Goal: Information Seeking & Learning: Ask a question

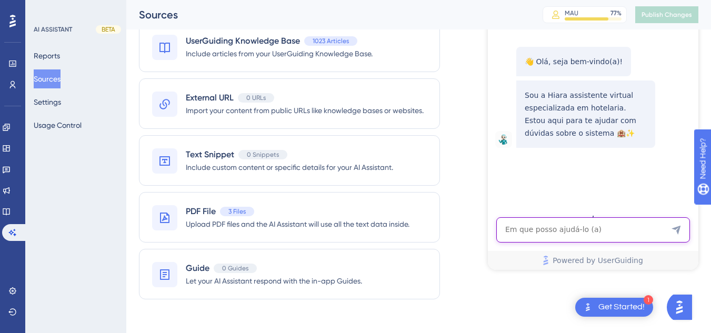
click at [529, 236] on textarea "AI Assistant Text Input" at bounding box center [593, 229] width 194 height 25
paste textarea "NÃO TO CONSEGUINDO FAZER O CHECK-IN"
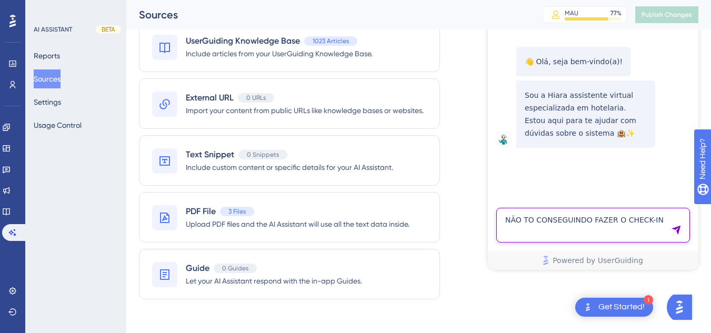
type textarea "NÃO TO CONSEGUINDO FAZER O CHECK-IN"
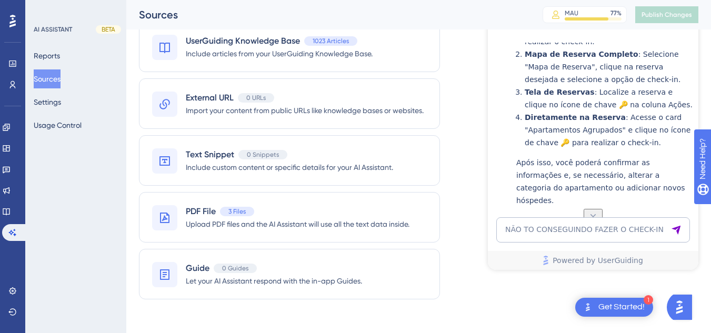
scroll to position [105, 0]
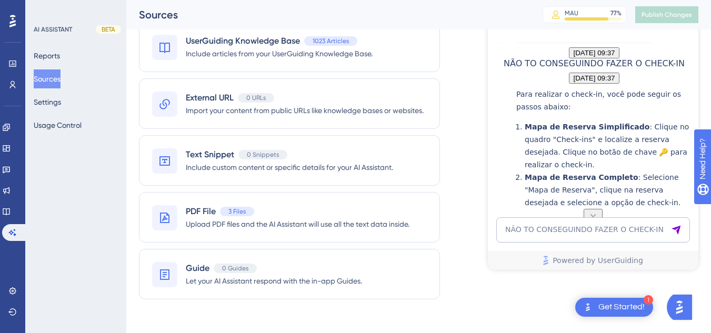
click at [565, 232] on textarea "NÃO TO CONSEGUINDO FAZER O CHECK-IN" at bounding box center [593, 229] width 194 height 25
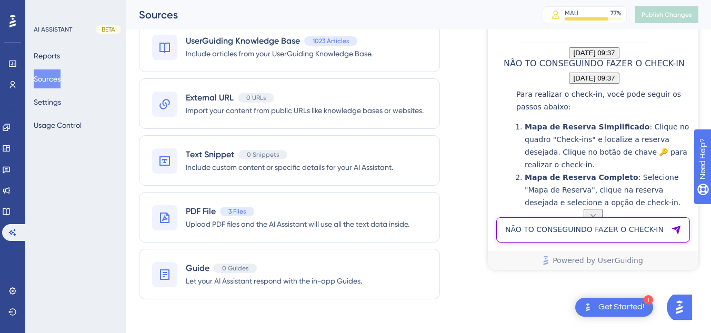
click at [541, 230] on textarea "NÃO TO CONSEGUINDO FAZER O CHECK-IN" at bounding box center [593, 229] width 194 height 25
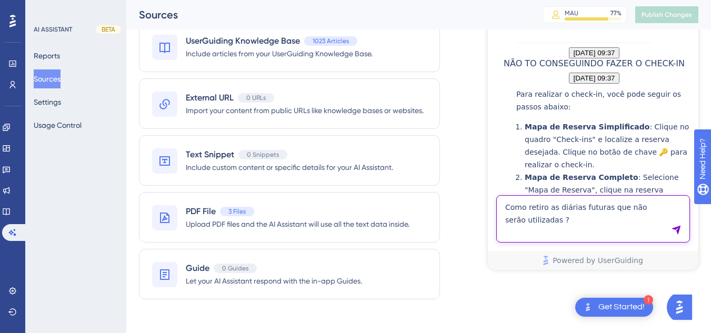
type textarea "Como retiro as diárias futuras que não serão utilizadas ?"
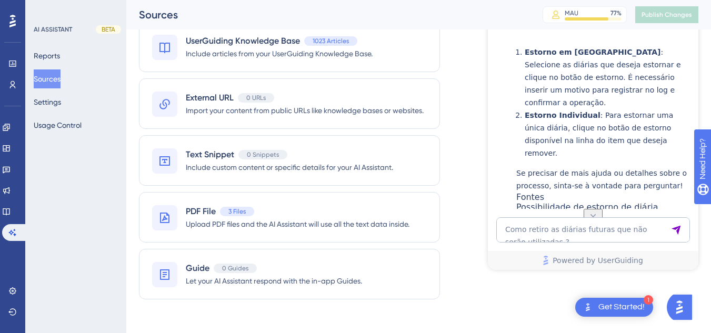
scroll to position [656, 0]
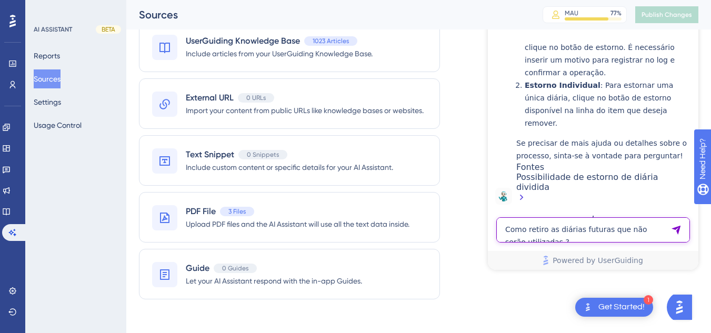
click at [522, 238] on textarea "Como retiro as diárias futuras que não serão utilizadas ?" at bounding box center [593, 229] width 194 height 25
paste textarea "Gostaria de fechar um quarto que ficaria por mais tempo. Mas todos os hospedes …"
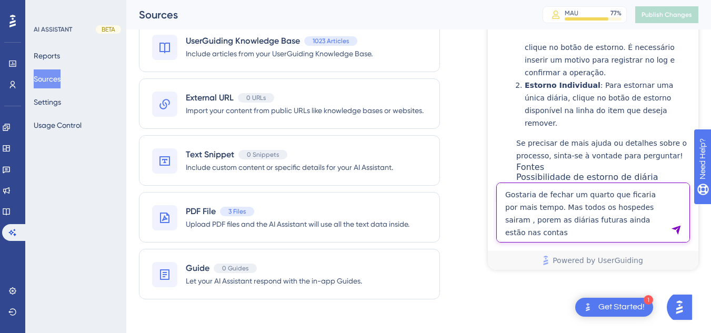
type textarea "Gostaria de fechar um quarto que ficaria por mais tempo. Mas todos os hospedes …"
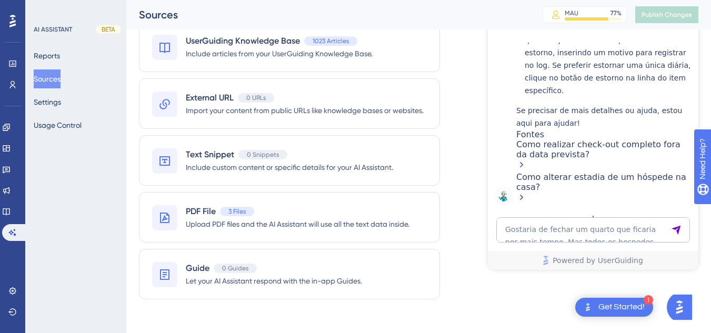
scroll to position [1114, 0]
click at [564, 227] on textarea "Gostaria de fechar um quarto que ficaria por mais tempo. Mas todos os hospedes …" at bounding box center [593, 229] width 194 height 25
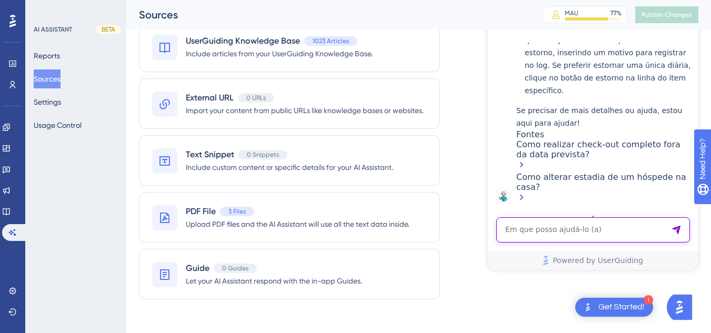
paste textarea "gestão restaurante e bar"
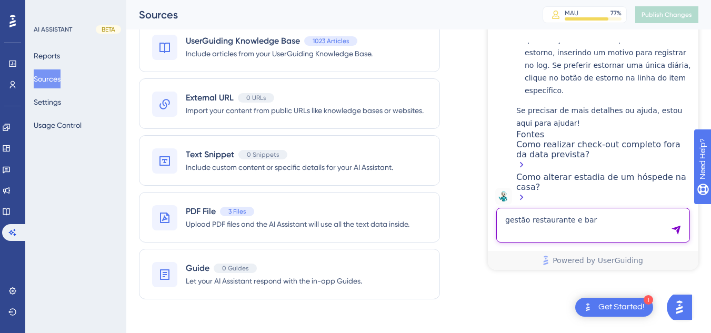
type textarea "gestão restaurante e bar"
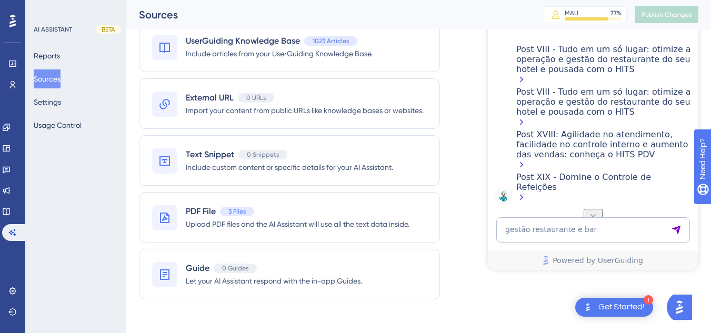
scroll to position [1811, 0]
click at [560, 224] on textarea "gestão restaurante e bar" at bounding box center [593, 229] width 194 height 25
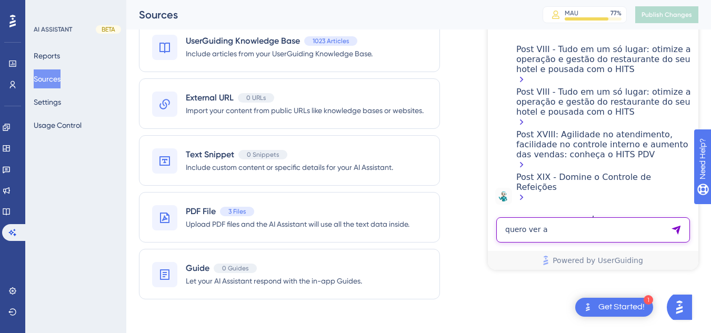
paste textarea "OI UMA COLEGA DE TRABALHO NÃO CONSEGUE ENTRAR NO LOGING OQ FAZER"
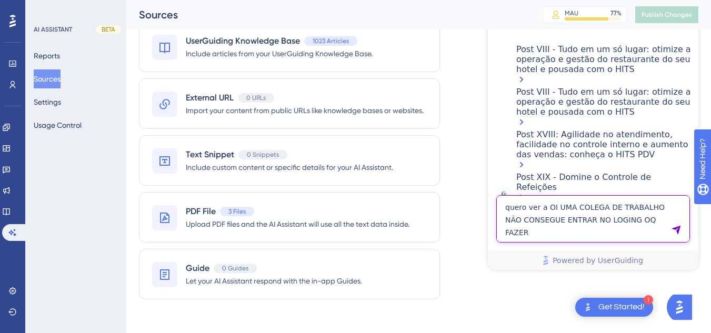
scroll to position [1, 0]
drag, startPoint x: 542, startPoint y: 209, endPoint x: 655, endPoint y: 234, distance: 115.2
click at [655, 234] on textarea "quero ver a OI UMA COLEGA DE TRABALHO NÃO CONSEGUE ENTRAR NO LOGING OQ FAZER" at bounding box center [593, 218] width 194 height 47
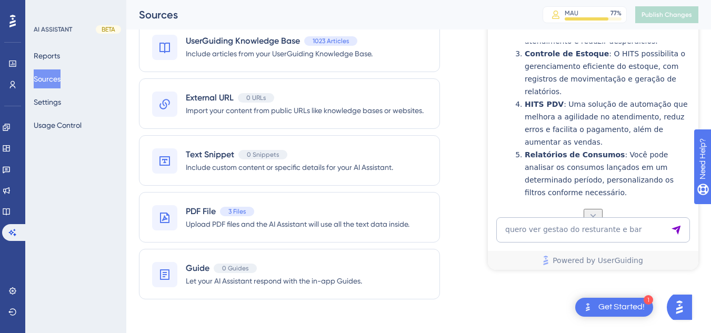
scroll to position [1895, 0]
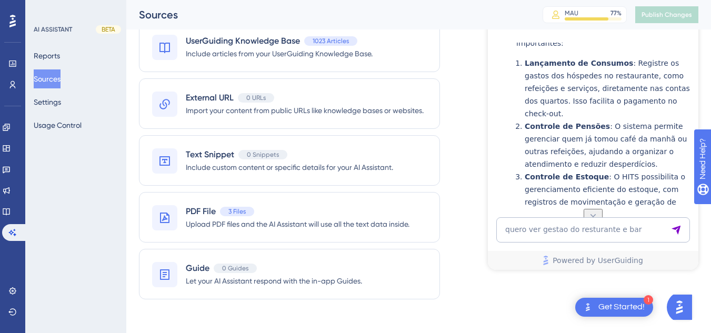
drag, startPoint x: 595, startPoint y: 167, endPoint x: 683, endPoint y: 171, distance: 87.9
copy span "gestao do resturante e bar"
click at [531, 228] on textarea "quero ver gestao do resturante e bar" at bounding box center [593, 229] width 194 height 25
paste textarea "AI Assistant Text Input"
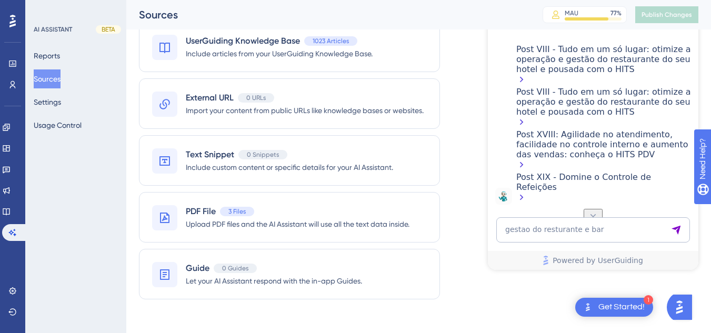
scroll to position [2960, 0]
click at [528, 226] on textarea "gestao do resturante e bar" at bounding box center [593, 229] width 194 height 25
paste textarea "OI UMA COLEGA DE TRABALHO NÃO CONSEGUE ENTRAR NO LOGING OQ FAZER"
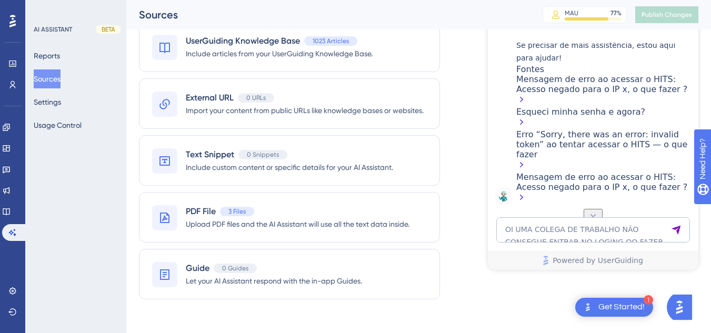
scroll to position [3692, 0]
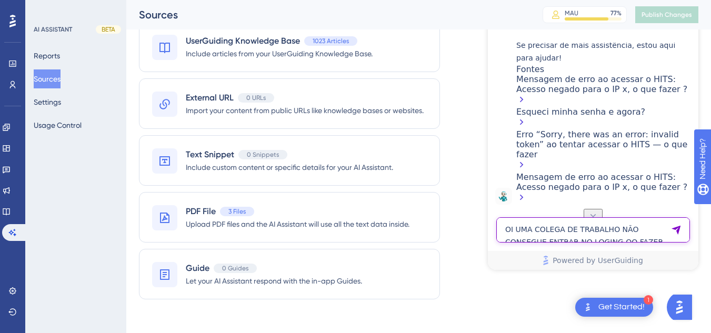
click at [537, 233] on textarea "OI UMA COLEGA DE TRABALHO NÃO CONSEGUE ENTRAR NO LOGING OQ FAZER" at bounding box center [593, 229] width 194 height 25
paste textarea "nde posso ver um relatório de interdições de quartos de um período?"
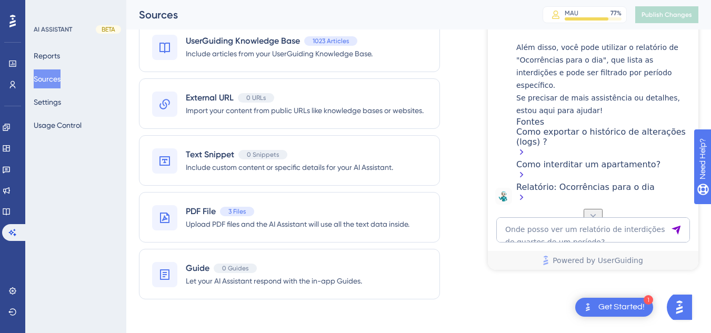
scroll to position [4235, 0]
drag, startPoint x: 534, startPoint y: 252, endPoint x: 533, endPoint y: 244, distance: 8.4
click at [534, 252] on link "Powered by UserGuiding" at bounding box center [593, 260] width 210 height 19
click at [532, 231] on textarea "Onde posso ver um relatório de interdições de quartos de um período?" at bounding box center [593, 229] width 194 height 25
paste textarea "como colocar observações sobre a estadia"
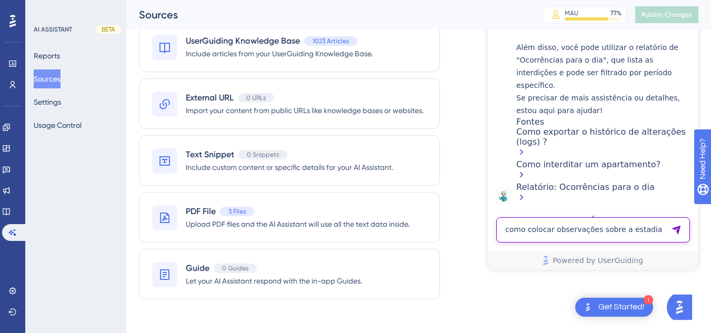
type textarea "como colocar observações sobre a estadia"
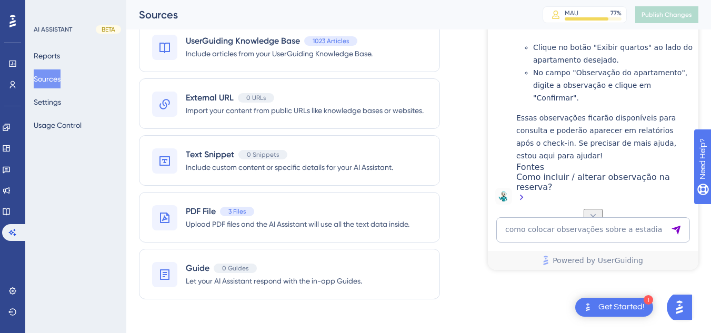
scroll to position [4743, 0]
click at [553, 221] on textarea "como colocar observações sobre a estadia" at bounding box center [593, 229] width 194 height 25
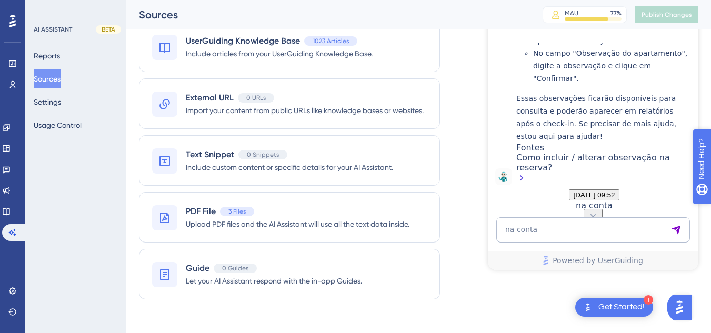
scroll to position [5112, 0]
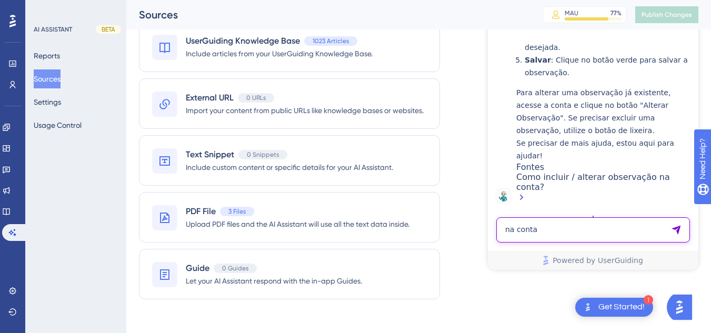
click at [552, 228] on textarea "na conta" at bounding box center [593, 229] width 194 height 25
paste textarea "e após o check-out dá ´para colocar observações"
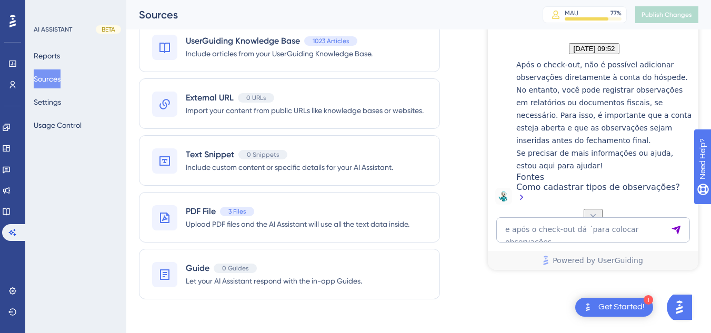
scroll to position [5132, 0]
click at [529, 226] on textarea "e após o check-out dá ´para colocar observações" at bounding box center [593, 229] width 194 height 25
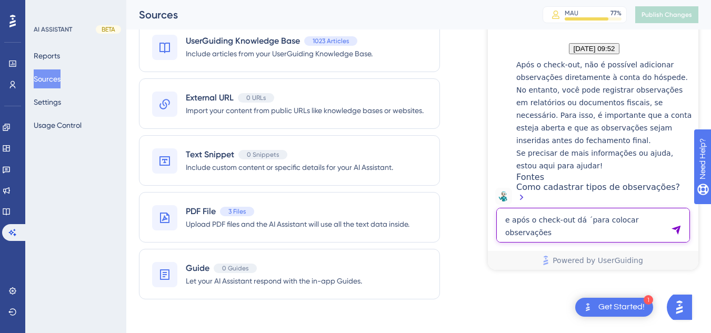
click at [532, 217] on textarea "e após o check-out dá ´para colocar observações" at bounding box center [593, 225] width 194 height 35
type textarea "="
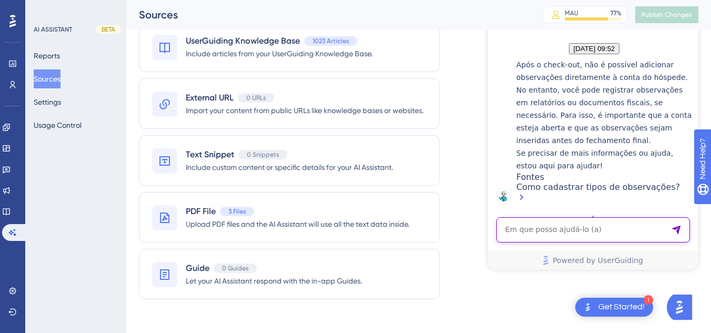
paste textarea "A recepção nao esta conseguindo cadastra o hospede principal, pede o CPF e eles…"
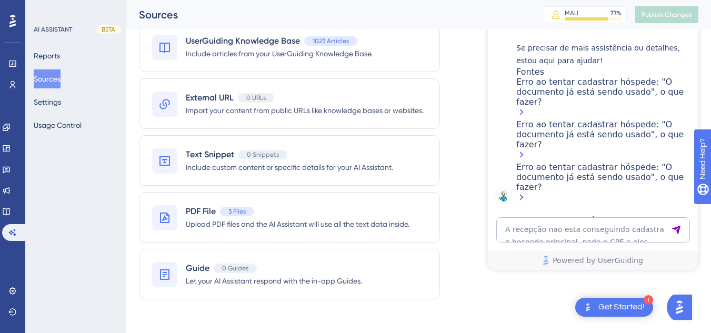
scroll to position [6050, 0]
click at [522, 222] on textarea "A recepção nao esta conseguindo cadastra o hospede principal, pede o CPF e eles…" at bounding box center [593, 229] width 194 height 25
paste textarea "Como cadastrar itens no bar e restaurante"
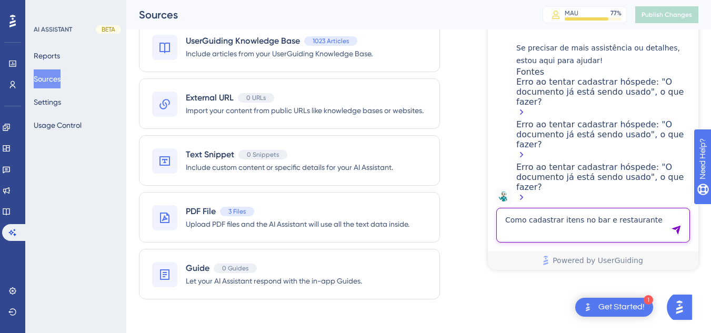
type textarea "Como cadastrar itens no bar e restaurante"
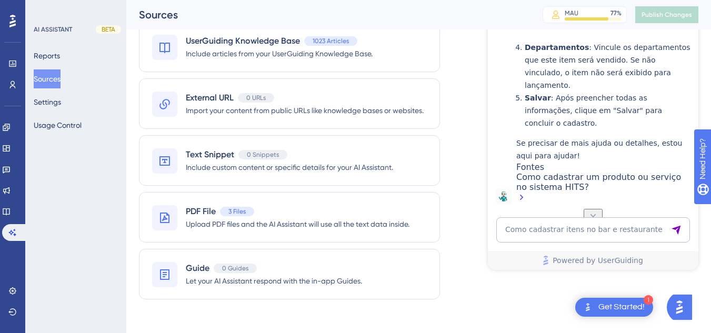
scroll to position [6609, 0]
click at [524, 235] on textarea "Como cadastrar itens no bar e restaurante" at bounding box center [593, 229] width 194 height 25
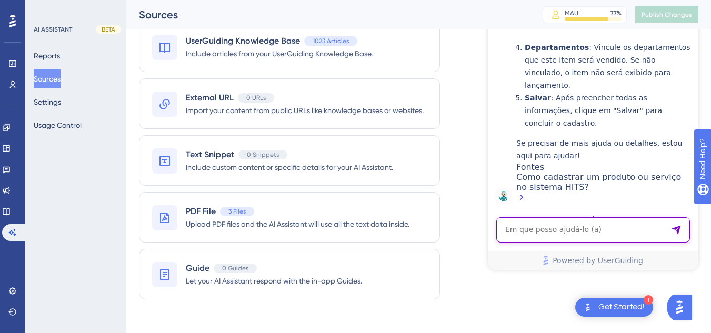
paste textarea "Boa tarde ! Tudo bem ? Qual a nossa ocupação prevista para o mês de setembro ?"
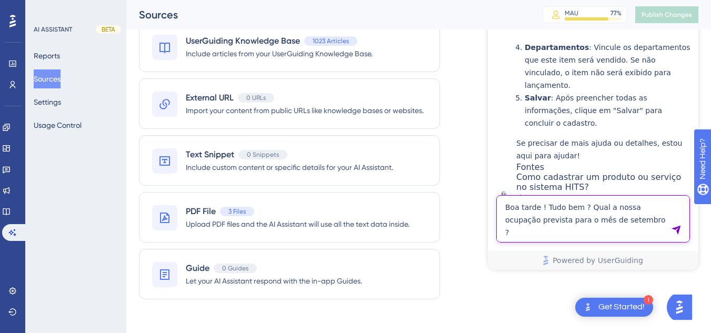
type textarea "Boa tarde ! Tudo bem ? Qual a nossa ocupação prevista para o mês de setembro ?"
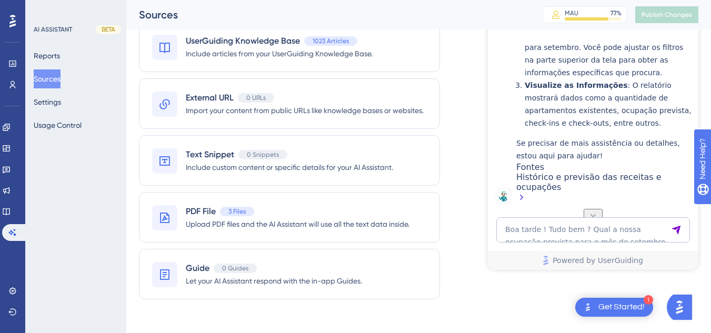
scroll to position [6893, 0]
click at [548, 236] on textarea "Boa tarde ! Tudo bem ? Qual a nossa ocupação prevista para o mês de setembro ?" at bounding box center [593, 229] width 194 height 25
paste textarea "é possível reabrir a requsição interna 133"
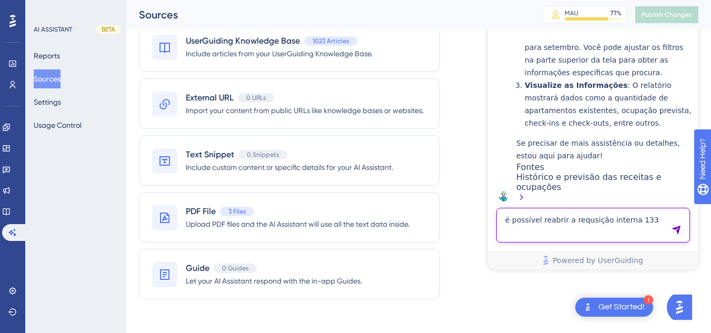
type textarea "é possível reabrir a requsição interna 133"
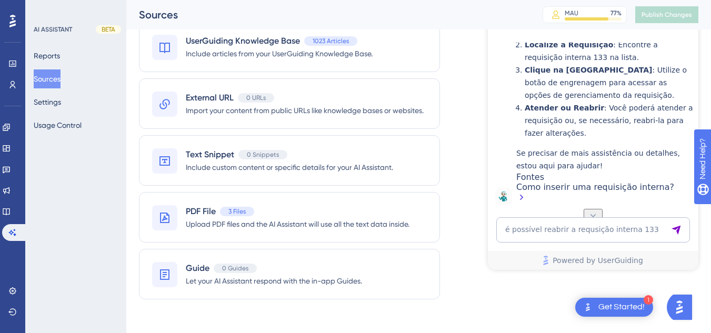
scroll to position [7360, 0]
click at [592, 191] on div "Como inserir uma requisição interna?" at bounding box center [604, 193] width 177 height 23
click at [559, 229] on textarea "é possível reabrir a requsição interna 133" at bounding box center [593, 229] width 194 height 25
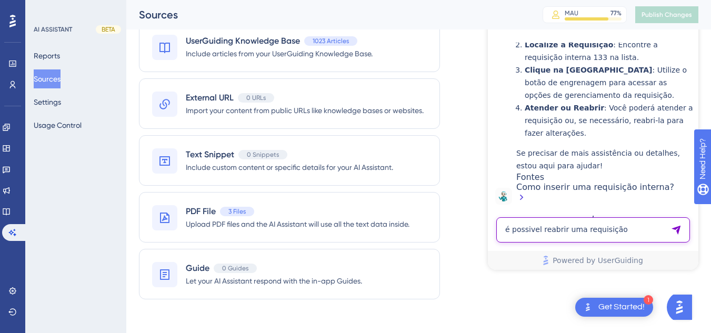
type textarea "é possivel reabrir uma requisição"
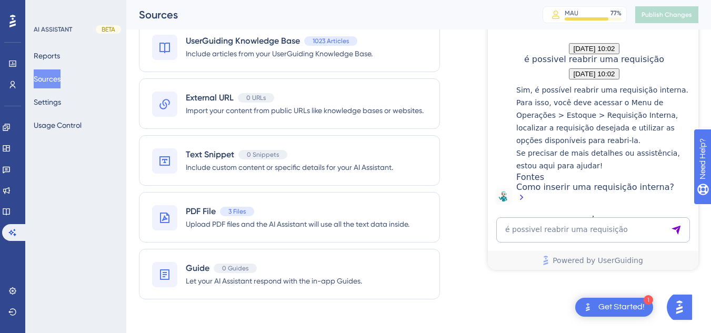
scroll to position [7588, 0]
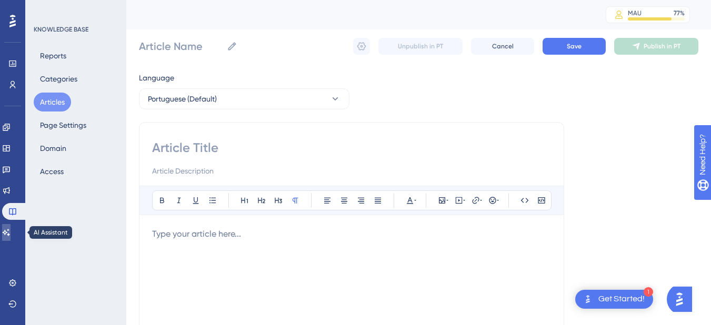
click at [11, 232] on link at bounding box center [6, 232] width 8 height 17
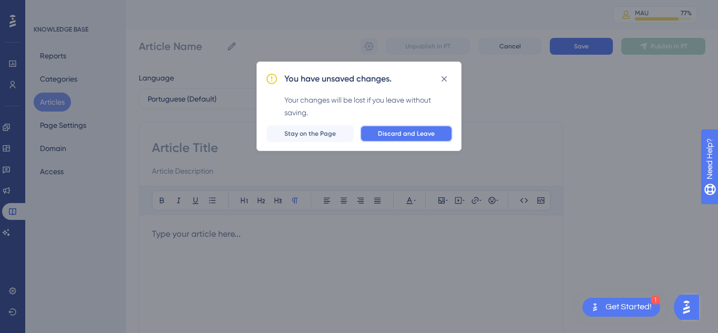
click at [404, 128] on button "Discard and Leave" at bounding box center [406, 133] width 93 height 17
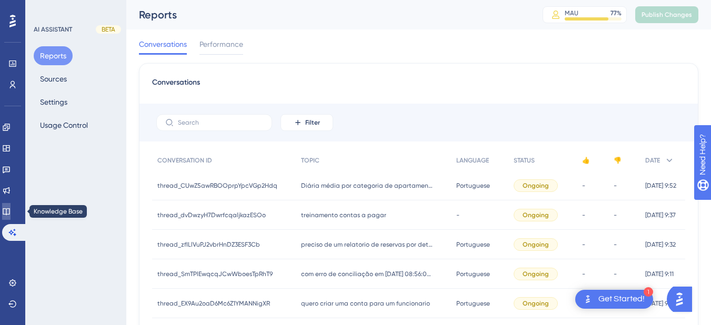
click at [11, 214] on icon at bounding box center [6, 211] width 8 height 8
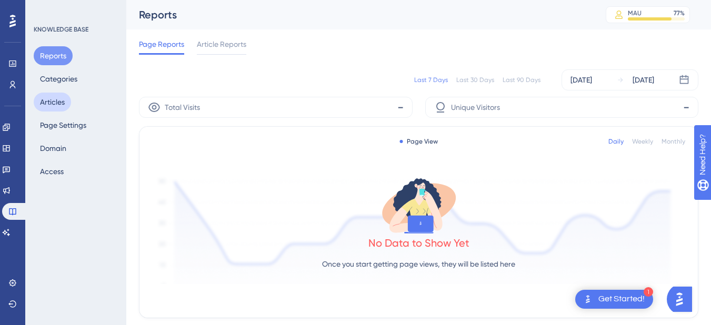
click at [53, 100] on button "Articles" at bounding box center [52, 102] width 37 height 19
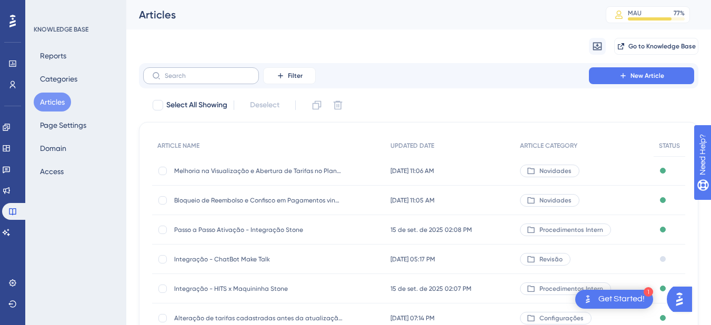
click at [206, 82] on label at bounding box center [201, 75] width 116 height 17
click at [206, 79] on input "text" at bounding box center [207, 75] width 85 height 7
drag, startPoint x: 206, startPoint y: 82, endPoint x: 180, endPoint y: 84, distance: 26.4
click at [180, 84] on div "Filter New Article" at bounding box center [418, 75] width 559 height 25
click at [177, 76] on input "text" at bounding box center [207, 75] width 85 height 7
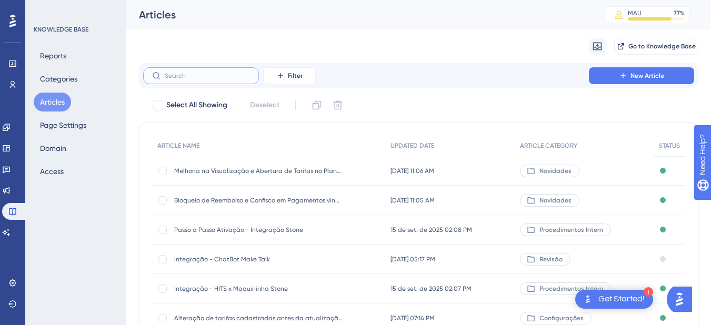
paste input "Como incluir / alterar observação na conta?"
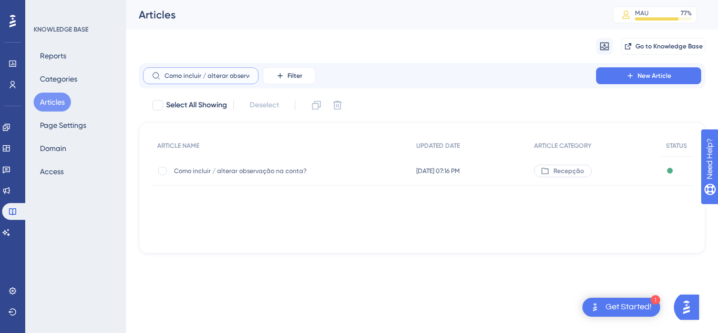
scroll to position [0, 44]
type input "Como incluir / alterar observação na conta?"
click at [258, 174] on span "Como incluir / alterar observação na conta?" at bounding box center [258, 171] width 168 height 8
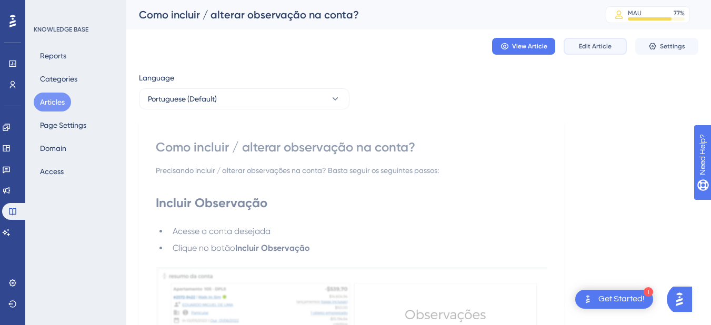
click at [571, 46] on button "Edit Article" at bounding box center [594, 46] width 63 height 17
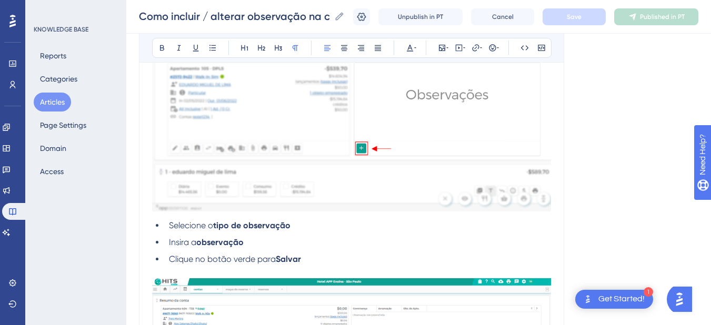
scroll to position [917, 0]
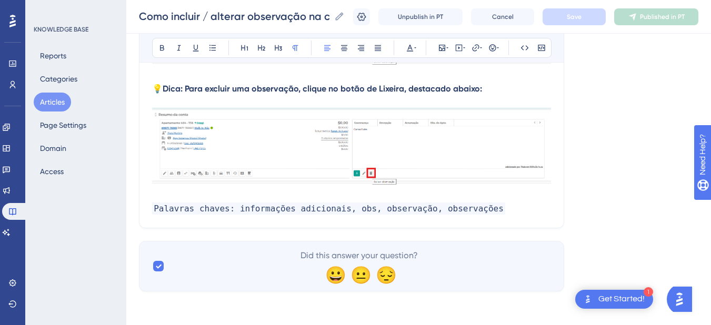
click at [506, 206] on p "Palavras chaves: informações adicionais, obs, observação, observações" at bounding box center [351, 208] width 399 height 13
click at [507, 208] on p "Palavras chaves: informações adicionais, obs, observação, observações," at bounding box center [351, 208] width 399 height 13
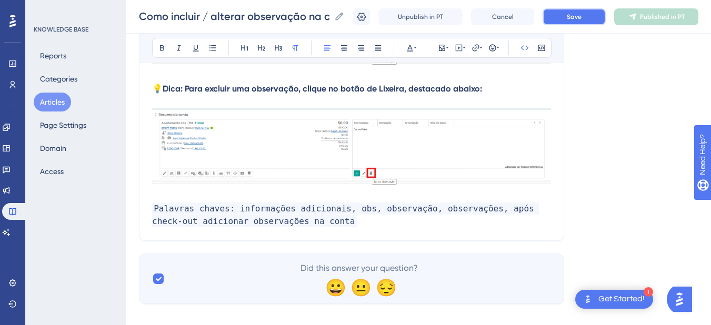
click at [571, 20] on button "Save" at bounding box center [573, 16] width 63 height 17
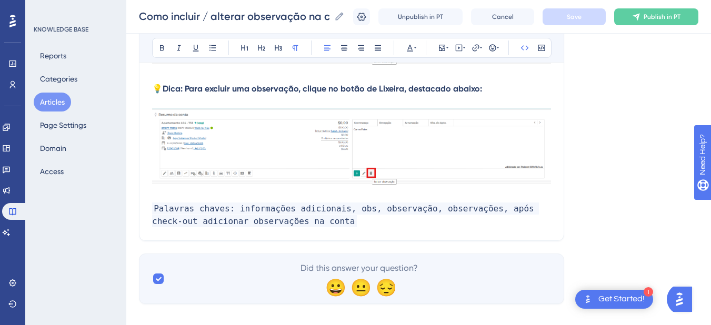
click at [311, 222] on p "Palavras chaves: informações adicionais, obs, observação, observações, após che…" at bounding box center [351, 214] width 399 height 25
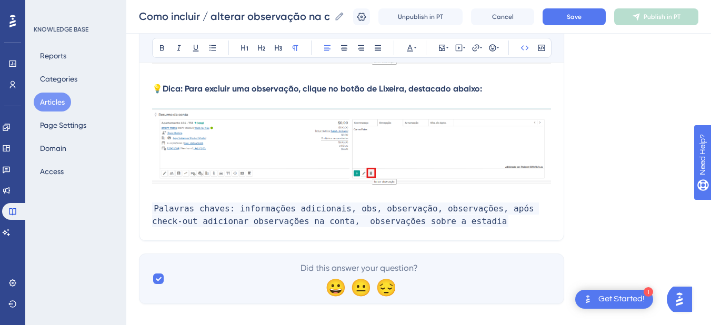
click at [306, 226] on span "Palavras chaves: informações adicionais, obs, observação, observações, após che…" at bounding box center [345, 214] width 387 height 25
click at [596, 16] on button "Save" at bounding box center [573, 16] width 63 height 17
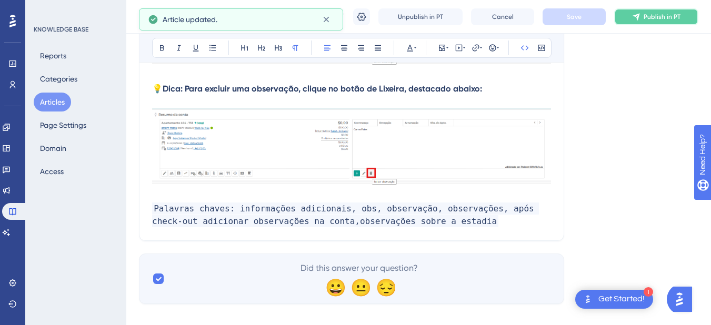
click at [661, 16] on span "Publish in PT" at bounding box center [661, 17] width 37 height 8
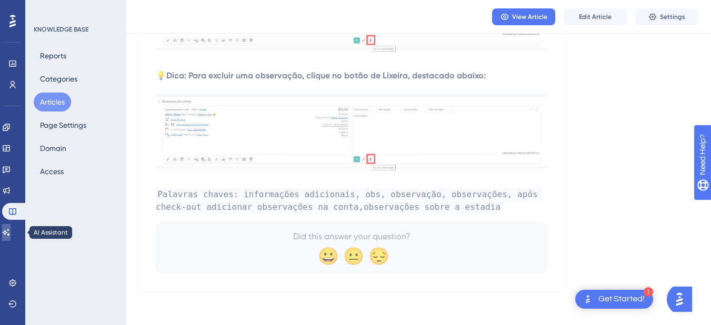
click at [11, 238] on link at bounding box center [6, 232] width 8 height 17
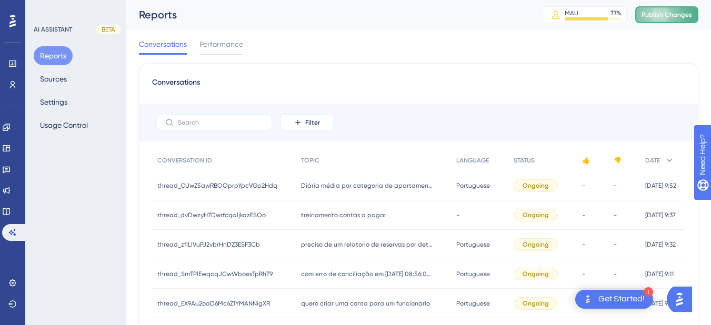
click at [666, 14] on span "Publish Changes" at bounding box center [666, 15] width 50 height 8
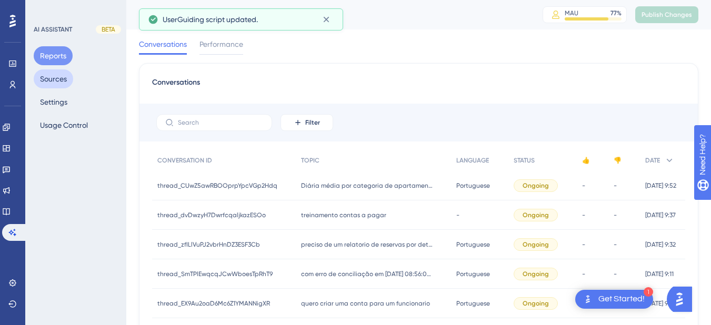
click at [52, 79] on button "Sources" at bounding box center [53, 78] width 39 height 19
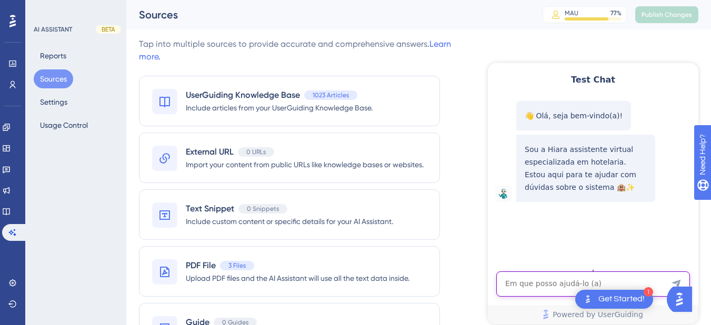
click at [506, 283] on textarea "AI Assistant Text Input" at bounding box center [593, 283] width 194 height 25
paste textarea "e após o check-out dá ´para colocar observações"
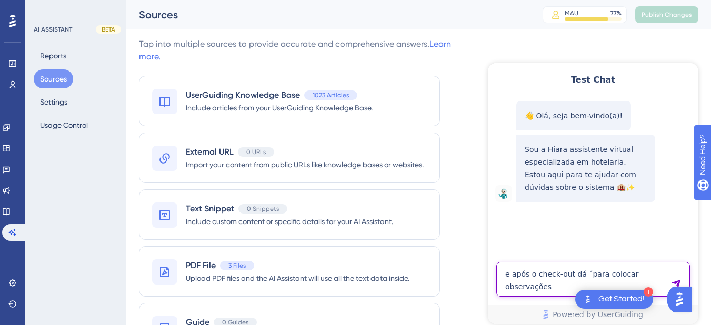
type textarea "e após o check-out dá ´para colocar observações"
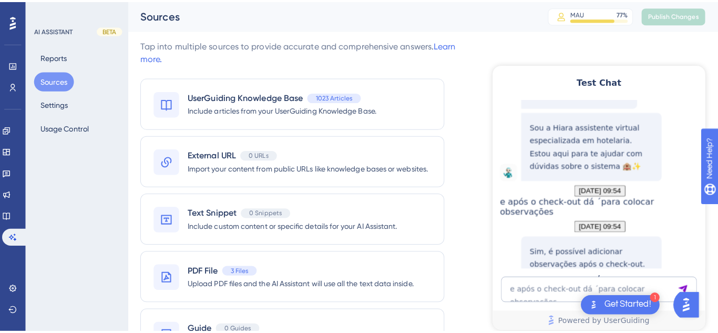
scroll to position [209, 0]
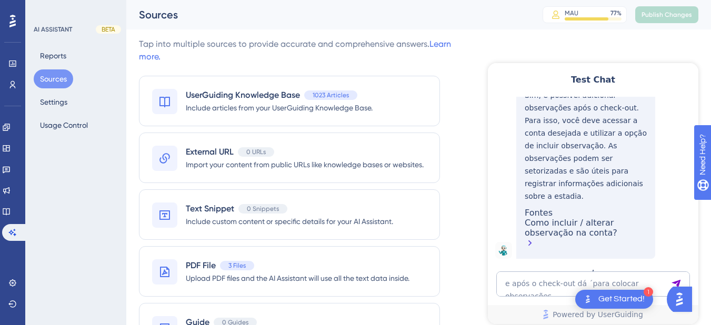
click at [576, 229] on div "Como incluir / alterar observação na conta?" at bounding box center [585, 234] width 122 height 33
click at [11, 211] on icon at bounding box center [6, 211] width 8 height 8
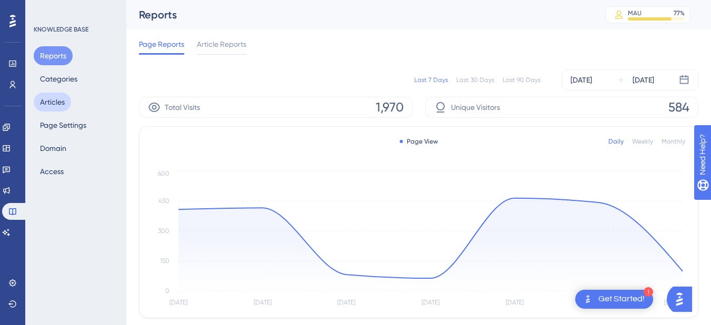
click at [51, 105] on button "Articles" at bounding box center [52, 102] width 37 height 19
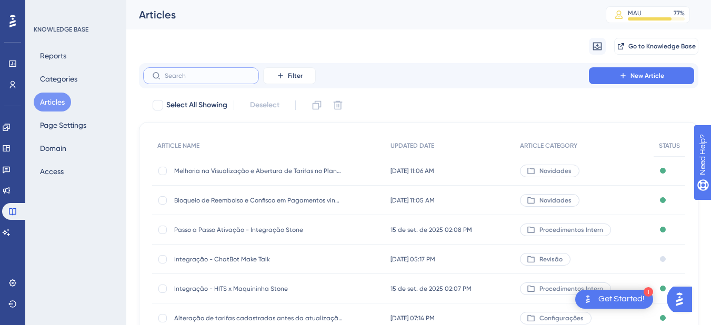
click at [194, 75] on input "text" at bounding box center [207, 75] width 85 height 7
paste input "Como incluir / alterar observação na conta?"
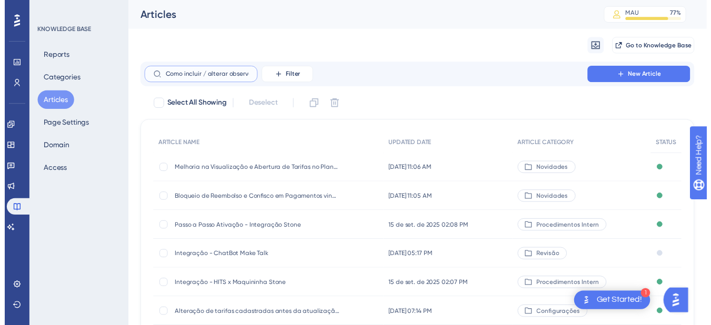
scroll to position [0, 44]
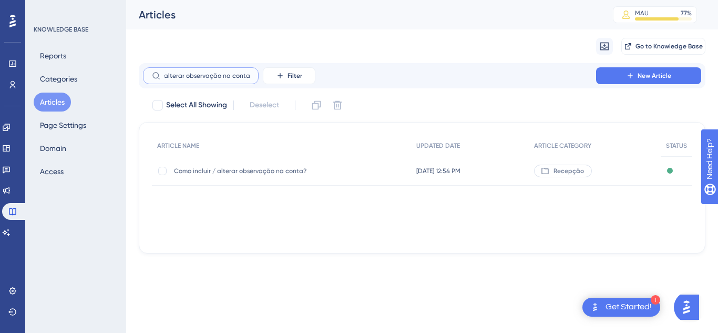
type input "Como incluir / alterar observação na conta?"
click at [247, 159] on div "Como incluir / alterar observação na conta? Como incluir / alterar observação n…" at bounding box center [258, 170] width 168 height 29
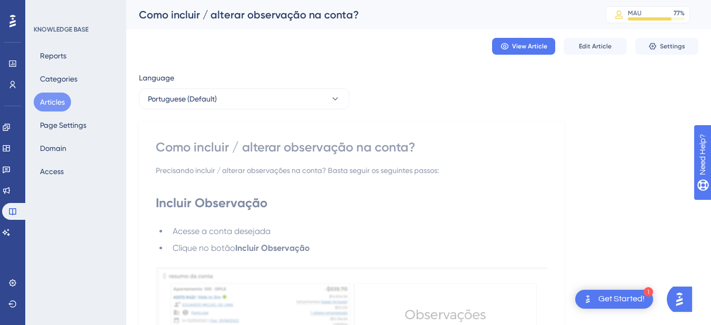
click at [605, 37] on div "View Article Edit Article Settings" at bounding box center [418, 46] width 559 height 34
click at [589, 45] on span "Edit Article" at bounding box center [595, 46] width 33 height 8
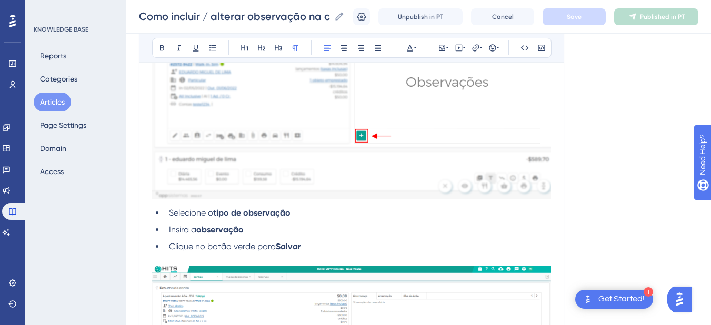
scroll to position [930, 0]
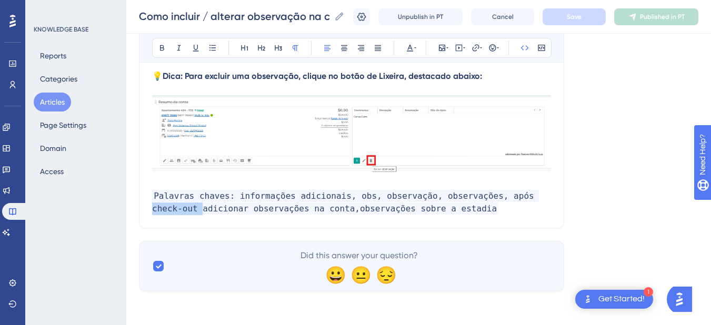
drag, startPoint x: 504, startPoint y: 196, endPoint x: 555, endPoint y: 196, distance: 51.0
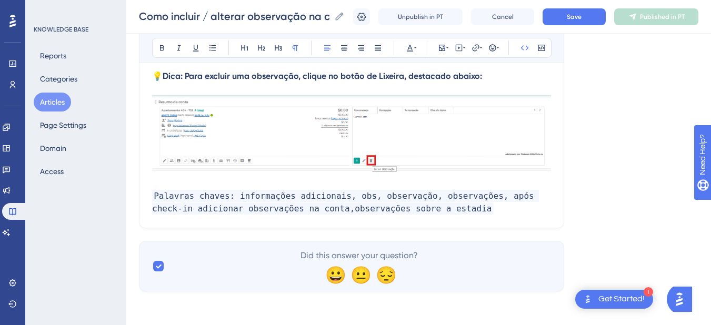
click at [512, 205] on p "Palavras chaves: informações adicionais, obs, observação, observações, após che…" at bounding box center [351, 202] width 399 height 25
click at [588, 9] on button "Save" at bounding box center [573, 16] width 63 height 17
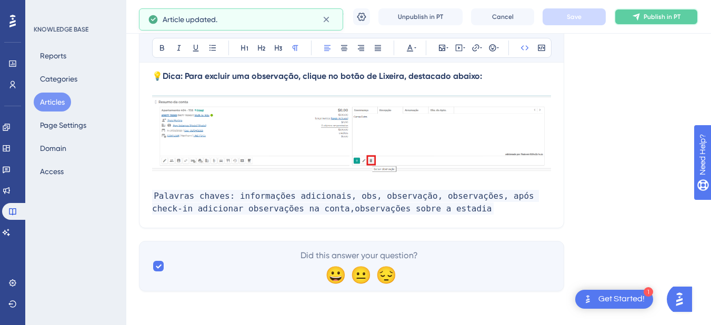
click at [657, 15] on span "Publish in PT" at bounding box center [661, 17] width 37 height 8
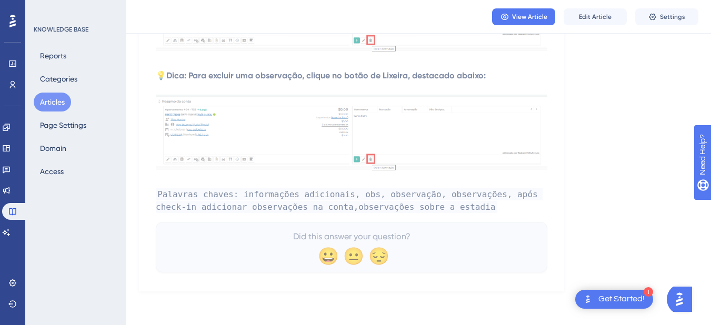
click at [44, 102] on button "Articles" at bounding box center [52, 102] width 37 height 19
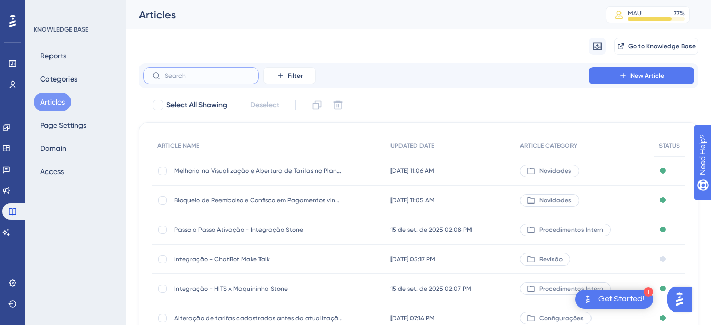
click at [187, 79] on input "text" at bounding box center [207, 75] width 85 height 7
paste input "Como inserir uma requisição interna?"
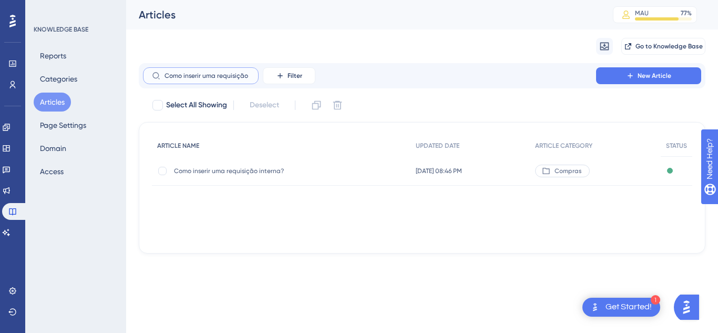
scroll to position [0, 22]
type input "Como inserir uma requisição interna?"
click at [319, 176] on div "Como inserir uma requisição interna? Como inserir uma requisição interna?" at bounding box center [258, 170] width 168 height 29
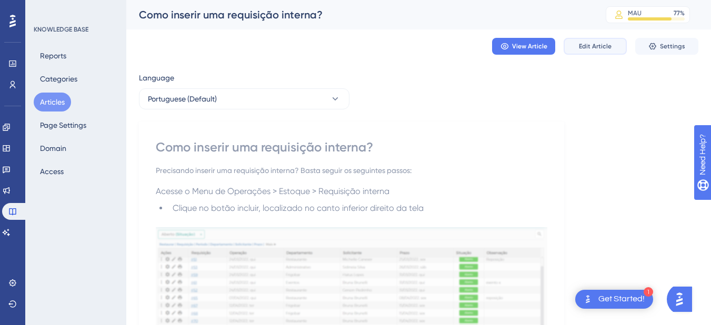
click at [614, 47] on button "Edit Article" at bounding box center [594, 46] width 63 height 17
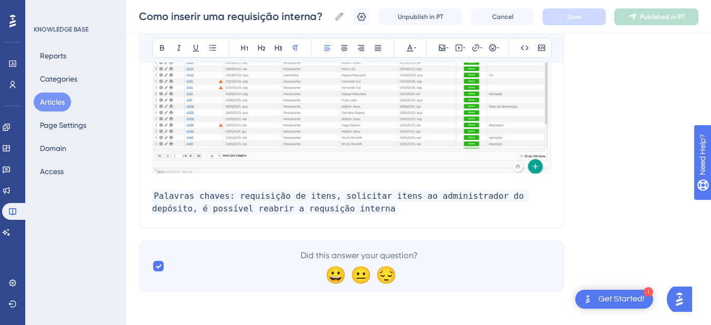
scroll to position [896, 0]
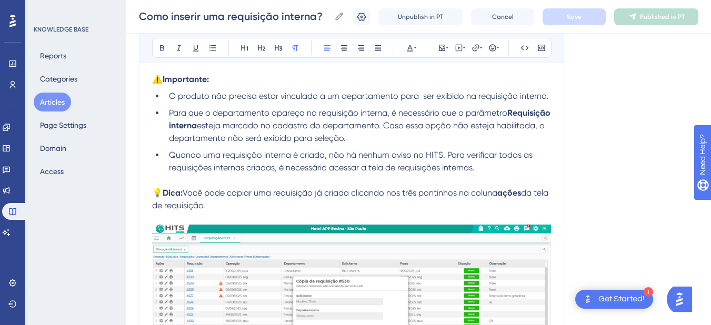
click at [190, 193] on span "Você pode copiar uma requisição já criada clicando nos três pontinhos na coluna" at bounding box center [339, 193] width 315 height 10
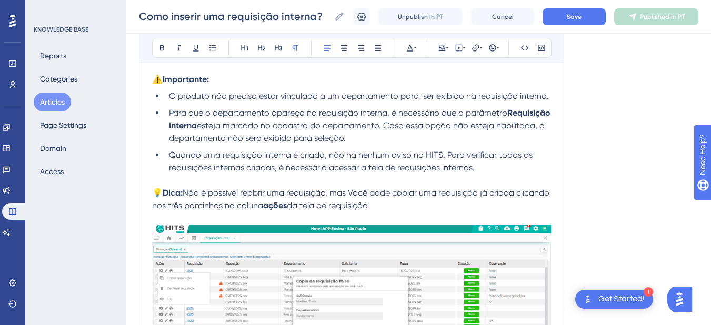
click at [360, 196] on span "Não é possível reabrir uma requisição, mas Você pode copiar uma requisição já c…" at bounding box center [351, 199] width 399 height 23
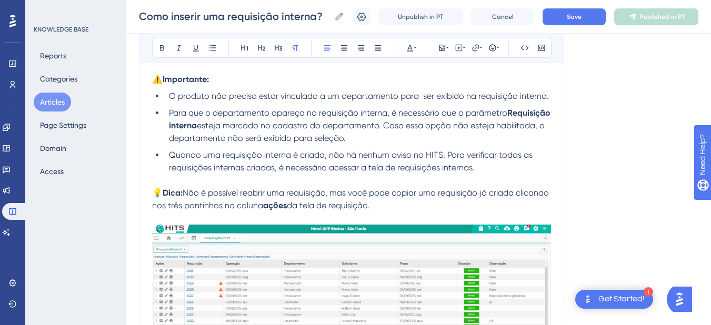
click at [427, 202] on p "💡 Dica: Não é possível reabrir uma requisição, mas você pode copiar uma requisi…" at bounding box center [351, 199] width 399 height 25
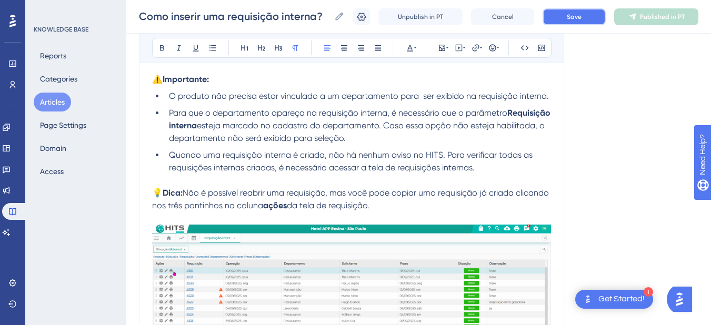
click at [593, 18] on button "Save" at bounding box center [573, 16] width 63 height 17
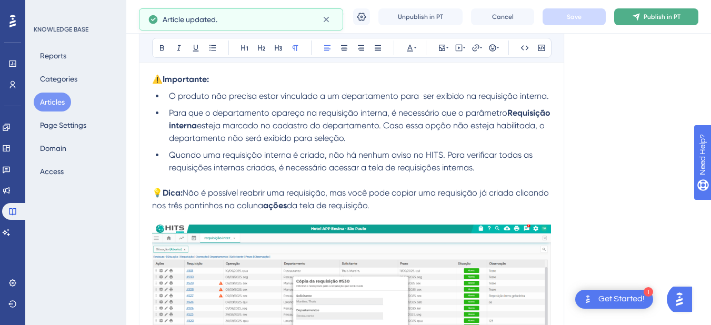
click at [640, 14] on icon at bounding box center [636, 17] width 8 height 8
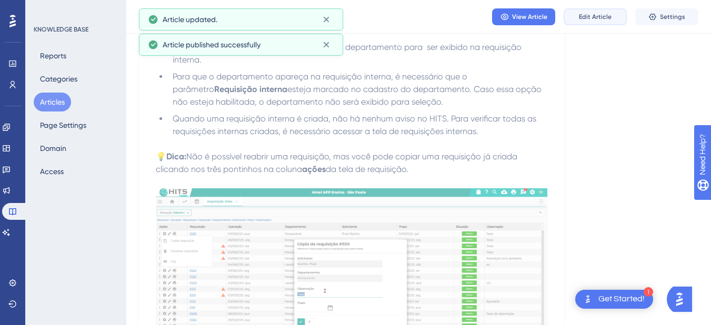
click at [584, 21] on span "Edit Article" at bounding box center [595, 17] width 33 height 8
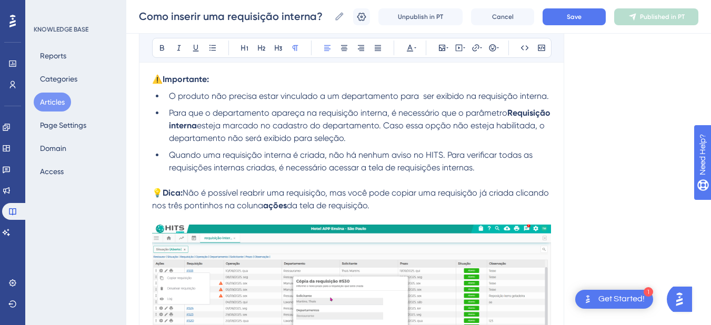
click at [340, 191] on span "Não é possível reabrir uma requisição, mas você pode copiar uma requisição já c…" at bounding box center [351, 199] width 399 height 23
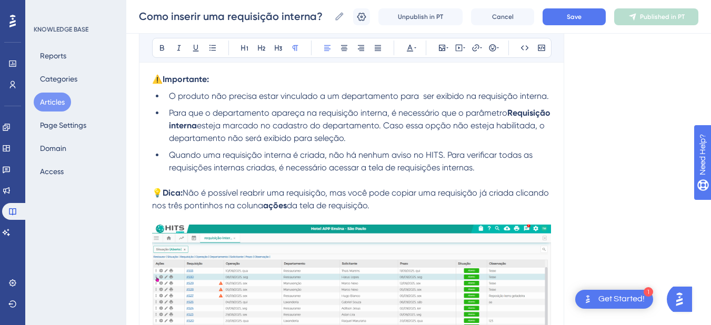
click at [341, 192] on span "Não é possível reabrir uma requisição, mas você pode copiar uma requisição já c…" at bounding box center [351, 199] width 399 height 23
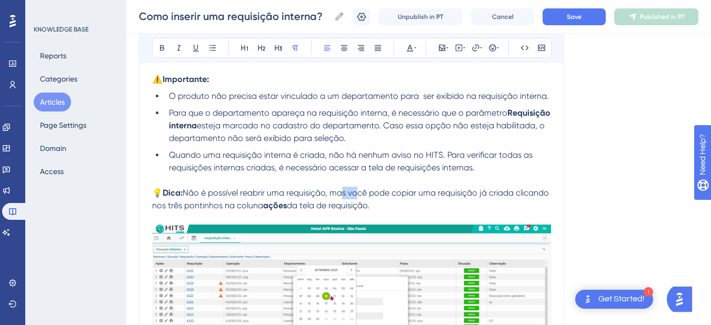
click at [341, 192] on span "Não é possível reabrir uma requisição, mas você pode copiar uma requisição já c…" at bounding box center [351, 199] width 399 height 23
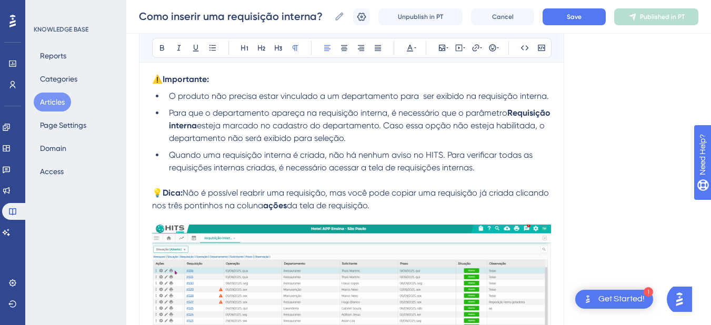
click at [362, 197] on span "Não é possível reabrir uma requisição, mas você pode copiar uma requisição já c…" at bounding box center [351, 199] width 399 height 23
click at [343, 187] on p "💡 Dica: Não é possível reabrir uma requisição, mas você pode copiar uma requisi…" at bounding box center [351, 199] width 399 height 25
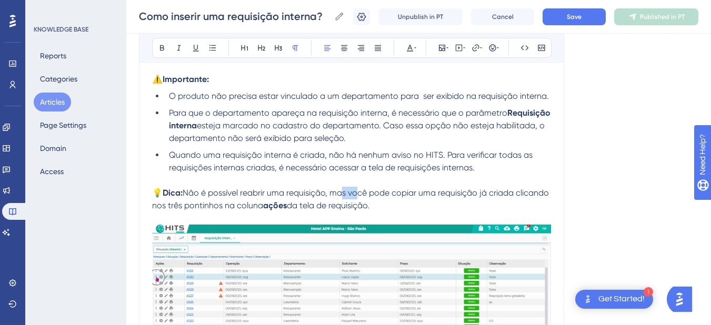
click at [343, 187] on p "💡 Dica: Não é possível reabrir uma requisição, mas você pode copiar uma requisi…" at bounding box center [351, 199] width 399 height 25
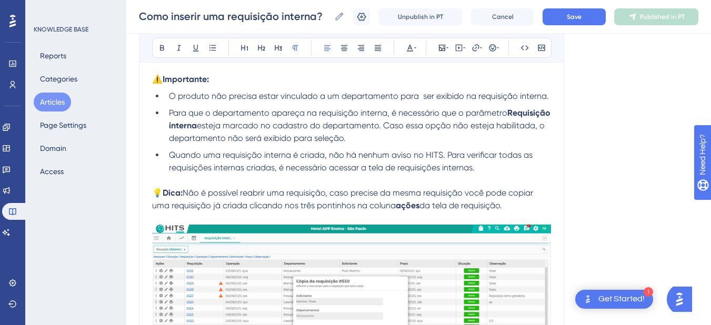
click at [479, 193] on span "Não é possível reabrir uma requisição, caso precise da mesma requisição você po…" at bounding box center [343, 199] width 383 height 23
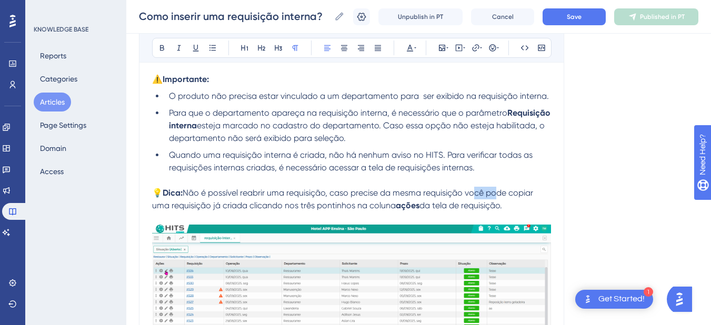
click at [479, 193] on span "Não é possível reabrir uma requisição, caso precise da mesma requisição você po…" at bounding box center [343, 199] width 383 height 23
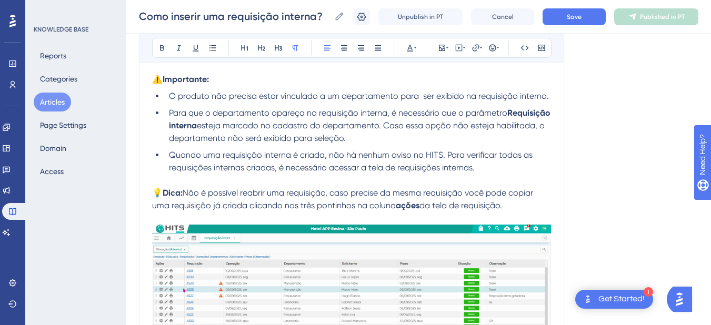
click at [443, 195] on span "Não é possível reabrir uma requisição, caso precise da mesma requisição você po…" at bounding box center [343, 199] width 383 height 23
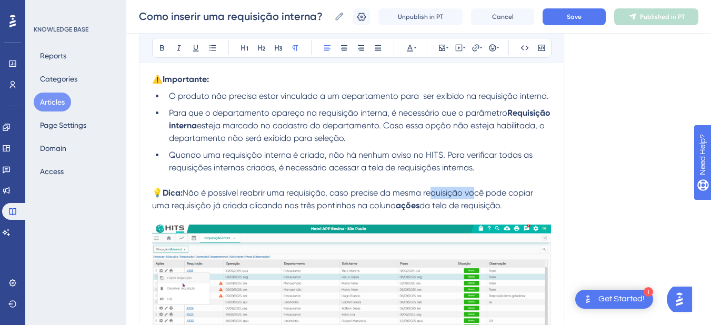
click at [443, 195] on span "Não é possível reabrir uma requisição, caso precise da mesma requisição você po…" at bounding box center [343, 199] width 383 height 23
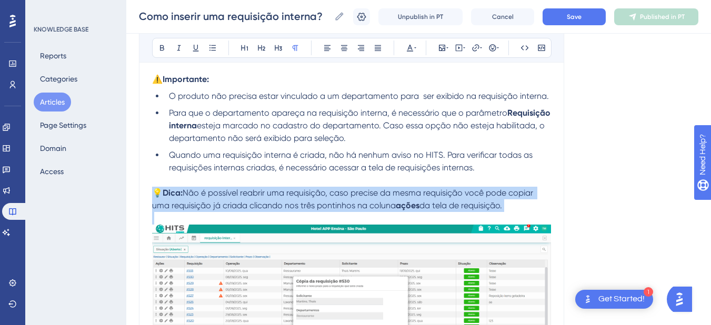
click at [443, 195] on span "Não é possível reabrir uma requisição, caso precise da mesma requisição você po…" at bounding box center [343, 199] width 383 height 23
drag, startPoint x: 443, startPoint y: 195, endPoint x: 440, endPoint y: 204, distance: 9.3
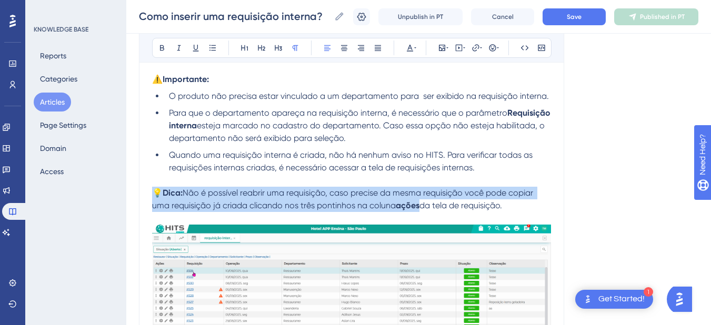
copy p "💡 Dica: Não é possível reabrir uma requisição, caso precise da mesma requisição…"
click at [259, 194] on span "Não é possível reabrir uma requisição, caso precise da mesma requisição você po…" at bounding box center [343, 199] width 383 height 23
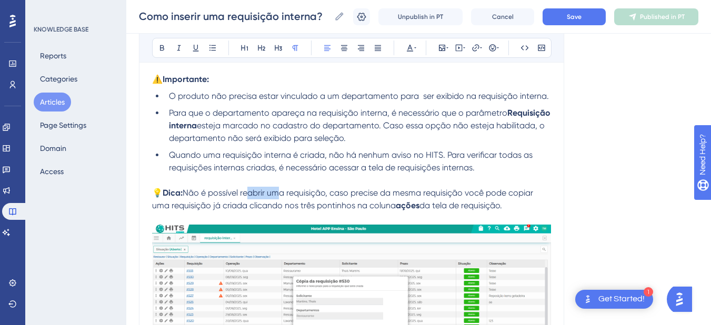
click at [259, 194] on span "Não é possível reabrir uma requisição, caso precise da mesma requisição você po…" at bounding box center [343, 199] width 383 height 23
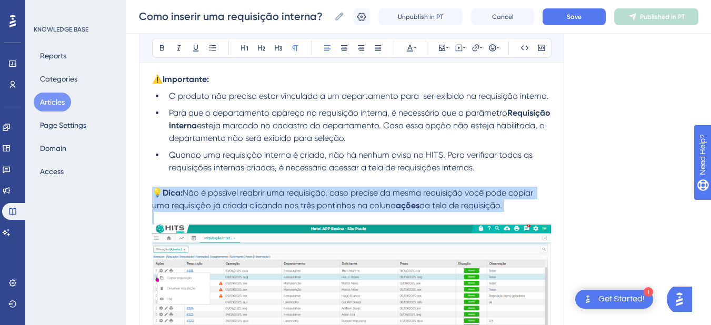
click at [259, 194] on span "Não é possível reabrir uma requisição, caso precise da mesma requisição você po…" at bounding box center [343, 199] width 383 height 23
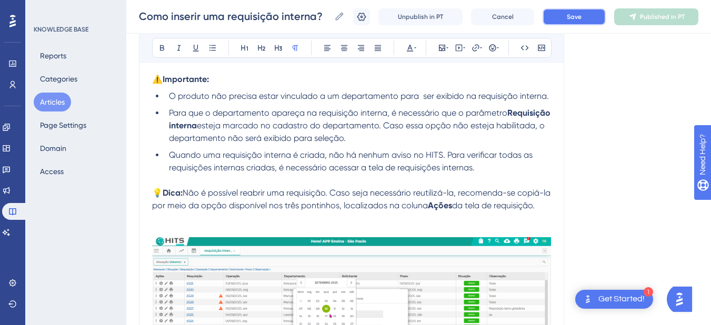
click at [580, 8] on button "Save" at bounding box center [573, 16] width 63 height 17
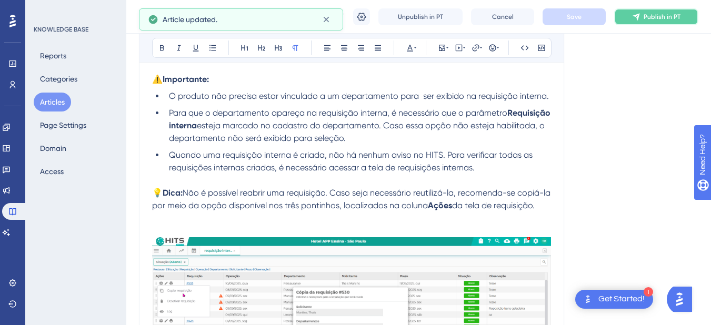
click at [639, 15] on icon at bounding box center [635, 16] width 7 height 7
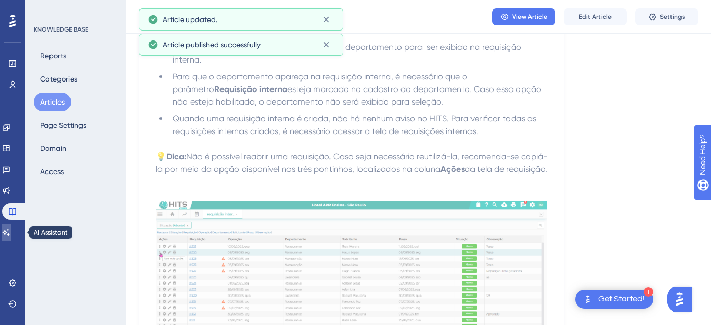
click at [11, 228] on icon at bounding box center [6, 232] width 8 height 8
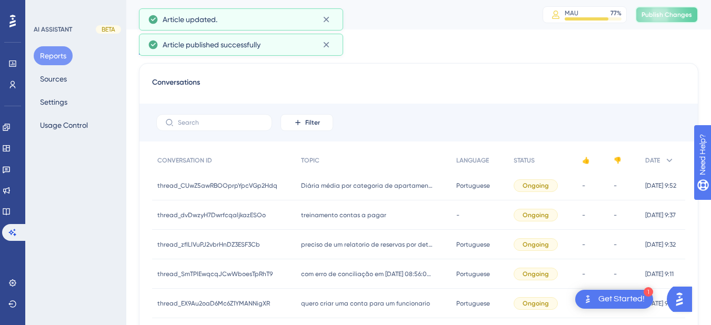
click at [676, 16] on span "Publish Changes" at bounding box center [666, 15] width 50 height 8
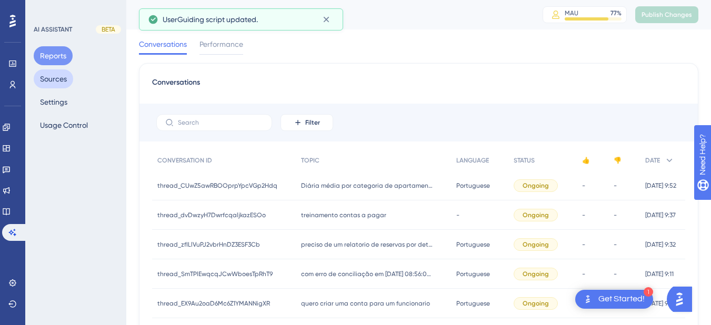
click at [53, 82] on button "Sources" at bounding box center [53, 78] width 39 height 19
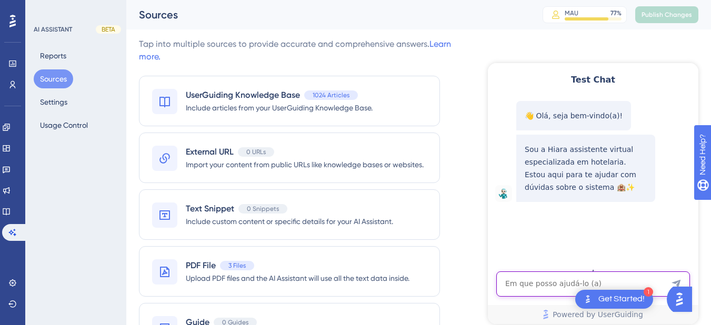
click at [551, 286] on textarea "AI Assistant Text Input" at bounding box center [593, 283] width 194 height 25
paste textarea "é possível reabrir a requsição interna 133"
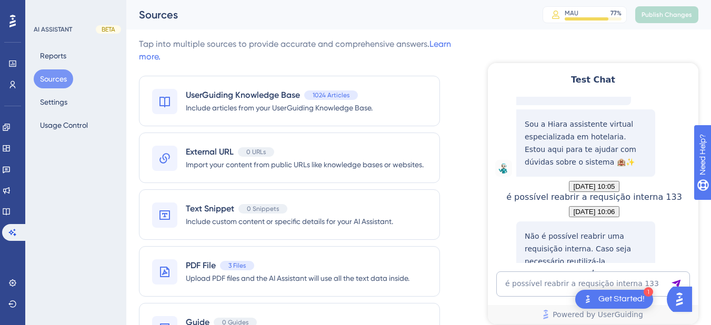
scroll to position [184, 0]
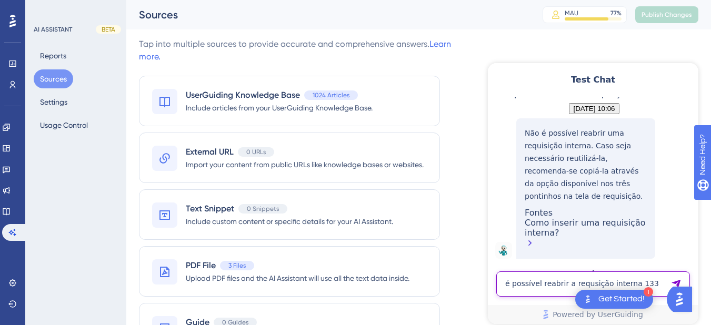
click at [522, 279] on textarea "é possível reabrir a requsição interna 133" at bounding box center [593, 283] width 194 height 25
paste textarea "como faço para excluir um item da conta do cliente?"
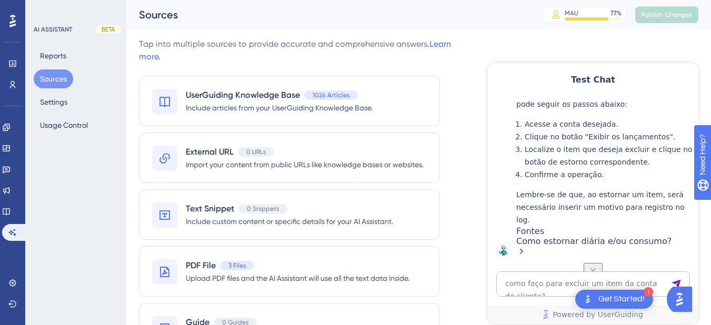
scroll to position [478, 0]
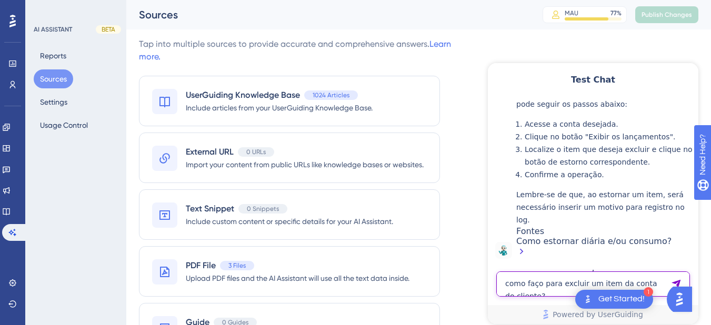
click at [556, 289] on textarea "como faço para excluir um item da conta do cliente?" at bounding box center [593, 283] width 194 height 25
paste textarea "transferir as diarias de grupo"
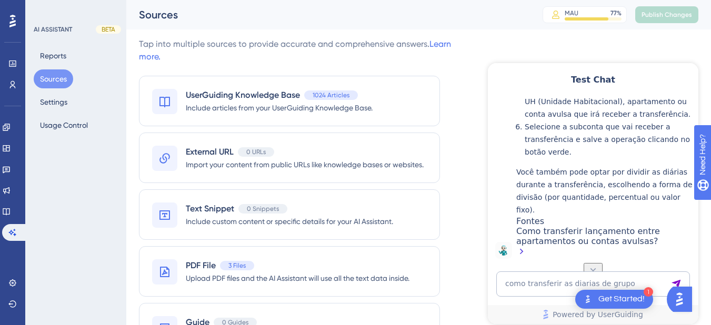
scroll to position [885, 0]
click at [548, 282] on textarea "como transferir as diarias de grupo" at bounding box center [593, 283] width 194 height 25
paste textarea "diarias de grupo para um unico apartament"
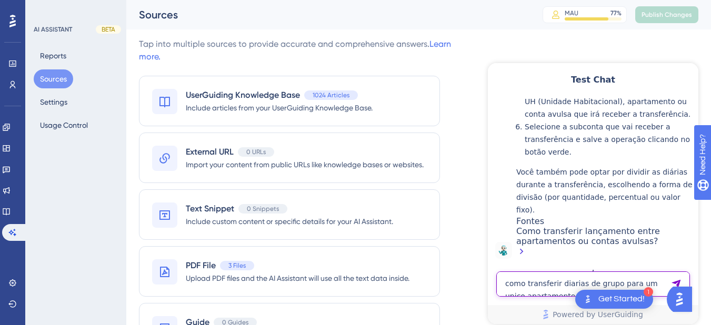
type textarea "como transferir diarias de grupo para um unico apartamento"
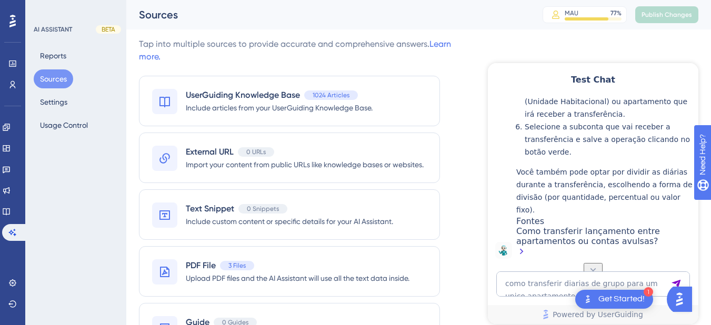
scroll to position [1059, 0]
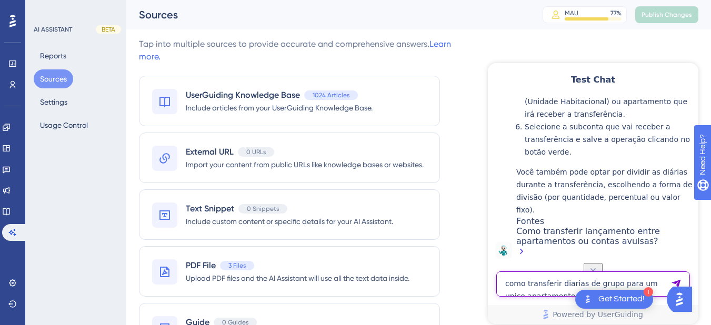
click at [545, 292] on textarea "como transferir diarias de grupo para um unico apartamento" at bounding box center [593, 283] width 194 height 25
paste textarea "como posso transferir as diarias de grupo juntas ?"
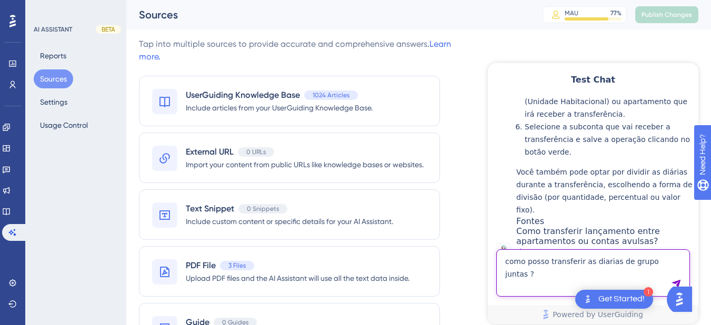
type textarea "como posso transferir as diarias de grupo juntas ?"
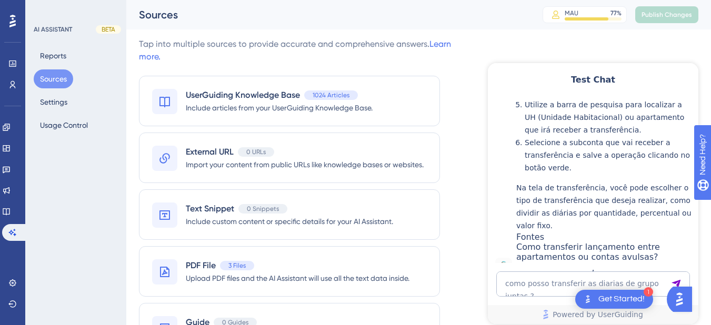
scroll to position [1724, 0]
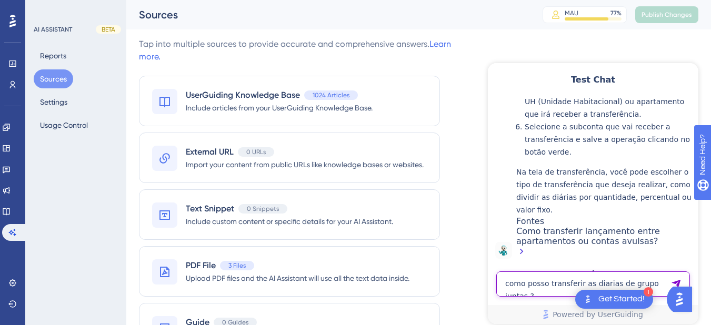
click at [520, 290] on textarea "como posso transferir as diarias de grupo juntas ?" at bounding box center [593, 283] width 194 height 25
paste textarea "Não esta importando os faturados do hits para omie"
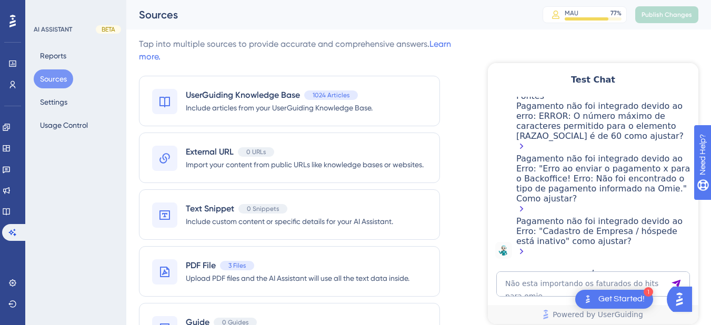
scroll to position [2371, 0]
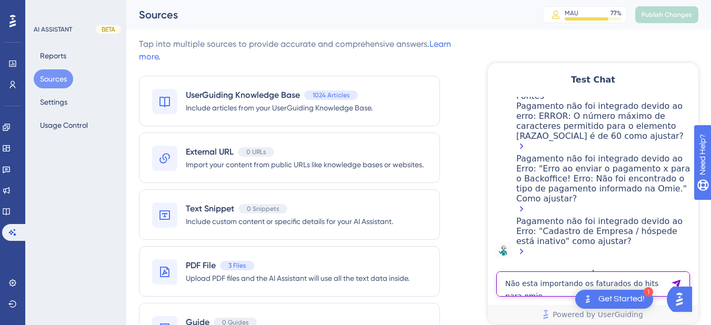
click at [519, 282] on textarea "Não esta importando os faturados do hits para omie" at bounding box center [593, 283] width 194 height 25
paste textarea "quero puxar relatorio de reserva por funcionario"
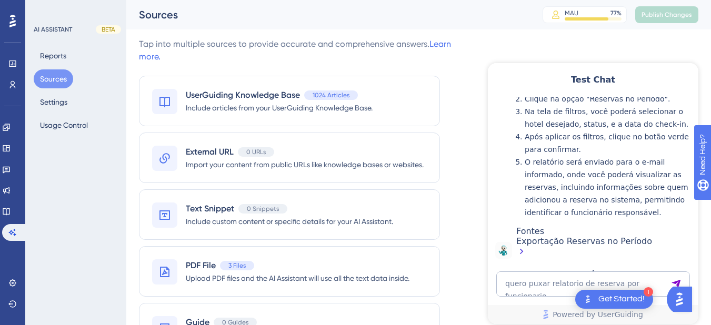
scroll to position [2702, 0]
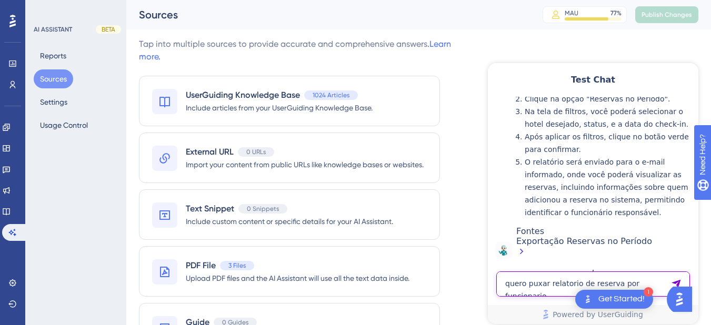
click at [515, 283] on textarea "quero puxar relatorio de reserva por funcionario" at bounding box center [593, 283] width 194 height 25
paste textarea "preciso de uma lista com nome de hospedes que vão vir"
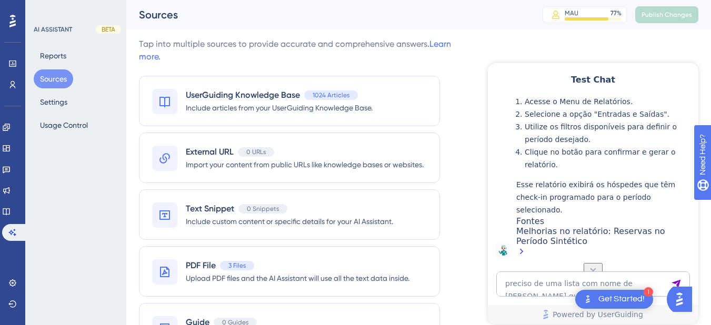
scroll to position [3034, 0]
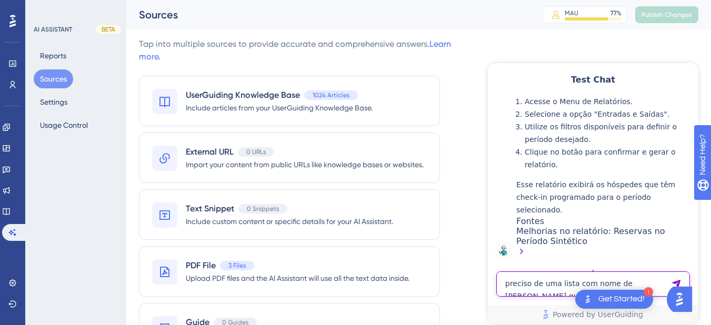
click at [533, 287] on textarea "preciso de uma lista com nome de hospedes que vão vir" at bounding box center [593, 283] width 194 height 25
paste textarea "PRECISO SABER A OCUPAÇÃO DE HOJE"
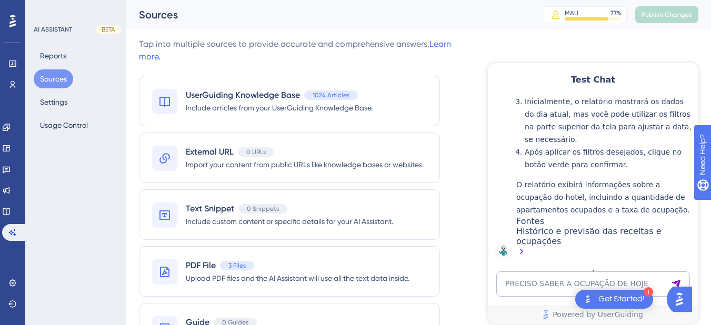
scroll to position [3428, 0]
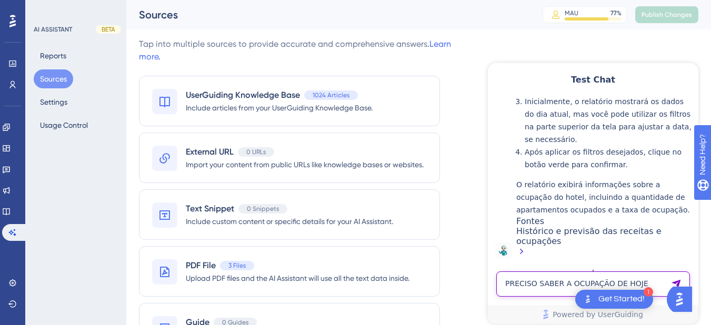
click at [556, 283] on textarea "PRECISO SABER A OCUPAÇÃO DE HOJE" at bounding box center [593, 283] width 194 height 25
paste textarea "como colocar gráfico na tela inicial"
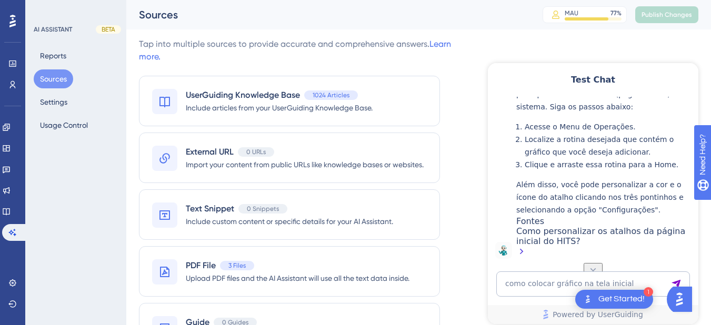
scroll to position [3721, 0]
click at [527, 286] on textarea "como colocar gráfico na tela inicial" at bounding box center [593, 283] width 194 height 25
paste textarea "mudar para modo escuro"
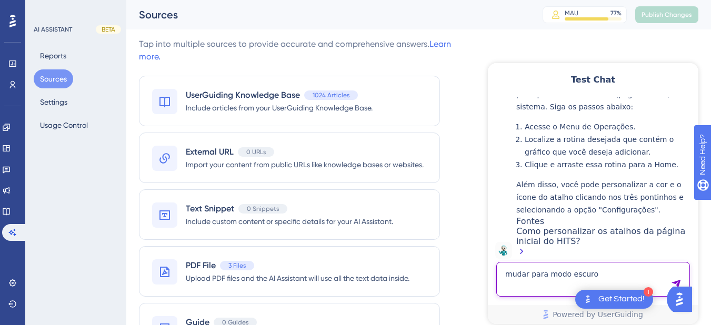
type textarea "mudar para modo escuro"
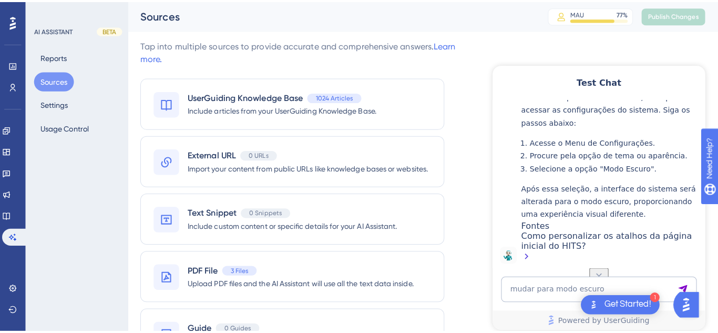
scroll to position [4002, 0]
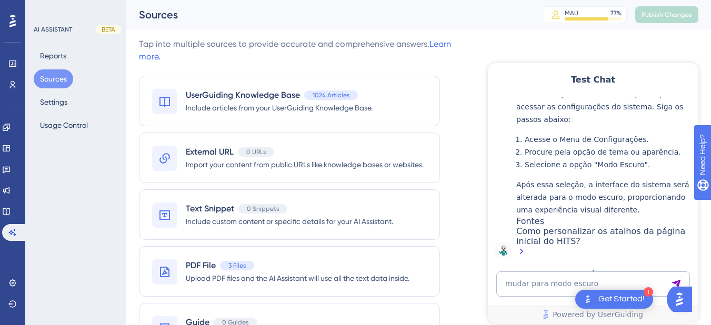
click at [548, 232] on div "Como personalizar os atalhos da página inicial do HITS?" at bounding box center [604, 242] width 177 height 33
click at [9, 215] on icon at bounding box center [6, 211] width 7 height 7
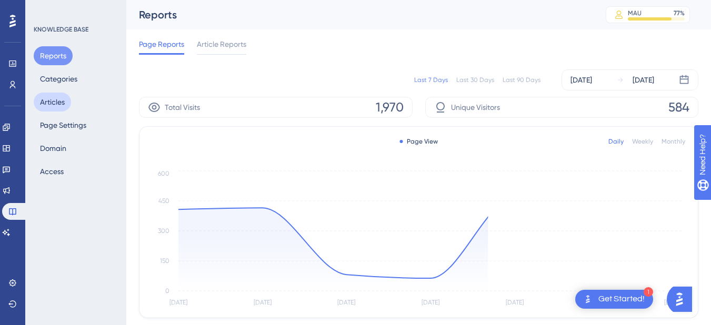
click at [59, 102] on button "Articles" at bounding box center [52, 102] width 37 height 19
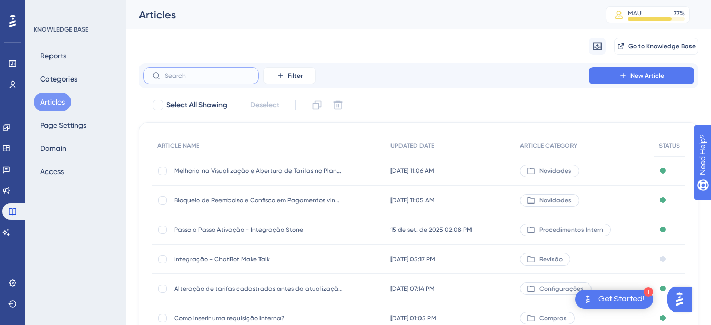
click at [192, 75] on input "text" at bounding box center [207, 75] width 85 height 7
paste input "Como personalizar os atalhos da página inicial do HITS?"
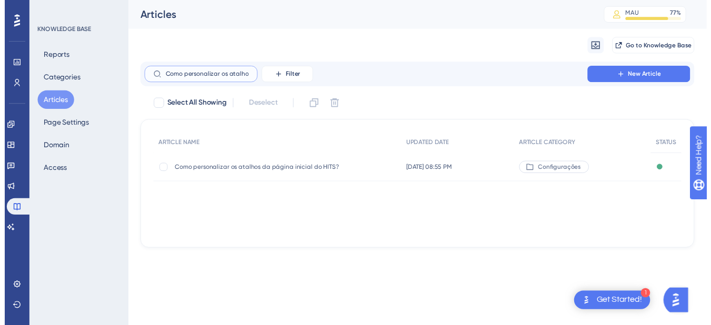
scroll to position [0, 78]
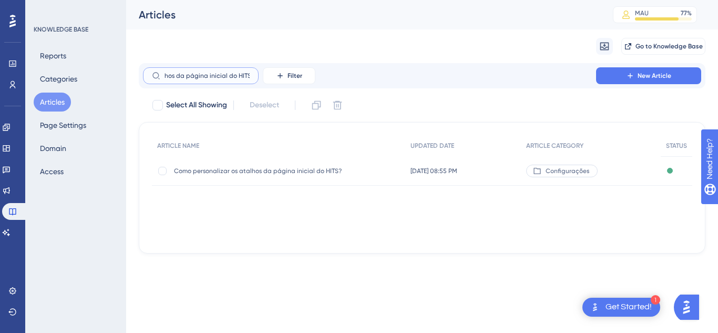
type input "Como personalizar os atalhos da página inicial do HITS?"
click at [299, 178] on div "Como personalizar os atalhos da página inicial do HITS? Como personalizar os at…" at bounding box center [258, 170] width 168 height 29
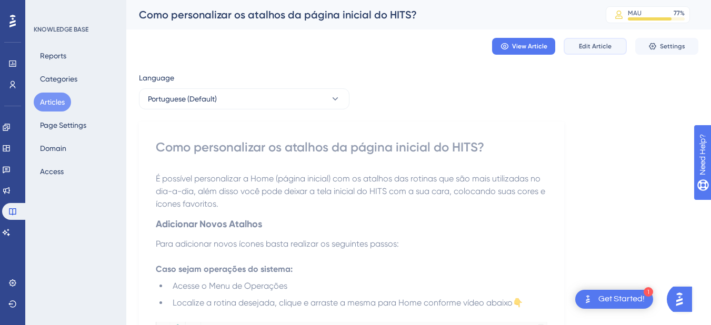
click at [583, 47] on span "Edit Article" at bounding box center [595, 46] width 33 height 8
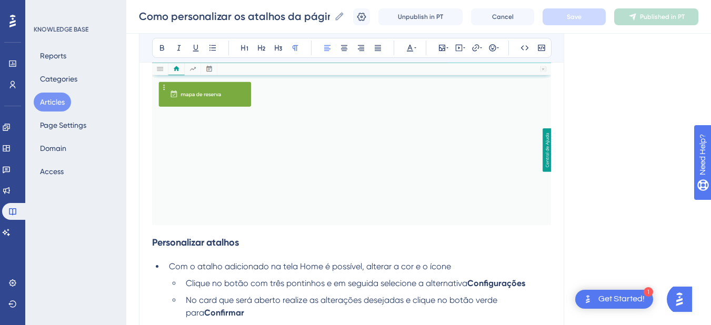
scroll to position [1286, 0]
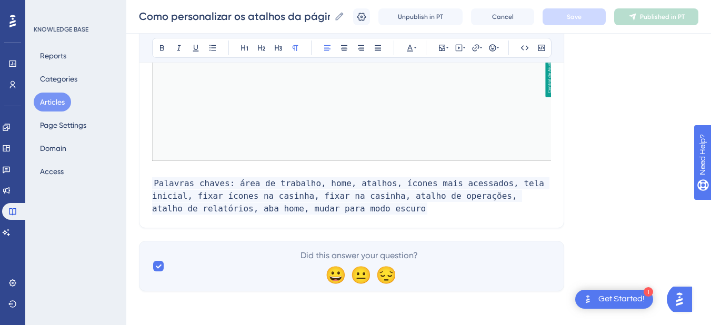
click at [224, 168] on p at bounding box center [351, 171] width 399 height 13
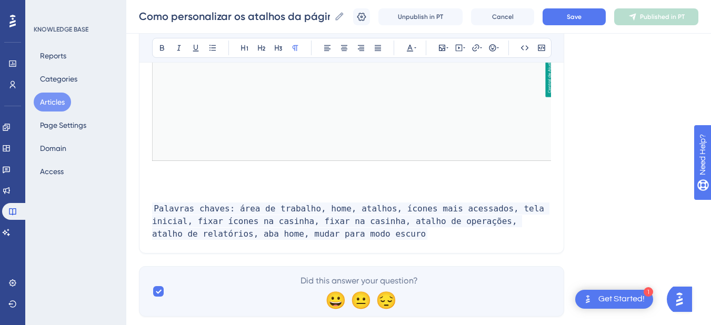
click at [204, 173] on p at bounding box center [351, 171] width 399 height 13
click at [193, 182] on p at bounding box center [351, 183] width 399 height 13
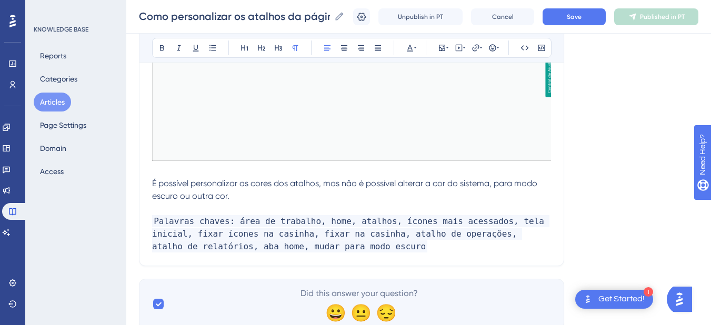
click at [207, 188] on span "É possível personalizar as cores dos atalhos, mas não é possível alterar a cor …" at bounding box center [345, 189] width 387 height 23
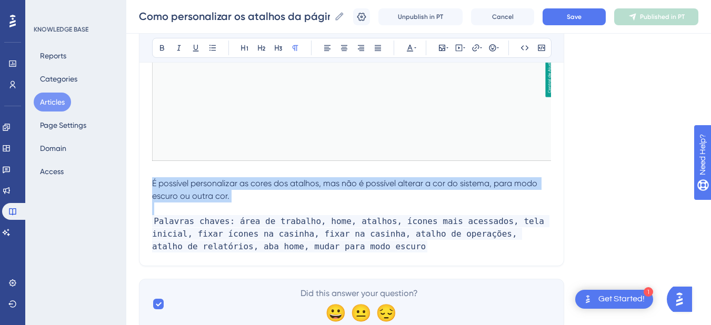
click at [207, 188] on span "É possível personalizar as cores dos atalhos, mas não é possível alterar a cor …" at bounding box center [345, 189] width 387 height 23
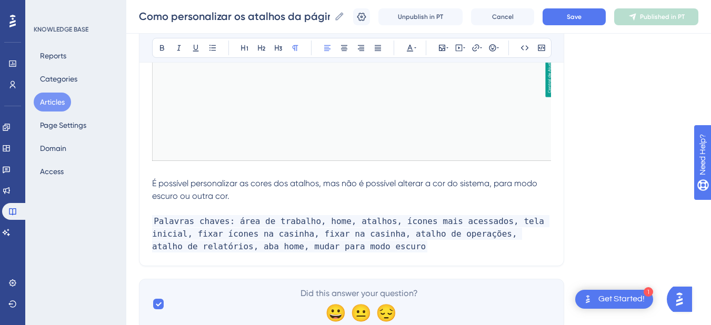
click at [186, 194] on span "É possível personalizar as cores dos atalhos, mas não é possível alterar a cor …" at bounding box center [345, 189] width 387 height 23
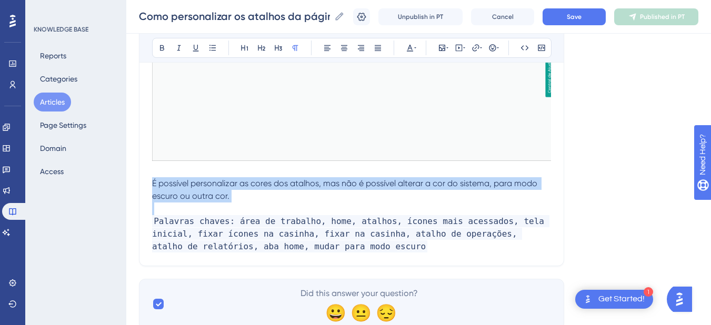
click at [186, 194] on span "É possível personalizar as cores dos atalhos, mas não é possível alterar a cor …" at bounding box center [345, 189] width 387 height 23
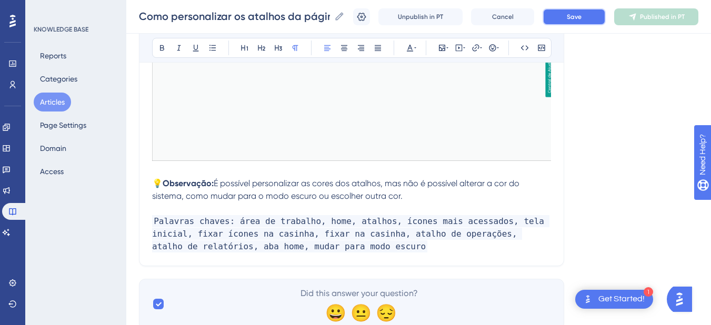
click at [577, 16] on span "Save" at bounding box center [573, 17] width 15 height 8
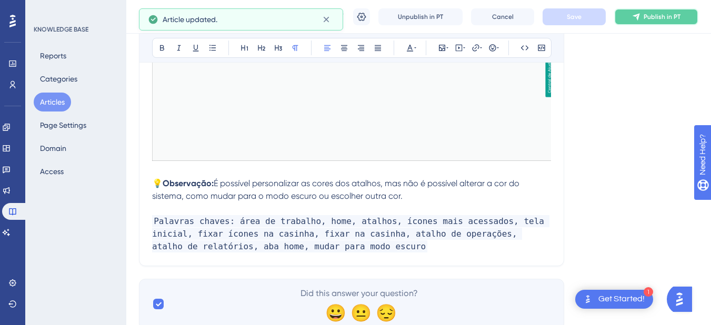
click at [661, 21] on button "Publish in PT" at bounding box center [656, 16] width 84 height 17
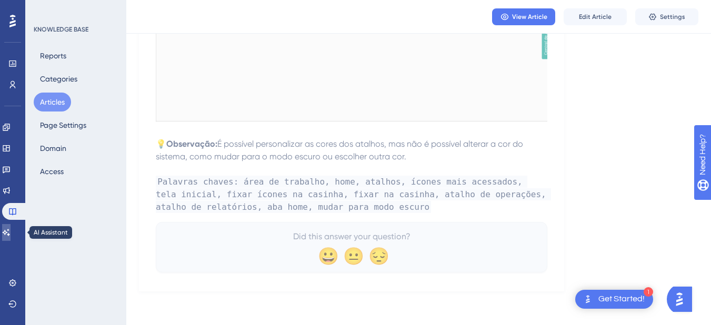
drag, startPoint x: 12, startPoint y: 240, endPoint x: 134, endPoint y: 199, distance: 128.6
click at [11, 240] on link at bounding box center [6, 232] width 8 height 17
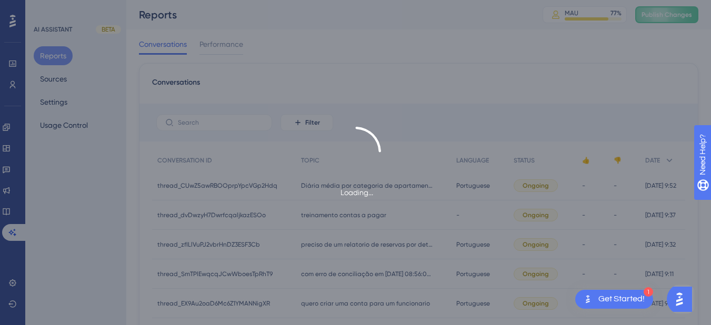
click at [669, 11] on div "Loading..." at bounding box center [355, 162] width 711 height 325
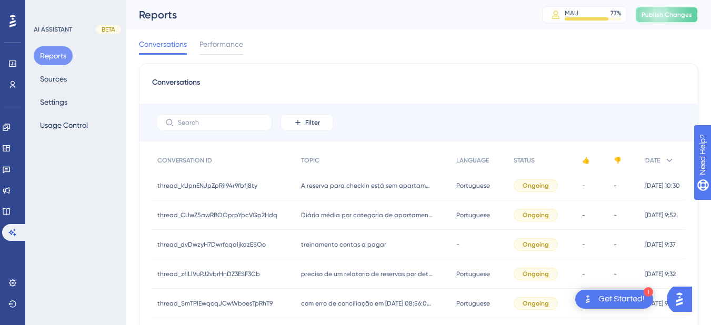
click at [656, 15] on span "Publish Changes" at bounding box center [666, 15] width 50 height 8
click at [11, 213] on icon at bounding box center [6, 211] width 8 height 8
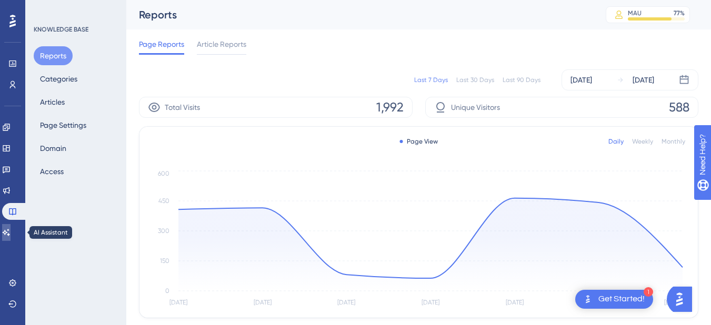
click at [11, 237] on link at bounding box center [6, 232] width 8 height 17
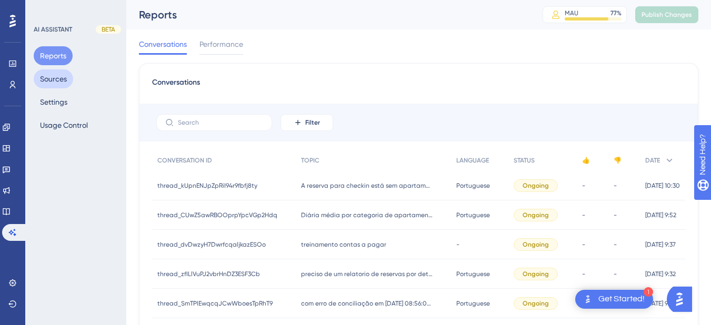
click at [61, 79] on button "Sources" at bounding box center [53, 78] width 39 height 19
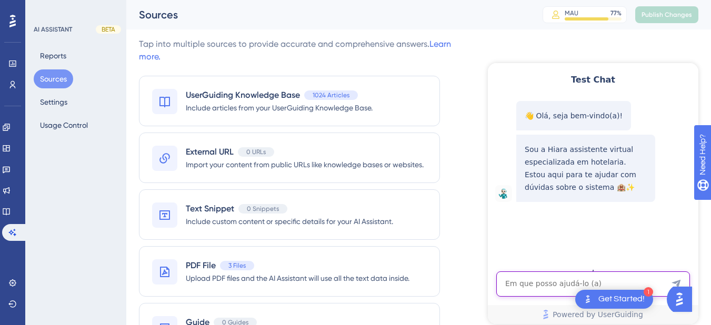
click at [509, 290] on textarea "AI Assistant Text Input" at bounding box center [593, 283] width 194 height 25
paste textarea "mudar para modo escuro"
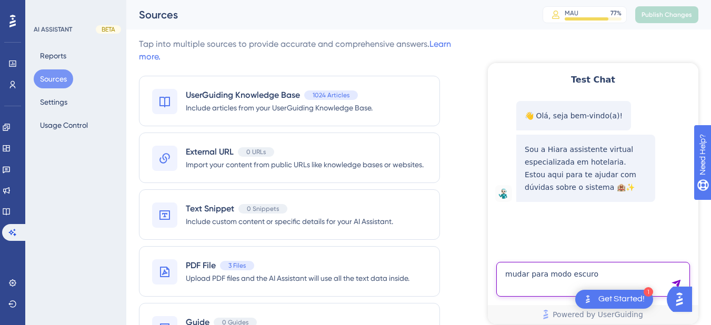
type textarea "mudar para modo escuro"
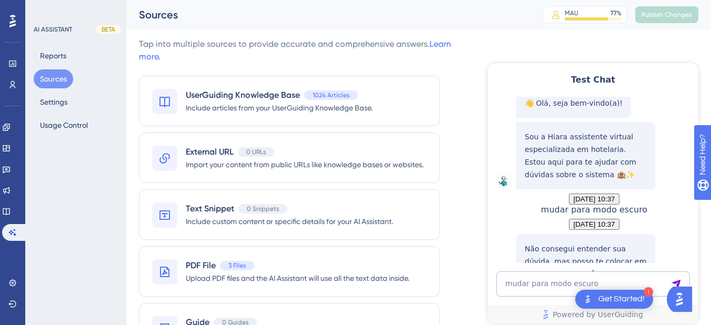
scroll to position [125, 0]
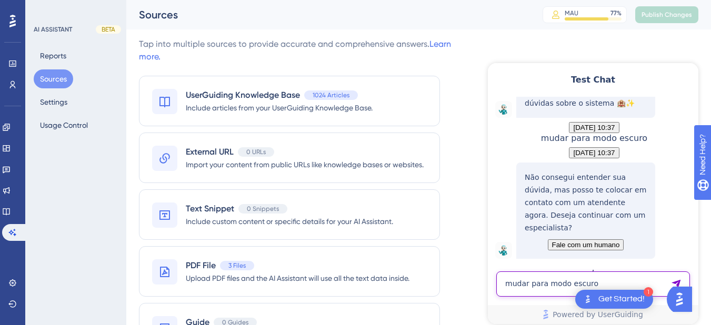
click at [549, 291] on textarea "mudar para modo escuro" at bounding box center [593, 283] width 194 height 25
paste textarea "como criar novo usuario"
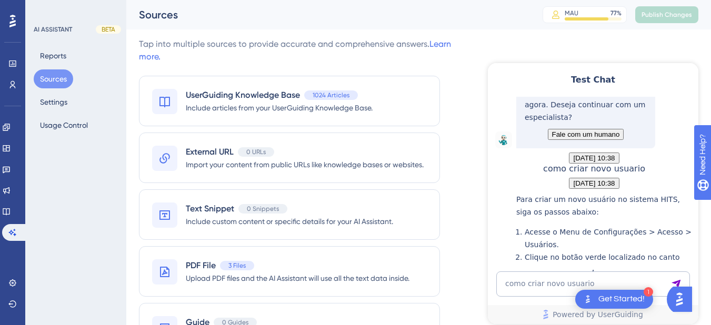
scroll to position [482, 0]
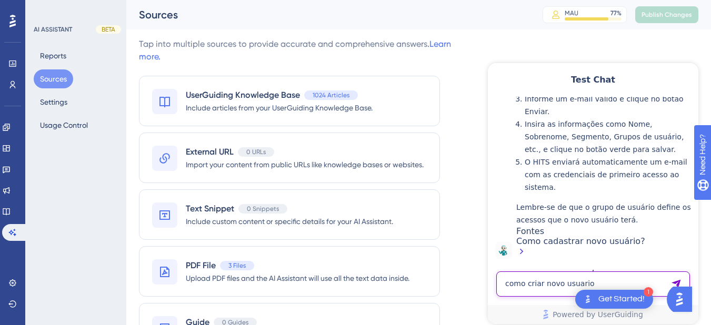
click at [536, 283] on textarea "como criar novo usuario" at bounding box center [593, 283] width 194 height 25
paste textarea "Olá, gostaria de saber se consigo integrar o sistema com um agente de IA"
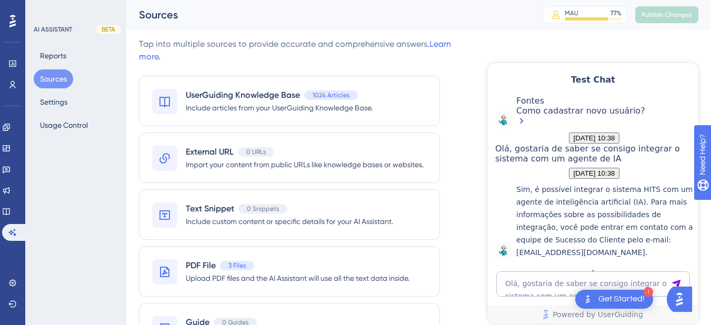
scroll to position [688, 0]
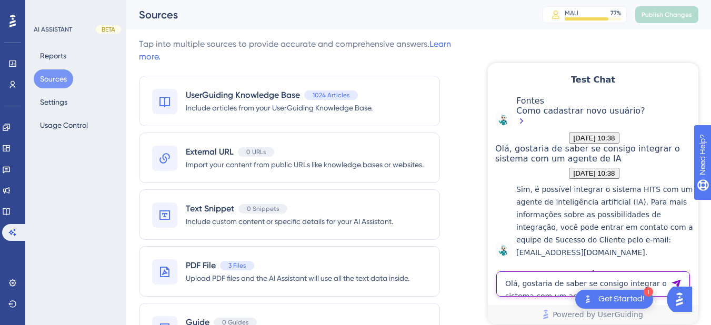
click at [525, 284] on textarea "Olá, gostaria de saber se consigo integrar o sistema com um agente de IA" at bounding box center [593, 283] width 194 height 25
paste textarea "relatorio da auditoria"
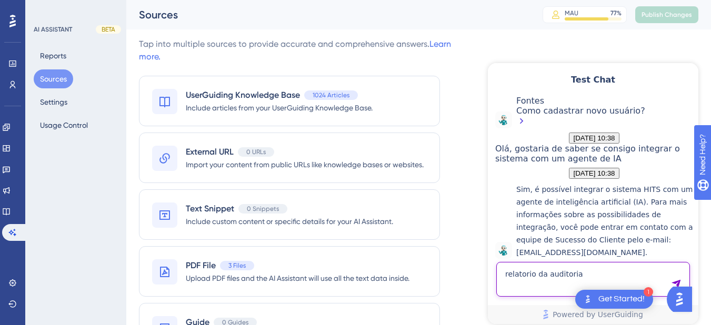
type textarea "relatorio da auditoria"
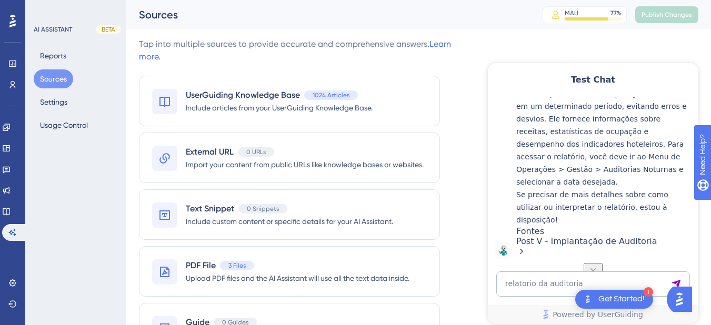
scroll to position [857, 0]
click at [569, 286] on textarea "relatorio da auditoria" at bounding box center [593, 283] width 194 height 25
paste textarea "lista do cafe da manhã"
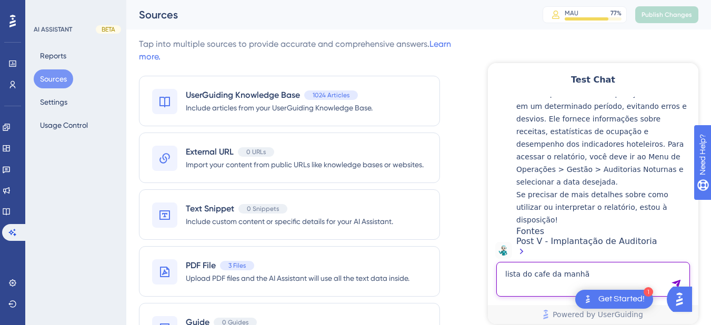
type textarea "lista do cafe da manhã"
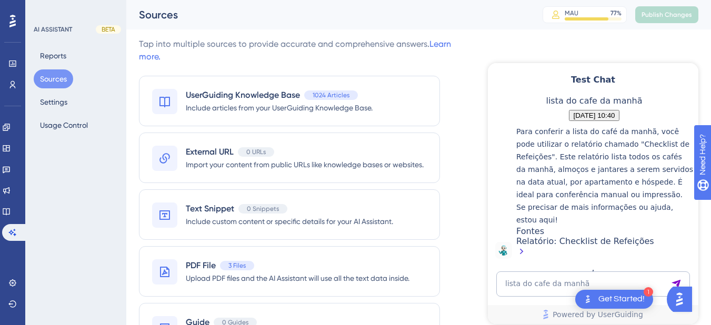
scroll to position [1220, 0]
click at [542, 290] on textarea "lista do cafe da manhã" at bounding box center [593, 283] width 194 height 25
paste textarea "ver lista do cafe da manhã"
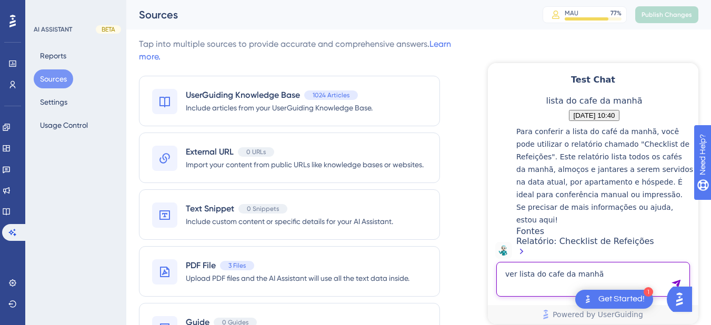
type textarea "ver lista do cafe da manhã"
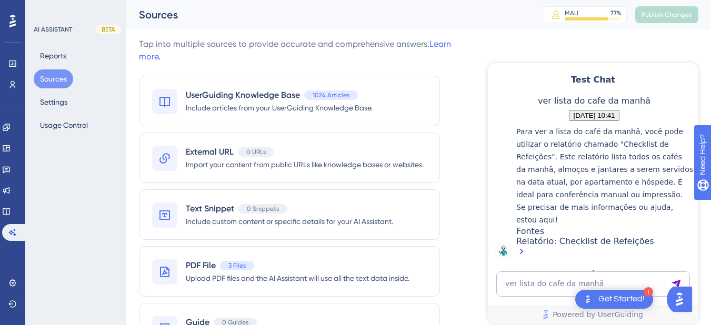
scroll to position [1461, 0]
click at [511, 278] on textarea "ver lista do cafe da manhã" at bounding box center [593, 283] width 194 height 25
paste textarea "nao consigo colocar o plano tarifario pra outubro"
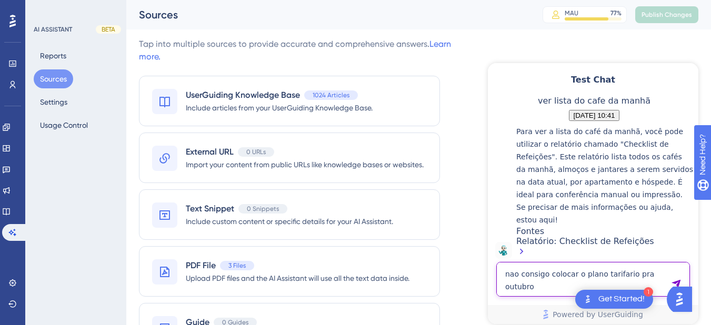
type textarea "nao consigo colocar o plano tarifario pra outubro"
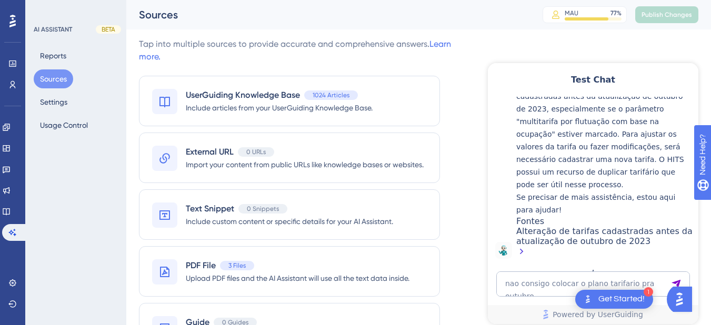
scroll to position [1655, 0]
drag, startPoint x: 697, startPoint y: 240, endPoint x: 697, endPoint y: 247, distance: 6.3
click at [697, 247] on div "👋 Olá, seja bem-vindo(a)! Sou a Hiara assistente virtual especializada em hotel…" at bounding box center [593, 180] width 210 height 166
click at [11, 216] on link at bounding box center [6, 211] width 8 height 17
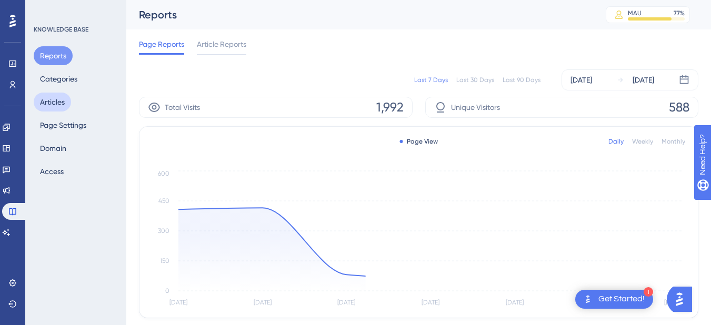
click at [51, 102] on button "Articles" at bounding box center [52, 102] width 37 height 19
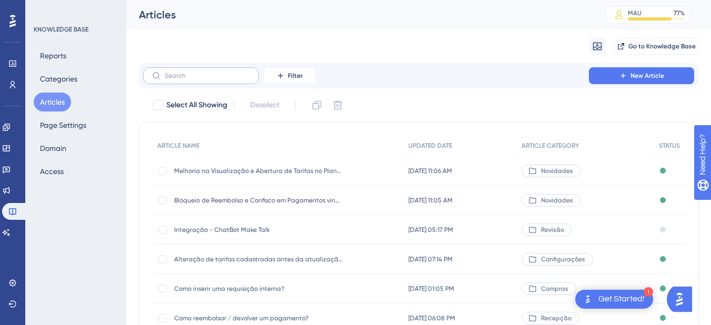
click at [165, 70] on label at bounding box center [201, 75] width 116 height 17
click at [165, 72] on input "text" at bounding box center [207, 75] width 85 height 7
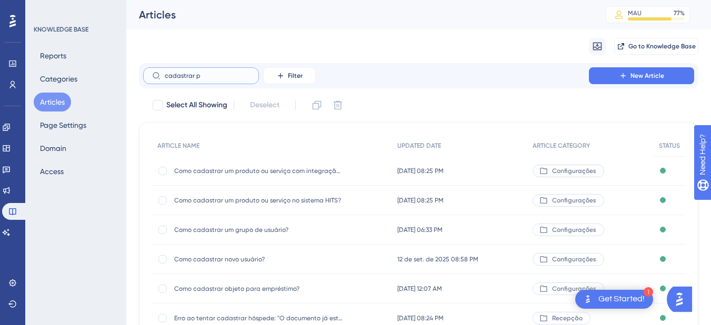
type input "cadastrar pl"
checkbox input "true"
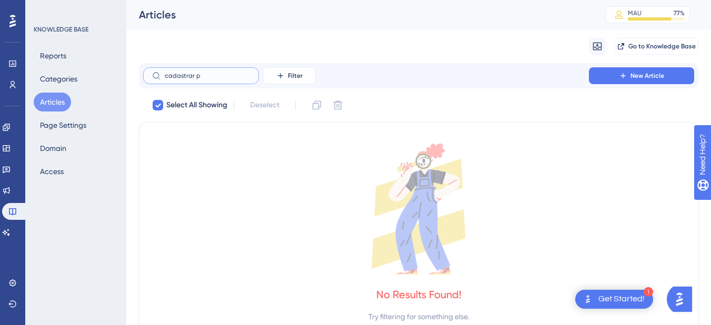
type input "cadastrar"
checkbox input "false"
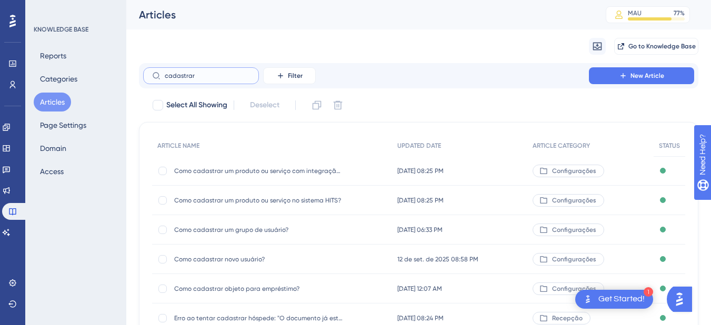
scroll to position [210, 0]
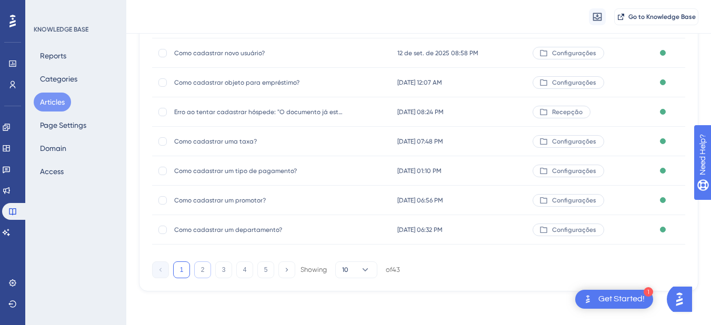
type input "cadastrar"
click at [201, 267] on button "2" at bounding box center [202, 269] width 17 height 17
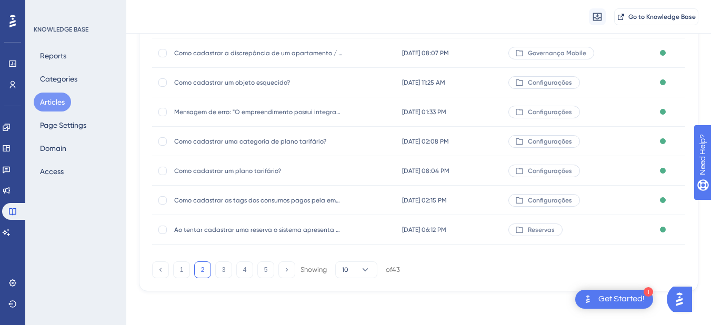
click at [228, 173] on span "Como cadastrar um plano tarifário?" at bounding box center [258, 171] width 168 height 8
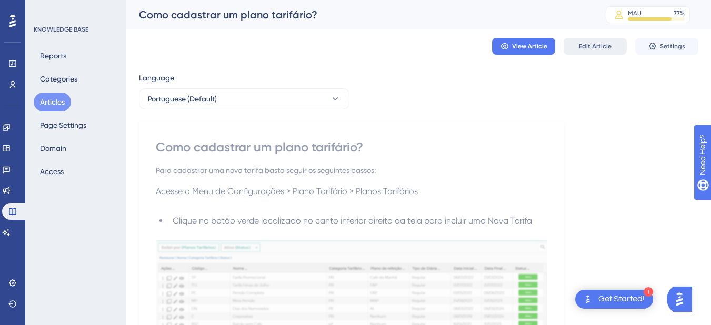
click at [593, 46] on span "Edit Article" at bounding box center [595, 46] width 33 height 8
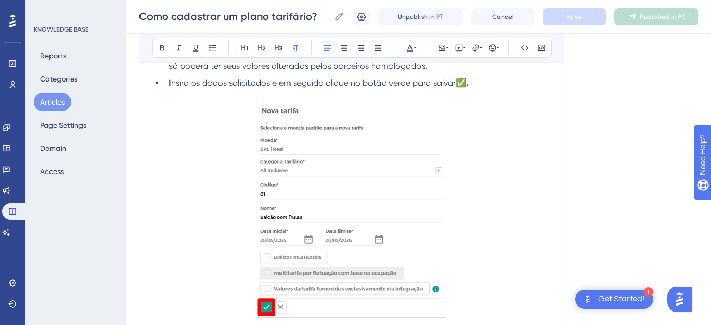
scroll to position [2100, 0]
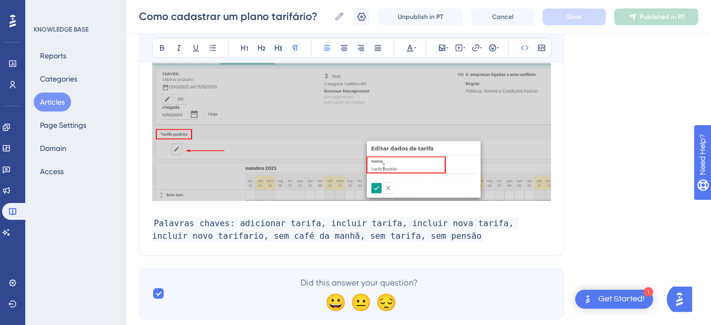
click at [424, 238] on p "Palavras chaves: adicionar tarifa, incluir tarifa, incluir nova tarifa, incluir…" at bounding box center [351, 229] width 399 height 25
click at [418, 236] on span "Palavras chaves: adicionar tarifa, incluir tarifa, incluir nova tarifa, incluir…" at bounding box center [345, 229] width 387 height 25
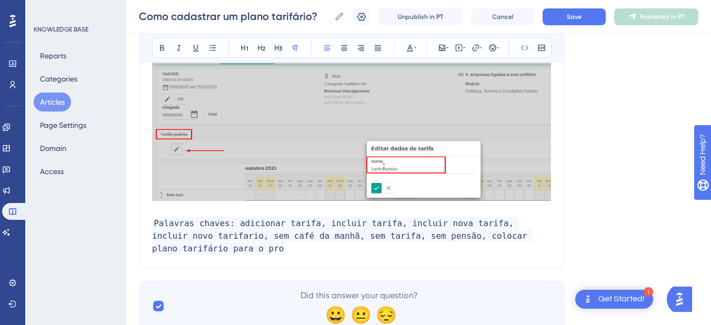
click at [414, 236] on span "Palavras chaves: adicionar tarifa, incluir tarifa, incluir nova tarifa, incluir…" at bounding box center [342, 235] width 380 height 37
drag, startPoint x: 525, startPoint y: 238, endPoint x: 536, endPoint y: 249, distance: 15.6
click at [536, 249] on p "Palavras chaves: adicionar tarifa, incluir tarifa, incluir nova tarifa, incluir…" at bounding box center [351, 236] width 399 height 38
click at [565, 18] on button "Save" at bounding box center [573, 16] width 63 height 17
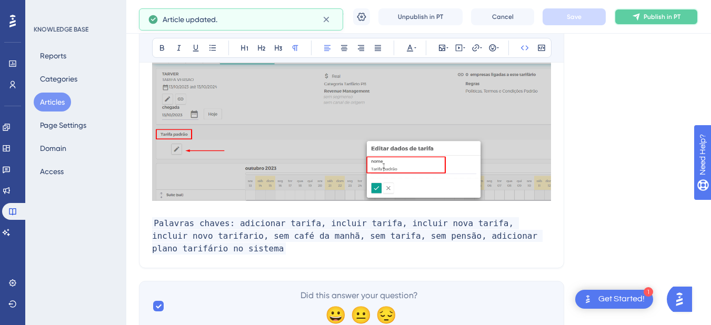
click at [657, 16] on span "Publish in PT" at bounding box center [661, 17] width 37 height 8
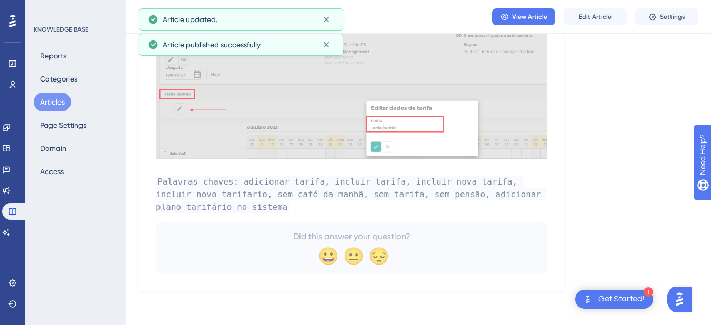
click at [59, 94] on button "Articles" at bounding box center [52, 102] width 37 height 19
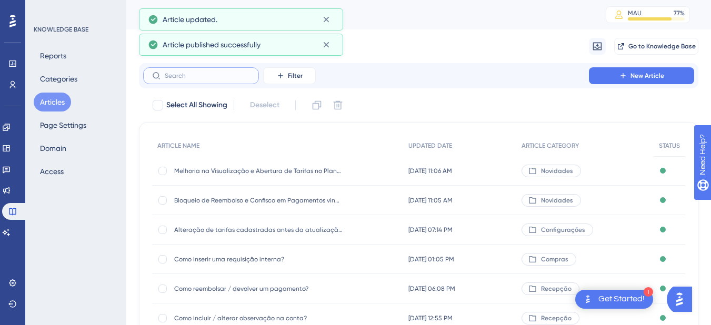
click at [186, 77] on input "text" at bounding box center [207, 75] width 85 height 7
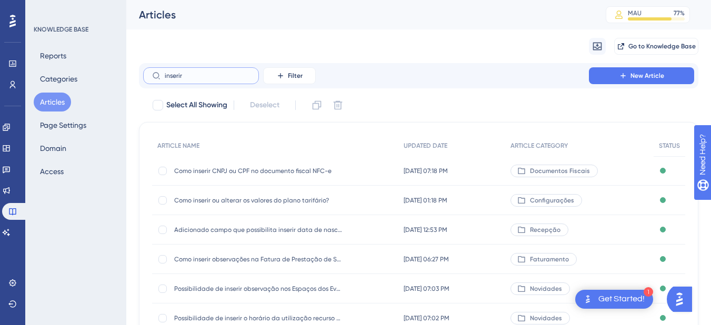
type input "inserir"
click at [306, 203] on span "Como inserir ou alterar os valores do plano tarifário?" at bounding box center [258, 200] width 168 height 8
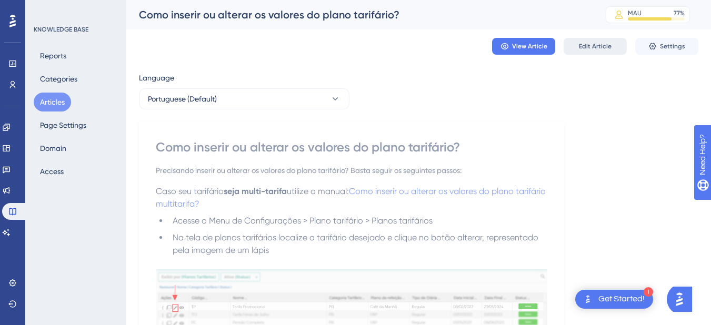
click at [597, 48] on span "Edit Article" at bounding box center [595, 46] width 33 height 8
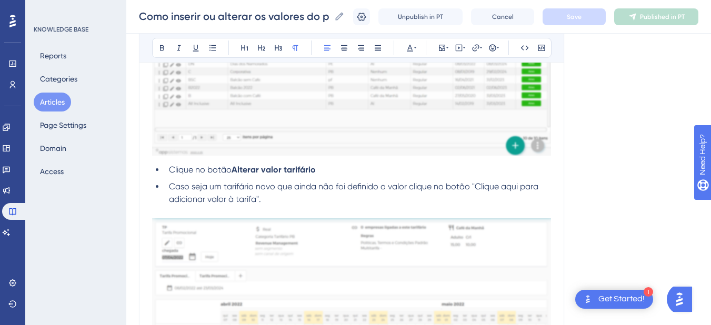
scroll to position [1050, 0]
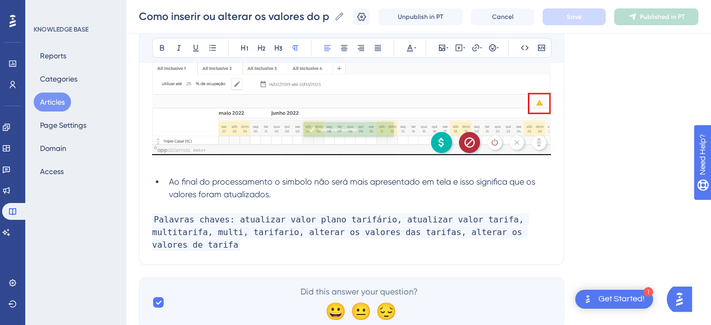
click at [212, 243] on p "Palavras chaves: atualizar valor plano tarifário, atualizar valor tarifa, multi…" at bounding box center [351, 233] width 399 height 38
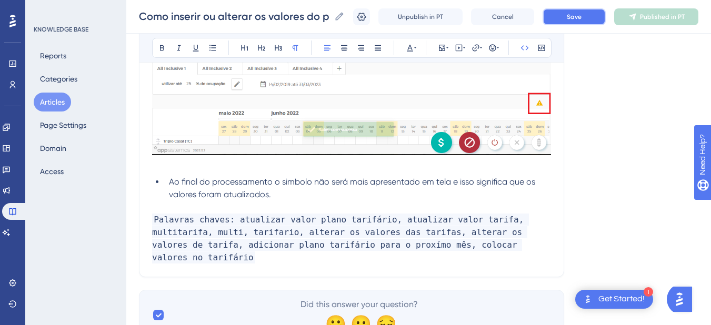
click at [595, 17] on button "Save" at bounding box center [573, 16] width 63 height 17
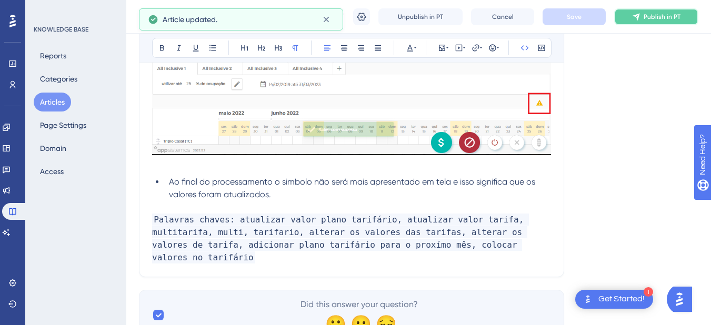
click at [657, 16] on span "Publish in PT" at bounding box center [661, 17] width 37 height 8
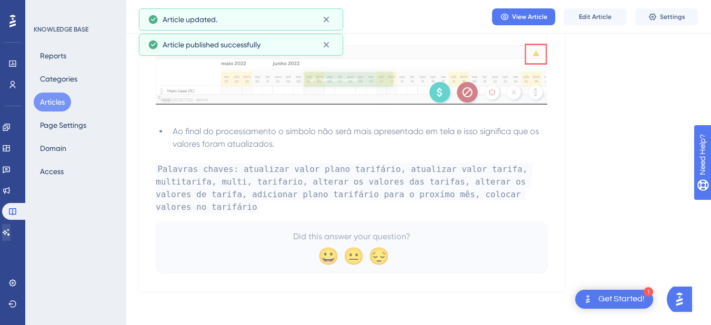
scroll to position [1032, 0]
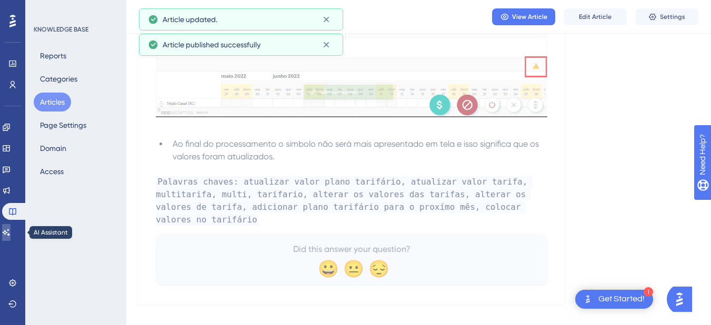
click at [11, 231] on icon at bounding box center [6, 232] width 8 height 8
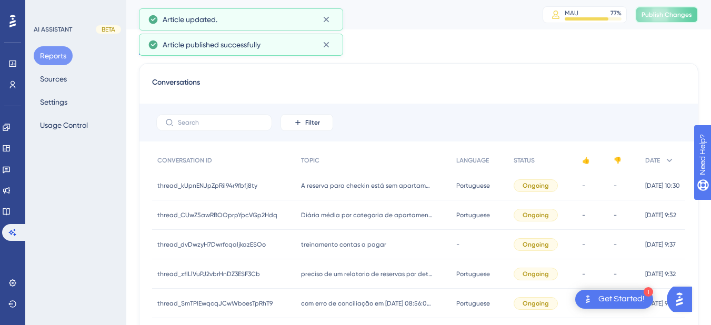
click at [659, 15] on span "Publish Changes" at bounding box center [666, 15] width 50 height 8
click at [70, 76] on button "Sources" at bounding box center [53, 78] width 39 height 19
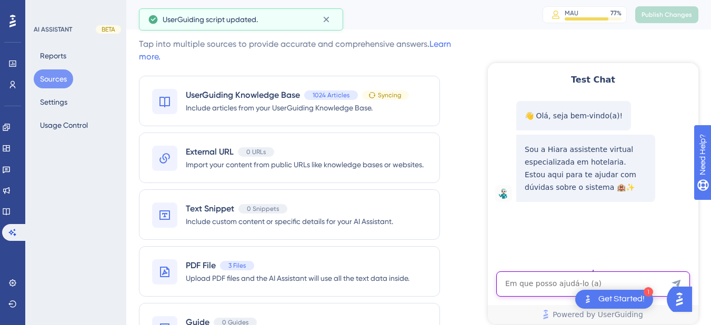
click at [505, 280] on textarea "AI Assistant Text Input" at bounding box center [593, 283] width 194 height 25
paste textarea "nao consigo colocar o plano tarifario pra outubro"
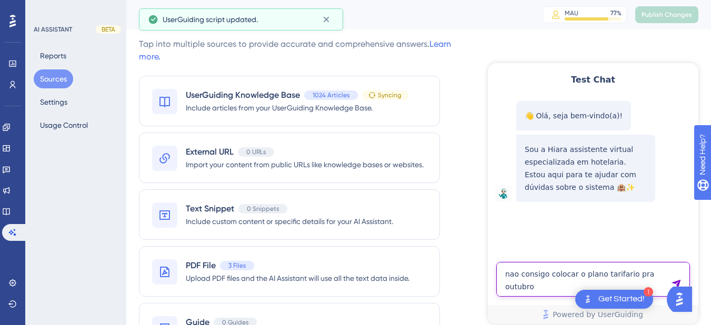
type textarea "nao consigo colocar o plano tarifario pra outubro"
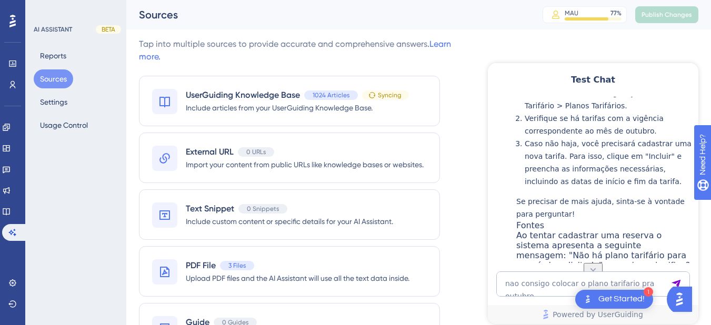
scroll to position [350, 0]
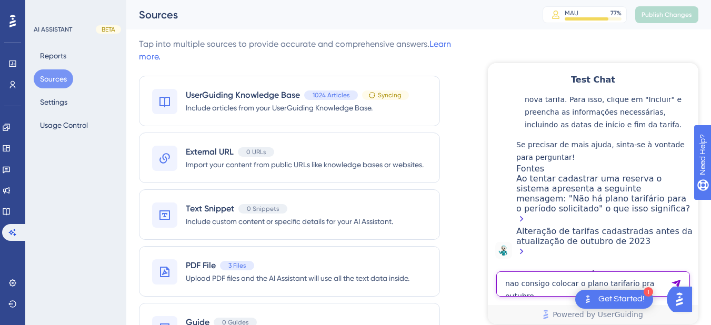
click at [549, 283] on textarea "nao consigo colocar o plano tarifario pra outubro" at bounding box center [593, 283] width 194 height 25
paste textarea "como extrair somente finais de semana, q não tenha empresa vinculada"
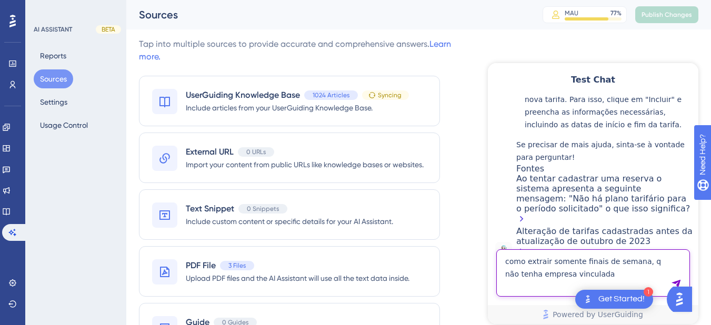
type textarea "como extrair somente finais de semana, q não tenha empresa vinculada"
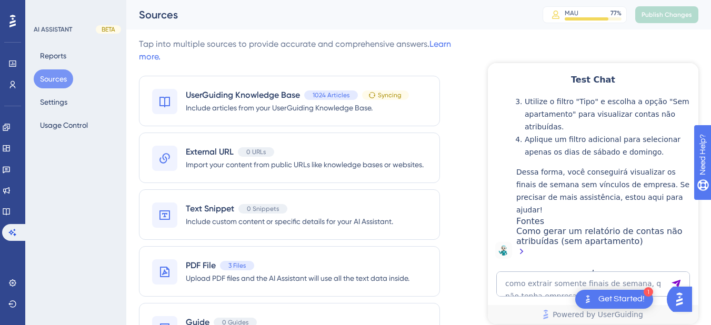
scroll to position [719, 0]
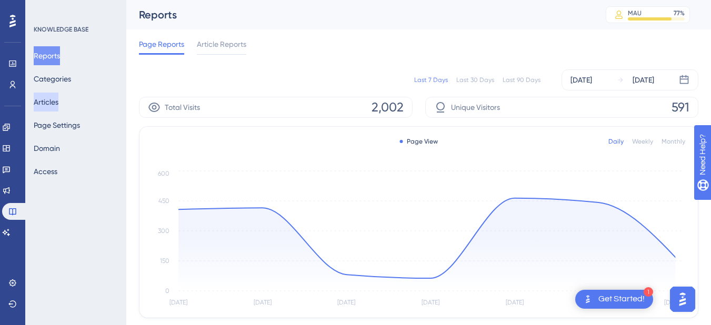
click at [58, 107] on button "Articles" at bounding box center [46, 102] width 25 height 19
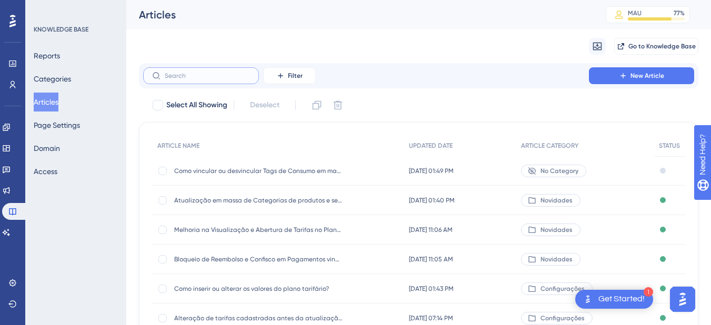
click at [197, 74] on input "text" at bounding box center [207, 75] width 85 height 7
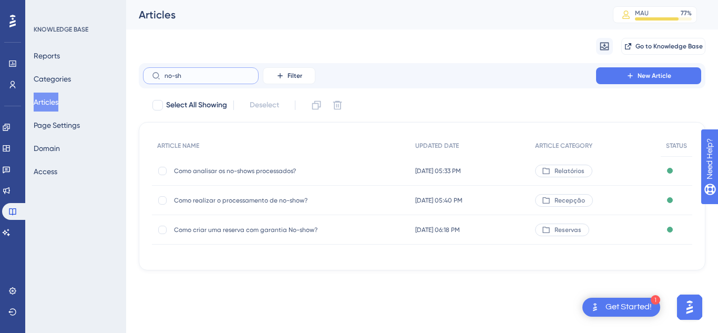
type input "no-sh"
click at [243, 174] on span "Como analisar os no-shows processados?" at bounding box center [258, 171] width 168 height 8
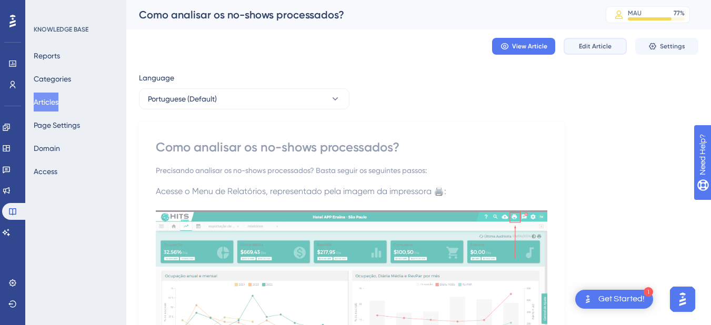
click at [581, 47] on span "Edit Article" at bounding box center [595, 46] width 33 height 8
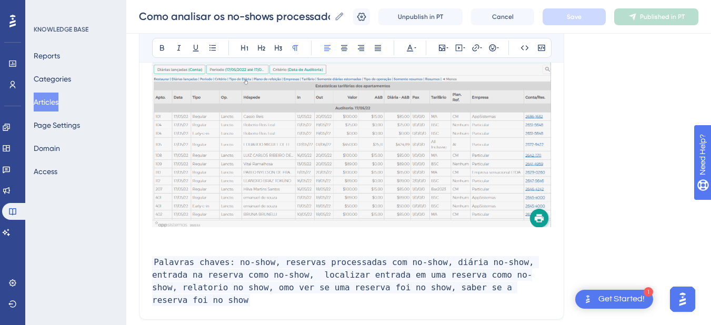
scroll to position [693, 0]
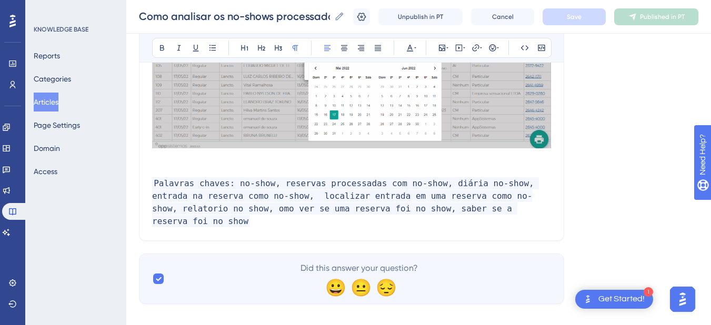
click at [206, 160] on p at bounding box center [351, 158] width 399 height 13
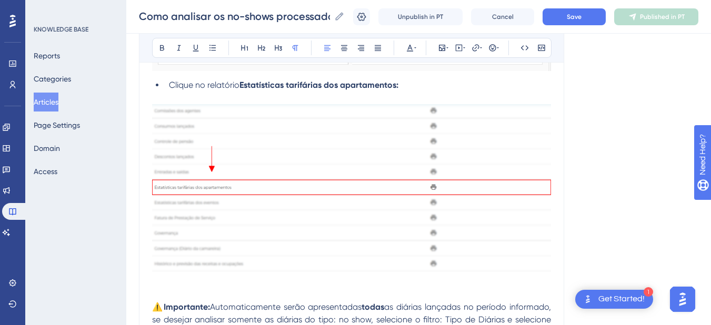
scroll to position [0, 0]
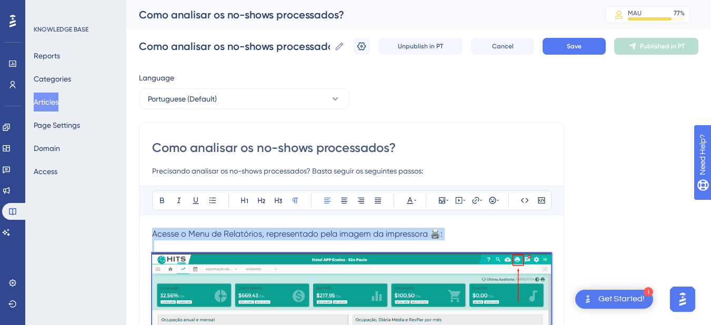
drag, startPoint x: 433, startPoint y: 171, endPoint x: 140, endPoint y: 199, distance: 294.3
copy div "Acesse o Menu de Relatórios, representado pela imagem da impressora 🖨️: Clique …"
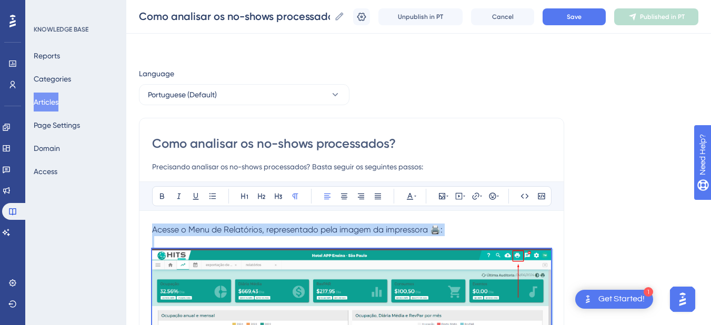
scroll to position [246, 0]
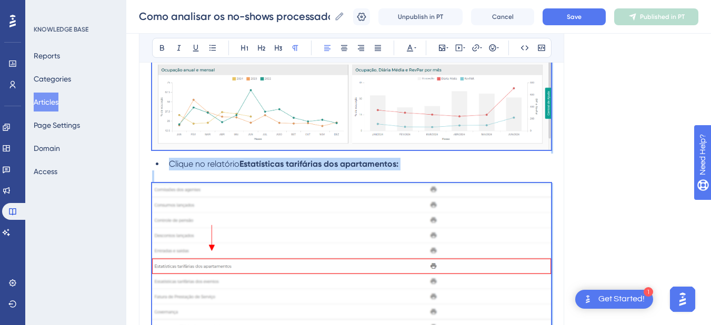
click at [212, 170] on p at bounding box center [351, 176] width 399 height 13
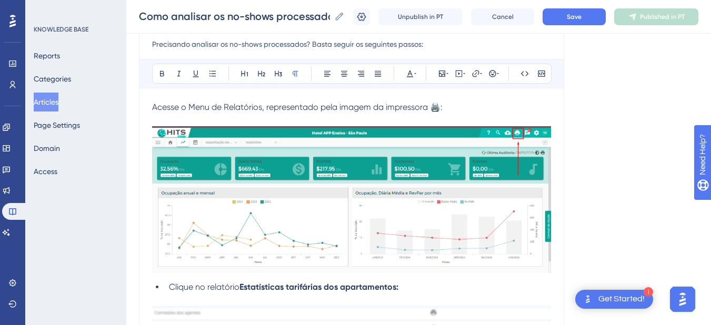
scroll to position [0, 0]
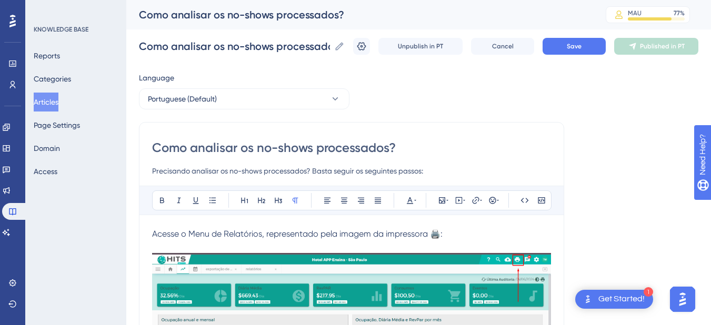
click at [153, 236] on span "Acesse o Menu de Relatórios, representado pela imagem da impressora 🖨️:" at bounding box center [297, 234] width 290 height 10
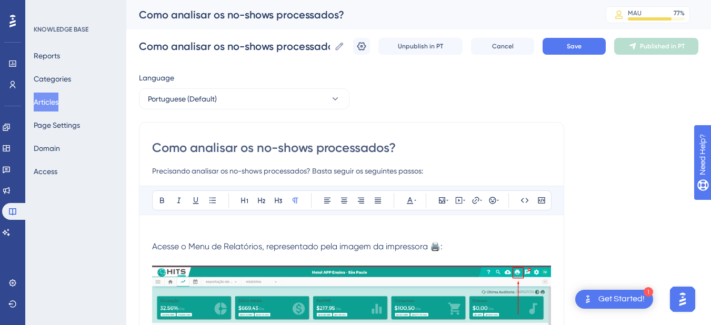
click at [155, 229] on p at bounding box center [351, 234] width 399 height 13
click at [439, 245] on span "Acesse o Menu de Relatórios, representado pela imagem da impressora 🖨️:" at bounding box center [297, 246] width 290 height 10
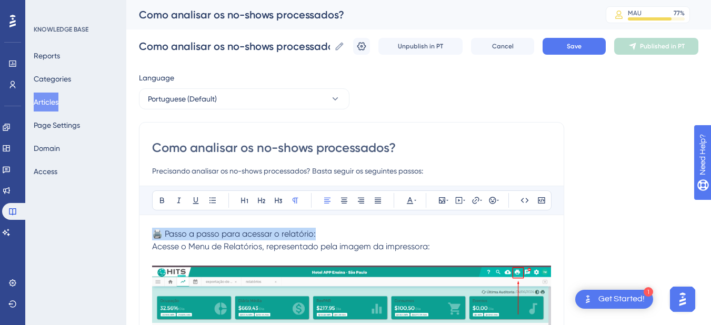
drag, startPoint x: 368, startPoint y: 235, endPoint x: 148, endPoint y: 235, distance: 219.8
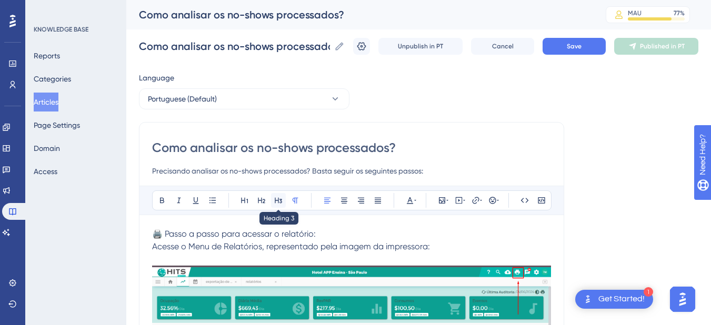
click at [273, 199] on button at bounding box center [278, 200] width 15 height 15
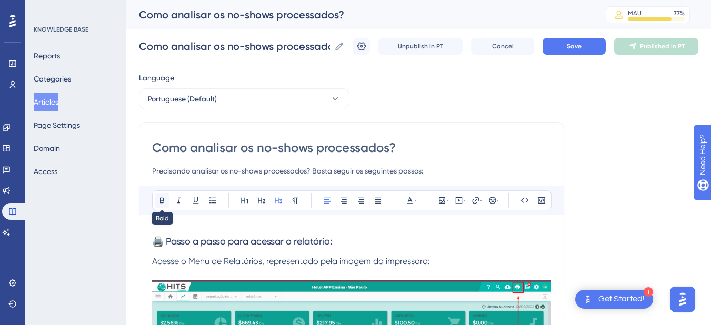
click at [163, 193] on button at bounding box center [162, 200] width 15 height 15
click at [283, 241] on strong "🖨️ Passo a passo para acessar o relatório:" at bounding box center [242, 242] width 181 height 12
click at [236, 254] on h3 "🖨️ Passo a passo para acessar o relatório:" at bounding box center [351, 241] width 399 height 27
click at [235, 259] on span "Acesse o Menu de Relatórios, representado pela imagem da impressora:" at bounding box center [291, 261] width 278 height 10
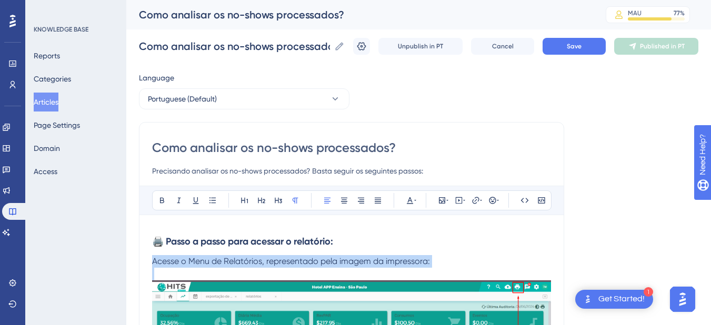
click at [235, 259] on span "Acesse o Menu de Relatórios, representado pela imagem da impressora:" at bounding box center [291, 261] width 278 height 10
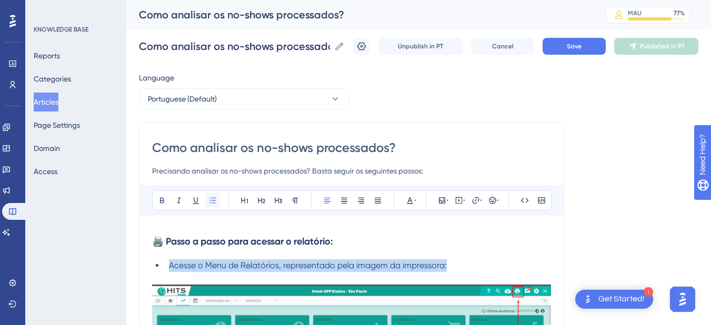
click at [214, 200] on icon at bounding box center [212, 200] width 8 height 8
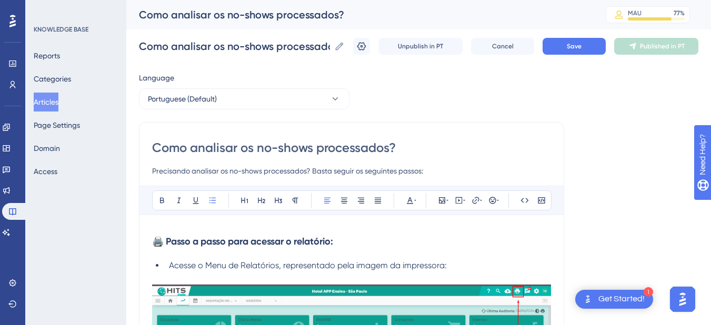
click at [154, 236] on strong "🖨️ Passo a passo para acessar o relatório:" at bounding box center [242, 242] width 181 height 12
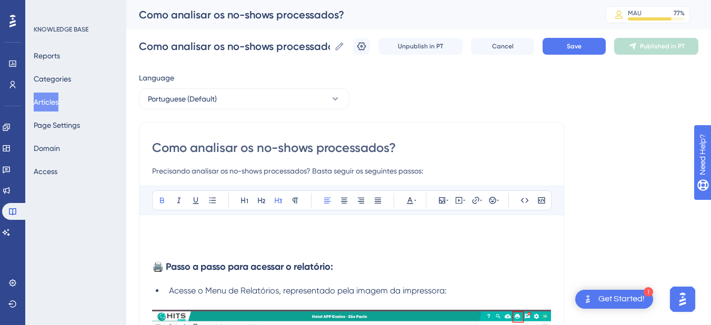
click at [169, 236] on p at bounding box center [351, 234] width 399 height 13
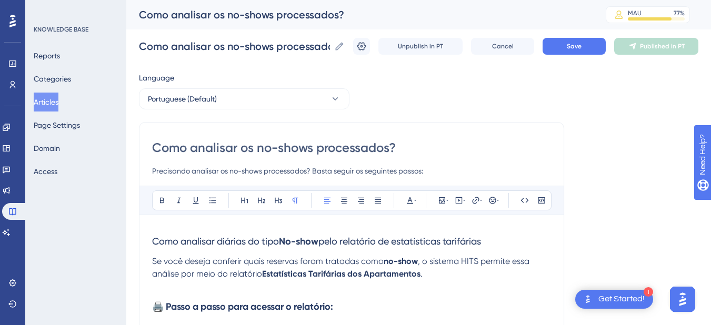
click at [278, 259] on span "Se você deseja conferir quais reservas foram tratadas como" at bounding box center [267, 261] width 231 height 10
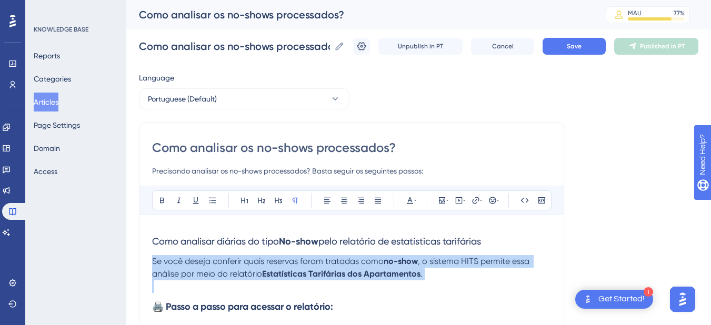
click at [278, 259] on span "Se você deseja conferir quais reservas foram tratadas como" at bounding box center [267, 261] width 231 height 10
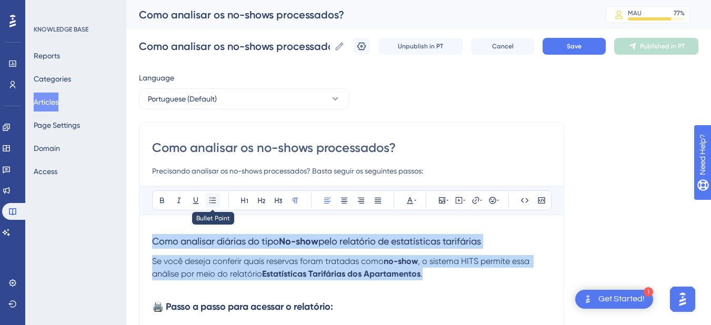
click at [212, 199] on icon at bounding box center [212, 200] width 8 height 8
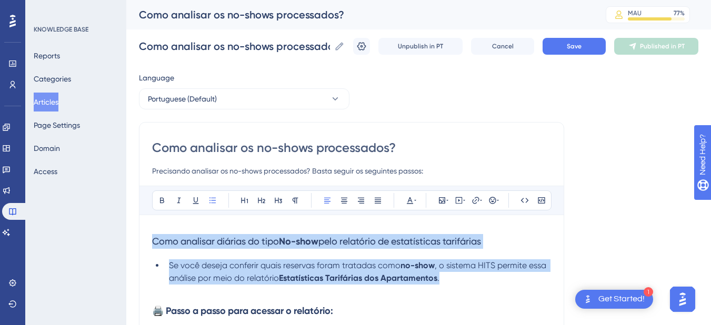
click at [285, 283] on li "Se você deseja conferir quais reservas foram tratadas como no-show , o sistema …" at bounding box center [358, 271] width 386 height 25
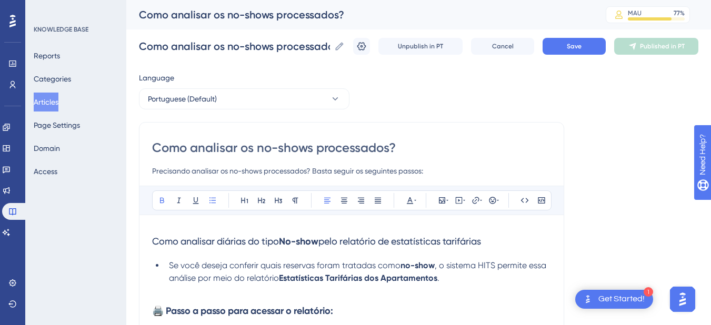
click at [356, 266] on span "Se você deseja conferir quais reservas foram tratadas como" at bounding box center [284, 265] width 231 height 10
click at [320, 289] on p at bounding box center [351, 291] width 399 height 13
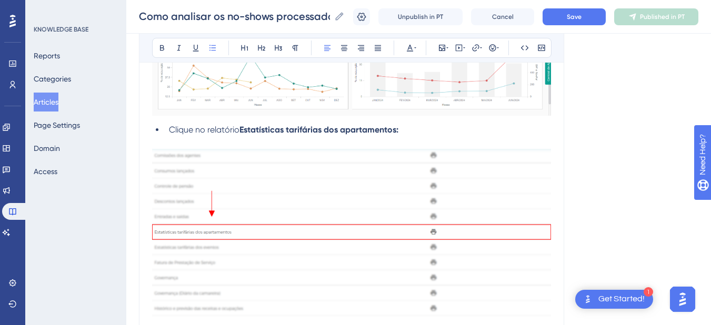
scroll to position [491, 0]
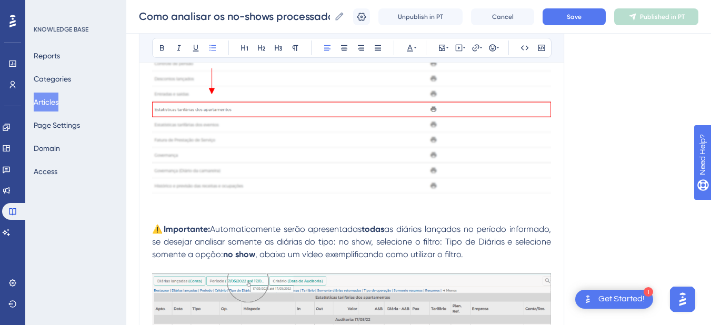
drag, startPoint x: 160, startPoint y: 225, endPoint x: 160, endPoint y: 219, distance: 5.8
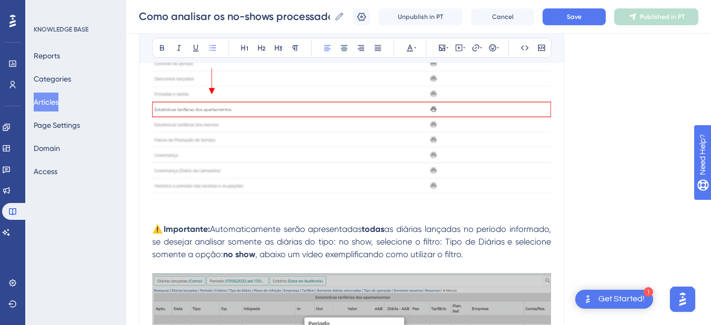
click at [160, 225] on strong "⚠️Importante:" at bounding box center [181, 229] width 58 height 10
click at [166, 209] on p at bounding box center [351, 204] width 399 height 13
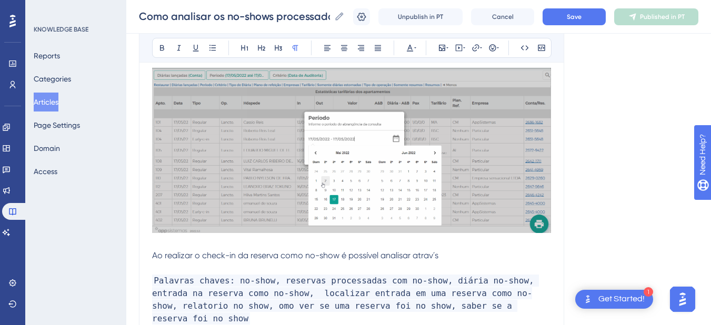
scroll to position [614, 0]
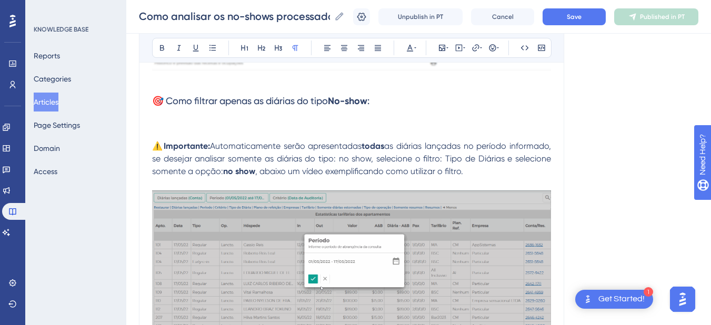
click at [182, 126] on p at bounding box center [351, 121] width 399 height 13
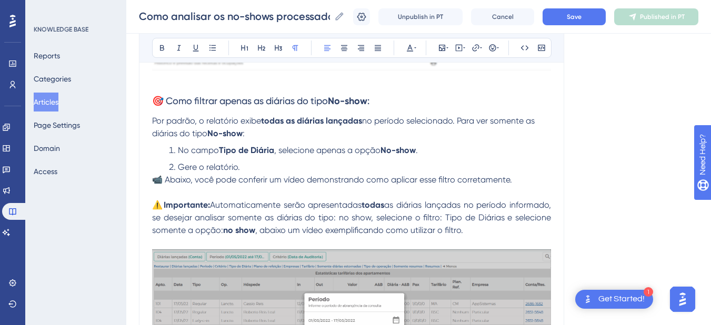
click at [201, 147] on span "No campo" at bounding box center [198, 150] width 41 height 10
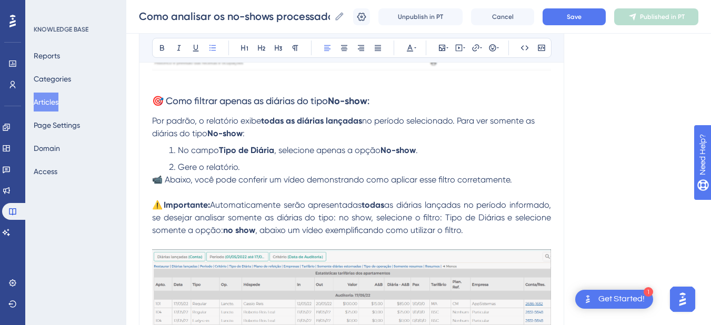
click at [201, 147] on span "No campo" at bounding box center [198, 150] width 41 height 10
click at [262, 169] on li "Gere o relatório." at bounding box center [358, 167] width 386 height 13
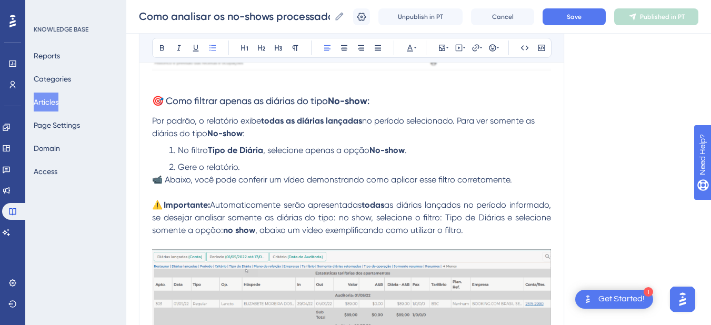
click at [154, 180] on span "📹 Abaixo, você pode conferir um vídeo demonstrando como aplicar esse filtro cor…" at bounding box center [332, 180] width 360 height 10
click at [210, 181] on span "📹 Abaixo, você pode conferir um vídeo demonstrando como aplicar esse filtro cor…" at bounding box center [332, 180] width 360 height 10
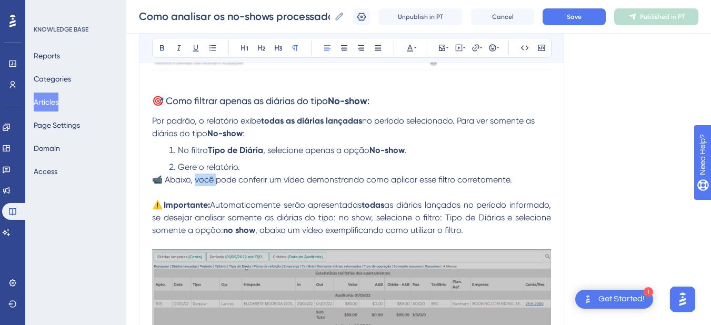
click at [210, 181] on span "📹 Abaixo, você pode conferir um vídeo demonstrando como aplicar esse filtro cor…" at bounding box center [332, 180] width 360 height 10
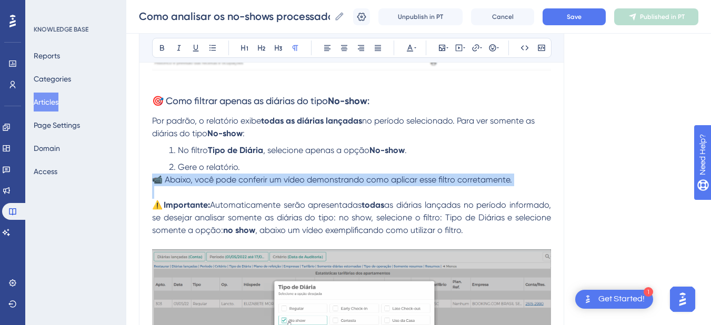
click at [210, 181] on span "📹 Abaixo, você pode conferir um vídeo demonstrando como aplicar esse filtro cor…" at bounding box center [332, 180] width 360 height 10
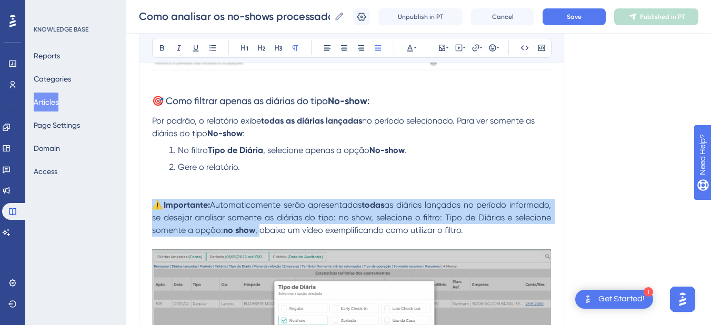
drag, startPoint x: 299, startPoint y: 230, endPoint x: 148, endPoint y: 205, distance: 153.6
click at [148, 205] on div "Como analisar os no-shows processados? Precisando analisar os no-shows processa…" at bounding box center [351, 12] width 425 height 1016
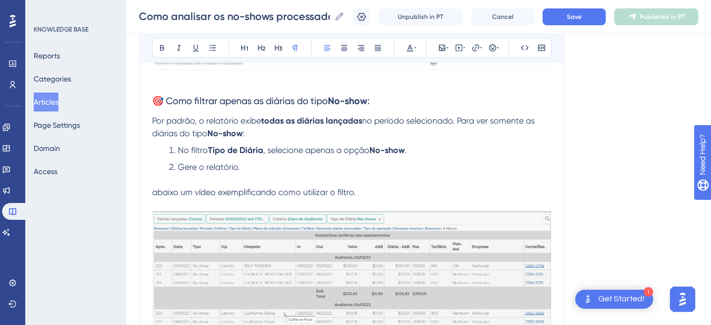
scroll to position [855, 0]
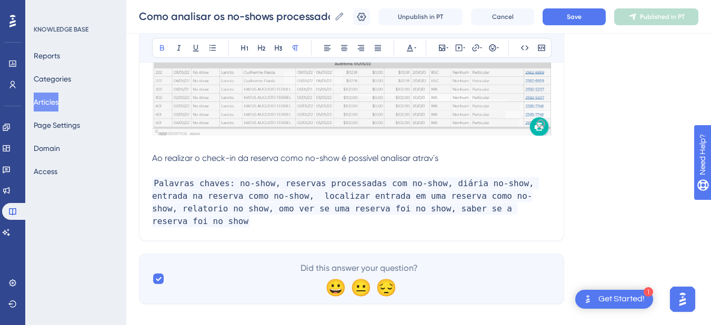
click at [171, 165] on p at bounding box center [351, 171] width 399 height 13
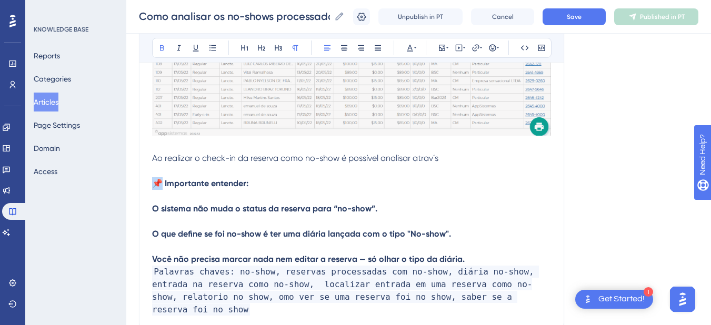
drag, startPoint x: 161, startPoint y: 181, endPoint x: 152, endPoint y: 182, distance: 9.0
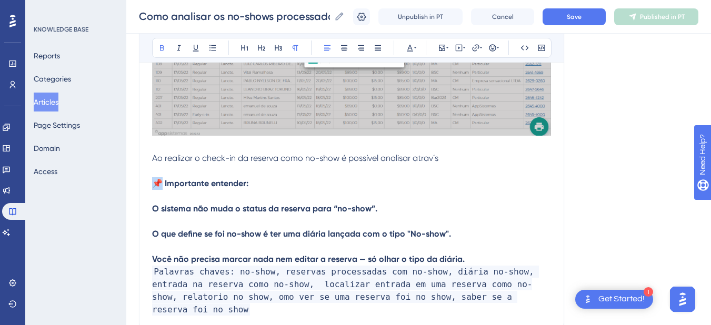
click at [152, 182] on strong "📌 Importante entender: O sistema não muda o status da reserva para “no-show”. O…" at bounding box center [308, 221] width 312 height 86
click at [489, 54] on button at bounding box center [492, 47] width 15 height 15
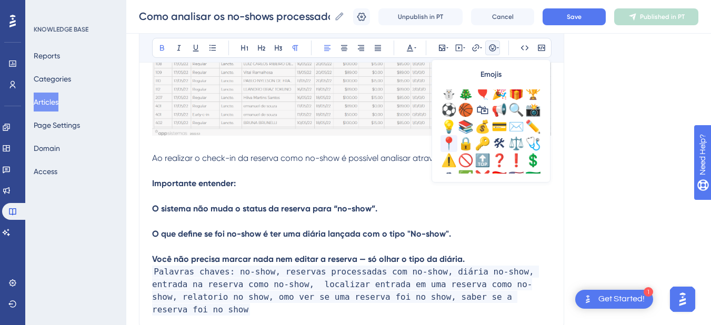
scroll to position [325, 0]
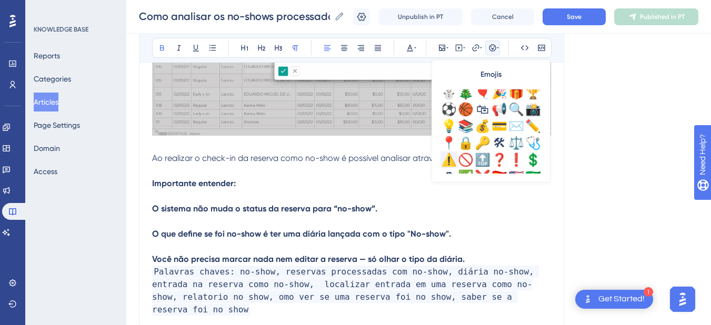
click at [447, 158] on div "⚠️" at bounding box center [448, 159] width 17 height 17
click at [218, 185] on strong "Importante entender: O sistema não muda o status da reserva para “no-show”. O q…" at bounding box center [308, 221] width 312 height 86
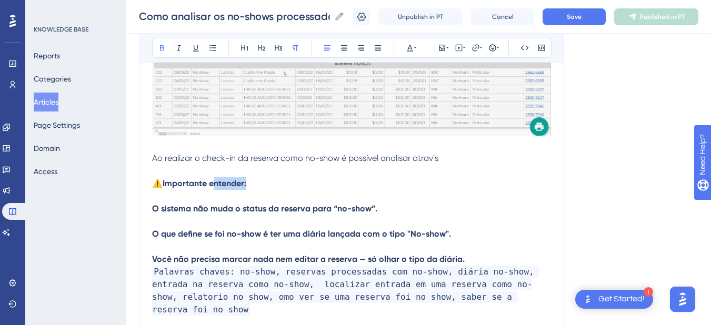
drag, startPoint x: 211, startPoint y: 184, endPoint x: 248, endPoint y: 184, distance: 36.8
click at [248, 184] on strong "Importante entender: O sistema não muda o status da reserva para “no-show”. O q…" at bounding box center [308, 221] width 312 height 86
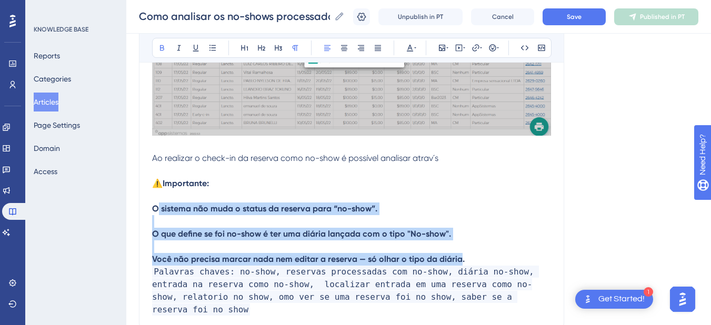
drag, startPoint x: 155, startPoint y: 207, endPoint x: 453, endPoint y: 256, distance: 302.3
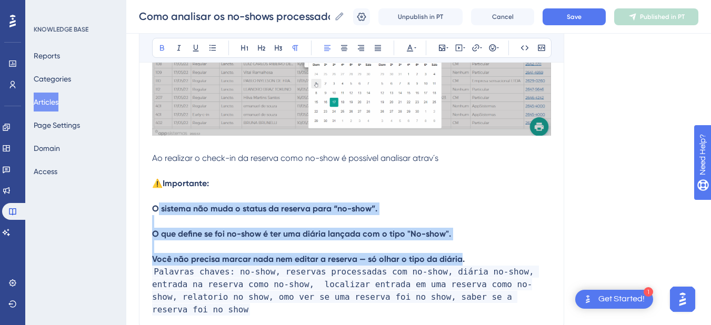
click at [453, 256] on strong "Importante: O sistema não muda o status da reserva para “no-show”. O que define…" at bounding box center [308, 221] width 312 height 86
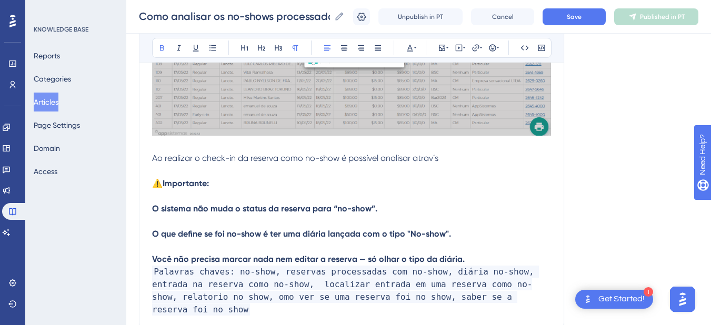
click at [472, 259] on p "⚠️ Importante: O sistema não muda o status da reserva para “no-show”. O que def…" at bounding box center [351, 221] width 399 height 88
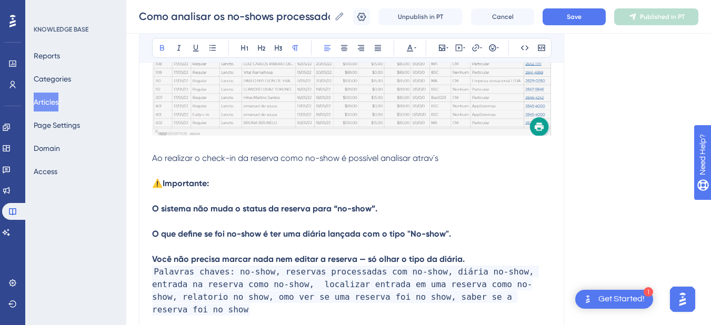
drag, startPoint x: 472, startPoint y: 259, endPoint x: 153, endPoint y: 208, distance: 323.3
click at [153, 208] on p "⚠️ Importante: O sistema não muda o status da reserva para “no-show”. O que def…" at bounding box center [351, 221] width 399 height 88
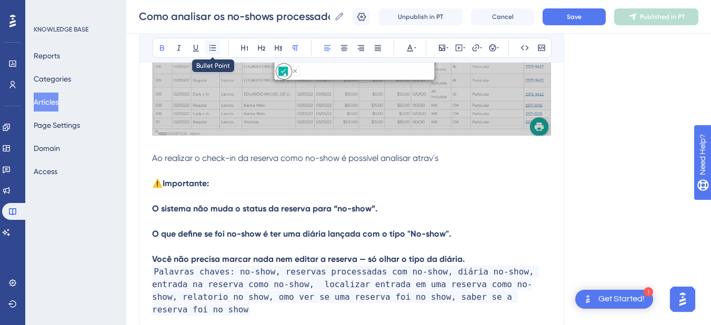
click at [210, 44] on icon at bounding box center [212, 48] width 8 height 8
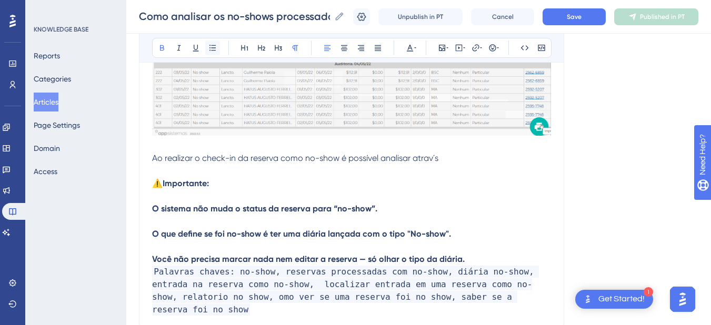
click at [210, 45] on icon at bounding box center [212, 48] width 8 height 8
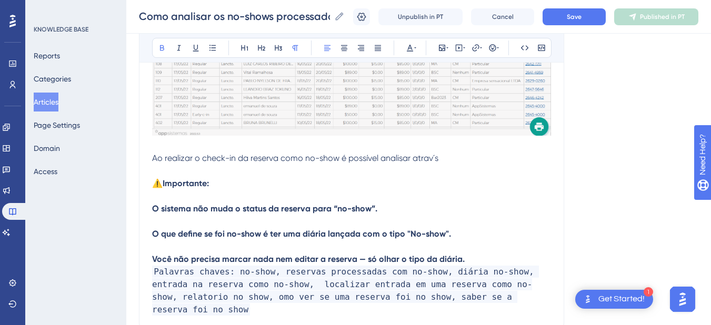
click at [152, 204] on strong "Importante: O sistema não muda o status da reserva para “no-show”. O que define…" at bounding box center [308, 221] width 312 height 86
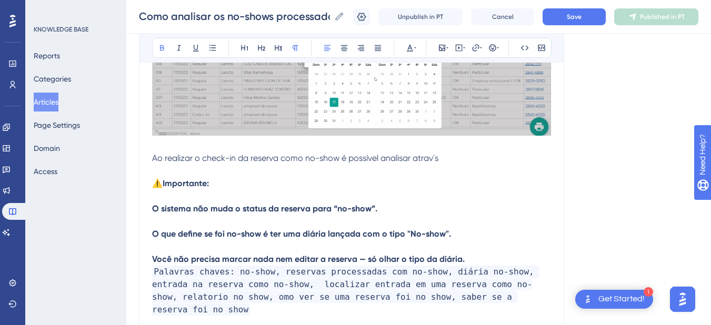
click at [153, 209] on strong "Importante: O sistema não muda o status da reserva para “no-show”. O que define…" at bounding box center [308, 221] width 312 height 86
click at [474, 258] on p "⚠️ Importante: O sistema não muda o status da reserva para “no-show”. O que def…" at bounding box center [351, 221] width 399 height 88
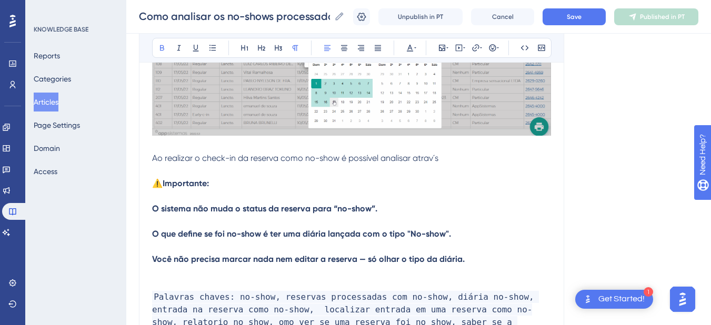
drag, startPoint x: 472, startPoint y: 261, endPoint x: 143, endPoint y: 210, distance: 332.6
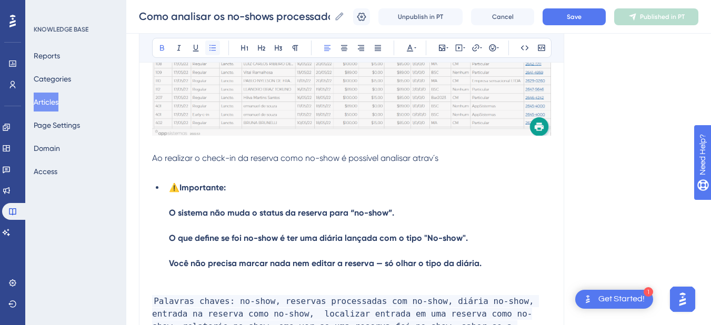
click at [212, 50] on icon at bounding box center [212, 48] width 6 height 6
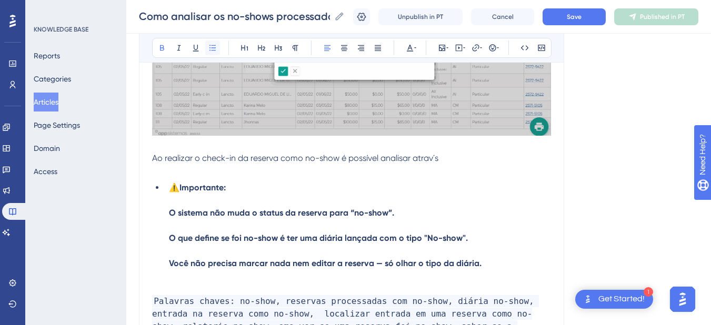
click at [212, 50] on icon at bounding box center [212, 48] width 6 height 6
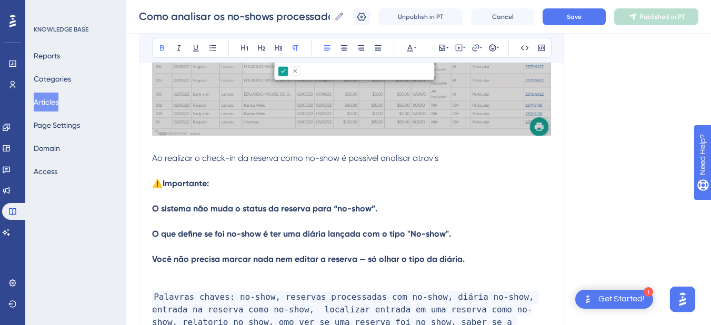
click at [191, 218] on p "⚠️ Importante: O sistema não muda o status da reserva para “no-show”. O que def…" at bounding box center [351, 221] width 399 height 88
click at [155, 235] on strong "Importante: O sistema não muda o status da reserva para “no-show”. O que define…" at bounding box center [308, 221] width 312 height 86
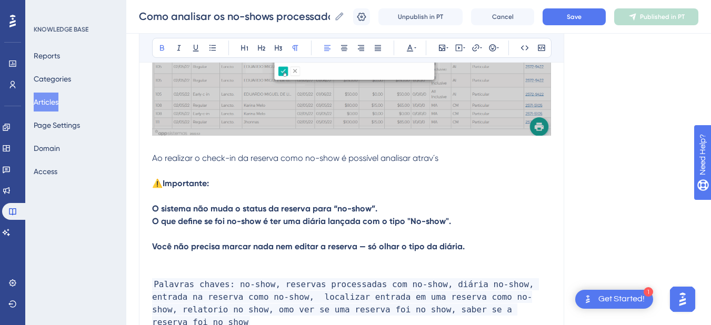
click at [153, 247] on strong "O que define se foi no-show é ter uma diária lançada com o tipo "No-show". Você…" at bounding box center [308, 233] width 312 height 35
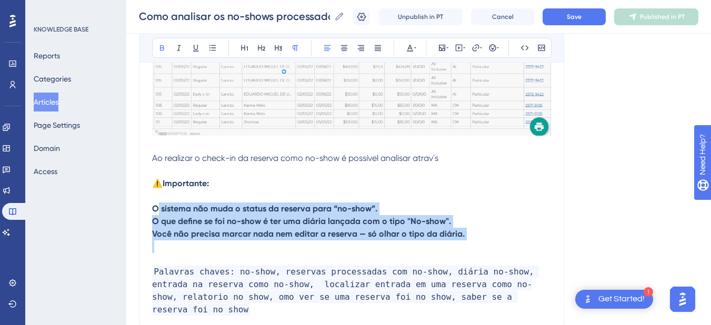
drag, startPoint x: 476, startPoint y: 240, endPoint x: 147, endPoint y: 210, distance: 330.6
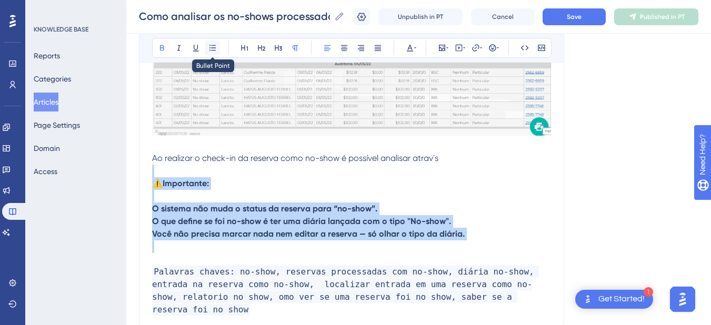
click at [215, 49] on icon at bounding box center [212, 48] width 8 height 8
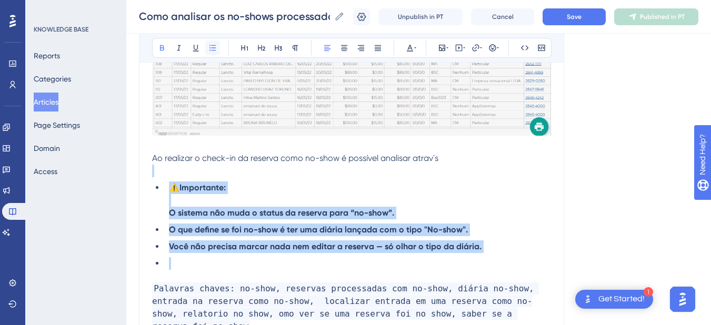
click at [215, 49] on icon at bounding box center [212, 48] width 8 height 8
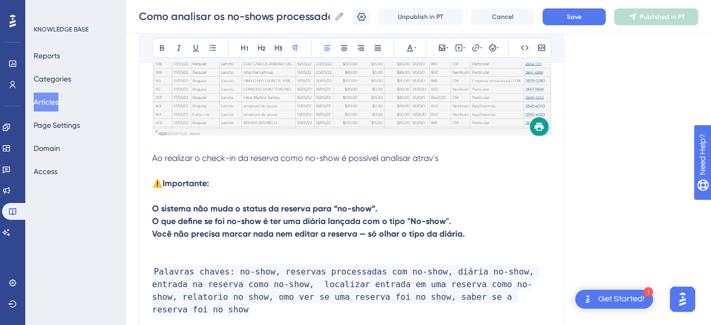
click at [155, 182] on span "⚠️" at bounding box center [157, 183] width 11 height 10
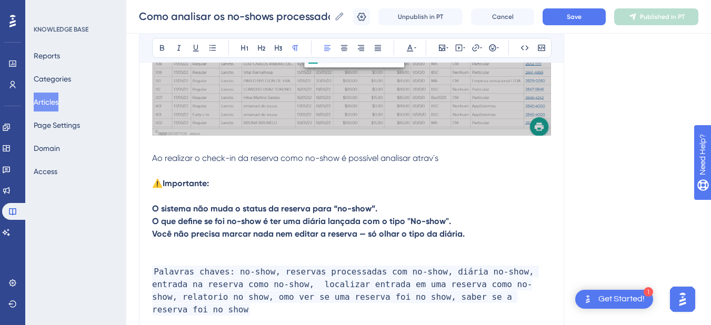
click at [197, 197] on p "⚠️ Importante: O sistema não muda o status da reserva para “no-show”." at bounding box center [351, 196] width 399 height 38
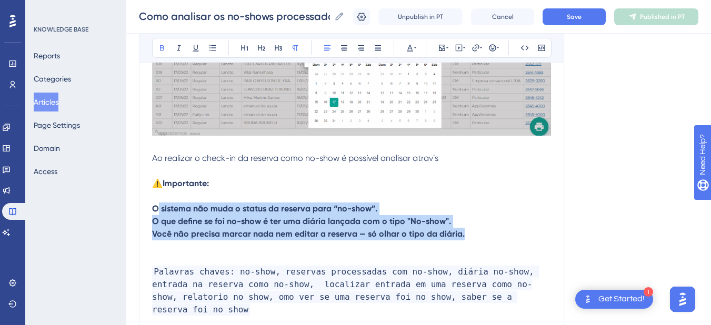
drag, startPoint x: 471, startPoint y: 245, endPoint x: 137, endPoint y: 192, distance: 338.0
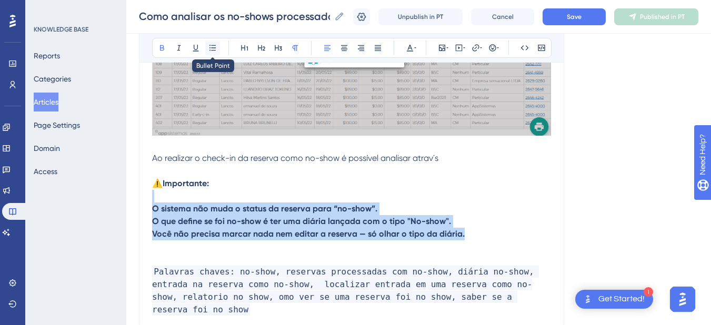
click at [214, 47] on icon at bounding box center [212, 48] width 8 height 8
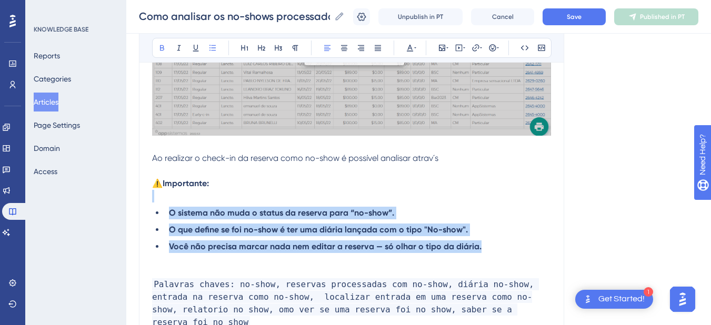
click at [176, 218] on strong "O sistema não muda o status da reserva para “no-show”." at bounding box center [281, 213] width 225 height 10
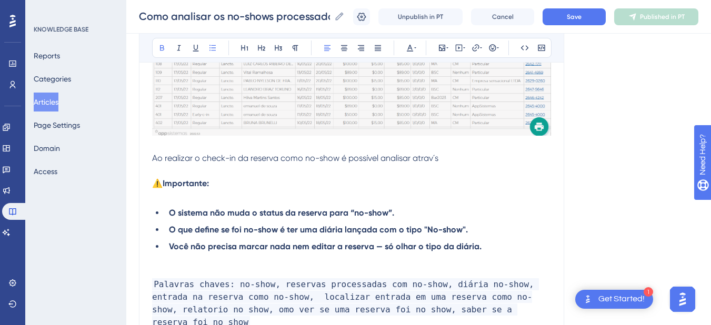
click at [167, 219] on li "O sistema não muda o status da reserva para “no-show”." at bounding box center [358, 213] width 386 height 13
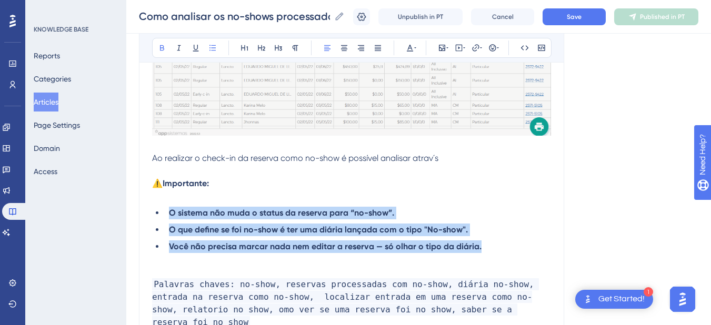
drag, startPoint x: 485, startPoint y: 249, endPoint x: 166, endPoint y: 214, distance: 320.7
click at [166, 214] on ul "O sistema não muda o status da reserva para “no-show”. O que define se foi no-s…" at bounding box center [351, 230] width 399 height 46
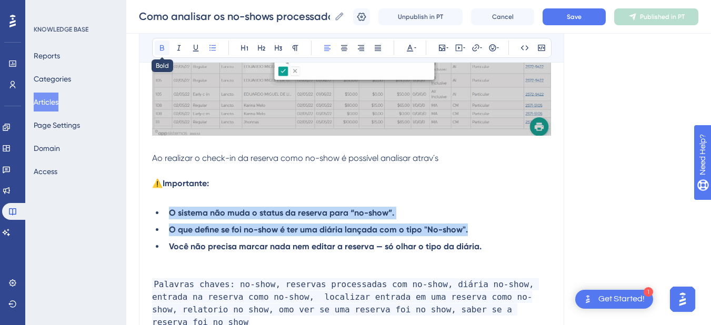
click at [160, 50] on icon at bounding box center [162, 48] width 4 height 6
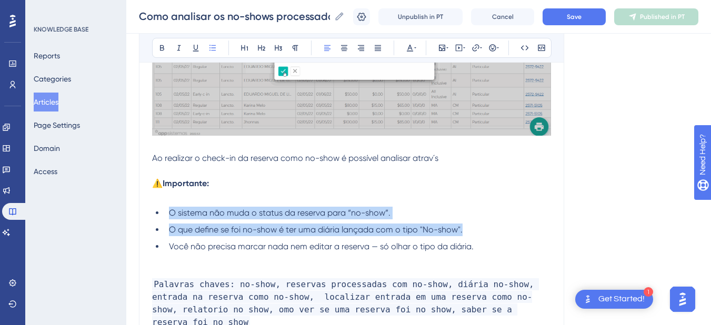
click at [207, 227] on span "O que define se foi no-show é ter uma diária lançada com o tipo "No-show"." at bounding box center [315, 230] width 293 height 10
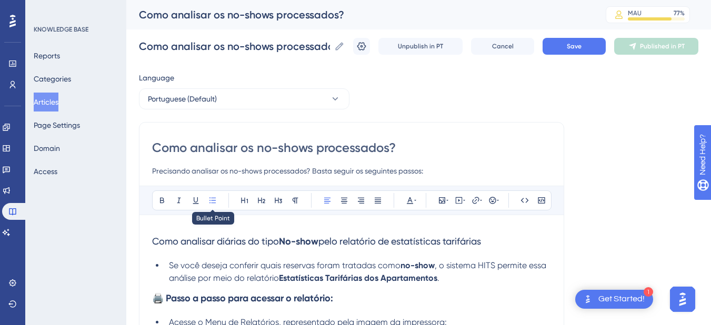
scroll to position [123, 0]
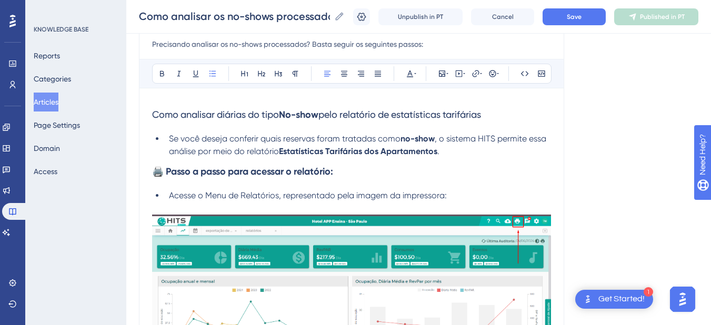
click at [238, 116] on span "Como analisar diárias do tipo" at bounding box center [215, 114] width 127 height 11
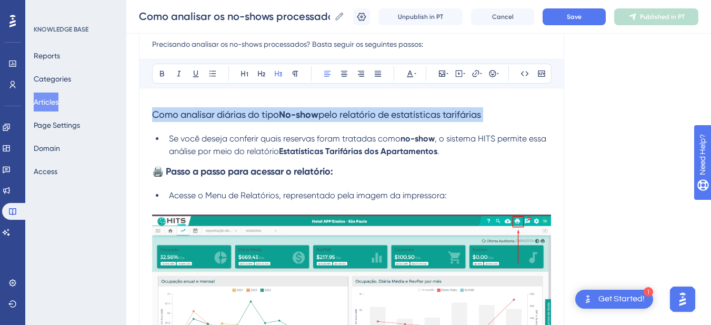
click at [238, 116] on span "Como analisar diárias do tipo" at bounding box center [215, 114] width 127 height 11
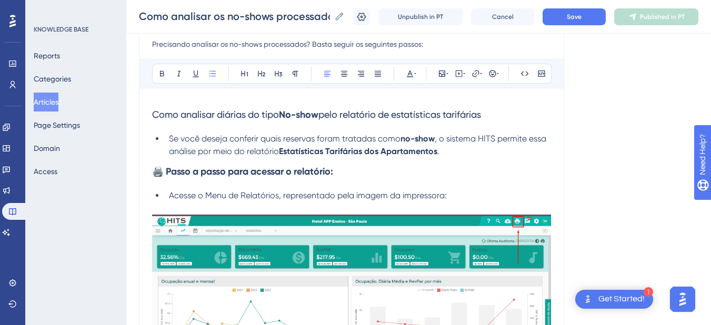
click at [460, 153] on li "Se você deseja conferir quais reservas foram tratadas como no-show , o sistema …" at bounding box center [358, 145] width 386 height 25
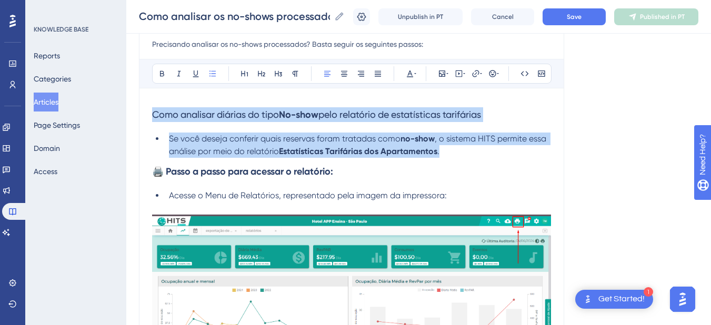
drag, startPoint x: 460, startPoint y: 153, endPoint x: 149, endPoint y: 117, distance: 313.4
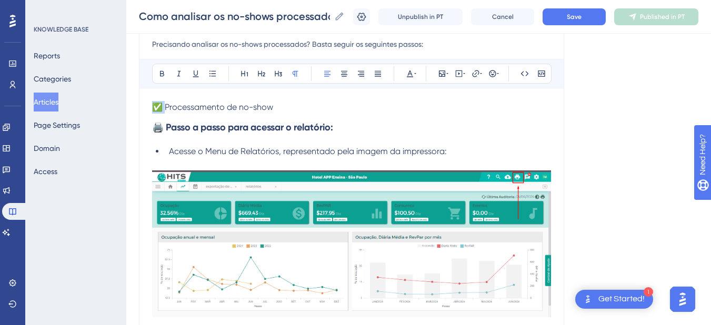
drag, startPoint x: 168, startPoint y: 111, endPoint x: 153, endPoint y: 108, distance: 15.5
click at [153, 108] on span "✅ Processamento de no-show" at bounding box center [212, 107] width 121 height 10
click at [268, 108] on span "✅ Processamento de no-show" at bounding box center [212, 107] width 121 height 10
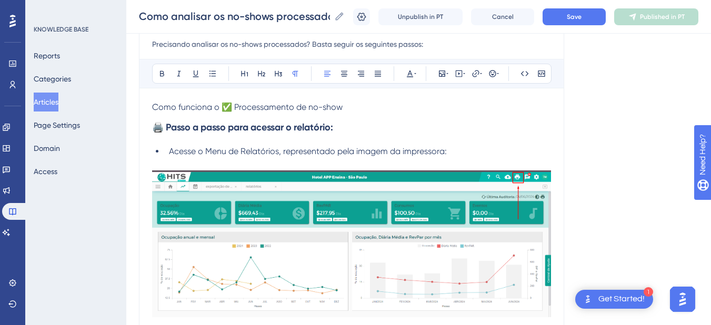
click at [235, 112] on p "Como funciona o ✅ Processamento de no-show" at bounding box center [351, 107] width 399 height 13
click at [370, 108] on p "Como funciona o processamento de no-show" at bounding box center [351, 107] width 399 height 13
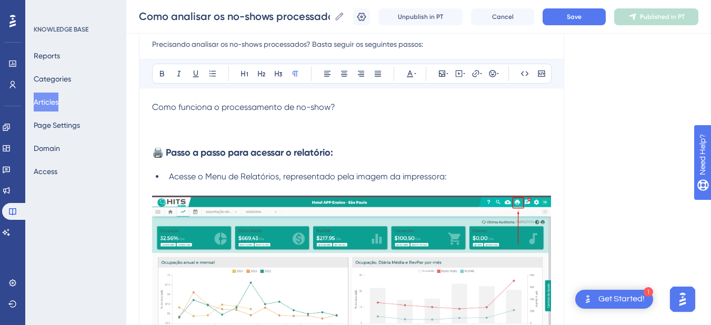
click at [194, 129] on p at bounding box center [351, 132] width 399 height 13
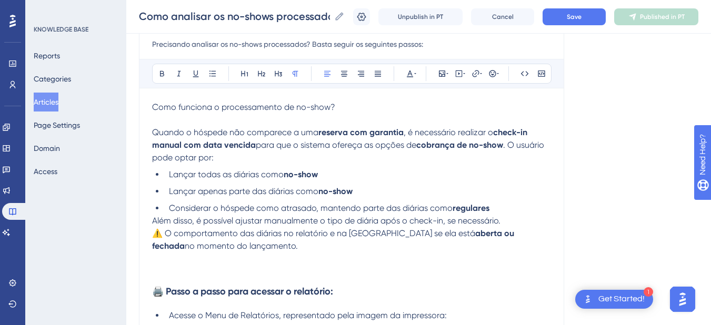
click at [154, 134] on span "Quando o hóspede não comparece a uma" at bounding box center [235, 132] width 166 height 10
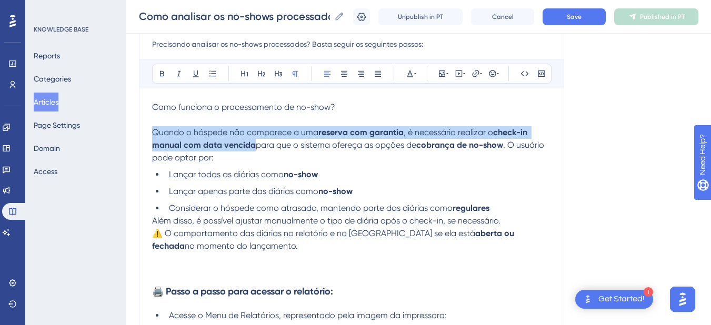
drag, startPoint x: 154, startPoint y: 134, endPoint x: 225, endPoint y: 144, distance: 71.7
click at [225, 144] on p "Quando o hóspede não comparece a uma reserva com garantia , é necessário realiz…" at bounding box center [351, 145] width 399 height 38
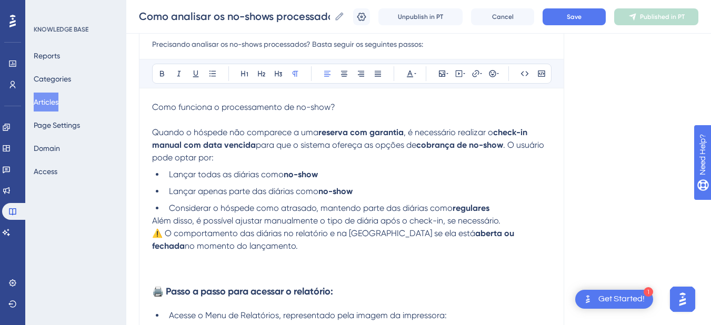
click at [168, 102] on span "Como funciona o processamento de no-show?" at bounding box center [243, 107] width 183 height 10
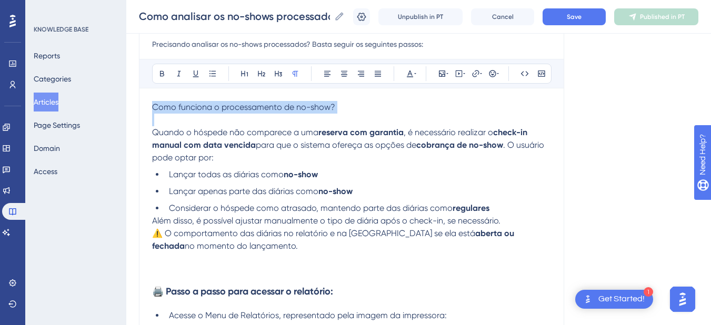
click at [168, 102] on span "Como funciona o processamento de no-show?" at bounding box center [243, 107] width 183 height 10
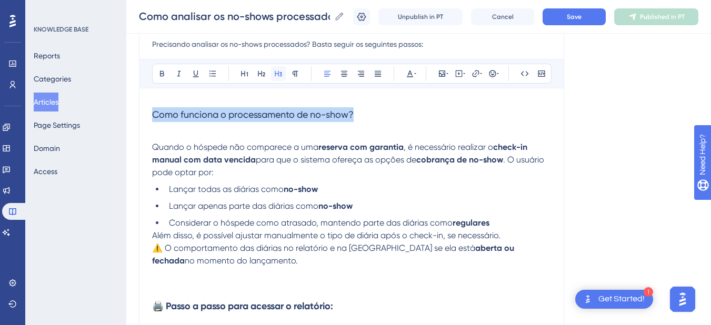
click at [273, 70] on button at bounding box center [278, 73] width 15 height 15
click at [184, 121] on h3 "Como funciona o processamento de no-show?" at bounding box center [351, 114] width 399 height 27
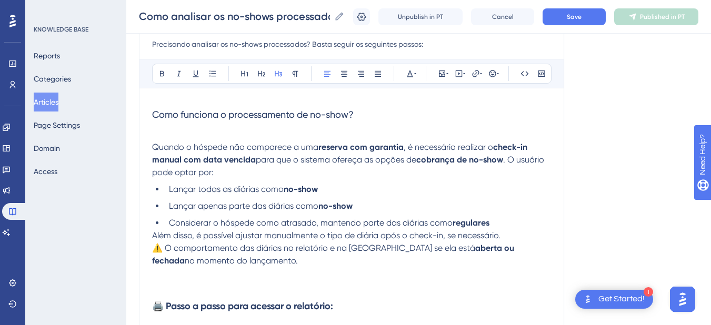
click at [176, 134] on p at bounding box center [351, 134] width 399 height 13
click at [186, 116] on span "Como funciona o processamento de no-show?" at bounding box center [252, 114] width 201 height 11
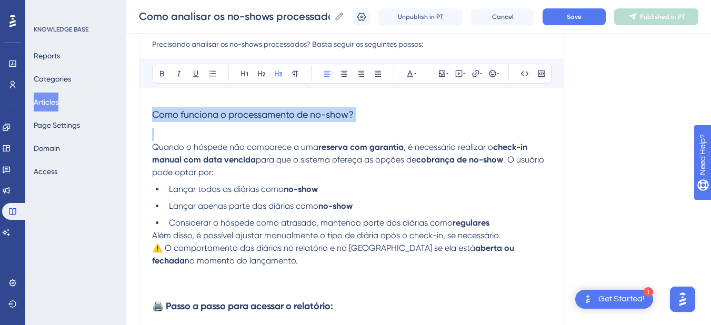
click at [186, 116] on span "Como funciona o processamento de no-show?" at bounding box center [252, 114] width 201 height 11
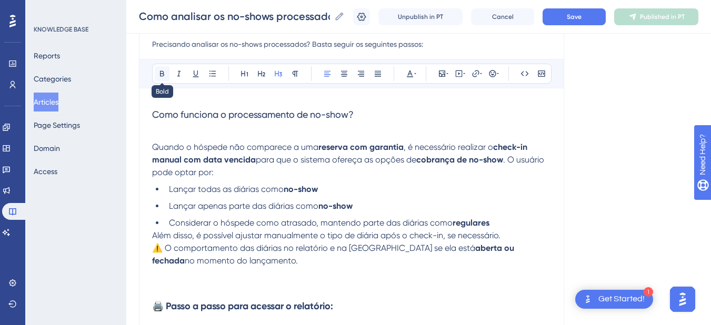
click at [159, 73] on icon at bounding box center [162, 73] width 8 height 8
click at [153, 148] on span "Quando o hóspede não comparece a uma" at bounding box center [235, 147] width 166 height 10
click at [299, 242] on p "⚠️ O comportamento das diárias no relatório e na [GEOGRAPHIC_DATA] se ela está …" at bounding box center [351, 254] width 399 height 25
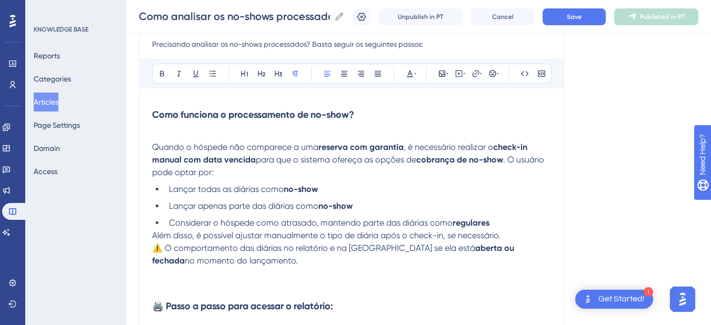
drag, startPoint x: 237, startPoint y: 230, endPoint x: 141, endPoint y: 150, distance: 125.0
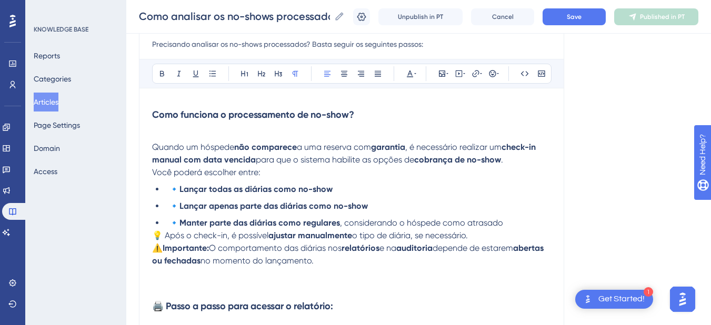
click at [159, 242] on p "⚠️ Importante: O comportamento das diárias nos relatórios e na auditoria depend…" at bounding box center [351, 254] width 399 height 25
click at [154, 250] on span "⚠️" at bounding box center [157, 248] width 11 height 10
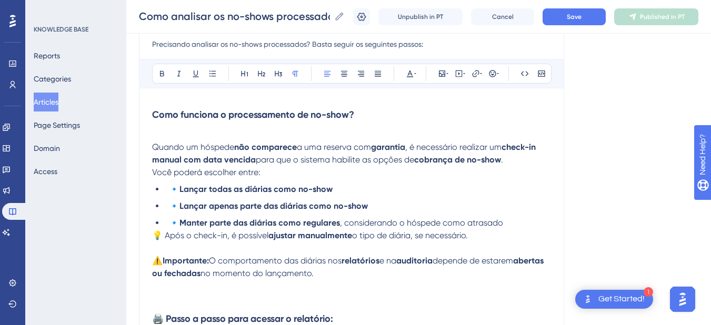
click at [381, 270] on p "⚠️ Importante: O comportamento das diárias nos relatórios e na auditoria depend…" at bounding box center [351, 267] width 399 height 25
click at [523, 275] on p "⚠️ Importante: O comportamento das diárias nos relatórios e na auditoria depend…" at bounding box center [351, 267] width 399 height 25
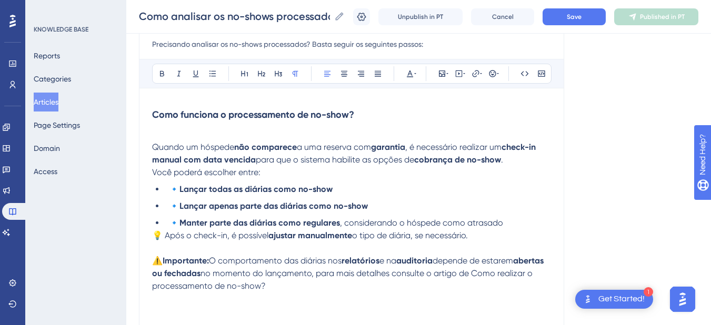
drag, startPoint x: 336, startPoint y: 281, endPoint x: 504, endPoint y: 278, distance: 168.9
click at [504, 278] on p "⚠️ Importante: O comportamento das diárias nos relatórios e na auditoria depend…" at bounding box center [351, 274] width 399 height 38
click at [472, 74] on icon at bounding box center [475, 73] width 8 height 8
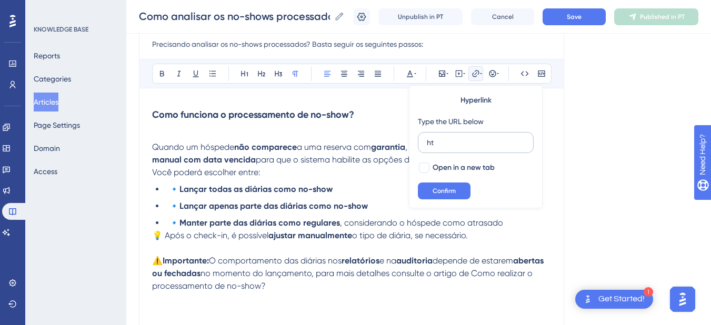
type input "h"
type input "[URL][DOMAIN_NAME]"
click at [431, 170] on label "Open in a new tab" at bounding box center [456, 167] width 77 height 13
checkbox input "true"
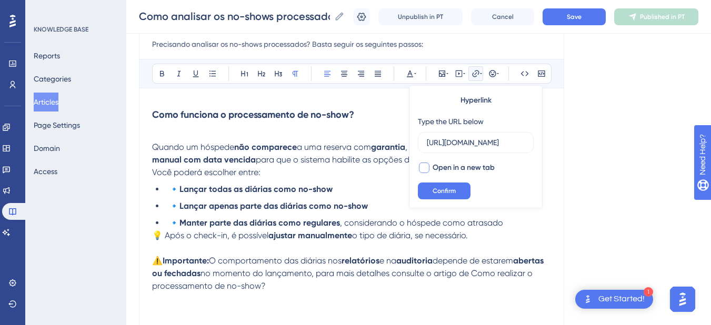
scroll to position [0, 0]
click at [431, 188] on button "Confirm" at bounding box center [444, 190] width 53 height 17
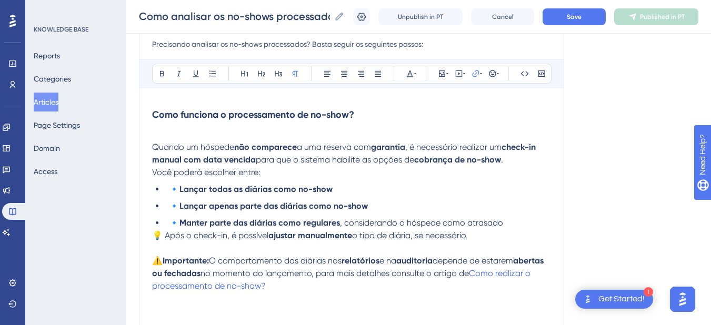
click at [348, 293] on p at bounding box center [351, 298] width 399 height 13
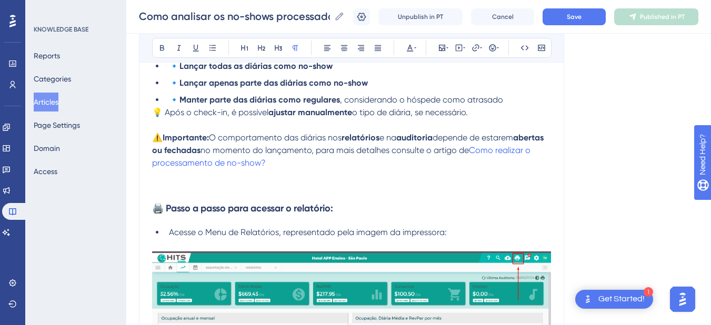
click at [156, 112] on span "💡 Após o check-in, é possível" at bounding box center [210, 112] width 116 height 10
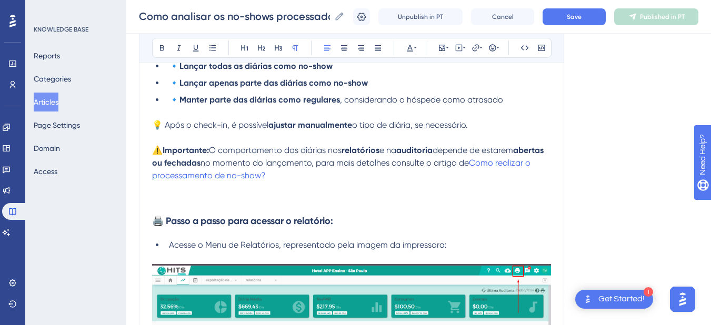
scroll to position [123, 0]
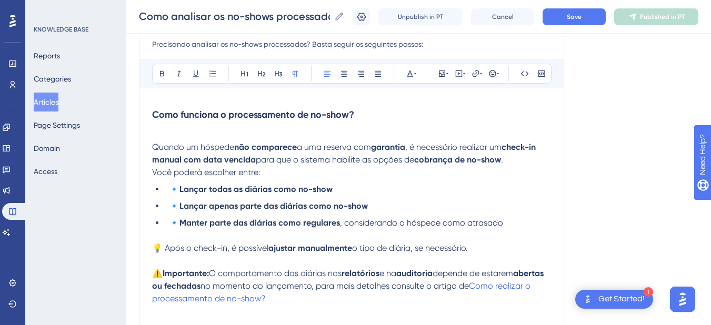
click at [154, 147] on span "Quando um hóspede" at bounding box center [193, 147] width 82 height 10
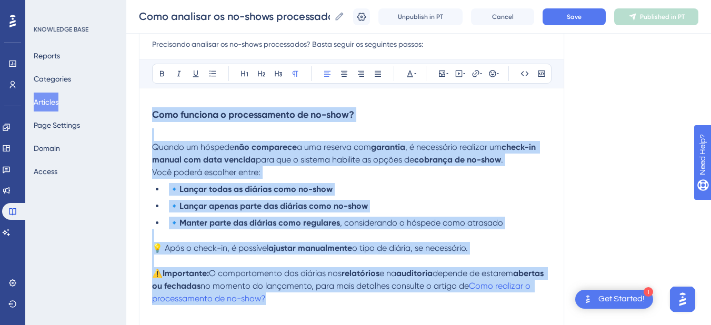
drag, startPoint x: 318, startPoint y: 299, endPoint x: 139, endPoint y: 114, distance: 256.6
copy div "Como funciona o processamento de no-show? Quando um hóspede não comparece a uma…"
click at [421, 205] on li "🔹 Lançar apenas parte das diárias como no-show" at bounding box center [358, 206] width 386 height 13
click at [327, 298] on p "⚠️ Importante: O comportamento das diárias nos relatórios e na auditoria depend…" at bounding box center [351, 286] width 399 height 38
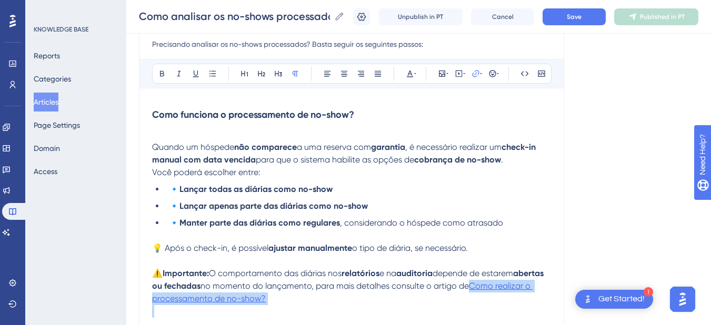
drag, startPoint x: 327, startPoint y: 298, endPoint x: 505, endPoint y: 286, distance: 178.7
click at [505, 286] on p "⚠️ Importante: O comportamento das diárias nos relatórios e na auditoria depend…" at bounding box center [351, 286] width 399 height 38
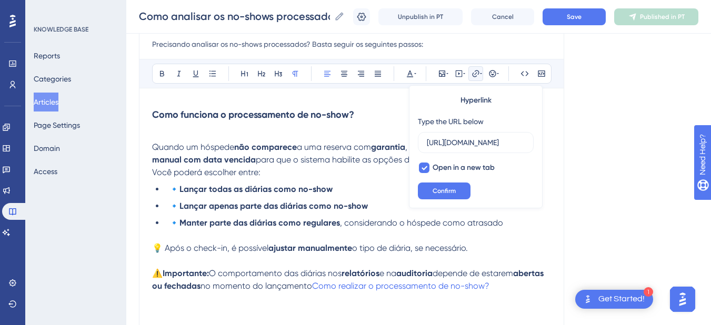
scroll to position [246, 0]
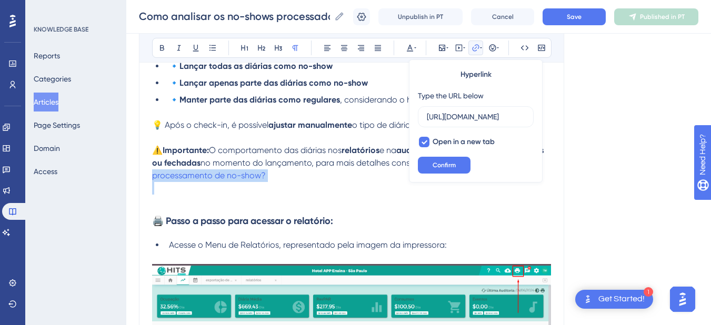
copy p "Como realizar o processamento de no-show?"
click at [318, 177] on p "⚠️ Importante: O comportamento das diárias nos relatórios e na auditoria depend…" at bounding box center [351, 163] width 399 height 38
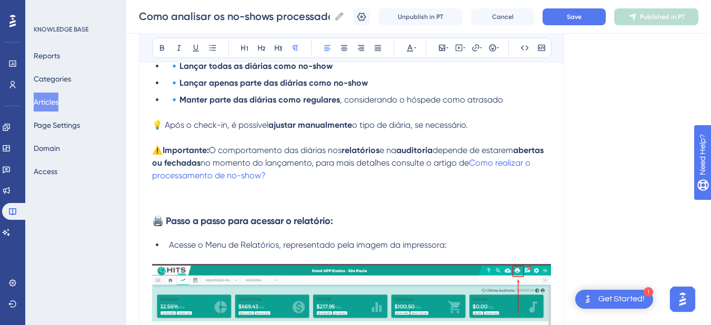
click at [340, 180] on p "⚠️ Importante: O comportamento das diárias nos relatórios e na auditoria depend…" at bounding box center [351, 163] width 399 height 38
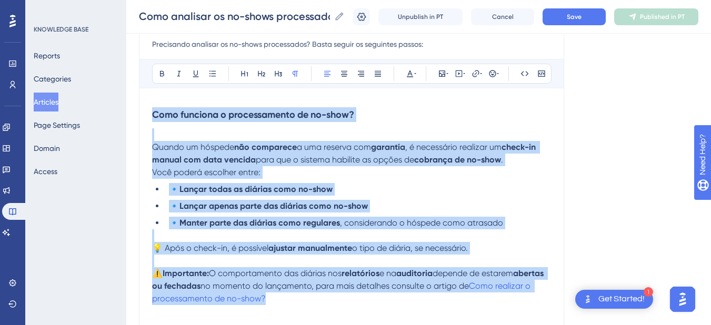
drag, startPoint x: 305, startPoint y: 303, endPoint x: 147, endPoint y: 119, distance: 242.4
click at [307, 303] on p "⚠️ Importante: O comportamento das diárias nos relatórios e na auditoria depend…" at bounding box center [351, 286] width 399 height 38
drag, startPoint x: 307, startPoint y: 303, endPoint x: 155, endPoint y: 118, distance: 240.3
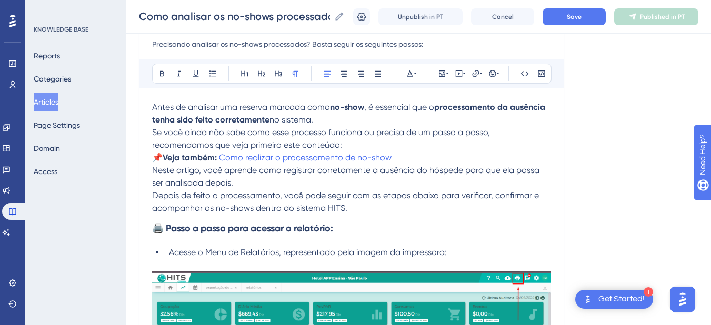
click at [155, 156] on span "📌" at bounding box center [157, 158] width 11 height 10
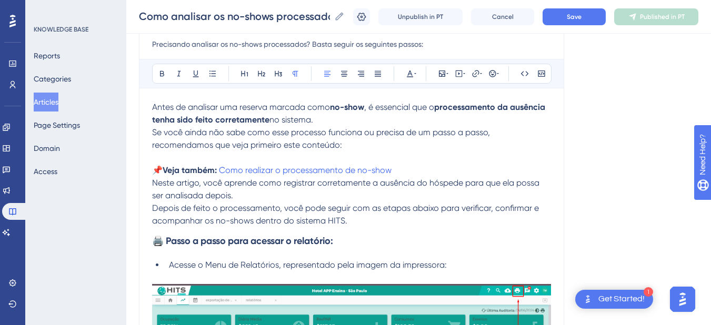
click at [152, 210] on span "Depois de feito o processamento, você pode seguir com as etapas abaixo para ver…" at bounding box center [346, 214] width 389 height 23
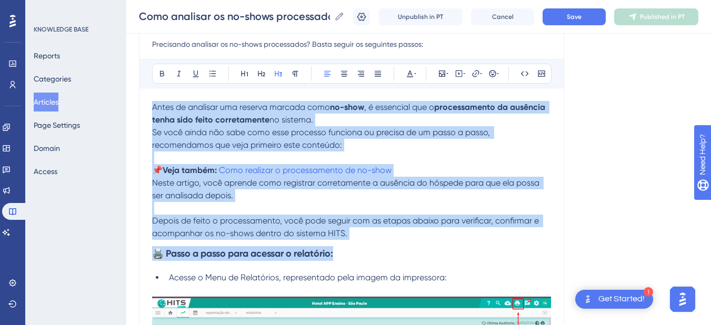
drag, startPoint x: 352, startPoint y: 255, endPoint x: 148, endPoint y: 108, distance: 251.5
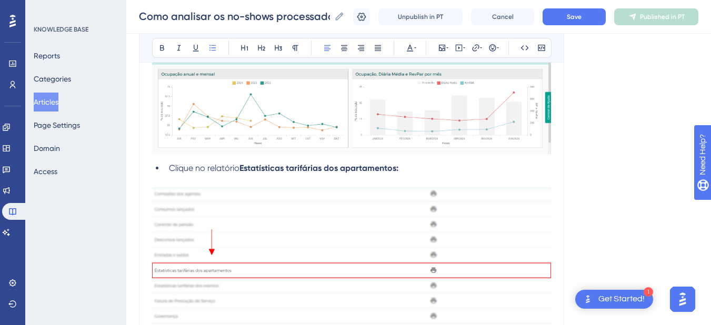
scroll to position [491, 0]
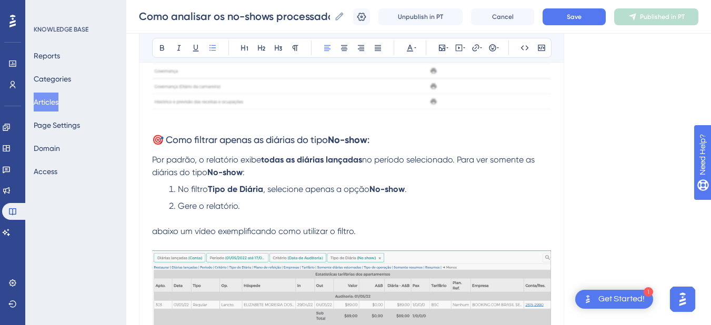
click at [157, 141] on span "🎯 Como filtrar apenas as diárias do tipo" at bounding box center [240, 139] width 176 height 11
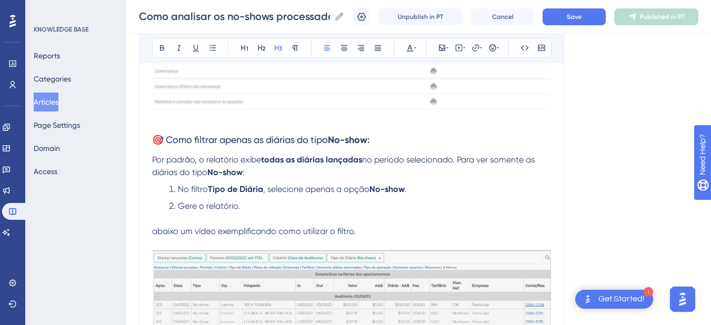
click at [204, 139] on span "🎯 Como filtrar apenas as diárias do tipo" at bounding box center [240, 139] width 176 height 11
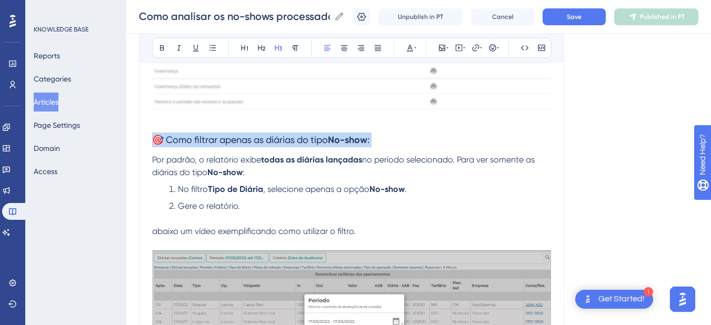
click at [204, 139] on span "🎯 Como filtrar apenas as diárias do tipo" at bounding box center [240, 139] width 176 height 11
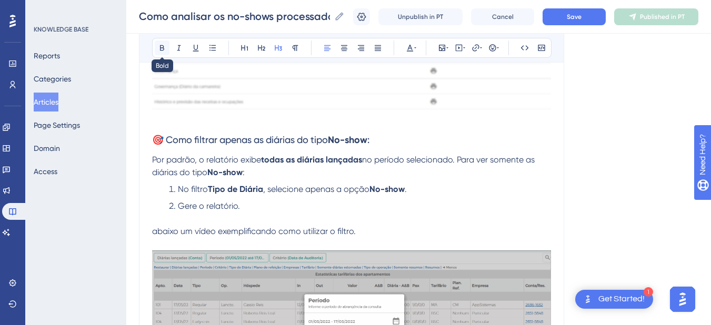
click at [160, 48] on icon at bounding box center [162, 48] width 4 height 6
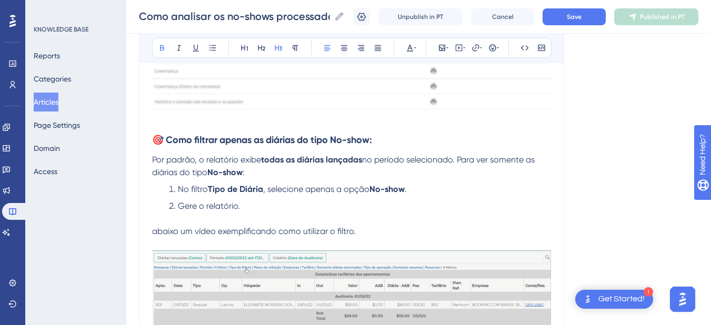
click at [202, 236] on span "abaixo um vídeo exemplificando como utilizar o filtro." at bounding box center [254, 231] width 204 height 10
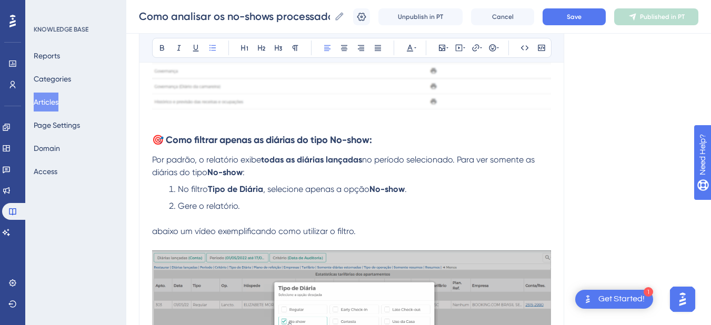
click at [259, 211] on li "Gere o relatório." at bounding box center [358, 206] width 386 height 13
click at [239, 231] on span "abaixo um vídeo exemplificando como utilizar o filtro." at bounding box center [254, 231] width 204 height 10
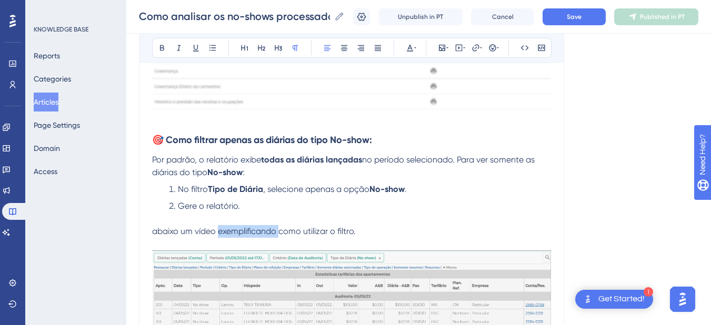
click at [239, 231] on span "abaixo um vídeo exemplificando como utilizar o filtro." at bounding box center [254, 231] width 204 height 10
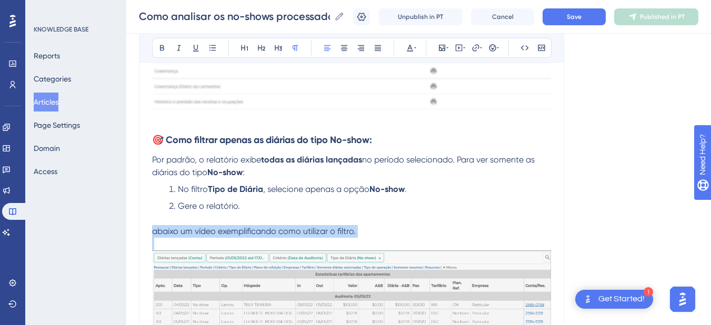
click at [239, 232] on span "abaixo um vídeo exemplificando como utilizar o filtro." at bounding box center [254, 231] width 204 height 10
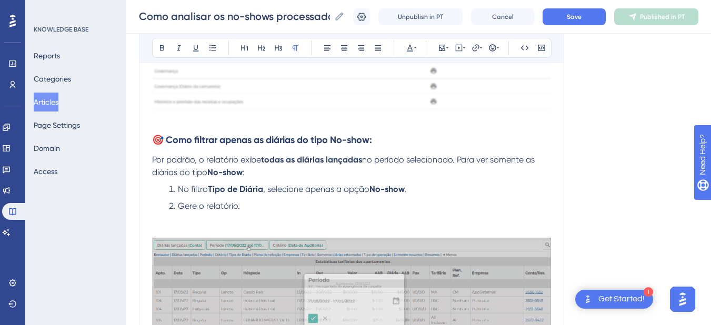
click at [219, 156] on span "Por padrão, o relatório exibe" at bounding box center [206, 160] width 109 height 10
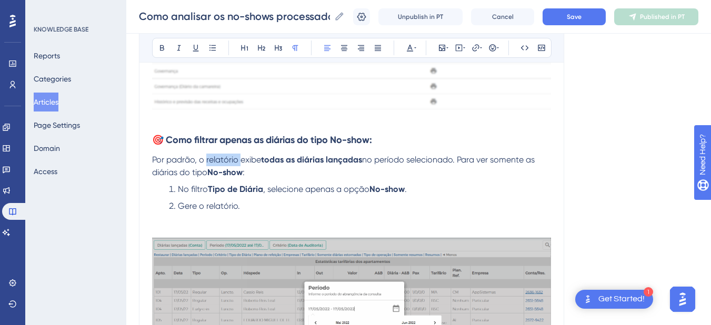
click at [219, 156] on span "Por padrão, o relatório exibe" at bounding box center [206, 160] width 109 height 10
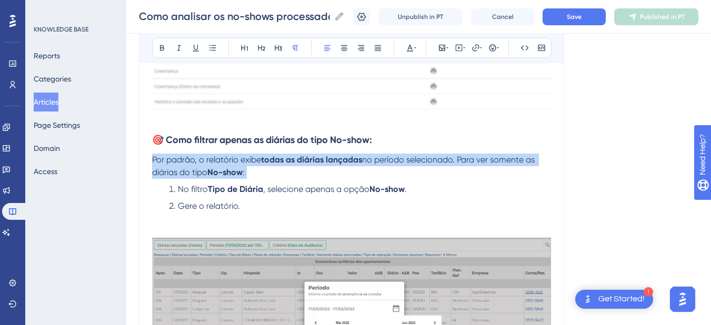
click at [219, 156] on span "Por padrão, o relatório exibe" at bounding box center [206, 160] width 109 height 10
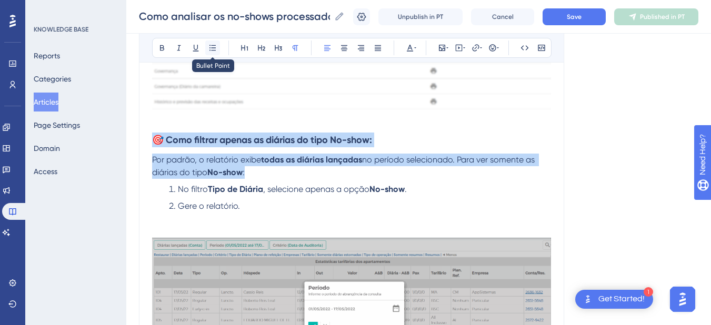
click at [212, 46] on icon at bounding box center [212, 48] width 8 height 8
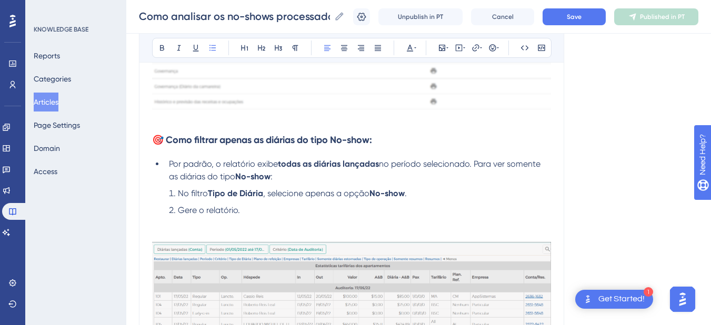
click at [222, 197] on strong "Tipo de Diária" at bounding box center [235, 193] width 55 height 10
click at [185, 236] on p at bounding box center [351, 235] width 399 height 13
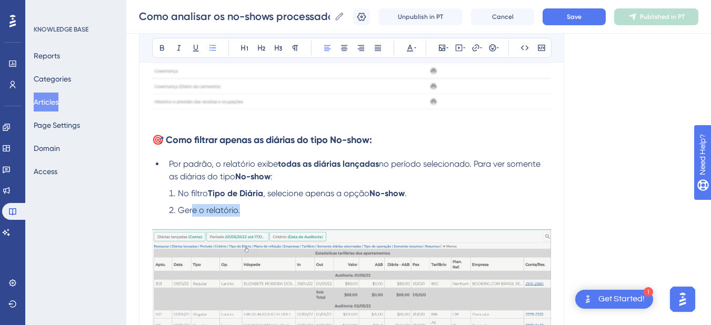
drag, startPoint x: 256, startPoint y: 209, endPoint x: 193, endPoint y: 210, distance: 62.6
click at [193, 210] on li "Gere o relatório." at bounding box center [358, 210] width 386 height 13
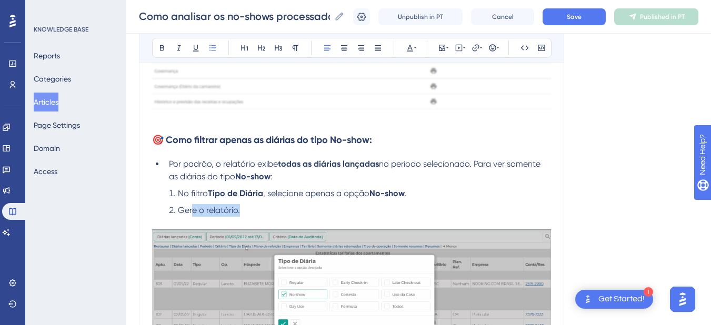
scroll to position [614, 0]
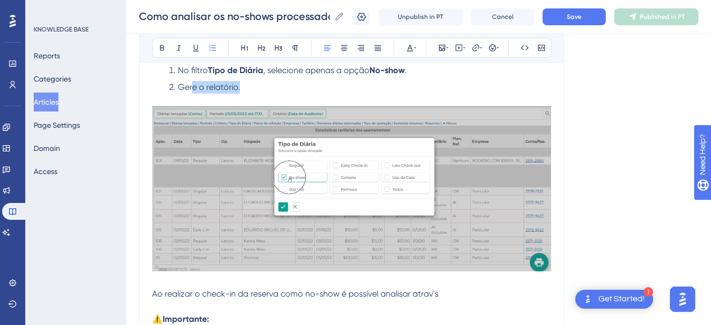
click at [255, 92] on li "Gere o relatório." at bounding box center [358, 87] width 386 height 13
drag, startPoint x: 253, startPoint y: 89, endPoint x: 167, endPoint y: 89, distance: 86.8
click at [167, 89] on li "Gere o relatório." at bounding box center [358, 87] width 386 height 13
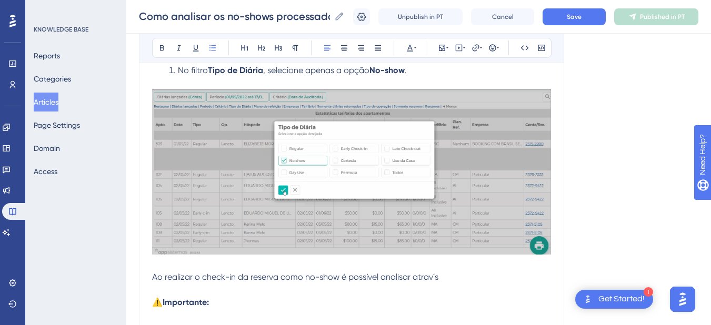
scroll to position [491, 0]
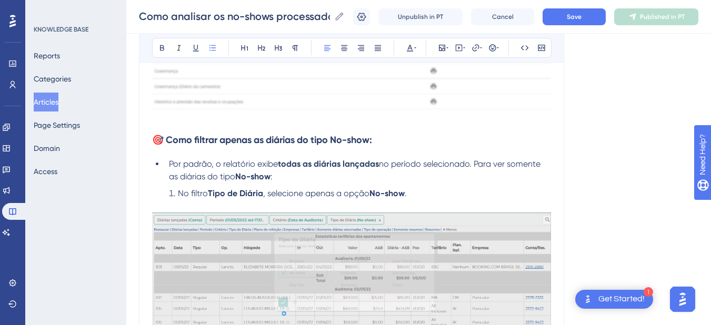
click at [178, 193] on span "No filtro" at bounding box center [193, 193] width 30 height 10
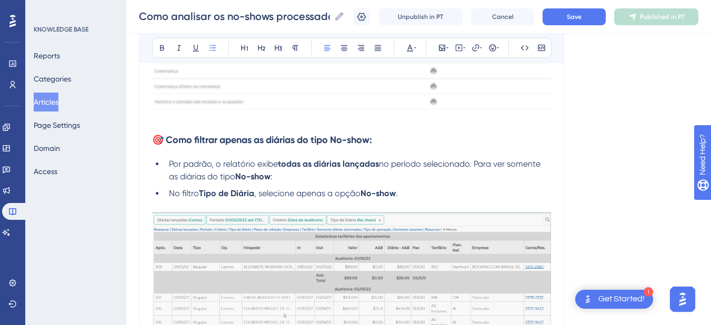
click at [432, 190] on li "No filtro Tipo de Diária , selecione apenas a opção No-show ." at bounding box center [358, 193] width 386 height 13
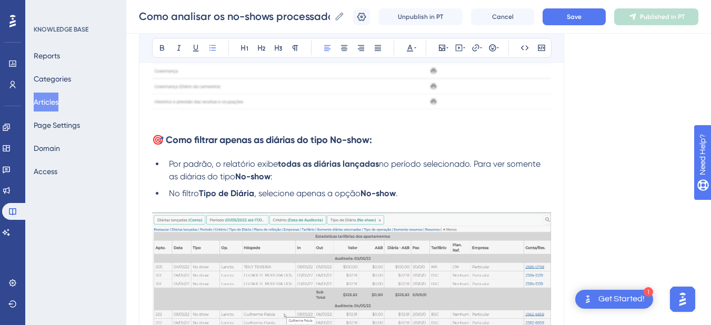
scroll to position [614, 0]
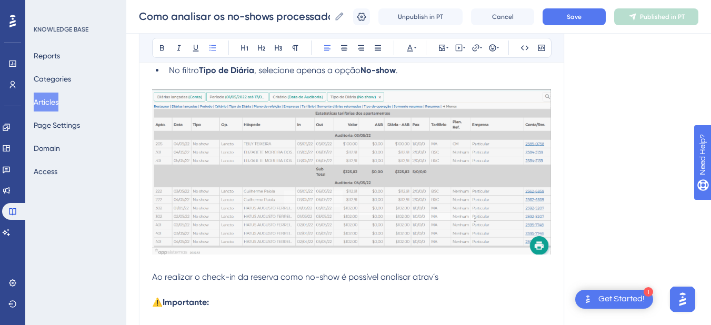
click at [224, 281] on span "Ao realizar o check-in da reserva como no-show é possível analisar atrav´s" at bounding box center [295, 277] width 286 height 10
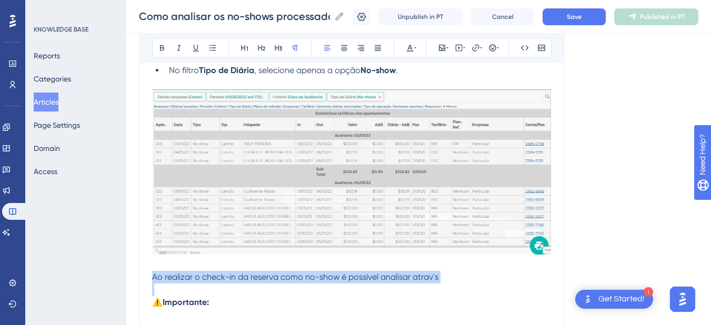
click at [224, 281] on span "Ao realizar o check-in da reserva como no-show é possível analisar atrav´s" at bounding box center [295, 277] width 286 height 10
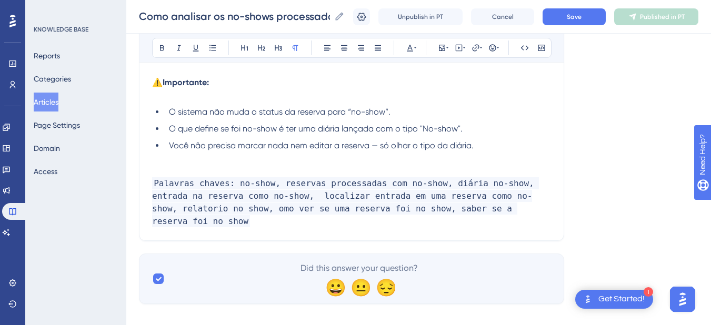
scroll to position [711, 0]
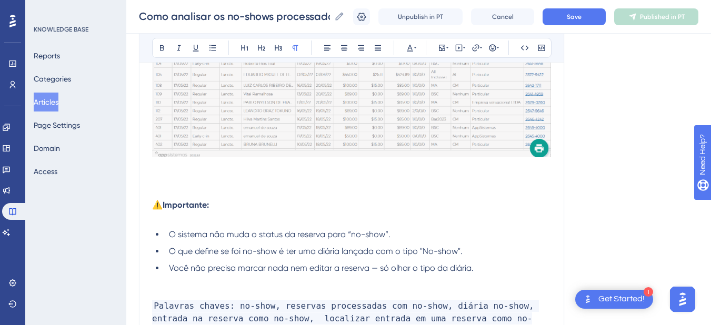
click at [164, 178] on p at bounding box center [351, 180] width 399 height 13
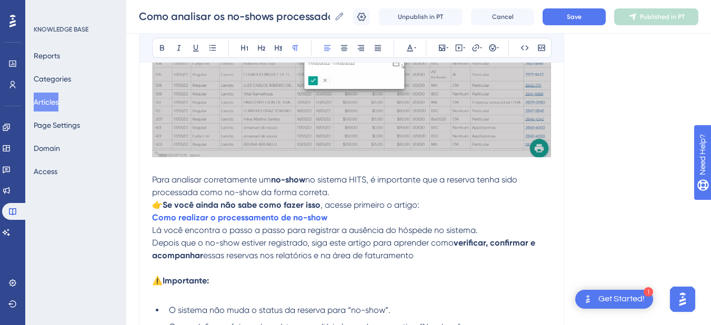
click at [364, 179] on span "no sistema HITS, é importante que a reserva tenha sido processada como no-show …" at bounding box center [335, 186] width 367 height 23
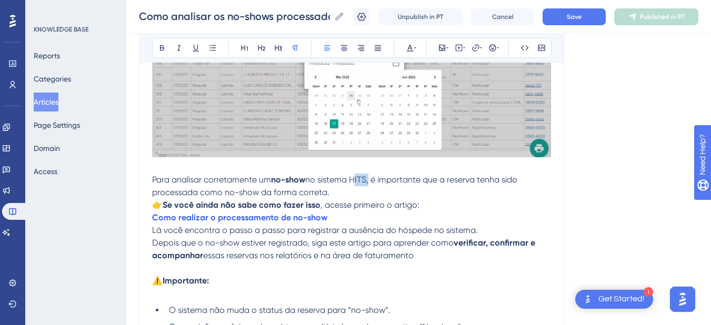
click at [364, 179] on span "no sistema HITS, é importante que a reserva tenha sido processada como no-show …" at bounding box center [335, 186] width 367 height 23
click at [441, 180] on span "no sistema , é importante que a reserva tenha sido processada como no-show da f…" at bounding box center [351, 186] width 398 height 23
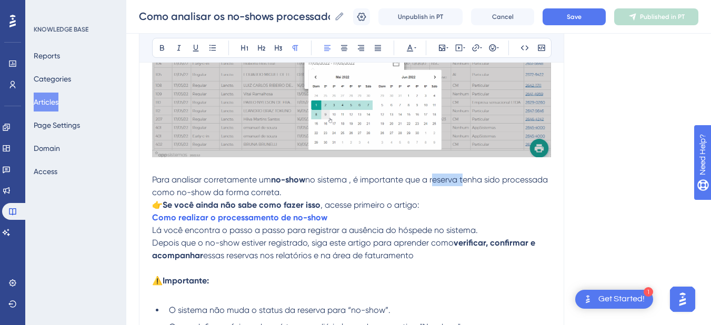
click at [441, 180] on span "no sistema , é importante que a reserva tenha sido processada como no-show da f…" at bounding box center [351, 186] width 398 height 23
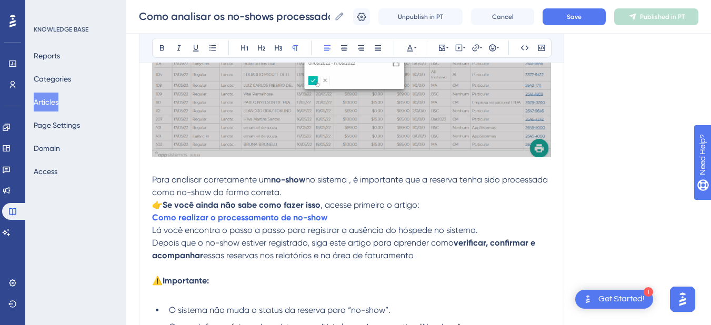
click at [252, 190] on span "no sistema , é importante que a reserva tenha sido processada como no-show da f…" at bounding box center [351, 186] width 398 height 23
click at [335, 195] on p "Para analisar corretamente um no-show no sistema , é importante que a reserva t…" at bounding box center [351, 186] width 399 height 25
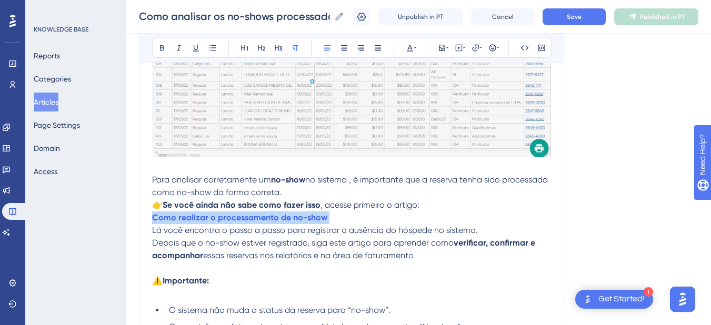
drag, startPoint x: 153, startPoint y: 218, endPoint x: 149, endPoint y: 229, distance: 11.1
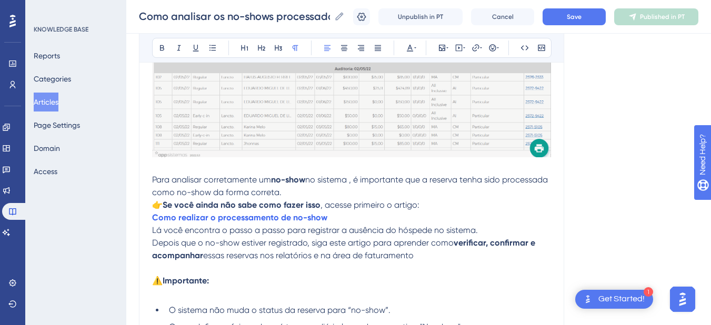
click at [169, 231] on span "Lá você encontra o passo a passo para registrar a ausência do hóspede no sistem…" at bounding box center [315, 230] width 326 height 10
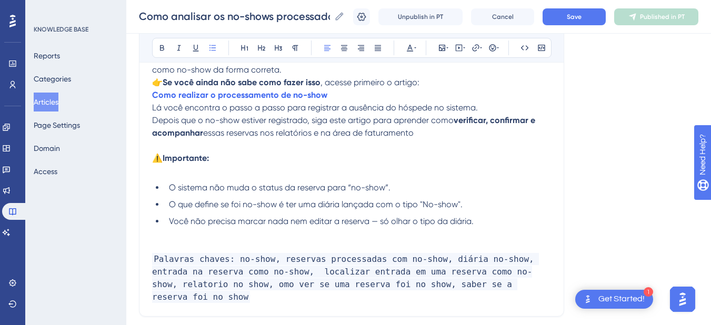
click at [212, 189] on span "O sistema não muda o status da reserva para “no-show”." at bounding box center [279, 187] width 221 height 10
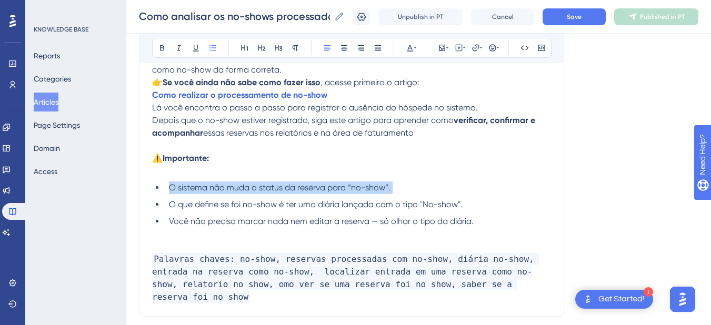
click at [212, 189] on span "O sistema não muda o status da reserva para “no-show”." at bounding box center [279, 187] width 221 height 10
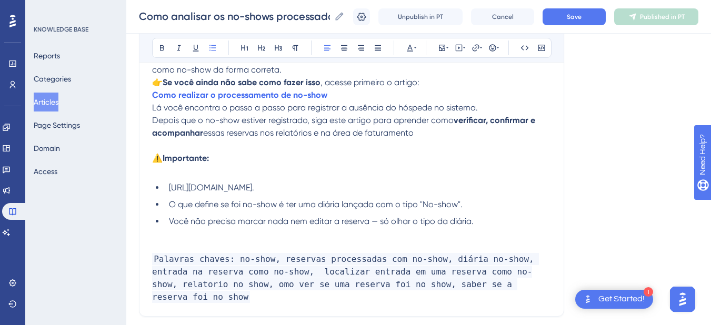
click at [250, 192] on span "[URL][DOMAIN_NAME]." at bounding box center [211, 187] width 85 height 10
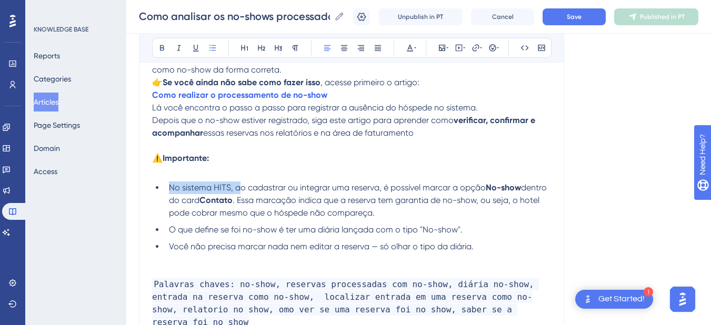
drag, startPoint x: 238, startPoint y: 188, endPoint x: 169, endPoint y: 189, distance: 68.9
click at [169, 189] on span "No sistema HITS, ao cadastrar ou integrar uma reserva, é possível marcar a opção" at bounding box center [327, 187] width 317 height 10
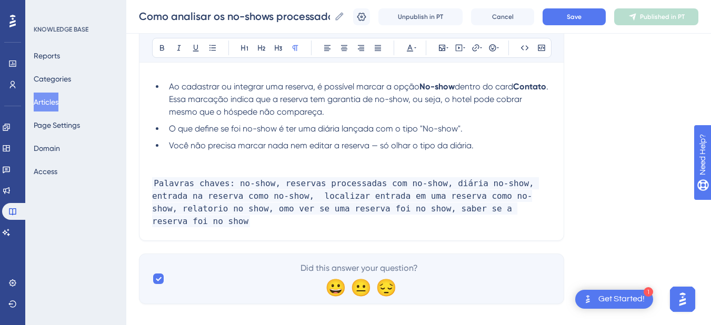
scroll to position [812, 0]
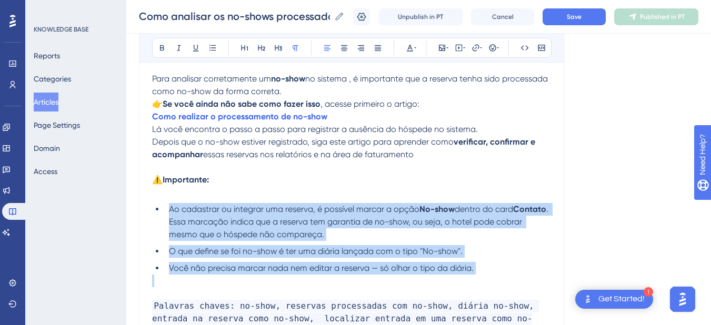
drag, startPoint x: 494, startPoint y: 163, endPoint x: 169, endPoint y: 209, distance: 328.7
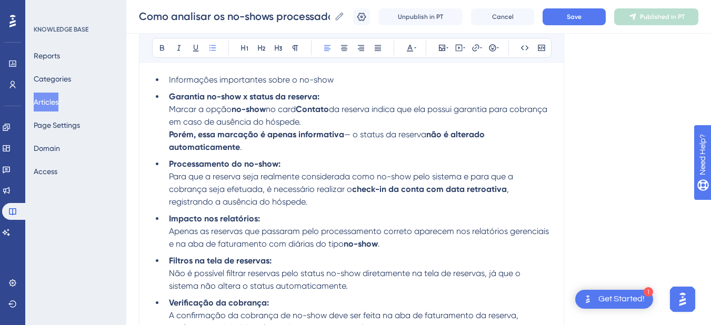
scroll to position [818, 0]
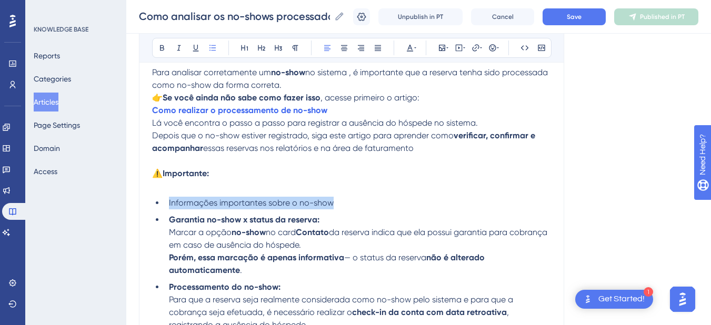
drag, startPoint x: 345, startPoint y: 202, endPoint x: 140, endPoint y: 202, distance: 204.6
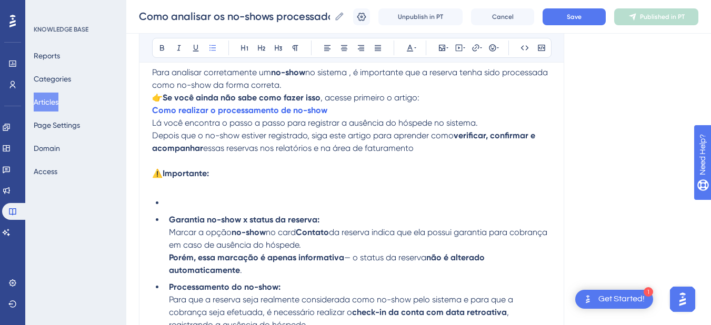
click at [170, 218] on strong "Garantia no-show x status da reserva:" at bounding box center [244, 220] width 150 height 10
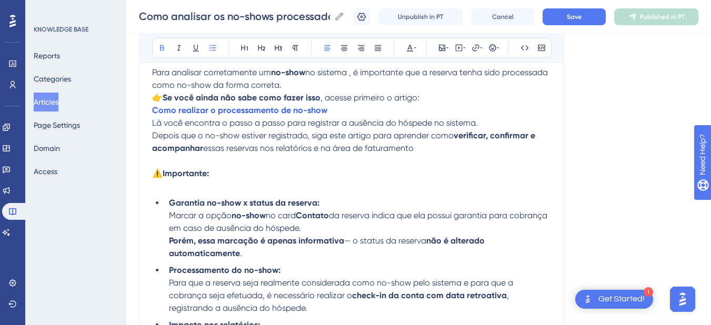
click at [171, 218] on span "Marcar a opção" at bounding box center [200, 215] width 63 height 10
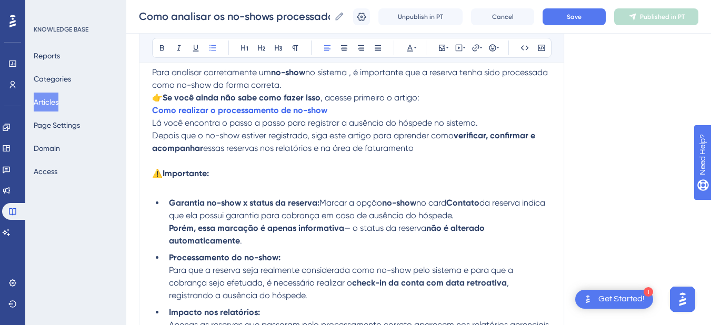
click at [166, 232] on li "Garantia no-show x status da reserva: Marcar a opção no-show no card Contato da…" at bounding box center [358, 222] width 386 height 50
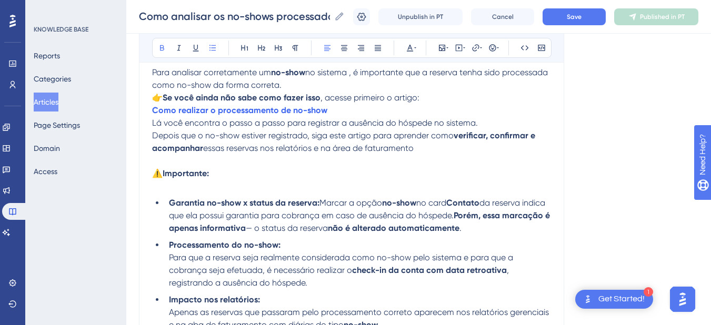
click at [305, 229] on span "— o status da reserva" at bounding box center [287, 228] width 82 height 10
click at [166, 256] on li "Processamento do no-show: Para que a reserva seja realmente considerada como no…" at bounding box center [358, 264] width 386 height 50
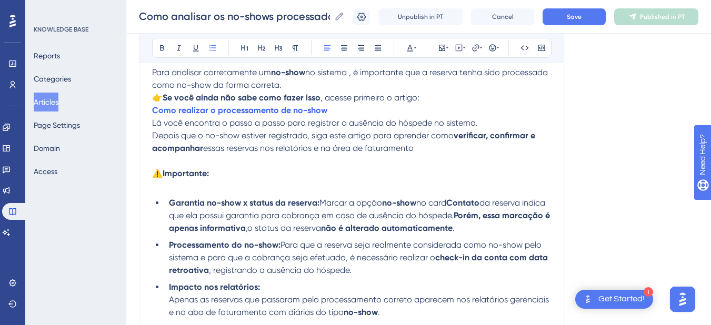
scroll to position [941, 0]
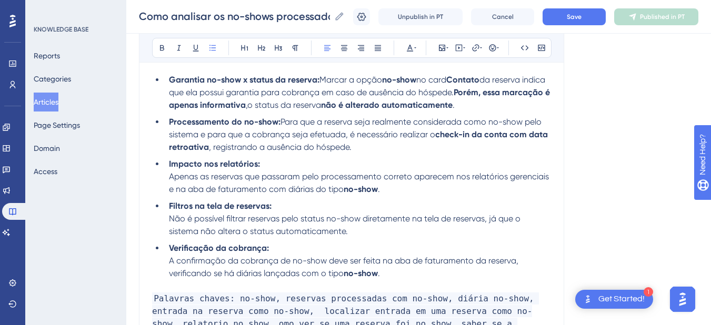
click at [380, 148] on li "Processamento do no-show: Para que a reserva seja realmente considerada como no…" at bounding box center [358, 135] width 386 height 38
click at [161, 179] on ul "Garantia no-show x status da reserva: Marcar a opção no-show no card Contato da…" at bounding box center [351, 177] width 399 height 206
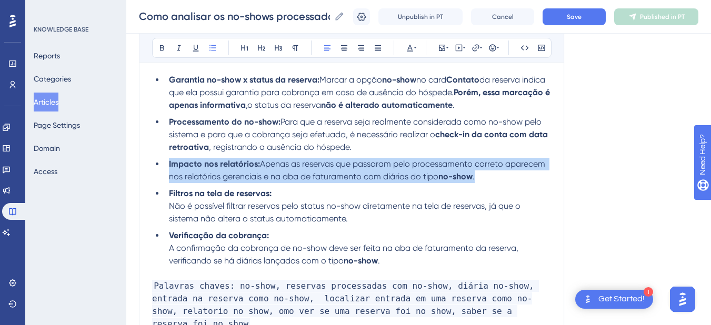
drag, startPoint x: 482, startPoint y: 179, endPoint x: 166, endPoint y: 167, distance: 315.8
click at [166, 167] on li "Impacto nos relatórios: Apenas as reservas que passaram pelo processamento corr…" at bounding box center [358, 170] width 386 height 25
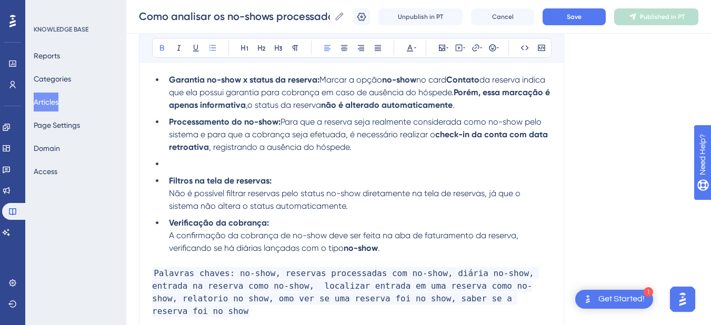
click at [164, 180] on ul "Garantia no-show x status da reserva: Marcar a opção no-show no card Contato da…" at bounding box center [351, 164] width 399 height 181
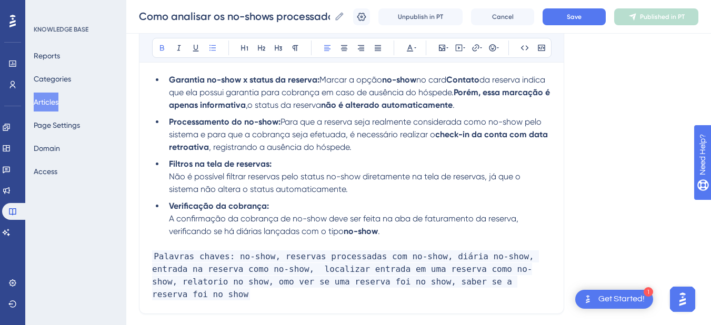
click at [168, 174] on li "Filtros na tela de reservas: Não é possível filtrar reservas pelo status no-sho…" at bounding box center [358, 177] width 386 height 38
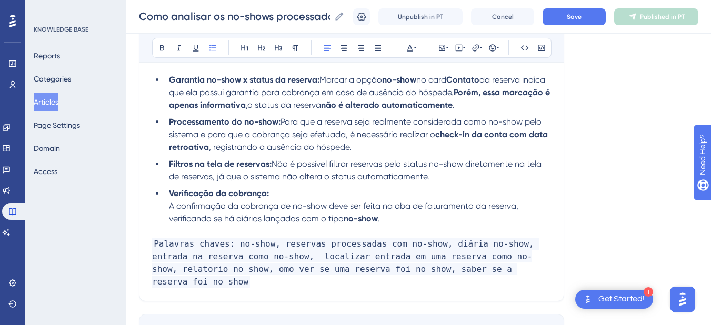
click at [167, 207] on li "Verificação da cobrança: A confirmação da cobrança de no-show deve ser feita na…" at bounding box center [358, 206] width 386 height 38
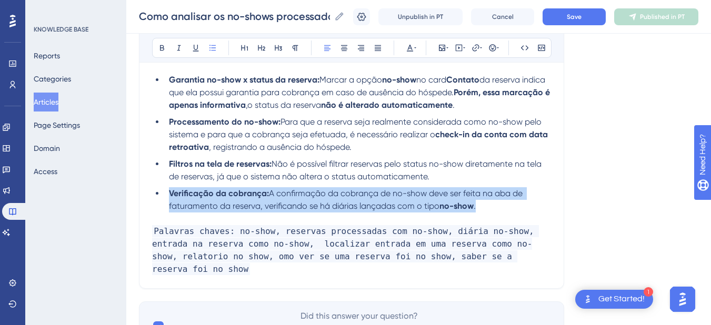
drag, startPoint x: 374, startPoint y: 198, endPoint x: 164, endPoint y: 191, distance: 210.5
click at [164, 191] on ul "Garantia no-show x status da reserva: Marcar a opção no-show no card Contato da…" at bounding box center [351, 143] width 399 height 139
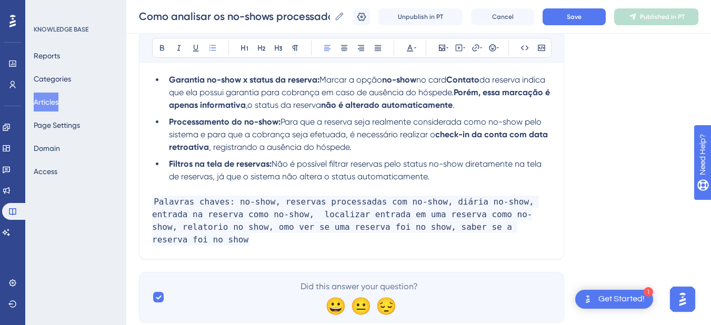
scroll to position [818, 0]
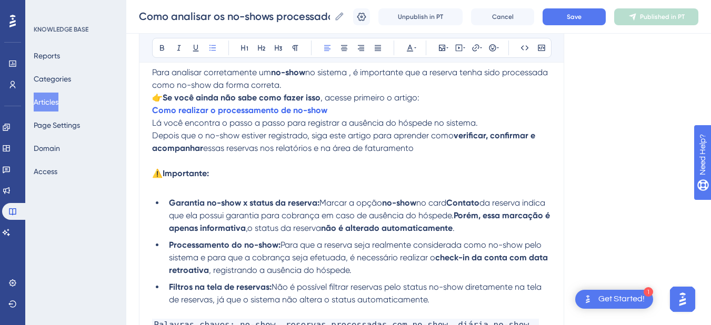
click at [208, 187] on p at bounding box center [351, 186] width 399 height 13
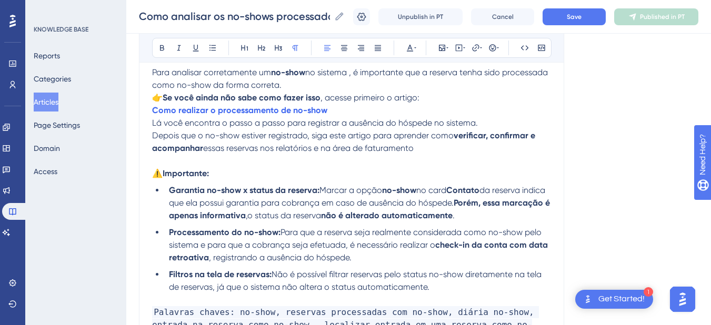
scroll to position [696, 0]
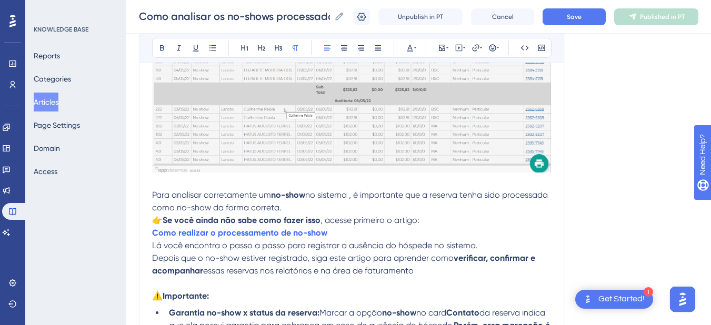
drag, startPoint x: 451, startPoint y: 150, endPoint x: 212, endPoint y: 174, distance: 240.0
click at [212, 174] on div "Acesse o Menu de Relatórios, representado pela imagem da impressora: Clique no …" at bounding box center [351, 7] width 399 height 951
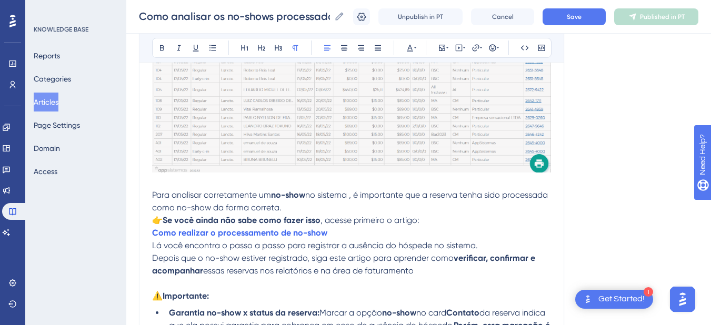
click at [428, 248] on span "Lá você encontra o passo a passo para registrar a ausência do hóspede no sistem…" at bounding box center [315, 245] width 326 height 10
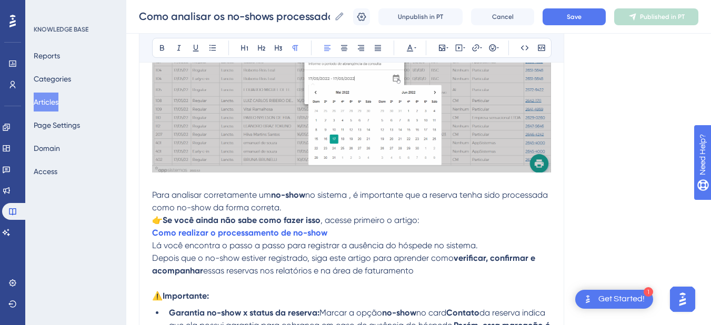
drag, startPoint x: 400, startPoint y: 271, endPoint x: 155, endPoint y: 197, distance: 256.1
click at [155, 197] on div "Acesse o Menu de Relatórios, representado pela imagem da impressora: Clique no …" at bounding box center [351, 7] width 399 height 951
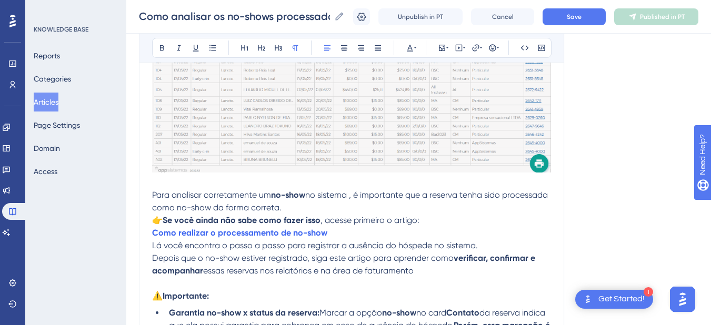
drag, startPoint x: 197, startPoint y: 197, endPoint x: 167, endPoint y: 207, distance: 31.6
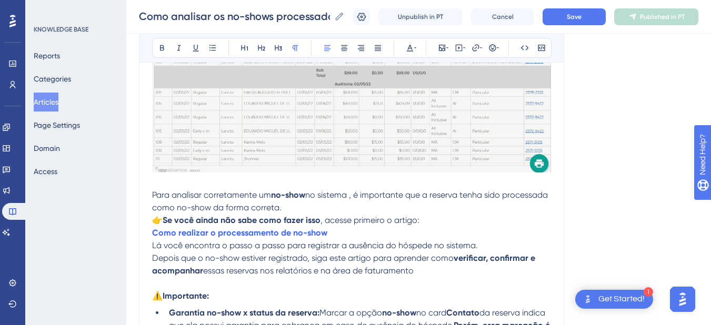
click at [167, 207] on span "no sistema , é importante que a reserva tenha sido processada como no-show da f…" at bounding box center [351, 201] width 398 height 23
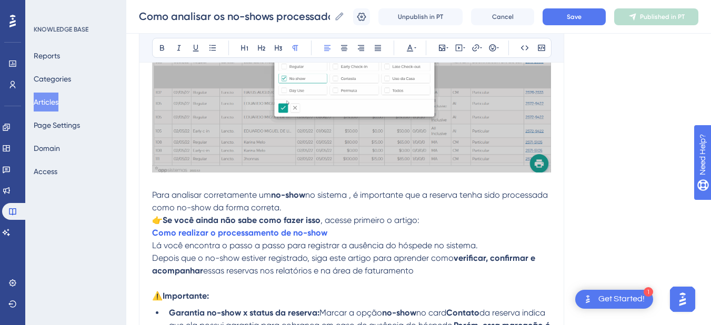
drag, startPoint x: 161, startPoint y: 200, endPoint x: 436, endPoint y: 266, distance: 282.4
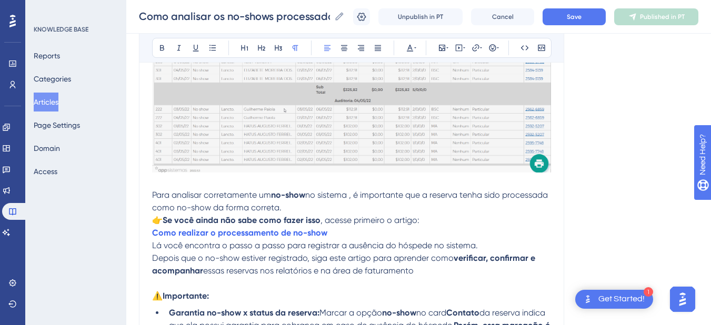
click at [436, 266] on div "Acesse o Menu de Relatórios, representado pela imagem da impressora: Clique no …" at bounding box center [351, 7] width 399 height 951
copy div "Para analisar corretamente um no-show no sistema , é importante que a reserva t…"
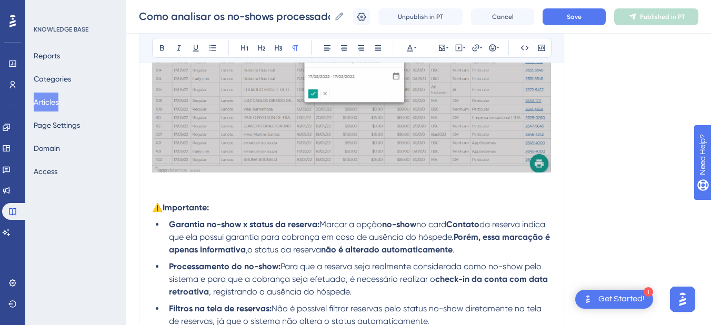
click at [191, 191] on p at bounding box center [351, 195] width 399 height 13
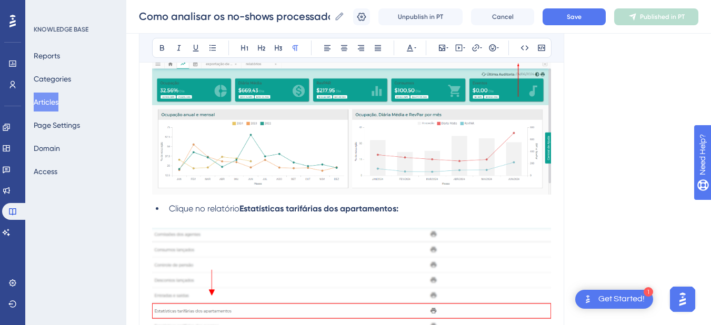
scroll to position [0, 0]
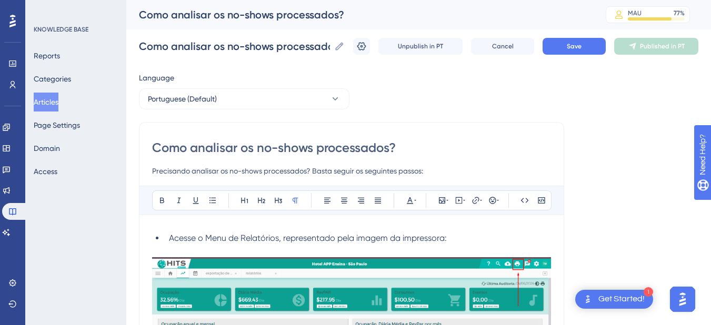
click at [167, 235] on li "Acesse o Menu de Relatórios, representado pela imagem da impressora:" at bounding box center [358, 238] width 386 height 13
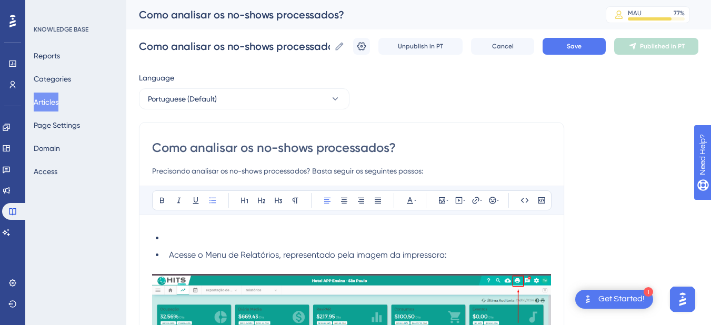
click at [168, 239] on li at bounding box center [358, 238] width 386 height 13
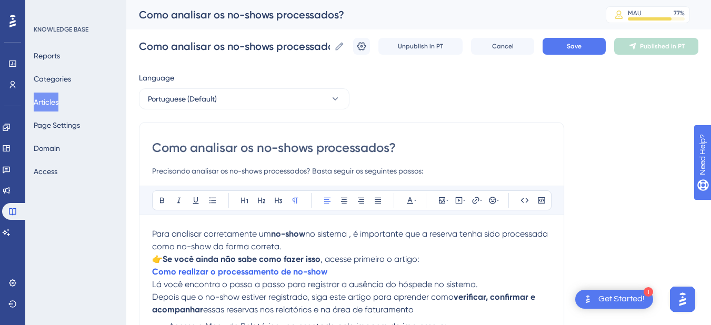
scroll to position [123, 0]
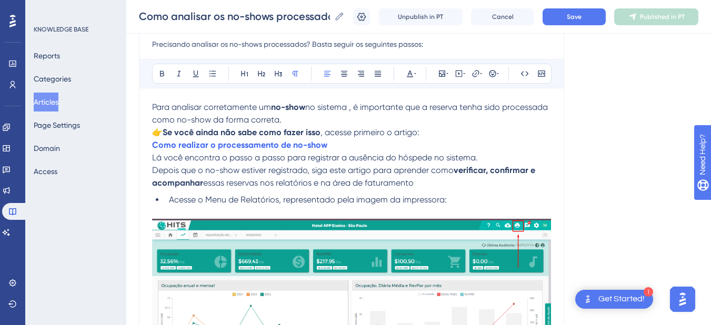
drag, startPoint x: 257, startPoint y: 157, endPoint x: 137, endPoint y: 103, distance: 131.8
click at [449, 198] on li "Acesse o Menu de Relatórios, representado pela imagem da impressora:" at bounding box center [358, 200] width 386 height 13
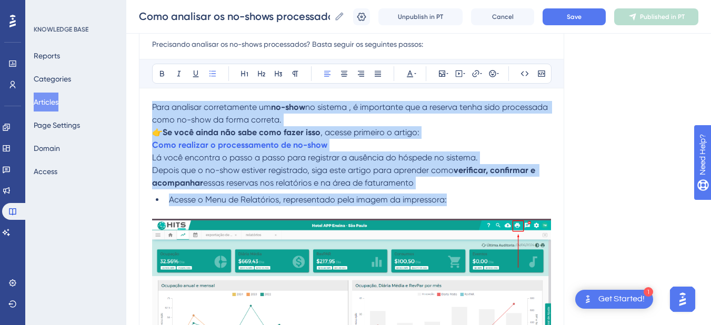
drag, startPoint x: 452, startPoint y: 199, endPoint x: 146, endPoint y: 110, distance: 318.1
copy div "Para analisar corretamente um no-show no sistema , é importante que a reserva t…"
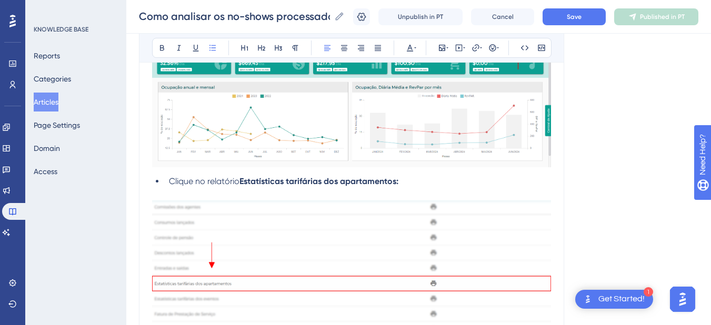
scroll to position [0, 0]
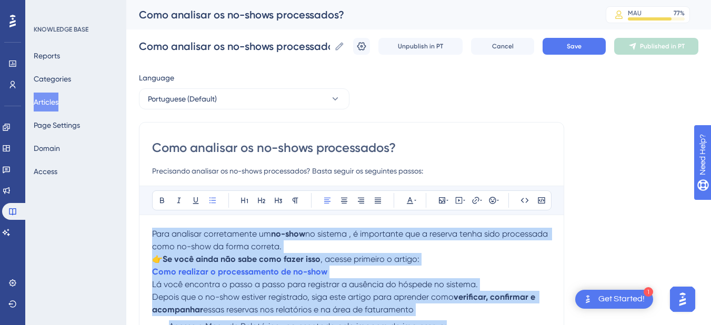
click at [164, 246] on span "no sistema , é importante que a reserva tenha sido processada como no-show da f…" at bounding box center [351, 240] width 398 height 23
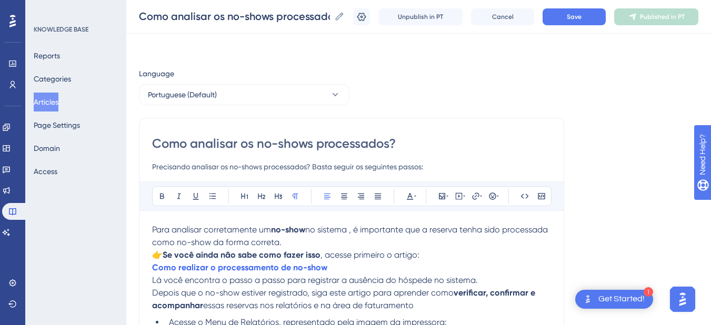
scroll to position [123, 0]
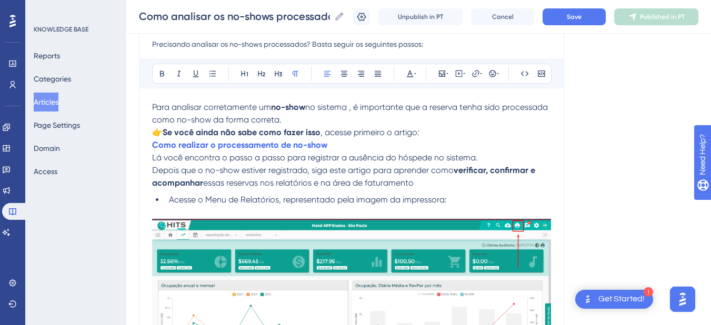
drag, startPoint x: 442, startPoint y: 183, endPoint x: 138, endPoint y: 108, distance: 313.0
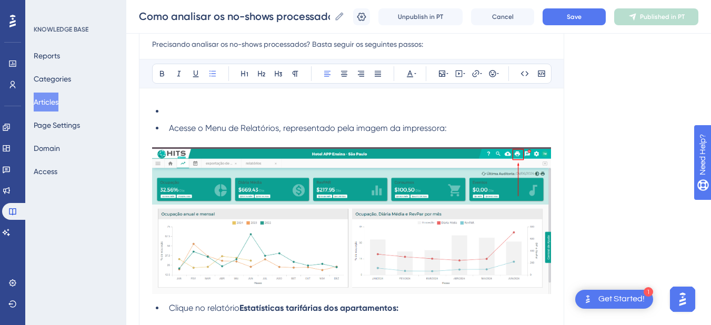
click at [169, 108] on li at bounding box center [358, 111] width 386 height 13
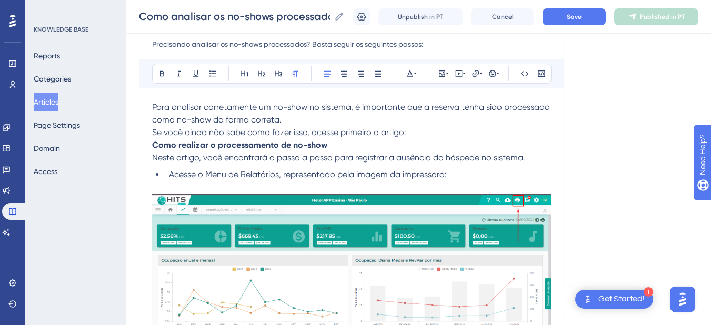
click at [153, 133] on span "Se você ainda não sabe como fazer isso, acesse primeiro o artigo:" at bounding box center [279, 132] width 254 height 10
click at [152, 147] on strong "Como realizar o processamento de no-show" at bounding box center [239, 145] width 175 height 10
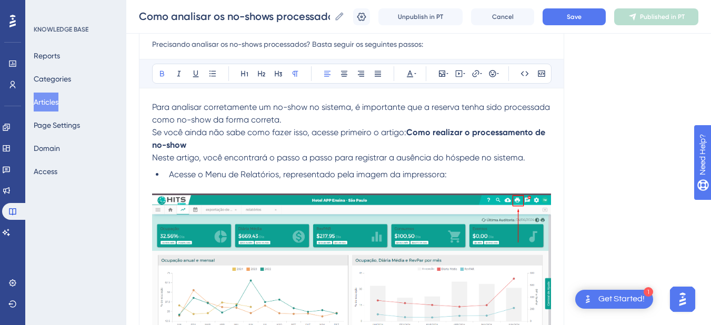
drag, startPoint x: 205, startPoint y: 146, endPoint x: 409, endPoint y: 137, distance: 203.7
click at [409, 137] on p "Se você ainda não sabe como fazer isso, acesse primeiro o artigo: Como realizar…" at bounding box center [351, 145] width 399 height 38
click at [157, 73] on button at bounding box center [162, 73] width 15 height 15
click at [222, 136] on span "Se você ainda não sabe como fazer isso, acesse primeiro o artigo:" at bounding box center [279, 132] width 254 height 10
click at [152, 160] on span "Neste artigo, você encontrará o passo a passo para registrar a ausência do hósp…" at bounding box center [338, 158] width 373 height 10
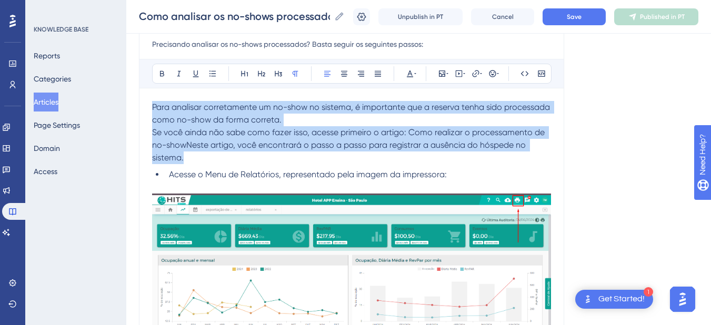
drag, startPoint x: 187, startPoint y: 157, endPoint x: 150, endPoint y: 108, distance: 60.5
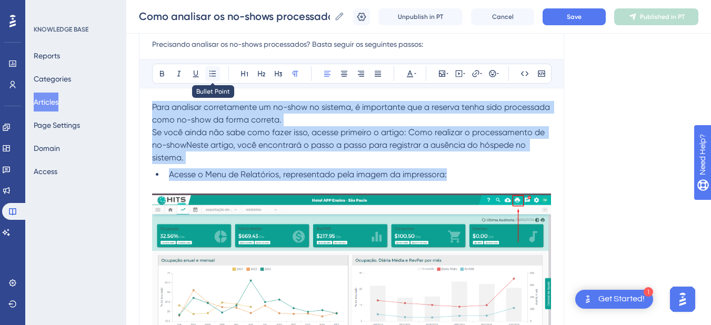
click at [211, 72] on icon at bounding box center [212, 73] width 8 height 8
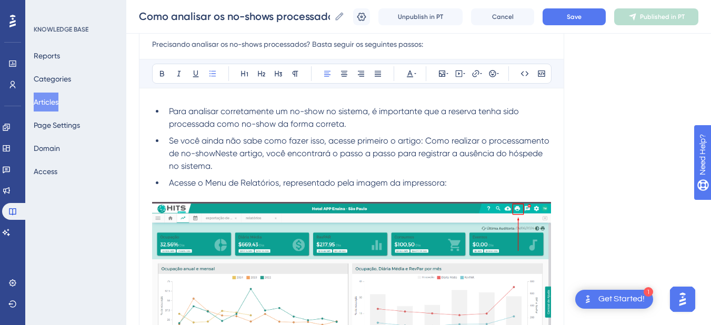
click at [206, 178] on span "Acesse o Menu de Relatórios, representado pela imagem da impressora:" at bounding box center [308, 183] width 278 height 10
click at [166, 110] on li "Para analisar corretamente um no-show no sistema, é importante que a reserva te…" at bounding box center [358, 117] width 386 height 25
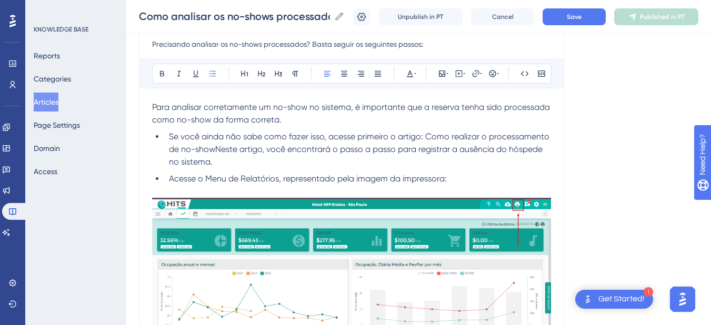
click at [250, 161] on li "Se você ainda não sabe como fazer isso, acesse primeiro o artigo: Como realizar…" at bounding box center [358, 149] width 386 height 38
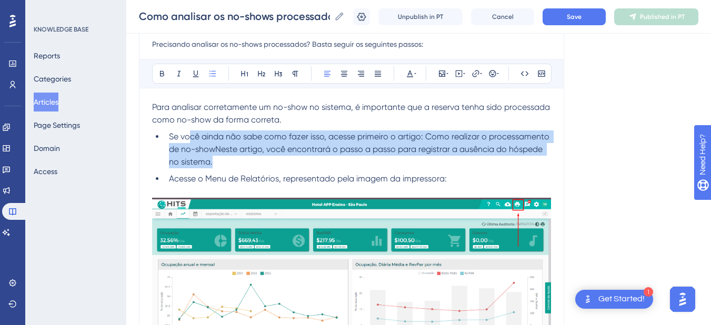
drag, startPoint x: 229, startPoint y: 161, endPoint x: 191, endPoint y: 140, distance: 43.1
click at [191, 140] on li "Se você ainda não sabe como fazer isso, acesse primeiro o artigo: Como realizar…" at bounding box center [358, 149] width 386 height 38
click at [232, 150] on span "Como realizar o processamento de no-showNeste artigo, você encontrará o passo a…" at bounding box center [360, 148] width 382 height 35
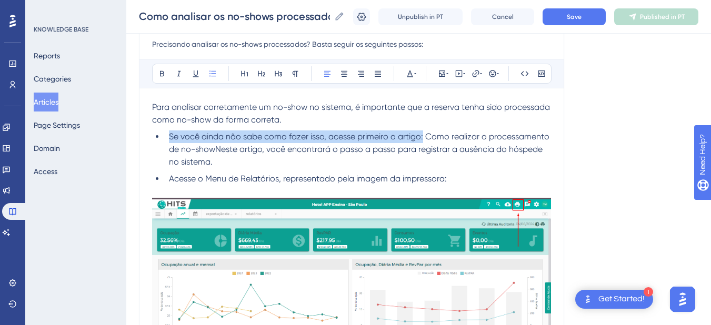
drag, startPoint x: 423, startPoint y: 138, endPoint x: 171, endPoint y: 139, distance: 251.9
click at [171, 139] on li "Se você ainda não sabe como fazer isso, acesse primeiro o artigo: Como realizar…" at bounding box center [358, 149] width 386 height 38
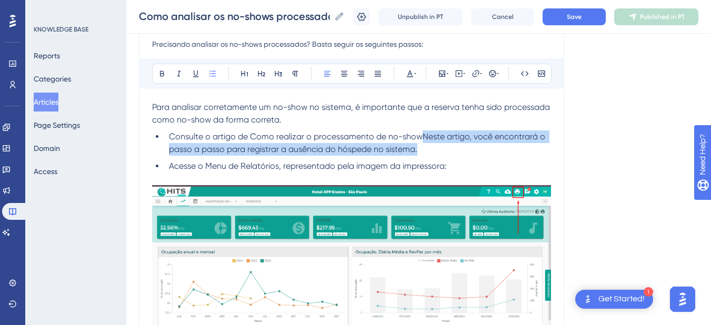
drag, startPoint x: 424, startPoint y: 137, endPoint x: 453, endPoint y: 144, distance: 29.6
click at [453, 144] on li "Consulte o artigo de Como realizar o processamento de no-showNeste artigo, você…" at bounding box center [358, 142] width 386 height 25
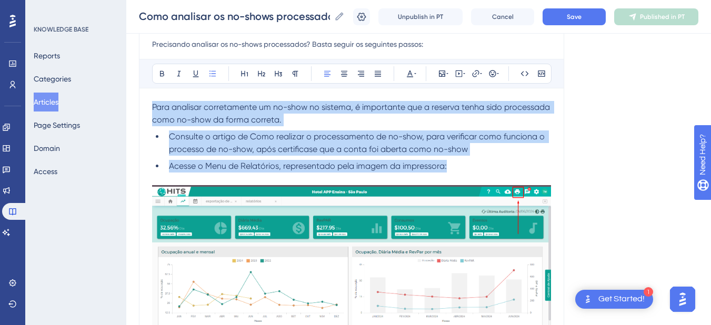
drag, startPoint x: 458, startPoint y: 168, endPoint x: 141, endPoint y: 108, distance: 322.3
copy div "Para analisar corretamente um no-show no sistema, é importante que a reserva te…"
click at [442, 148] on span "Como realizar o processamento de no-show, para verificar como funciona o proces…" at bounding box center [358, 142] width 378 height 23
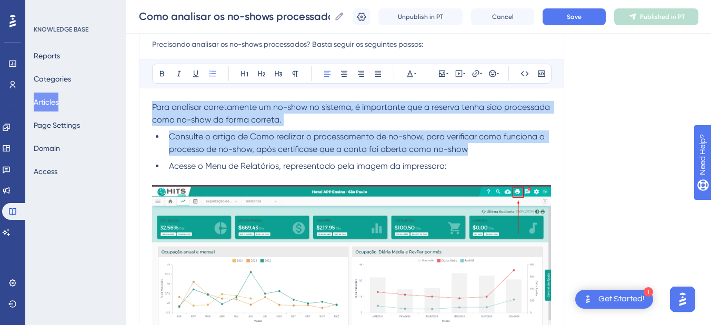
drag, startPoint x: 483, startPoint y: 150, endPoint x: 148, endPoint y: 107, distance: 337.7
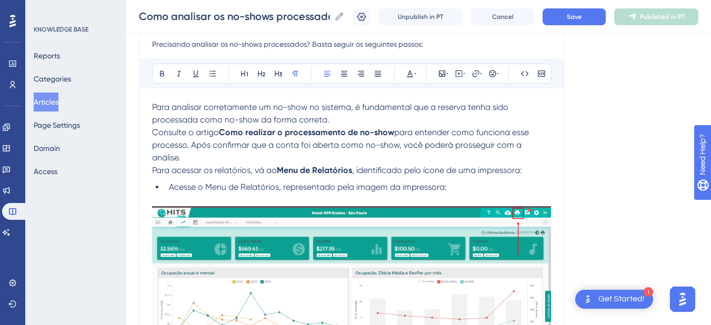
click at [154, 135] on span "Consulte o artigo" at bounding box center [185, 132] width 67 height 10
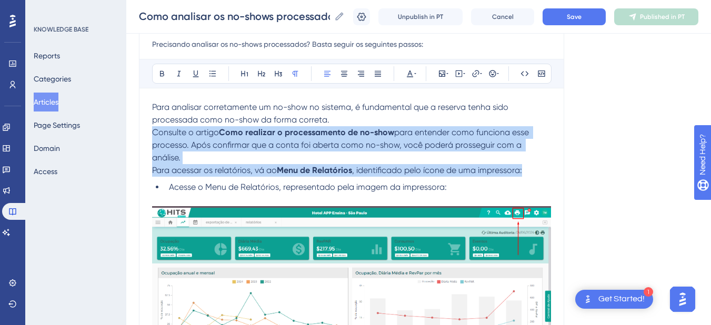
drag, startPoint x: 154, startPoint y: 135, endPoint x: 536, endPoint y: 161, distance: 383.8
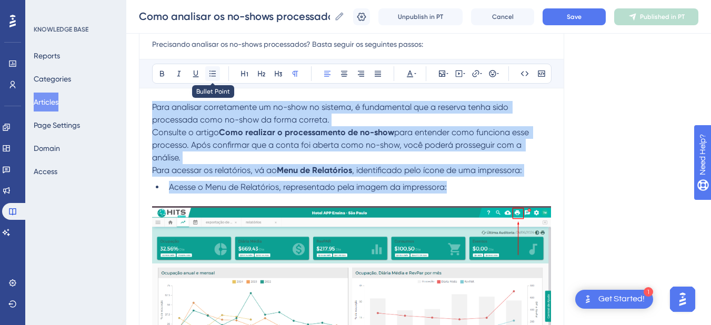
click at [212, 78] on button at bounding box center [212, 73] width 15 height 15
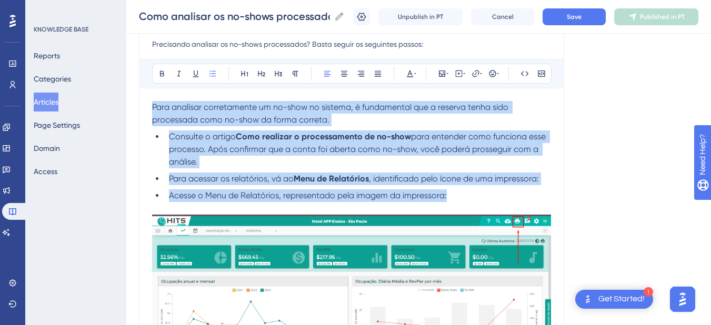
click at [202, 149] on span "para entender como funciona esse processo. Após confirmar que a conta foi abert…" at bounding box center [358, 148] width 379 height 35
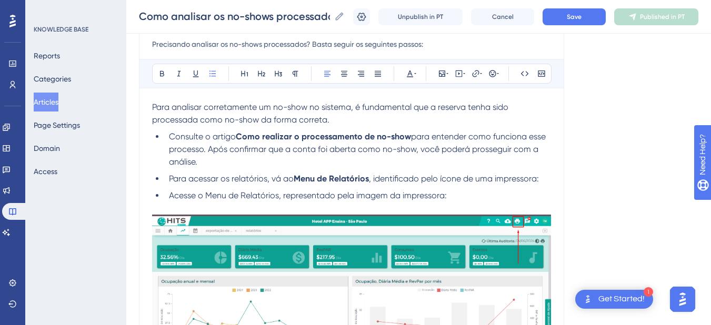
click at [262, 158] on li "Consulte o artigo Como realizar o processamento de no-show para entender como f…" at bounding box center [358, 149] width 386 height 38
drag, startPoint x: 354, startPoint y: 164, endPoint x: 209, endPoint y: 152, distance: 145.1
click at [209, 152] on li "Consulte o artigo Como realizar o processamento de no-show para entender como f…" at bounding box center [358, 149] width 386 height 38
click at [320, 178] on strong "Menu de Relatórios" at bounding box center [330, 179] width 75 height 10
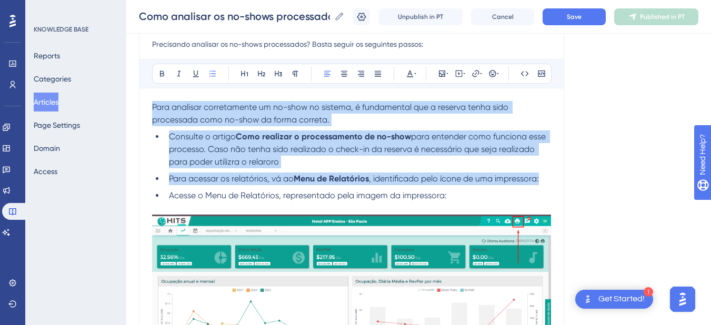
drag, startPoint x: 539, startPoint y: 178, endPoint x: 141, endPoint y: 109, distance: 404.0
copy div "Para analisar corretamente um no-show no sistema, é fundamental que a reserva t…"
click at [433, 158] on li "Consulte o artigo Como realizar o processamento de no-show para entender como f…" at bounding box center [358, 149] width 386 height 38
drag, startPoint x: 542, startPoint y: 179, endPoint x: 145, endPoint y: 111, distance: 402.8
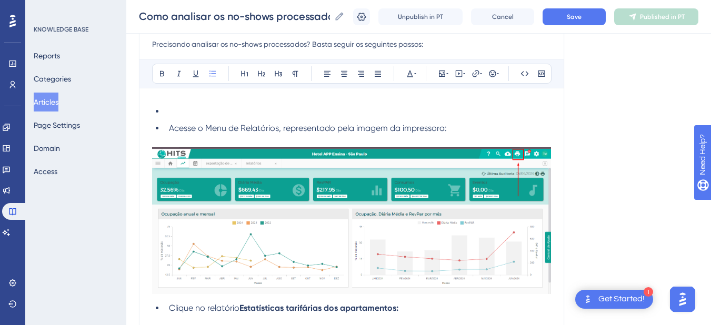
click at [171, 110] on li at bounding box center [358, 111] width 386 height 13
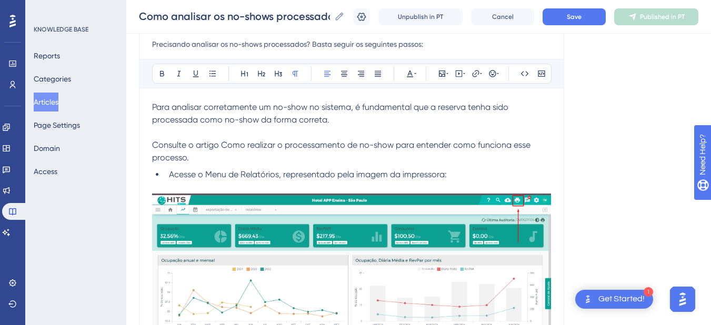
click at [153, 144] on span "Consulte o artigo Como realizar o processamento de no-show para entender como f…" at bounding box center [342, 151] width 380 height 23
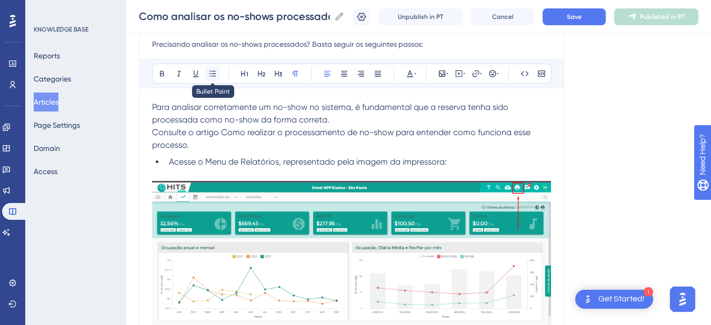
click at [212, 75] on icon at bounding box center [212, 73] width 8 height 8
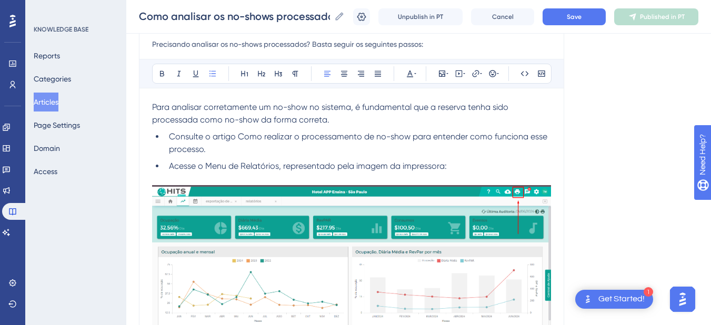
click at [256, 150] on li "Consulte o artigo Como realizar o processamento de no-show para entender como f…" at bounding box center [358, 142] width 386 height 25
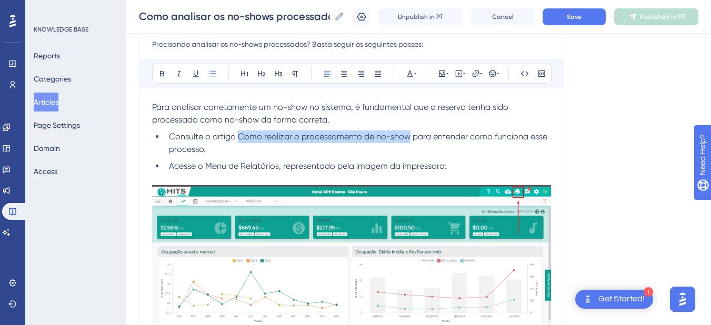
drag, startPoint x: 237, startPoint y: 137, endPoint x: 409, endPoint y: 135, distance: 172.5
click at [409, 135] on span "Consulte o artigo Como realizar o processamento de no-show para entender como f…" at bounding box center [359, 142] width 380 height 23
click at [475, 72] on icon at bounding box center [475, 73] width 8 height 8
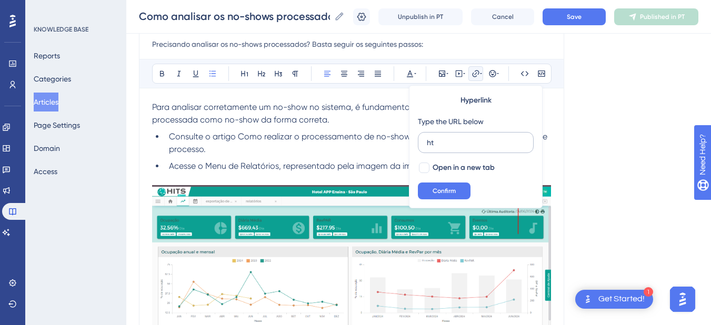
type input "h"
type input "[URL][DOMAIN_NAME]"
click at [440, 166] on span "Open in a new tab" at bounding box center [463, 167] width 62 height 13
checkbox input "true"
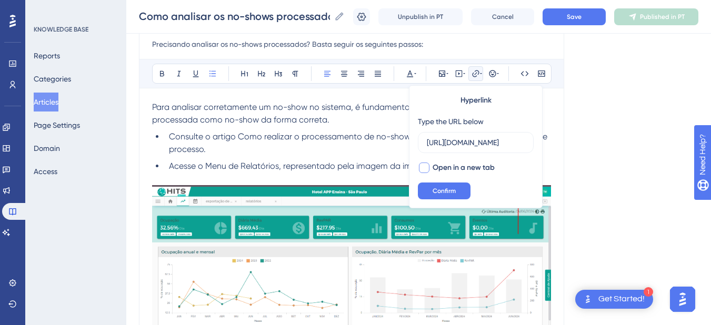
scroll to position [0, 0]
click at [440, 197] on button "Confirm" at bounding box center [444, 190] width 53 height 17
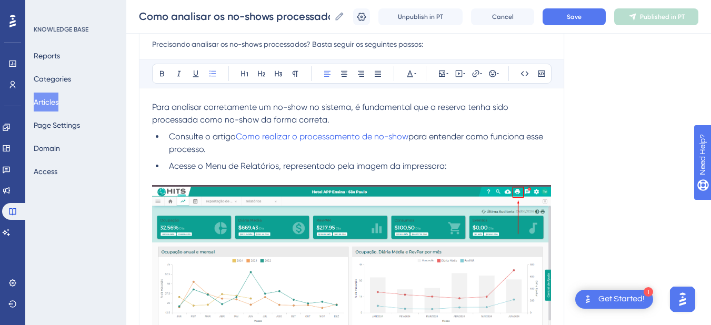
click at [291, 156] on ul "Consulte o artigo Como realizar o processamento de no-show para entender como f…" at bounding box center [351, 151] width 399 height 42
click at [360, 116] on p "Para analisar corretamente um no-show no sistema, é fundamental que a reserva t…" at bounding box center [351, 113] width 399 height 25
click at [228, 154] on li "Consulte o artigo Como realizar o processamento de no-show para entender como f…" at bounding box center [358, 142] width 386 height 25
click at [275, 168] on span "Acesse o Menu de Relatórios, representado pela imagem da impressora:" at bounding box center [308, 166] width 278 height 10
click at [277, 167] on span "Acesse o Menu de Relatórios, representado pela imagem da impressora:" at bounding box center [308, 166] width 278 height 10
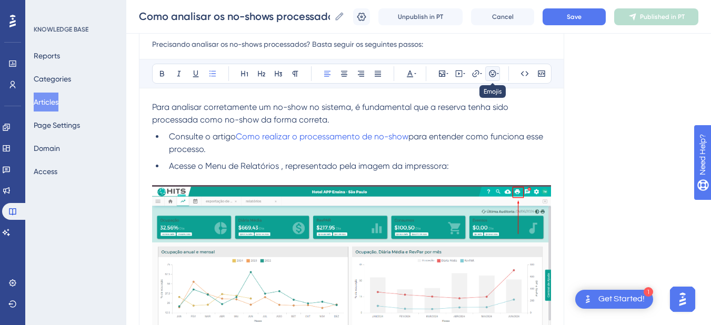
click at [486, 72] on button at bounding box center [492, 73] width 15 height 15
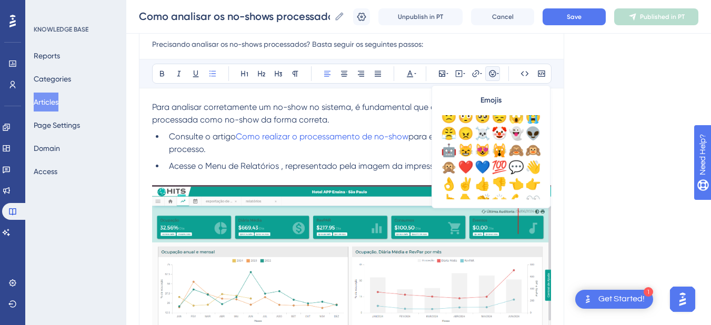
scroll to position [72, 0]
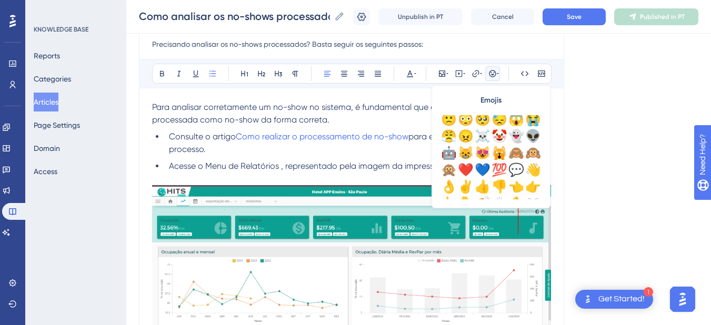
click at [269, 156] on ul "Consulte o artigo Como realizar o processamento de no-show para entender como f…" at bounding box center [351, 151] width 399 height 42
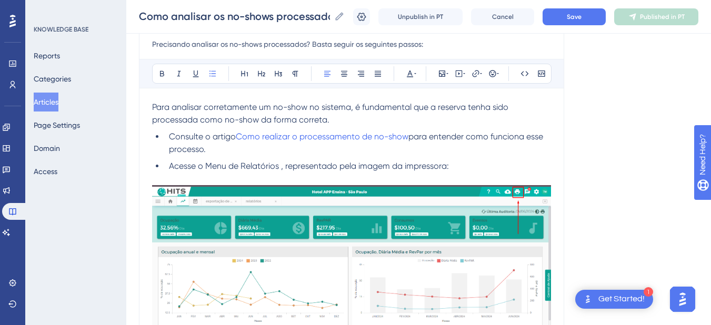
click at [277, 167] on span "Acesse o Menu de Relatórios , representado pela imagem da impressora:" at bounding box center [309, 166] width 280 height 10
click at [575, 21] on span "Save" at bounding box center [573, 17] width 15 height 8
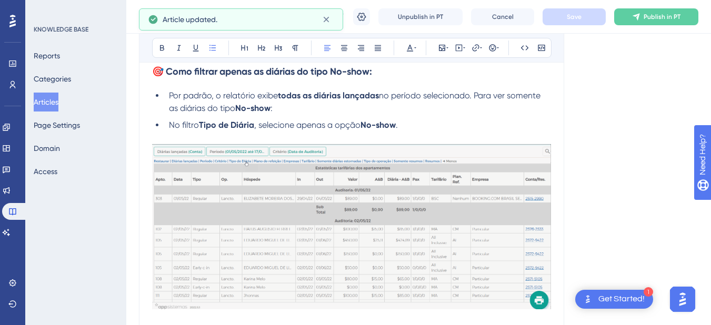
scroll to position [491, 0]
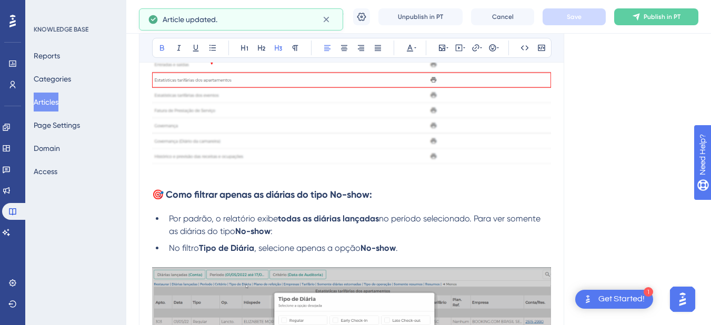
click at [163, 197] on strong "🎯 Como filtrar apenas as diárias do tipo No-show:" at bounding box center [262, 195] width 220 height 12
drag, startPoint x: 165, startPoint y: 195, endPoint x: 149, endPoint y: 197, distance: 15.9
click at [149, 197] on div "Como analisar os no-shows processados? Precisando analisar os no-shows processa…" at bounding box center [351, 139] width 425 height 1024
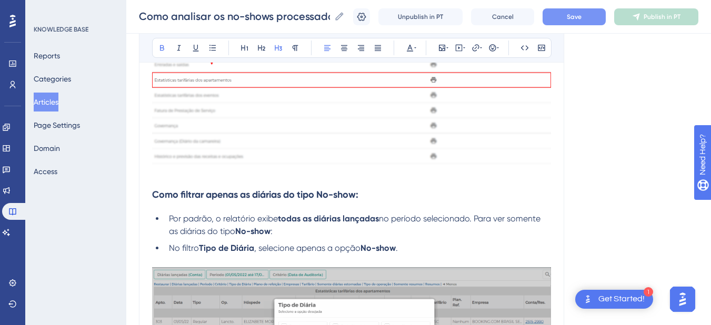
click at [213, 193] on strong "Como filtrar apenas as diárias do tipo No-show:" at bounding box center [255, 195] width 206 height 12
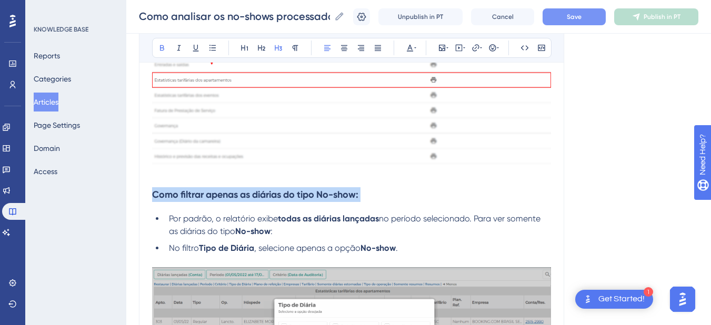
click at [213, 193] on strong "Como filtrar apenas as diárias do tipo No-show:" at bounding box center [255, 195] width 206 height 12
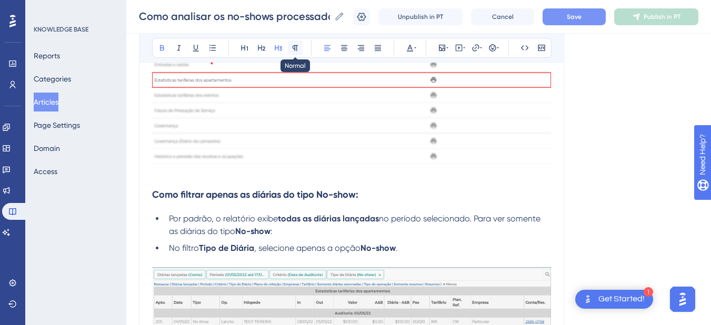
click at [292, 49] on icon at bounding box center [295, 48] width 8 height 8
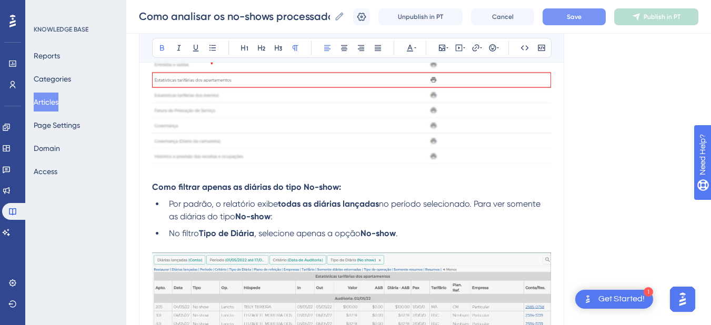
click at [186, 189] on strong "Como filtrar apenas as diárias do tipo No-show:" at bounding box center [246, 187] width 189 height 10
click at [168, 237] on li "No filtro Tipo de Diária , selecione apenas a opção No-show ." at bounding box center [358, 233] width 386 height 13
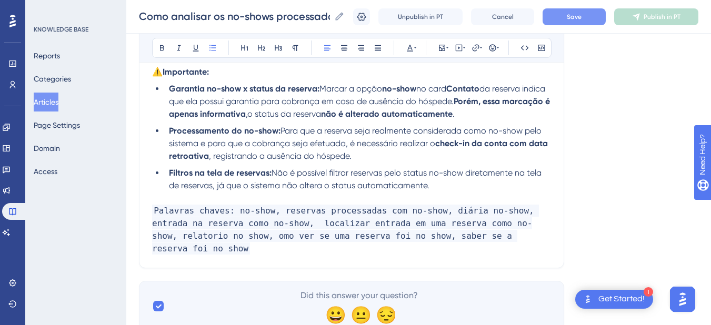
scroll to position [736, 0]
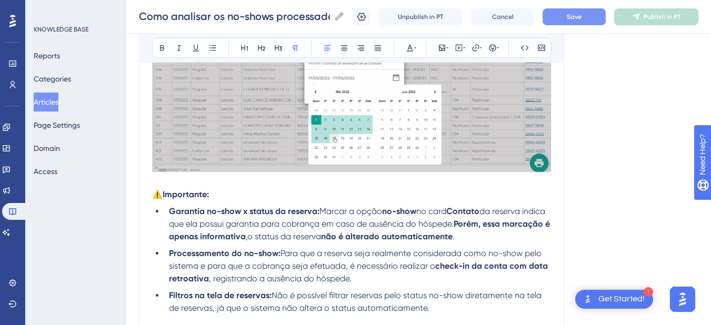
click at [152, 192] on span "⚠️" at bounding box center [157, 194] width 11 height 10
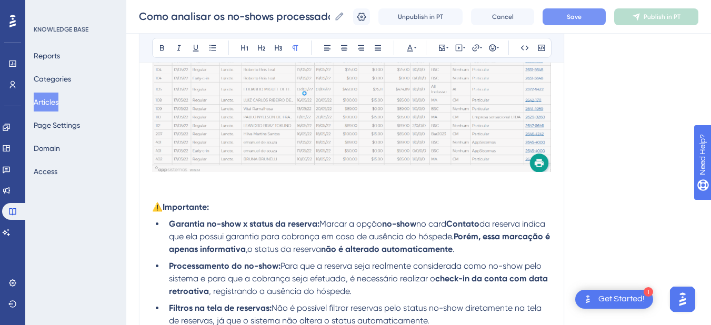
click at [176, 190] on p at bounding box center [351, 194] width 399 height 13
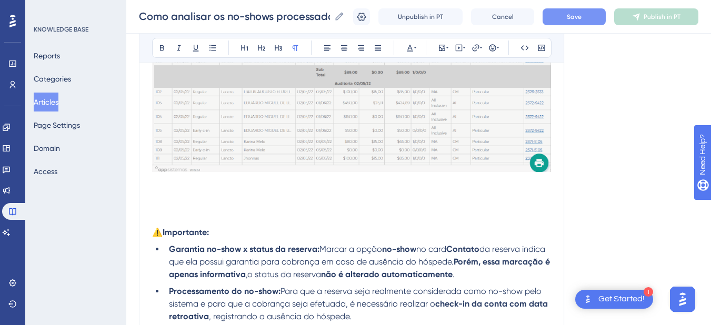
click at [175, 190] on p at bounding box center [351, 194] width 399 height 13
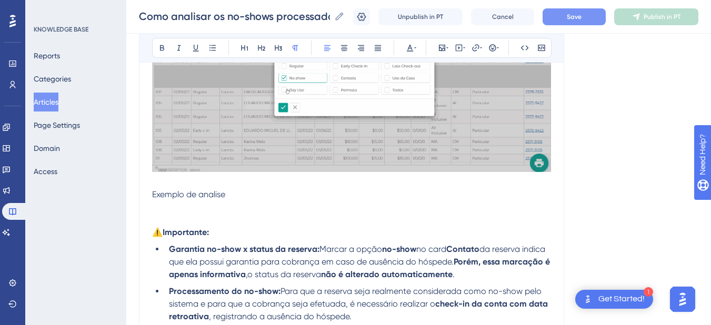
click at [174, 190] on span "Exemplo de analise" at bounding box center [188, 194] width 73 height 10
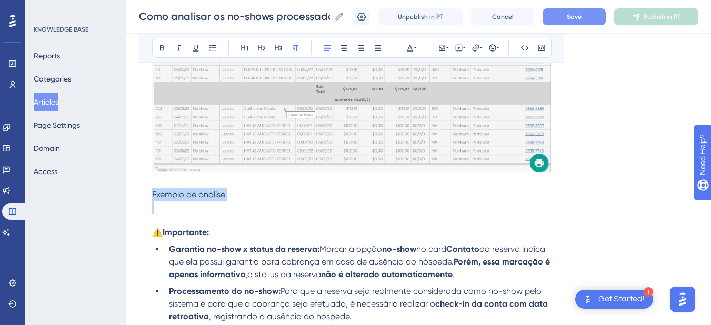
click at [174, 190] on span "Exemplo de analise" at bounding box center [188, 194] width 73 height 10
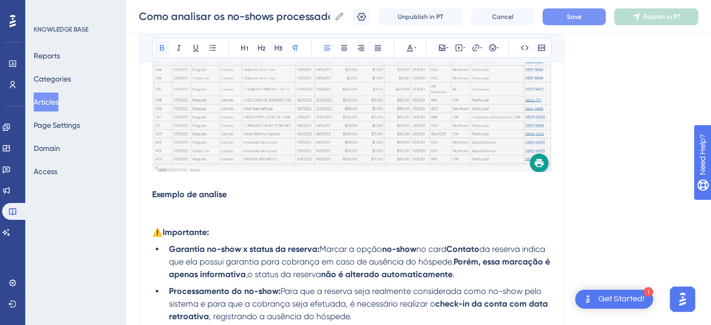
click at [159, 48] on icon at bounding box center [162, 48] width 8 height 8
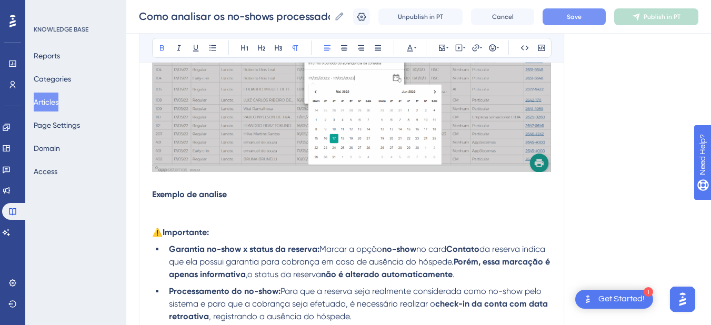
click at [259, 189] on p "Exemplo de analise" at bounding box center [351, 194] width 399 height 13
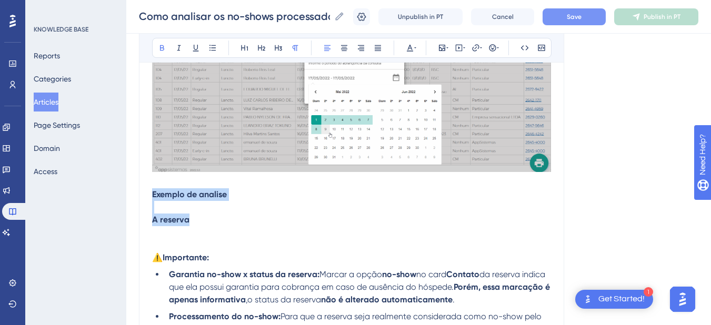
drag, startPoint x: 195, startPoint y: 224, endPoint x: 143, endPoint y: 192, distance: 60.9
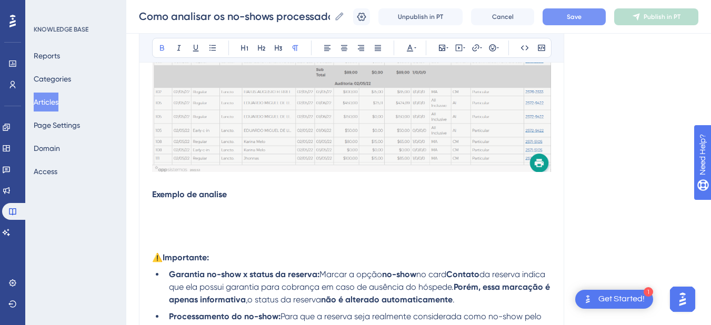
click at [189, 216] on p at bounding box center [351, 220] width 399 height 13
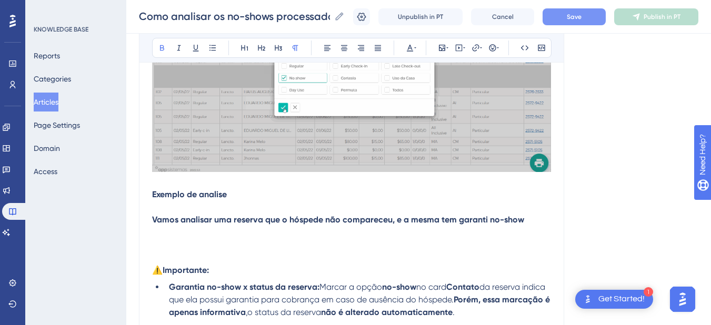
click at [225, 243] on p at bounding box center [351, 245] width 399 height 13
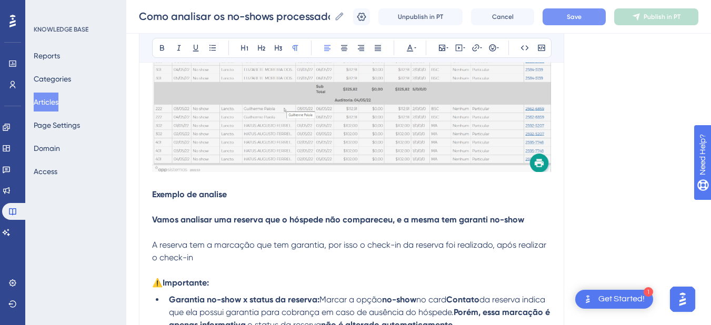
click at [216, 262] on p "A reserva tem a marcação que tem garantia, por isso o check-in da reserva foi r…" at bounding box center [351, 251] width 399 height 25
click at [194, 207] on p at bounding box center [351, 207] width 399 height 13
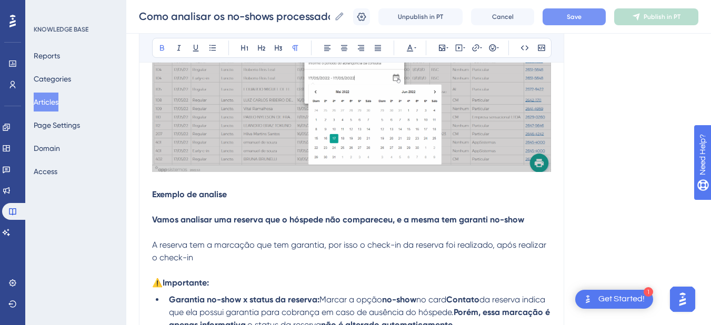
click at [200, 229] on p at bounding box center [351, 232] width 399 height 13
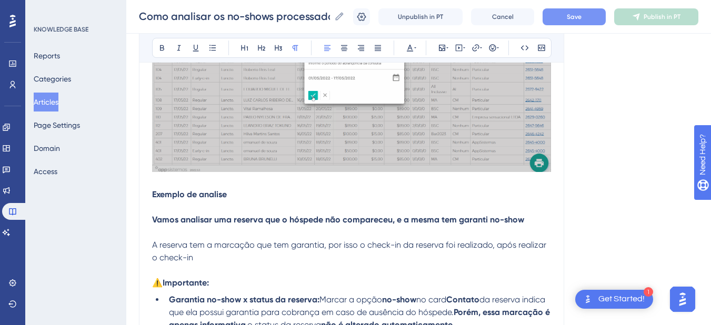
click at [210, 262] on p "A reserva tem a marcação que tem garantia, por isso o check-in da reserva foi r…" at bounding box center [351, 251] width 399 height 25
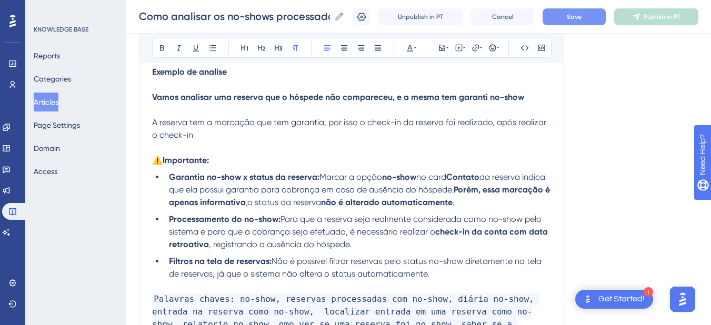
click at [216, 133] on p "A reserva tem a marcação que tem garantia, por isso o check-in da reserva foi r…" at bounding box center [351, 128] width 399 height 25
click at [264, 97] on strong "Vamos analisar uma reserva que o hóspede não compareceu, e a mesma tem garanti …" at bounding box center [338, 97] width 372 height 10
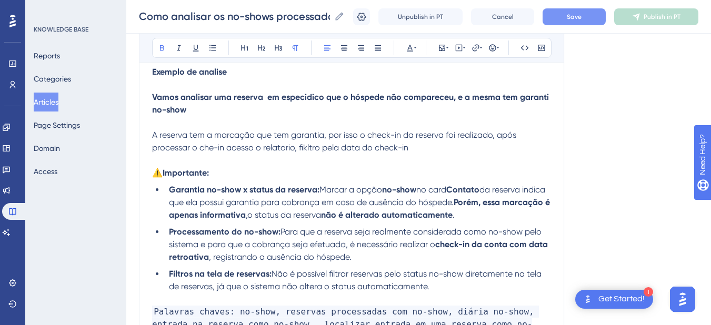
click at [477, 148] on p "A reserva tem a marcação que tem garantia, por isso o check-in da reserva foi r…" at bounding box center [351, 141] width 399 height 25
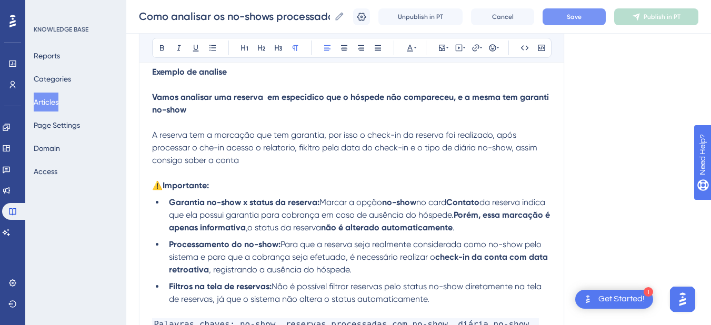
drag, startPoint x: 273, startPoint y: 164, endPoint x: 147, endPoint y: 72, distance: 155.9
copy div "Exemplo de analise Vamos analisar uma reserva em especidico que o hóspede não c…"
click at [276, 160] on p "A reserva tem a marcação que tem garantia, por isso o check-in da reserva foi r…" at bounding box center [351, 148] width 399 height 38
drag, startPoint x: 240, startPoint y: 150, endPoint x: 149, endPoint y: 76, distance: 117.0
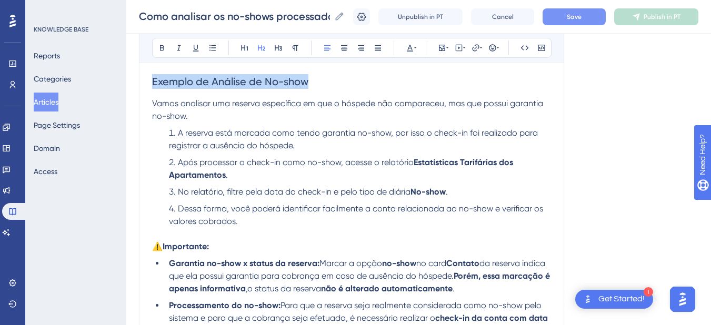
drag, startPoint x: 333, startPoint y: 85, endPoint x: 142, endPoint y: 79, distance: 191.0
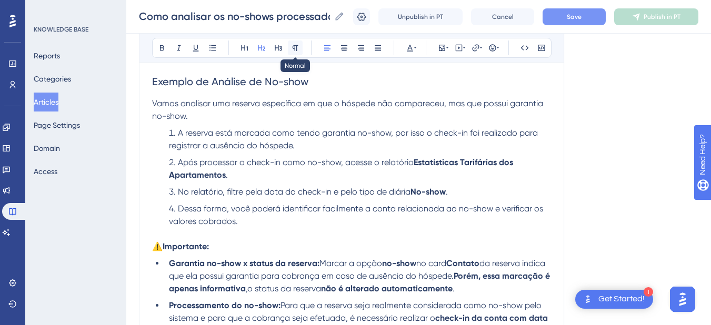
click at [293, 46] on icon at bounding box center [295, 48] width 6 height 6
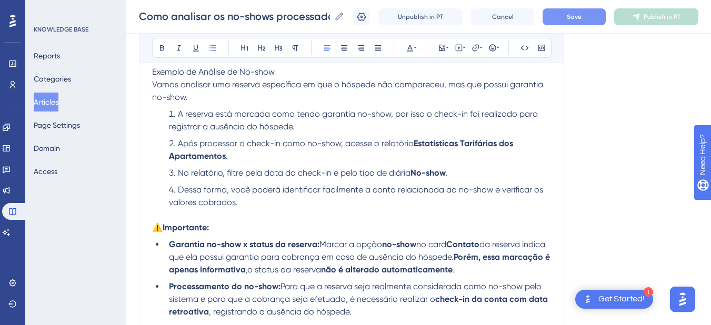
click at [212, 121] on span "A reserva está marcada como tendo garantia no-show, por isso o check-in foi rea…" at bounding box center [354, 120] width 371 height 23
click at [215, 68] on span "Exemplo de Análise de No-show" at bounding box center [213, 72] width 123 height 10
click at [158, 45] on icon at bounding box center [162, 48] width 8 height 8
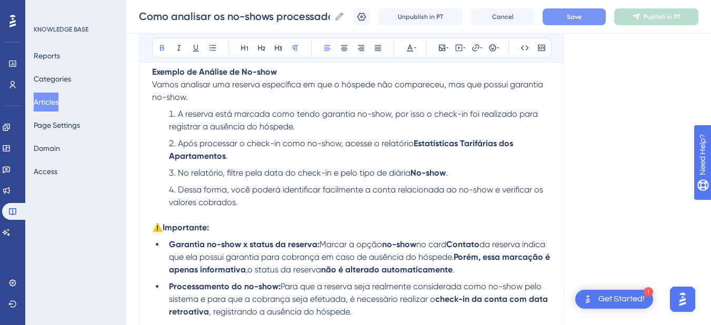
click at [163, 91] on p "Vamos analisar uma reserva específica em que o hóspede não compareceu, mas que …" at bounding box center [351, 90] width 399 height 25
click at [154, 86] on span "Vamos analisar uma reserva específica em que o hóspede não compareceu, mas que …" at bounding box center [348, 90] width 393 height 23
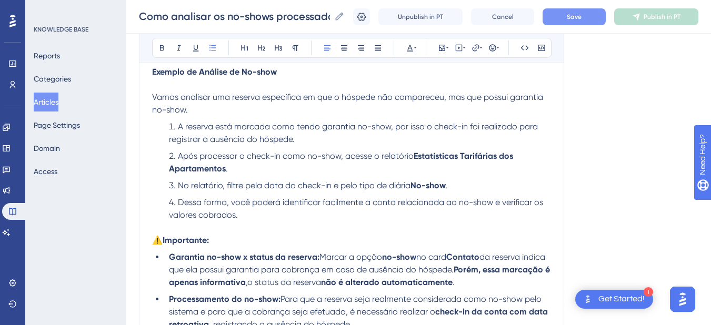
click at [311, 141] on li "A reserva está marcada como tendo garantia no-show, por isso o check-in foi rea…" at bounding box center [358, 132] width 386 height 25
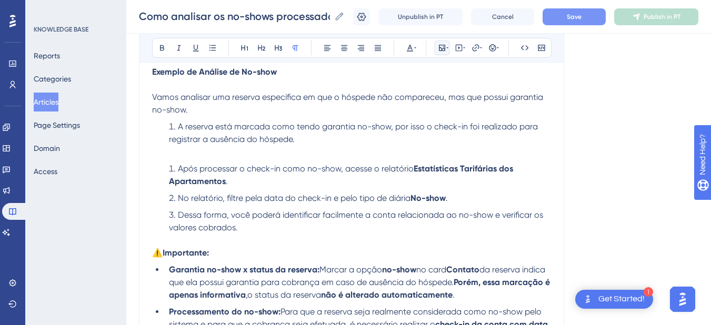
click at [440, 49] on icon at bounding box center [442, 48] width 8 height 8
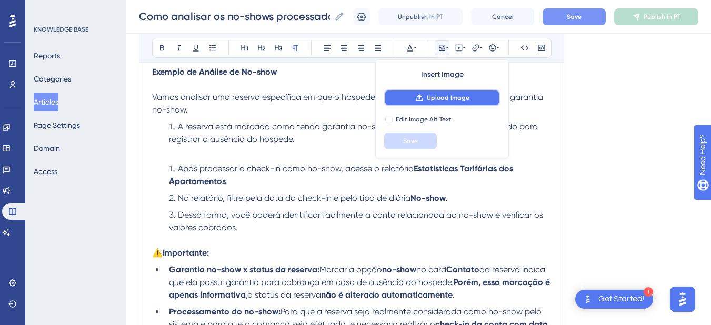
click at [428, 98] on span "Upload Image" at bounding box center [448, 98] width 43 height 8
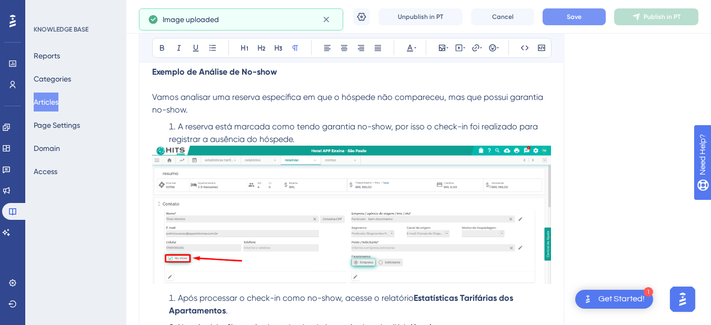
click at [345, 137] on li "A reserva está marcada como tendo garantia no-show, por isso o check-in foi rea…" at bounding box center [358, 132] width 386 height 25
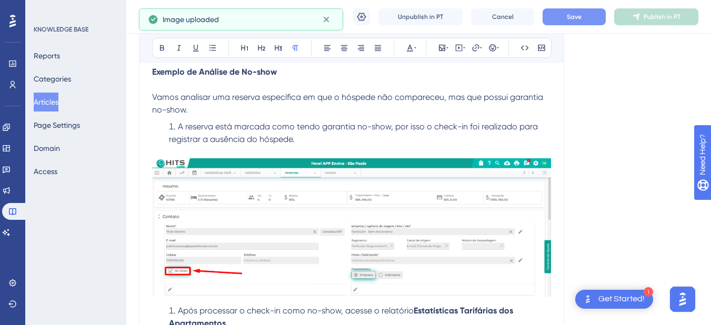
scroll to position [982, 0]
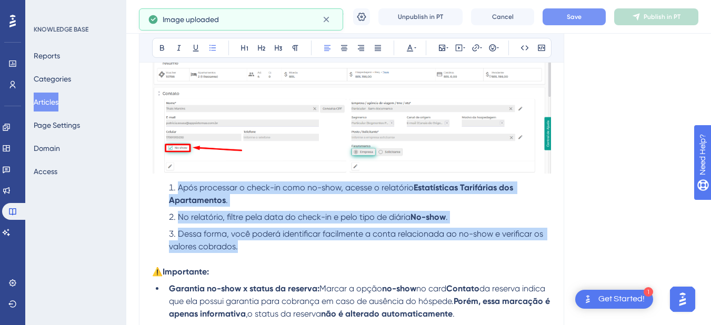
drag, startPoint x: 239, startPoint y: 245, endPoint x: 167, endPoint y: 187, distance: 92.4
click at [167, 187] on ol "Após processar o check-in como no-show, acesse o relatório Estatísticas Tarifár…" at bounding box center [351, 217] width 399 height 72
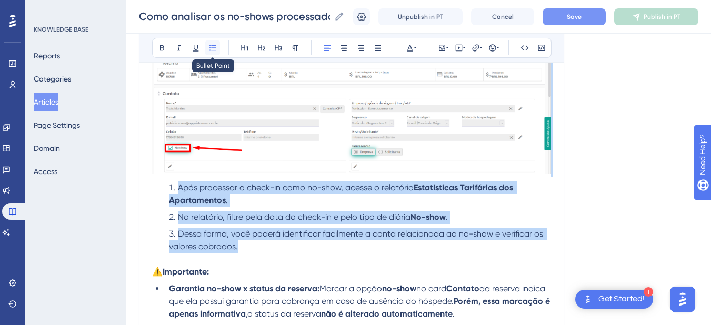
click at [210, 46] on icon at bounding box center [212, 48] width 6 height 6
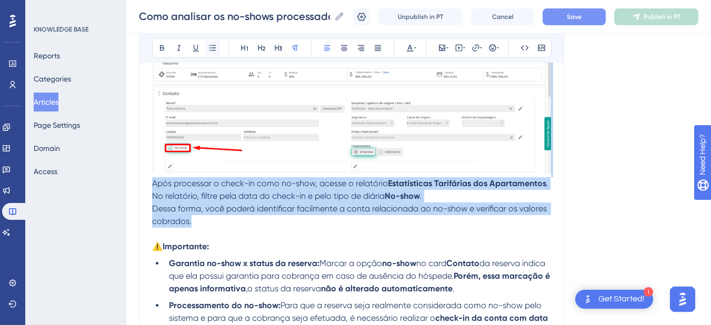
click at [210, 46] on icon at bounding box center [212, 48] width 6 height 6
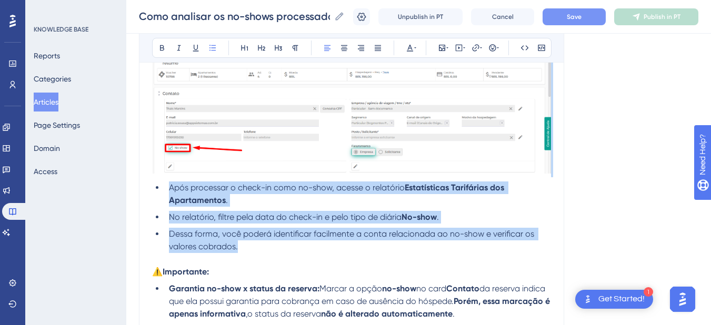
scroll to position [859, 0]
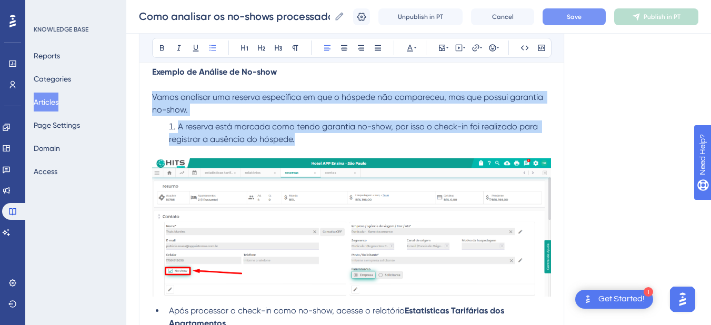
drag, startPoint x: 306, startPoint y: 140, endPoint x: 146, endPoint y: 97, distance: 165.7
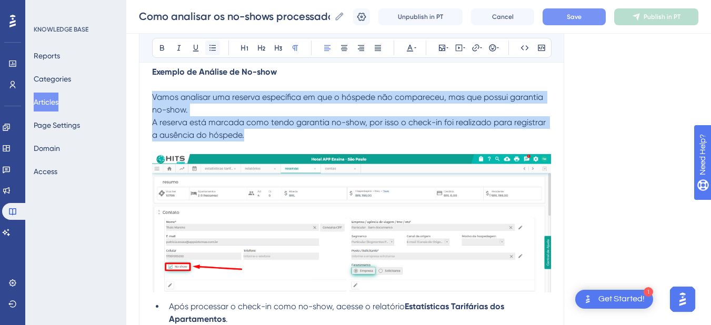
click at [212, 47] on icon at bounding box center [212, 48] width 8 height 8
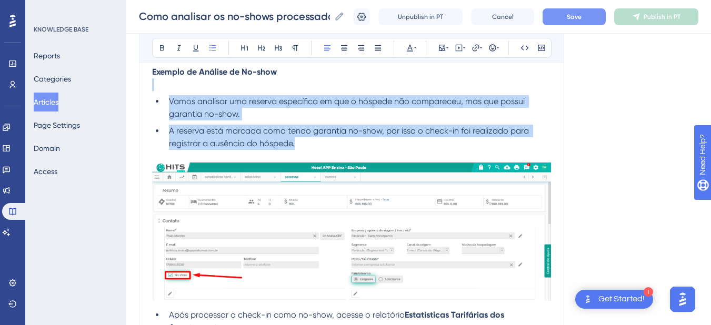
click at [165, 103] on li "Vamos analisar uma reserva específica em que o hóspede não compareceu, mas que …" at bounding box center [358, 107] width 386 height 25
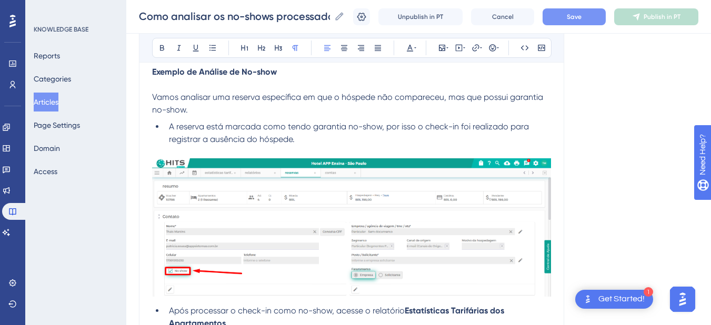
click at [259, 97] on span "Vamos analisar uma reserva específica em que o hóspede não compareceu, mas que …" at bounding box center [348, 103] width 393 height 23
click at [261, 98] on span "Vamos analisar uma reserva específica em que o hóspede não compareceu, mas que …" at bounding box center [348, 103] width 393 height 23
click at [293, 142] on span "A reserva está marcada como tendo garantia no-show, por isso o check-in foi rea…" at bounding box center [350, 132] width 362 height 23
click at [428, 144] on li "A reserva está marcada como tendo garantia no-show, por isso o check-in foi rea…" at bounding box center [358, 132] width 386 height 25
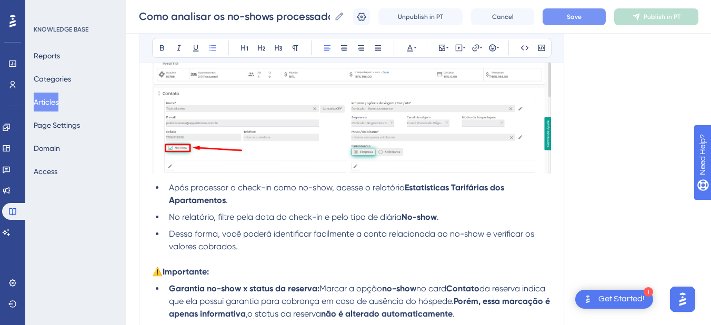
click at [290, 199] on li "Após processar o check-in como no-show, acesse o relatório Estatísticas Tarifár…" at bounding box center [358, 193] width 386 height 25
click at [271, 200] on li "Após processar o check-in como no-show, acesse o relatório Estatísticas Tarifár…" at bounding box center [358, 193] width 386 height 25
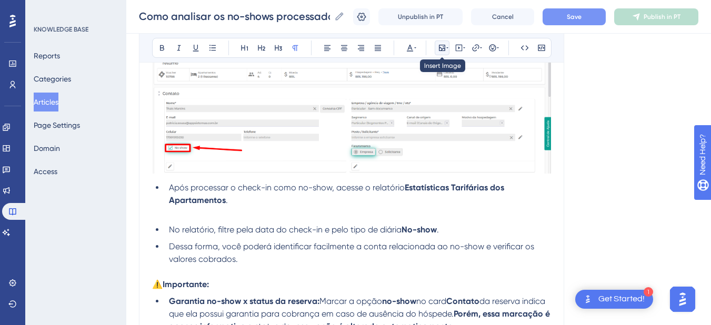
click at [441, 50] on icon at bounding box center [442, 48] width 8 height 8
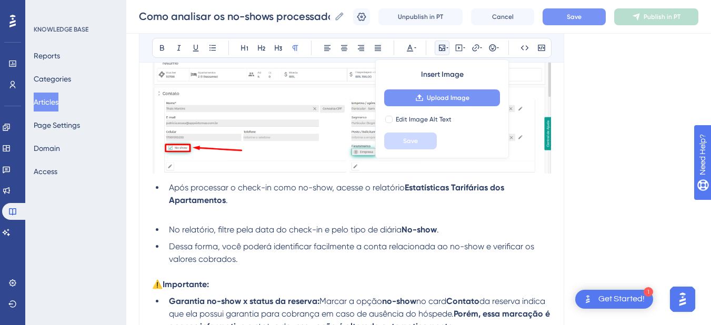
click at [434, 97] on span "Upload Image" at bounding box center [448, 98] width 43 height 8
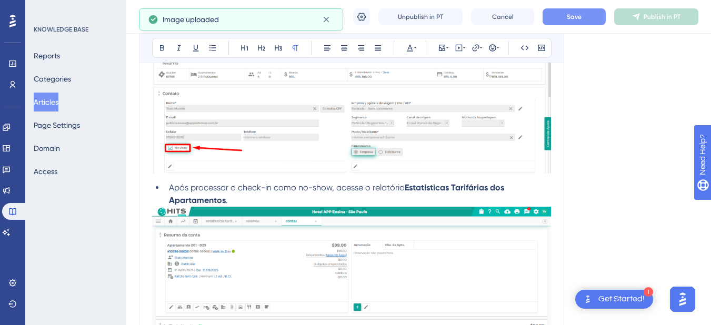
click at [252, 202] on li "Após processar o check-in como no-show, acesse o relatório Estatísticas Tarifár…" at bounding box center [358, 193] width 386 height 25
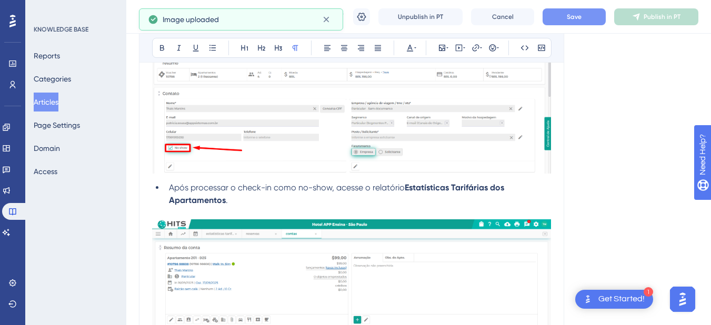
scroll to position [1227, 0]
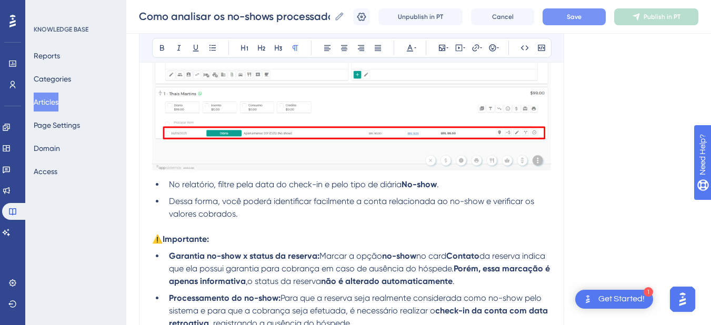
click at [473, 185] on li "No relatório, filtre pela data do check-in e pelo tipo de diária No-show ." at bounding box center [358, 184] width 386 height 13
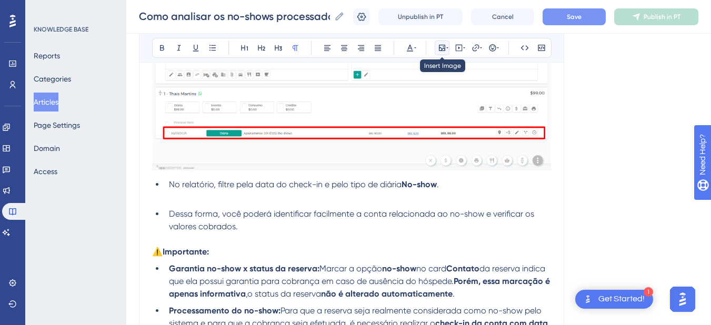
click at [439, 47] on icon at bounding box center [442, 48] width 6 height 6
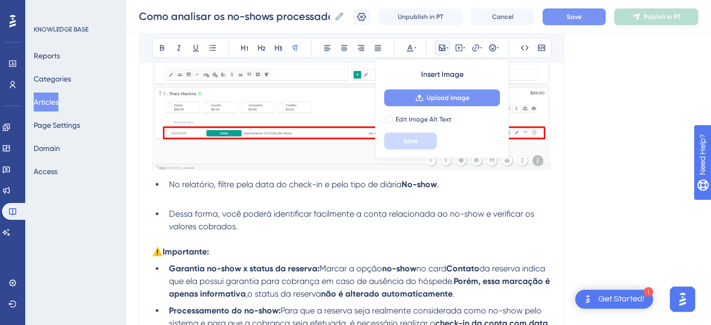
click at [402, 97] on button "Upload Image" at bounding box center [442, 97] width 116 height 17
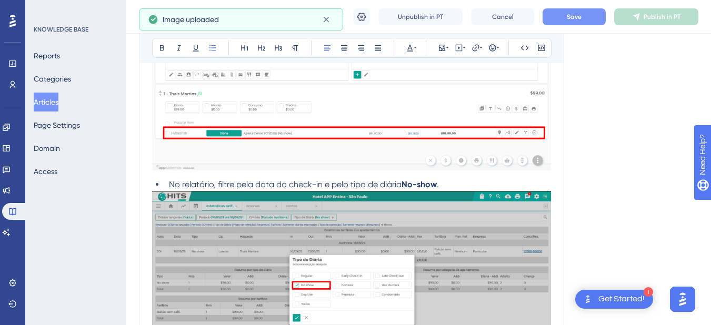
click at [470, 187] on li "No relatório, filtre pela data do check-in e pelo tipo de diária No-show ." at bounding box center [358, 184] width 386 height 13
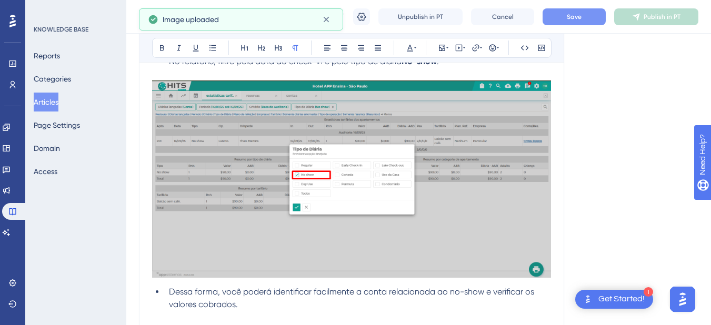
scroll to position [1473, 0]
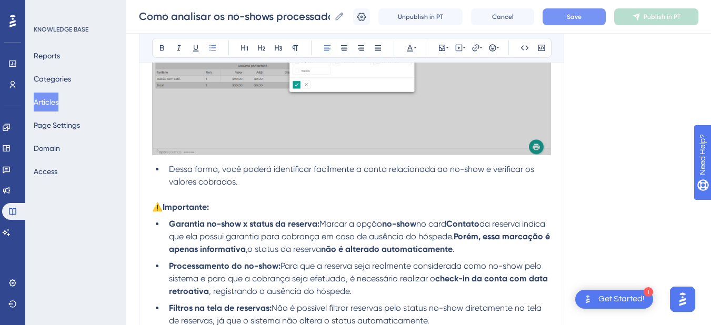
click at [294, 187] on li "Dessa forma, você poderá identificar facilmente a conta relacionada ao no-show …" at bounding box center [358, 175] width 386 height 25
click at [299, 179] on li "Dessa forma, você poderá identificar facilmente a conta relacionada ao no-show …" at bounding box center [358, 175] width 386 height 25
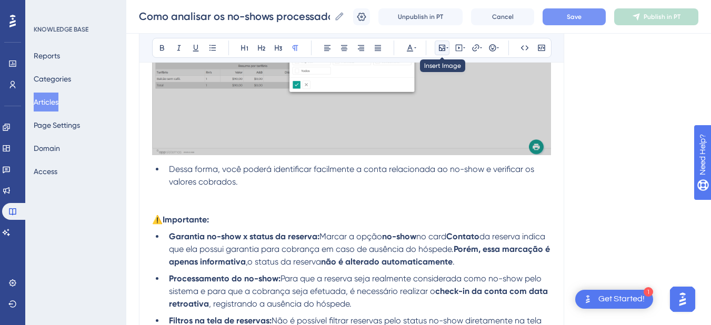
click at [437, 48] on button at bounding box center [441, 47] width 15 height 15
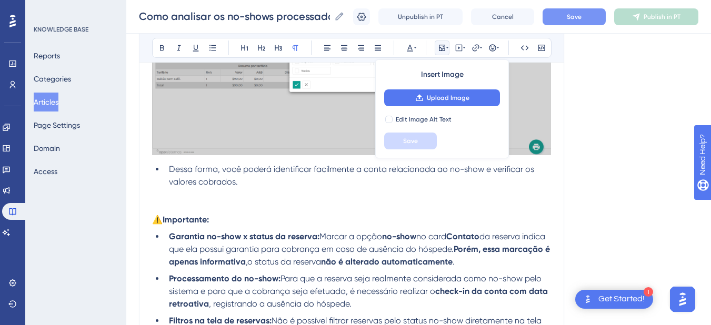
click at [427, 109] on div "Insert Image Upload Image Edit Image Alt Text Save" at bounding box center [442, 108] width 134 height 99
click at [427, 104] on button "Upload Image" at bounding box center [442, 97] width 116 height 17
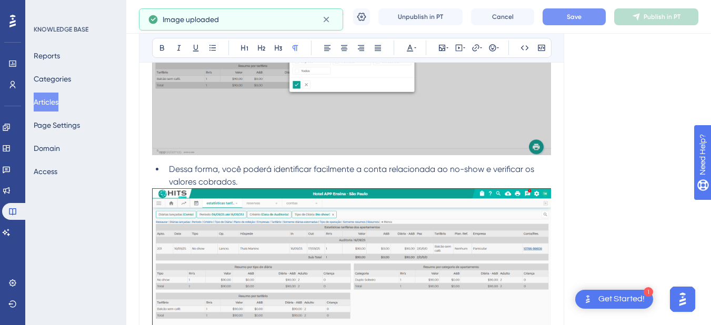
click at [276, 181] on li "Dessa forma, você poderá identificar facilmente a conta relacionada ao no-show …" at bounding box center [358, 175] width 386 height 25
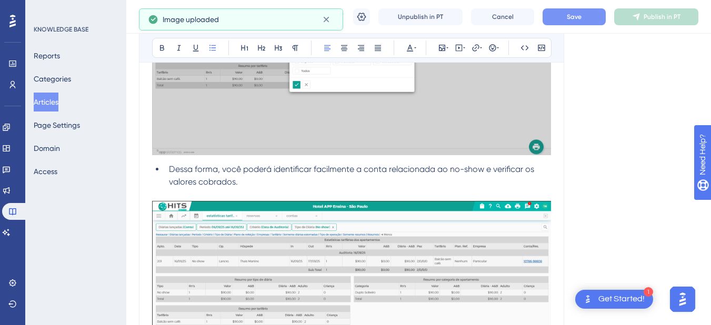
click at [273, 182] on li "Dessa forma, você poderá identificar facilmente a conta relacionada ao no-show …" at bounding box center [358, 175] width 386 height 25
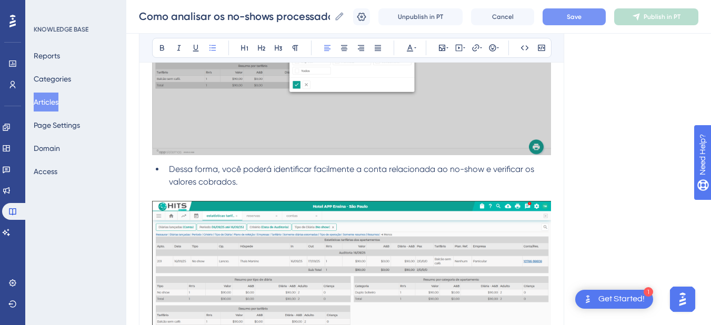
scroll to position [1595, 0]
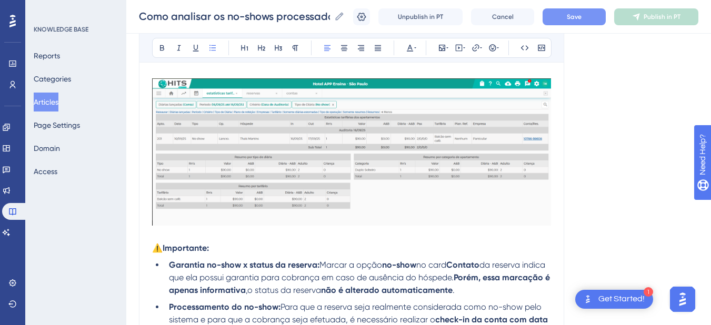
click at [184, 227] on div at bounding box center [351, 153] width 399 height 151
click at [184, 238] on p at bounding box center [351, 235] width 399 height 13
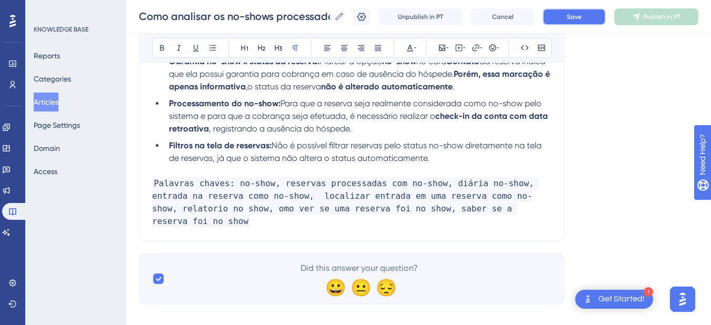
click at [581, 16] on span "Save" at bounding box center [573, 17] width 15 height 8
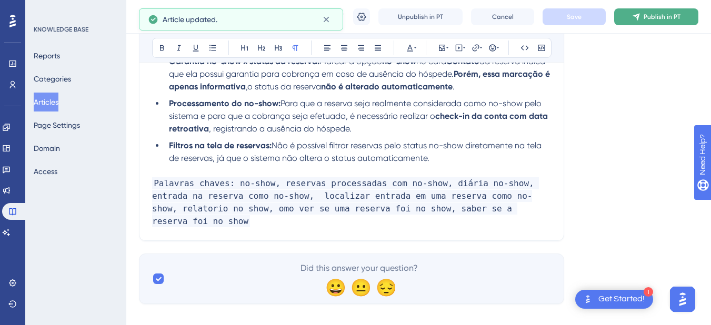
click at [649, 14] on button "Publish in PT" at bounding box center [656, 16] width 84 height 17
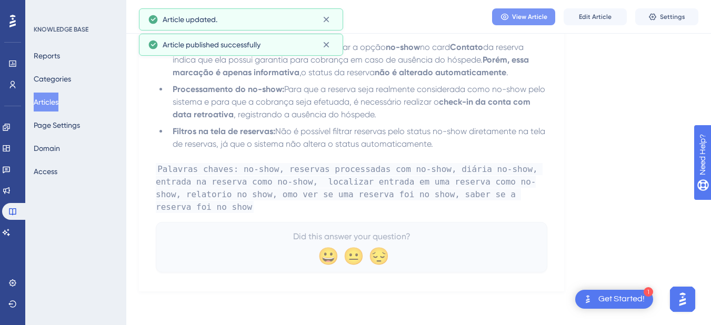
scroll to position [1736, 0]
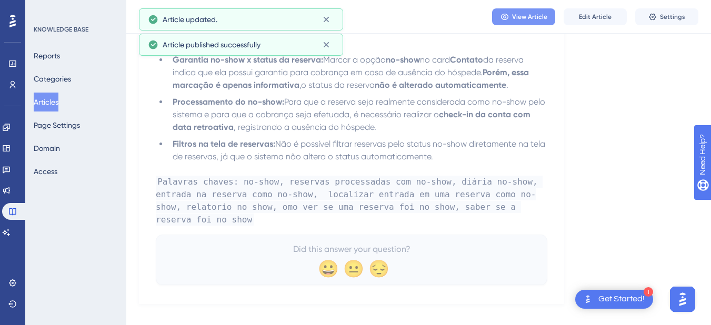
click at [528, 18] on span "View Article" at bounding box center [529, 17] width 35 height 8
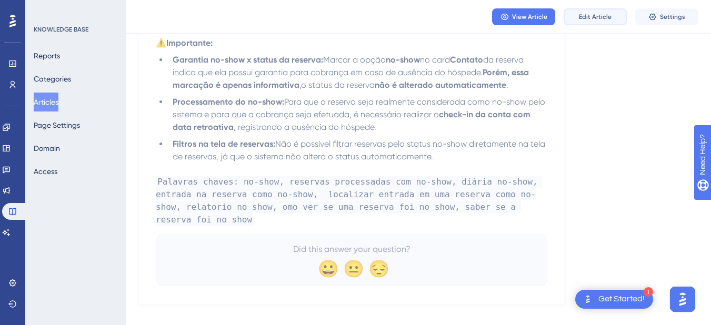
drag, startPoint x: 590, startPoint y: 11, endPoint x: 553, endPoint y: 27, distance: 39.8
click at [590, 11] on button "Edit Article" at bounding box center [594, 16] width 63 height 17
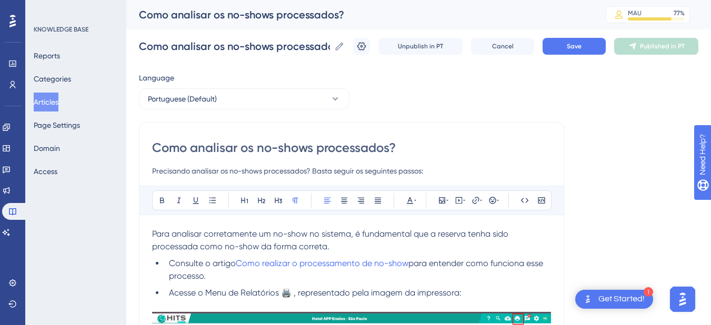
scroll to position [123, 0]
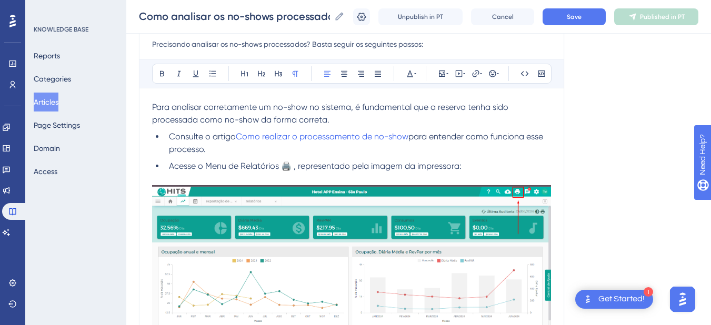
click at [290, 165] on span "Acesse o Menu de Relatórios 🖨️ , representado pela imagem da impressora:" at bounding box center [315, 166] width 292 height 10
click at [285, 169] on span "Acesse o Menu de Relatórios , representado pela imagem da impressora:" at bounding box center [309, 166] width 280 height 10
click at [458, 168] on li "Acesse o Menu de Relatórios representado pela imagem da impressora:" at bounding box center [358, 166] width 386 height 13
click at [491, 76] on icon at bounding box center [492, 73] width 7 height 7
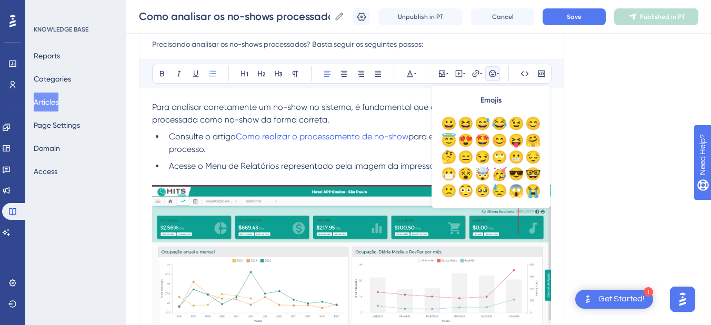
click at [383, 169] on span "Acesse o Menu de Relatórios representado pela imagem da impressora:" at bounding box center [307, 166] width 276 height 10
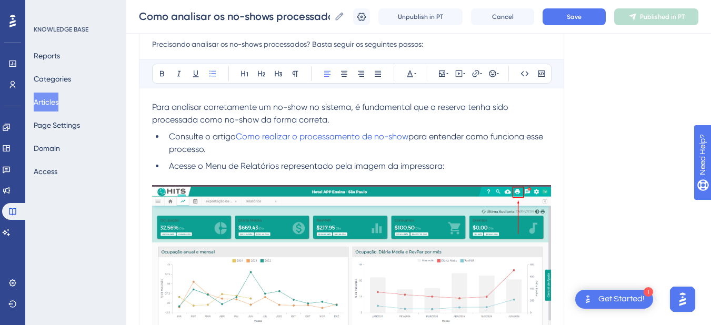
click at [500, 164] on li "Acesse o Menu de Relatórios representado pela imagem da impressora:" at bounding box center [358, 166] width 386 height 13
click at [581, 16] on span "Save" at bounding box center [573, 17] width 15 height 8
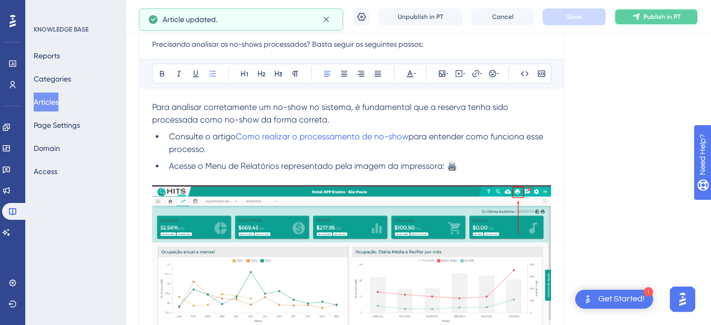
click at [640, 16] on icon at bounding box center [636, 17] width 8 height 8
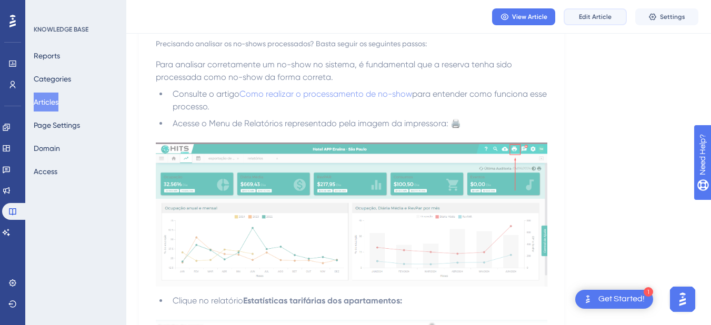
click at [586, 21] on span "Edit Article" at bounding box center [595, 17] width 33 height 8
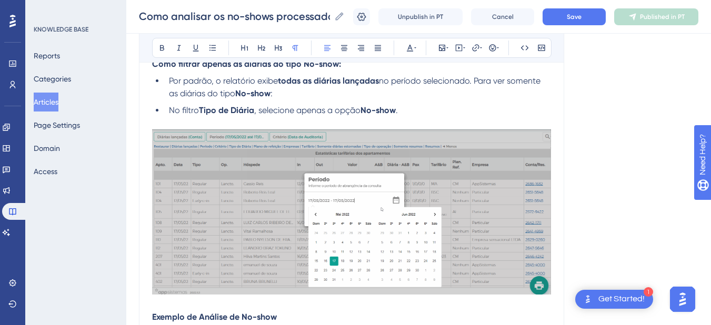
scroll to position [859, 0]
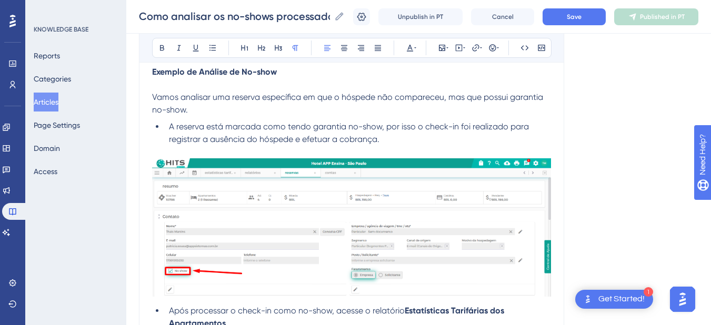
click at [193, 109] on p "Vamos analisar uma reserva específica em que o hóspede não compareceu, mas que …" at bounding box center [351, 103] width 399 height 25
click at [168, 86] on p at bounding box center [351, 84] width 399 height 13
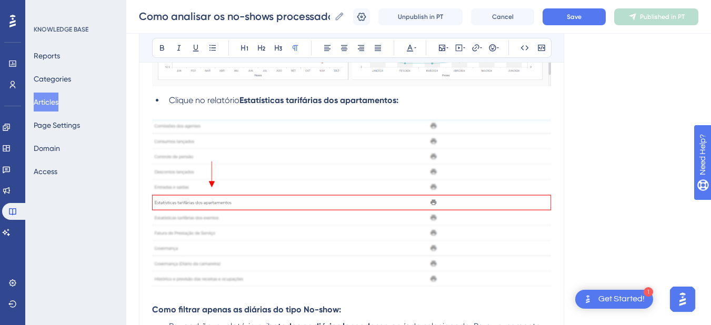
scroll to position [491, 0]
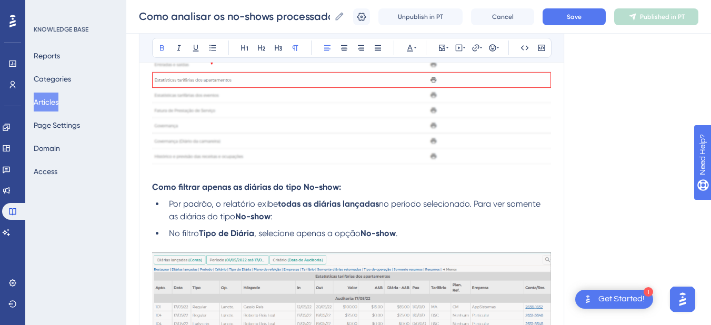
click at [198, 187] on strong "Como filtrar apenas as diárias do tipo No-show:" at bounding box center [246, 187] width 189 height 10
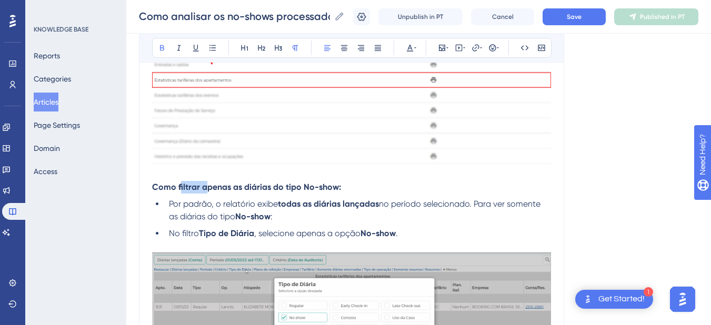
click at [198, 187] on strong "Como filtrar apenas as diárias do tipo No-show:" at bounding box center [246, 187] width 189 height 10
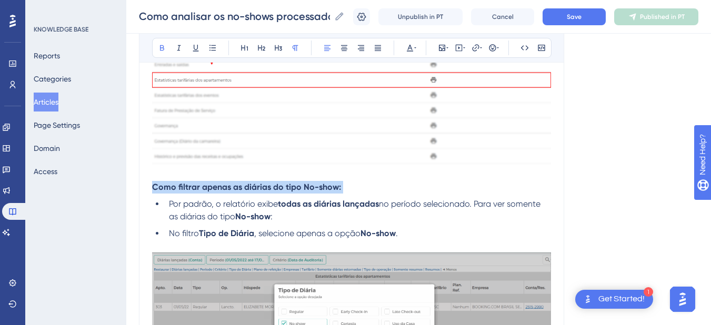
click at [198, 187] on strong "Como filtrar apenas as diárias do tipo No-show:" at bounding box center [246, 187] width 189 height 10
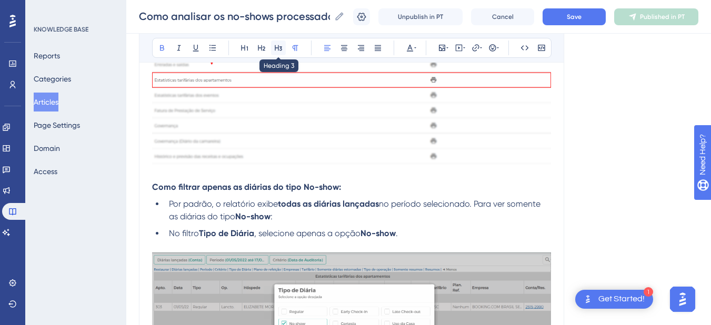
click at [283, 49] on button at bounding box center [278, 47] width 15 height 15
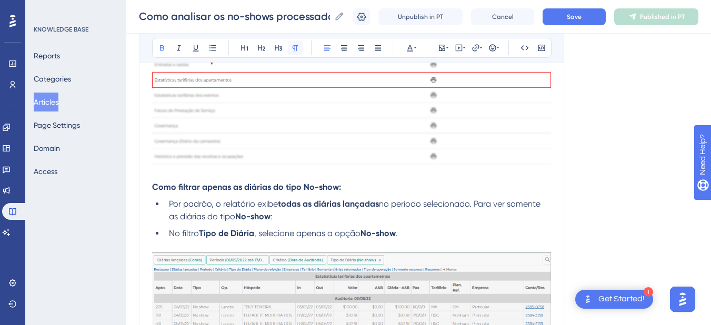
click at [295, 46] on icon at bounding box center [295, 48] width 6 height 6
click at [185, 192] on p "Como filtrar apenas as diárias do tipo No-show:" at bounding box center [351, 187] width 399 height 13
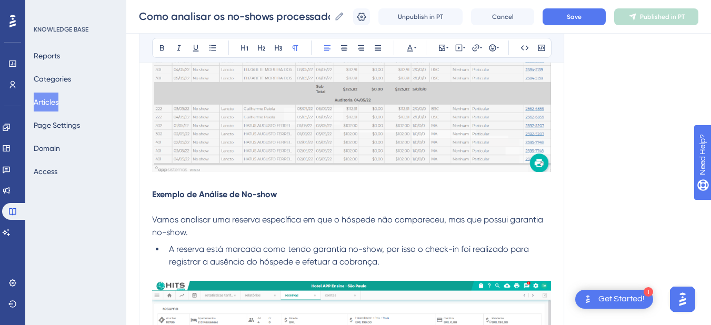
click at [168, 231] on span "Vamos analisar uma reserva específica em que o hóspede não compareceu, mas que …" at bounding box center [348, 226] width 393 height 23
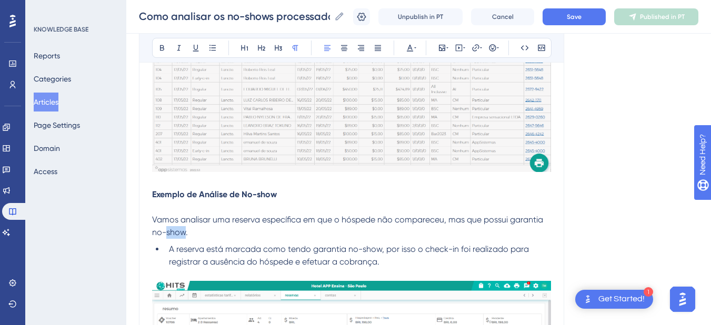
click at [168, 231] on span "Vamos analisar uma reserva específica em que o hóspede não compareceu, mas que …" at bounding box center [348, 226] width 393 height 23
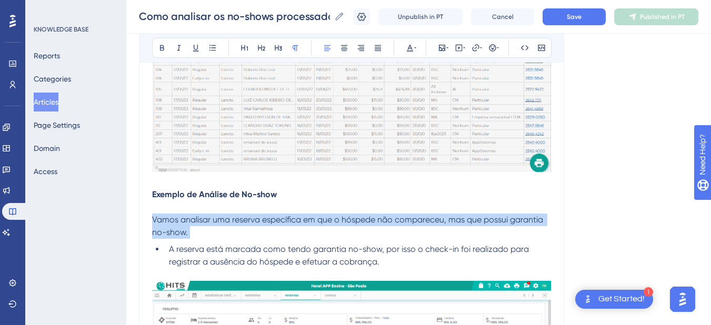
click at [168, 231] on span "Vamos analisar uma reserva específica em que o hóspede não compareceu, mas que …" at bounding box center [348, 226] width 393 height 23
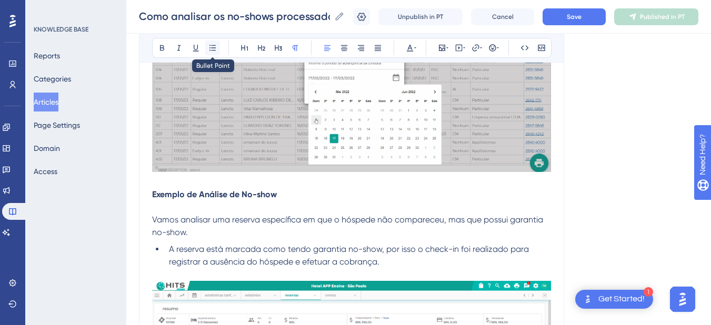
click at [215, 48] on icon at bounding box center [212, 48] width 8 height 8
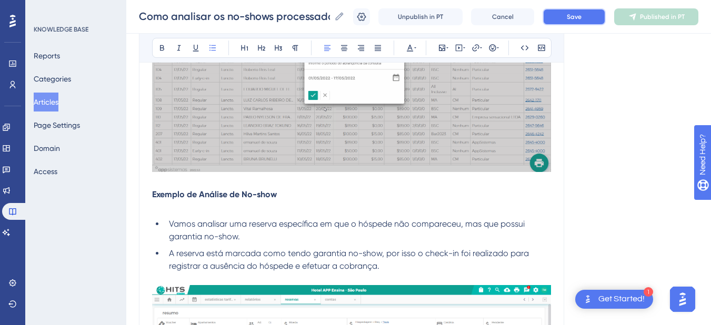
click at [577, 14] on span "Save" at bounding box center [573, 17] width 15 height 8
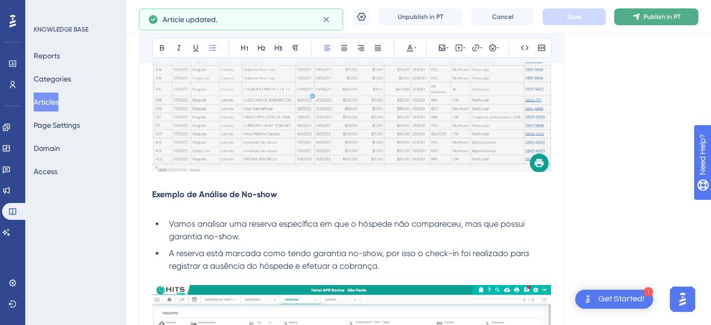
click at [673, 14] on span "Publish in PT" at bounding box center [661, 17] width 37 height 8
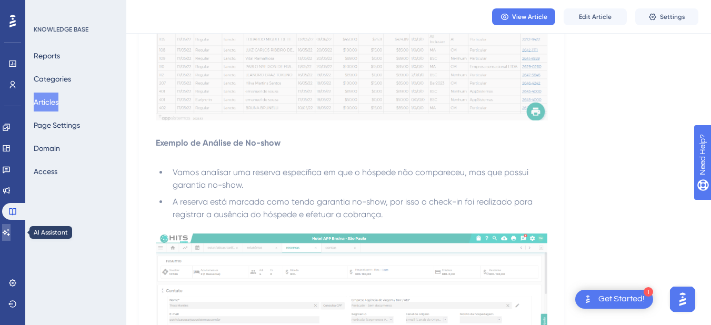
click at [11, 240] on link at bounding box center [6, 232] width 8 height 17
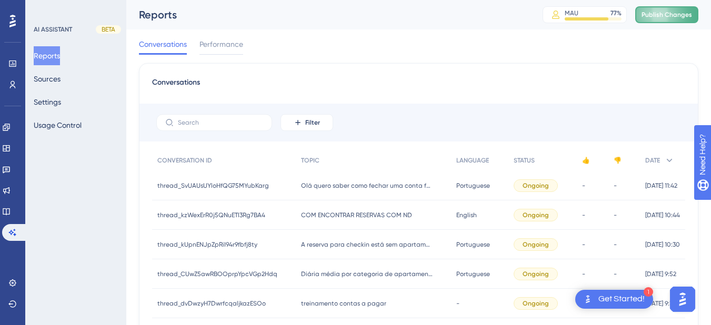
click at [653, 17] on span "Publish Changes" at bounding box center [666, 15] width 50 height 8
drag, startPoint x: 54, startPoint y: 79, endPoint x: 432, endPoint y: 120, distance: 380.9
click at [54, 79] on button "Sources" at bounding box center [47, 78] width 27 height 19
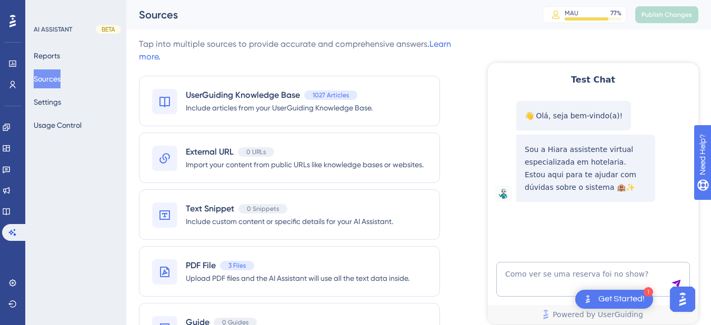
type textarea "Como ver se uma reserva foi no show?"
click at [679, 282] on icon "Send Message" at bounding box center [675, 284] width 9 height 9
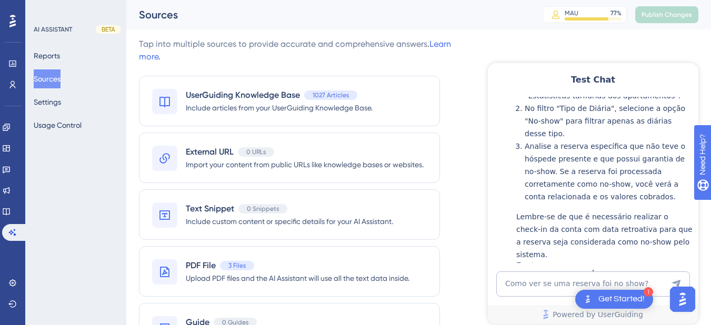
scroll to position [338, 0]
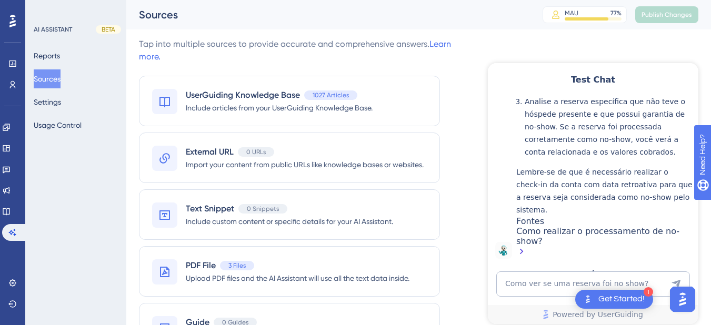
click at [564, 232] on div "Como realizar o processamento de no-show?" at bounding box center [604, 242] width 177 height 33
click at [9, 209] on icon at bounding box center [6, 211] width 7 height 7
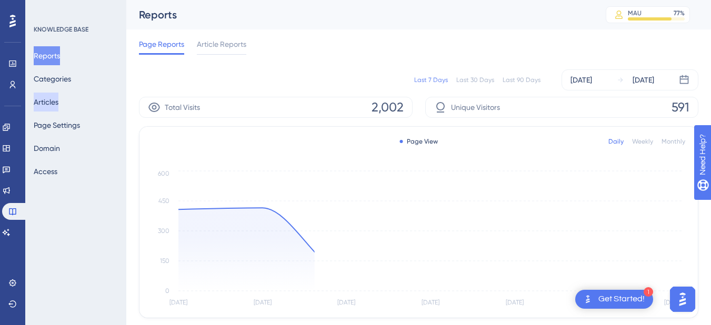
click at [54, 96] on button "Articles" at bounding box center [46, 102] width 25 height 19
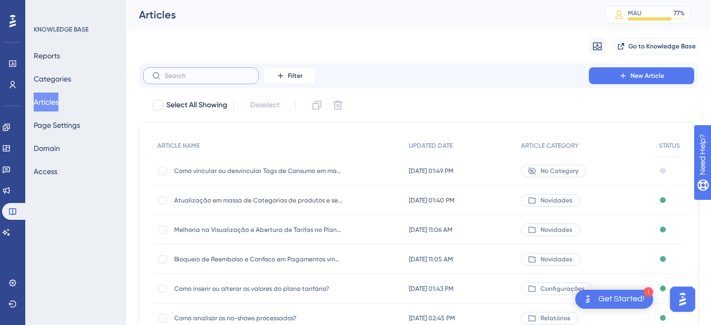
click at [207, 76] on input "text" at bounding box center [207, 75] width 85 height 7
click at [288, 315] on span "Como analisar os no-shows processados?" at bounding box center [258, 318] width 168 height 8
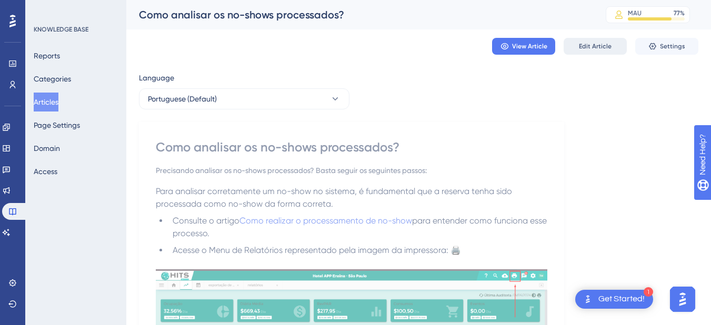
click at [580, 46] on span "Edit Article" at bounding box center [595, 46] width 33 height 8
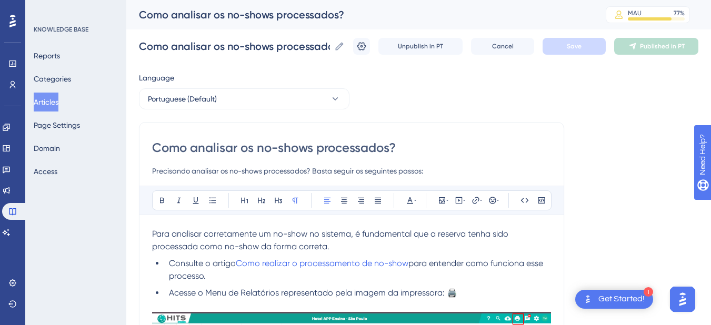
click at [192, 233] on span "Para analisar corretamente um no-show no sistema, é fundamental que a reserva t…" at bounding box center [331, 240] width 358 height 23
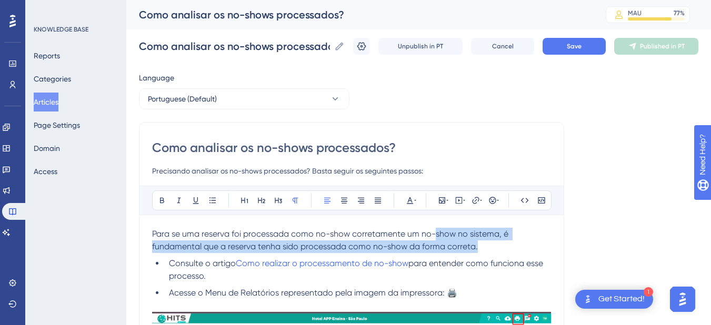
drag, startPoint x: 459, startPoint y: 245, endPoint x: 432, endPoint y: 237, distance: 28.1
click at [432, 237] on p "Para se uma reserva foi processada como no-show corretamente um no-show no sist…" at bounding box center [351, 240] width 399 height 25
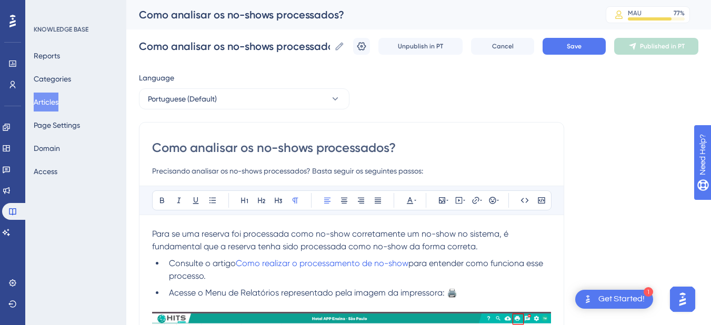
click at [337, 237] on span "Para se uma reserva foi processada como no-show corretamente um no-show no sist…" at bounding box center [331, 240] width 358 height 23
drag, startPoint x: 495, startPoint y: 235, endPoint x: 350, endPoint y: 235, distance: 144.6
click at [350, 235] on span "Para se uma reserva foi processada como no-show corretamente um no-show no sist…" at bounding box center [331, 240] width 358 height 23
click at [351, 245] on p "Para se uma reserva foi processada como no-show , é fundamental que a reserva t…" at bounding box center [351, 240] width 399 height 25
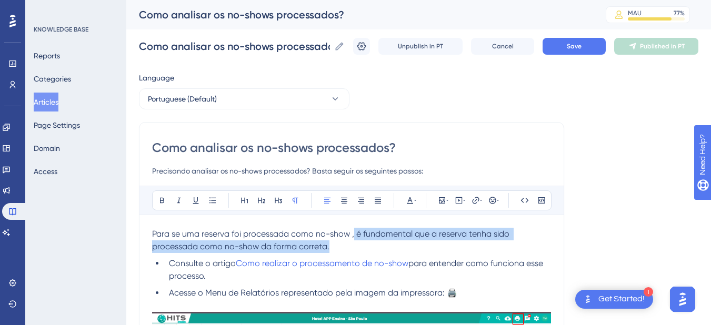
drag, startPoint x: 349, startPoint y: 242, endPoint x: 352, endPoint y: 234, distance: 8.5
click at [352, 234] on p "Para se uma reserva foi processada como no-show , é fundamental que a reserva t…" at bounding box center [351, 240] width 399 height 25
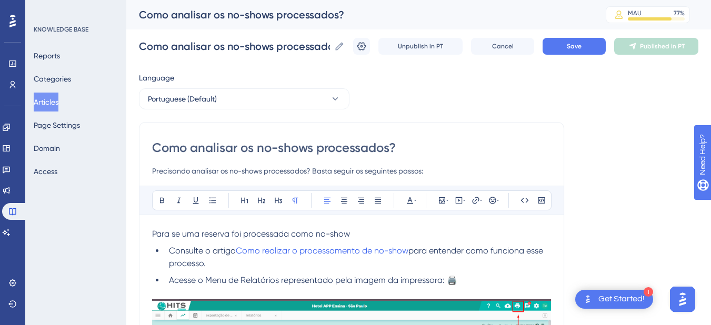
click at [176, 251] on span "Consulte o artigo" at bounding box center [202, 251] width 67 height 10
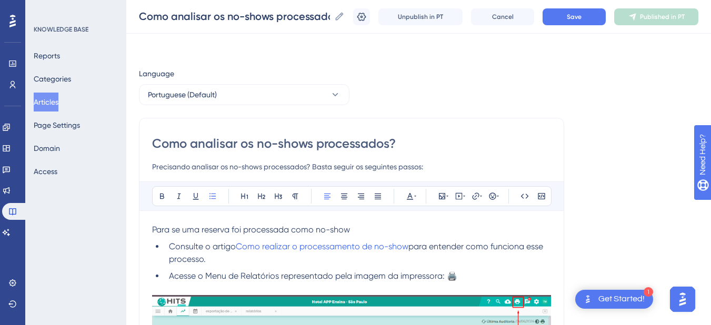
scroll to position [123, 0]
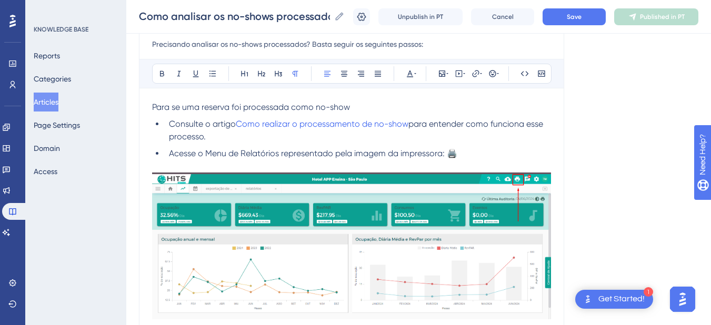
drag, startPoint x: 369, startPoint y: 106, endPoint x: 146, endPoint y: 106, distance: 223.0
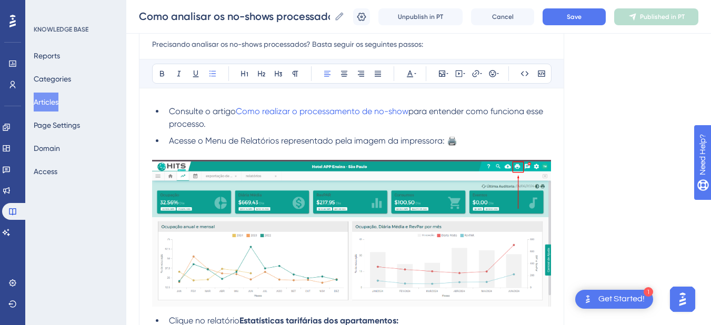
click at [164, 111] on ul "Consulte o artigo Como realizar o processamento de no-show para entender como f…" at bounding box center [351, 126] width 399 height 42
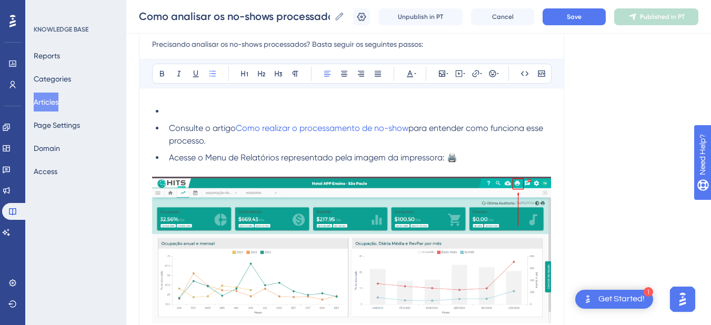
click at [178, 111] on li at bounding box center [358, 111] width 386 height 13
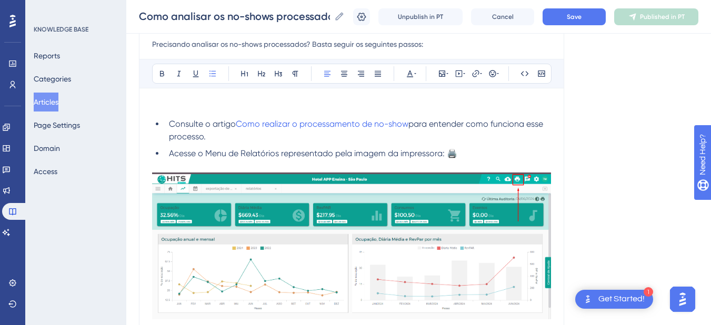
click at [196, 105] on p at bounding box center [351, 107] width 399 height 13
click at [174, 108] on p at bounding box center [351, 107] width 399 height 13
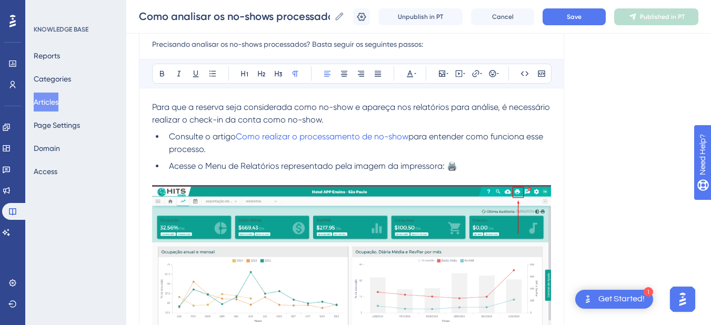
click at [392, 123] on p "Para que a reserva seja considerada como no-show e apareça nos relatórios para …" at bounding box center [351, 113] width 399 height 25
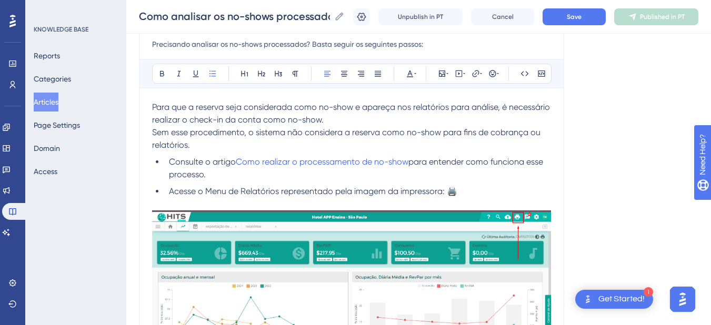
click at [166, 161] on li "Consulte o artigo Como realizar o processamento de no-show para entender como f…" at bounding box center [358, 168] width 386 height 25
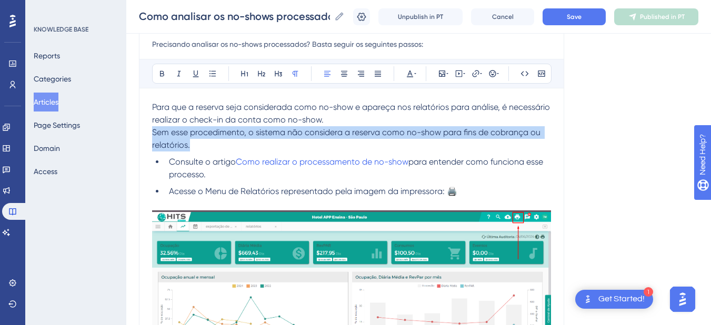
drag, startPoint x: 202, startPoint y: 143, endPoint x: 151, endPoint y: 137, distance: 51.3
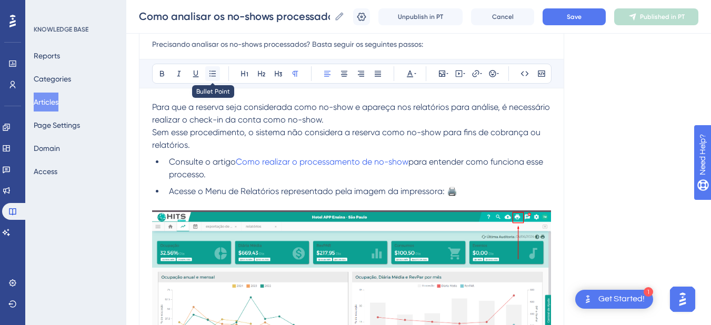
click at [216, 71] on icon at bounding box center [212, 73] width 6 height 6
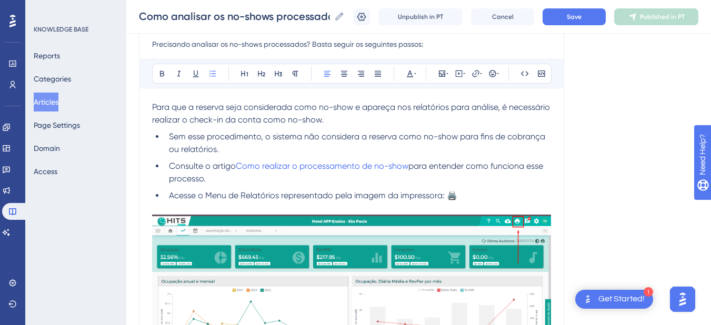
click at [268, 144] on li "Sem esse procedimento, o sistema não considera a reserva como no-show para fins…" at bounding box center [358, 142] width 386 height 25
click at [395, 107] on span "Para que a reserva seja considerada como no-show e apareça nos relatórios para …" at bounding box center [352, 113] width 400 height 23
drag, startPoint x: 452, startPoint y: 106, endPoint x: 450, endPoint y: 114, distance: 8.0
click at [451, 106] on span "Para que a reserva seja considerada como no-show e apareça nos relatórios para …" at bounding box center [352, 113] width 400 height 23
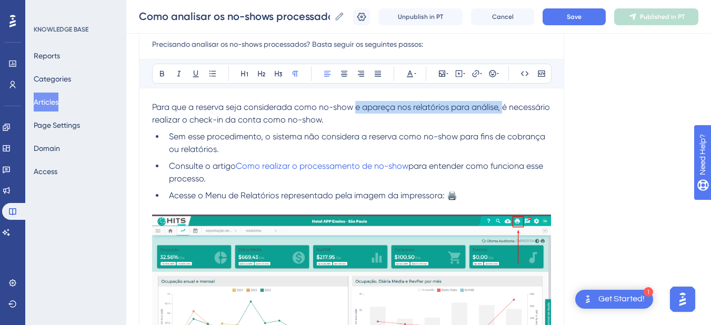
drag, startPoint x: 460, startPoint y: 111, endPoint x: 356, endPoint y: 109, distance: 104.1
click at [356, 109] on span "Para que a reserva seja considerada como no-show e apareça nos relatórios para …" at bounding box center [352, 113] width 400 height 23
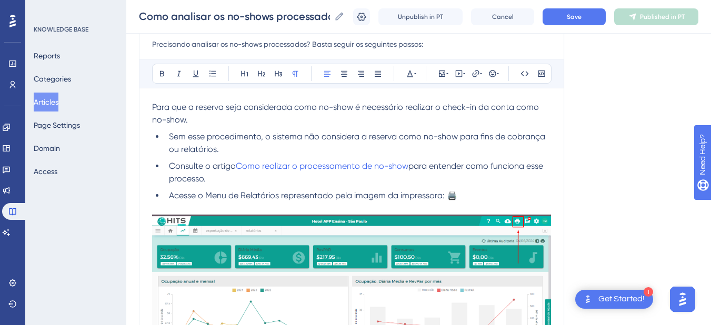
click at [501, 108] on span "Para que a reserva seja considerada como no-show é necessário realizar o check-…" at bounding box center [346, 113] width 389 height 23
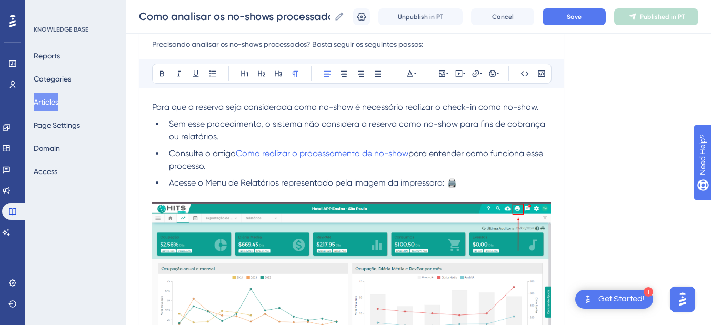
click at [545, 106] on p "Para que a reserva seja considerada como no-show é necessário realizar o check-…" at bounding box center [351, 107] width 399 height 13
click at [167, 127] on li "Sem esse procedimento, o sistema não considera a reserva como no-show para fins…" at bounding box center [358, 130] width 386 height 25
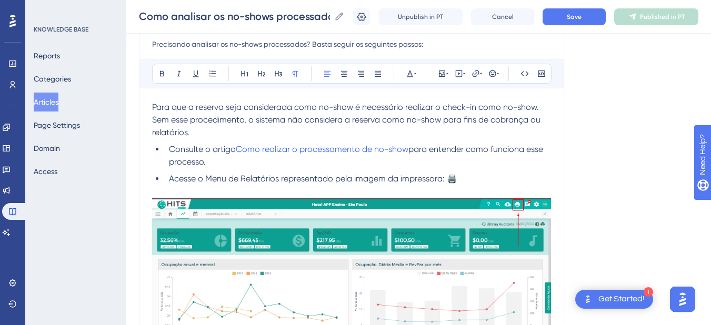
click at [205, 128] on p "Para que a reserva seja considerada como no-show é necessário realizar o check-…" at bounding box center [351, 120] width 399 height 38
drag, startPoint x: 440, startPoint y: 121, endPoint x: 444, endPoint y: 127, distance: 6.7
click at [444, 127] on p "Para que a reserva seja considerada como no-show é necessário realizar o check-…" at bounding box center [351, 120] width 399 height 38
click at [230, 135] on p "Para que a reserva seja considerada como no-show é necessário realizar o check-…" at bounding box center [351, 120] width 399 height 38
click at [226, 133] on p "Para que a reserva seja considerada como no-show é necessário realizar o check-…" at bounding box center [351, 120] width 399 height 38
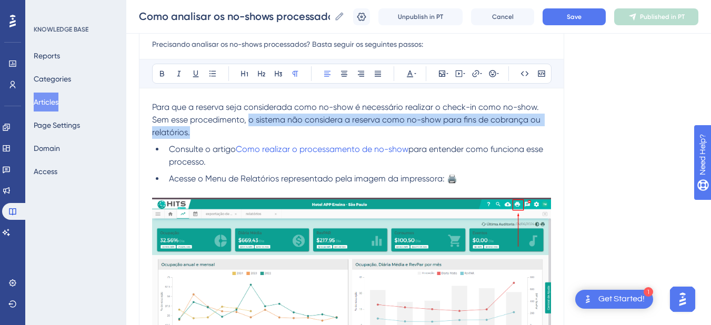
drag, startPoint x: 226, startPoint y: 133, endPoint x: 249, endPoint y: 121, distance: 26.6
click at [249, 121] on p "Para que a reserva seja considerada como no-show é necessário realizar o check-…" at bounding box center [351, 120] width 399 height 38
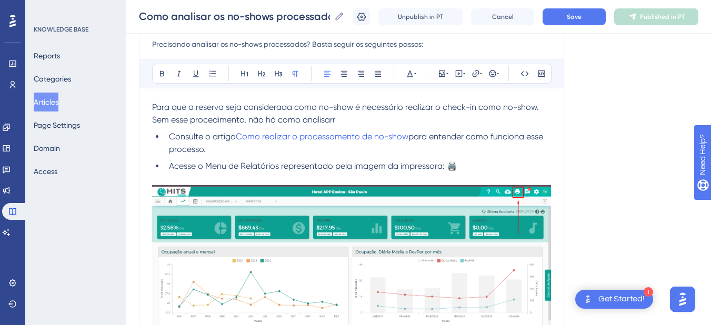
drag, startPoint x: 344, startPoint y: 116, endPoint x: 250, endPoint y: 117, distance: 94.1
click at [250, 117] on p "Para que a reserva seja considerada como no-show é necessário realizar o check-…" at bounding box center [351, 113] width 399 height 25
click at [395, 118] on p "Para que a reserva seja considerada como no-show é necessário realizar o check-…" at bounding box center [351, 113] width 399 height 25
drag, startPoint x: 377, startPoint y: 120, endPoint x: 270, endPoint y: 119, distance: 106.8
click at [270, 119] on p "Para que a reserva seja considerada como no-show é necessário realizar o check-…" at bounding box center [351, 113] width 399 height 25
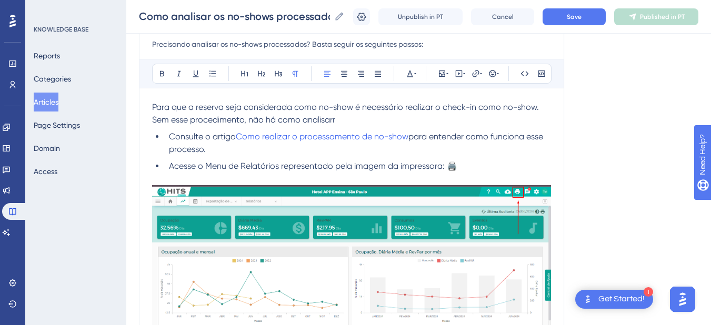
click at [447, 124] on p "Para que a reserva seja considerada como no-show é necessário realizar o check-…" at bounding box center [351, 113] width 399 height 25
drag, startPoint x: 438, startPoint y: 124, endPoint x: 249, endPoint y: 121, distance: 188.8
click at [249, 121] on p "Para que a reserva seja considerada como no-show é necessário realizar o check-…" at bounding box center [351, 113] width 399 height 25
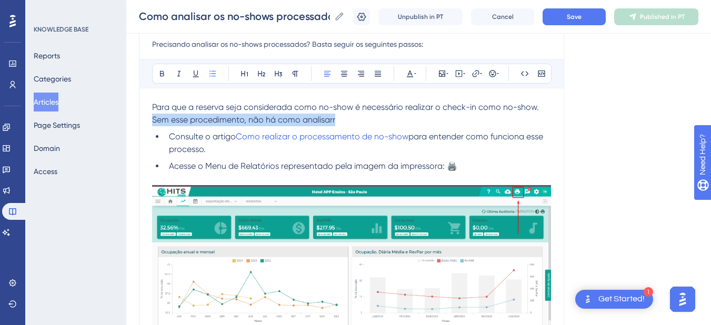
drag, startPoint x: 164, startPoint y: 135, endPoint x: 148, endPoint y: 117, distance: 24.2
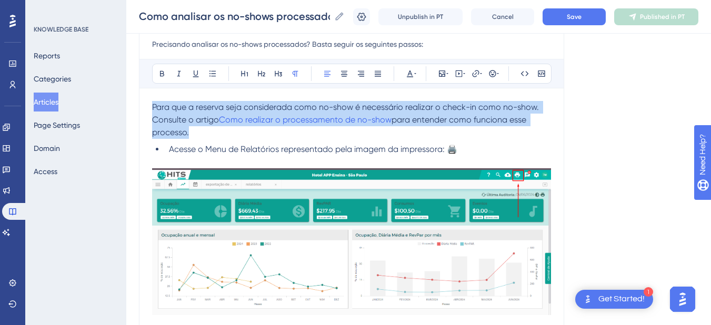
drag, startPoint x: 204, startPoint y: 131, endPoint x: 141, endPoint y: 106, distance: 66.8
copy p "Para que a reserva seja considerada como no-show é necessário realizar o check-…"
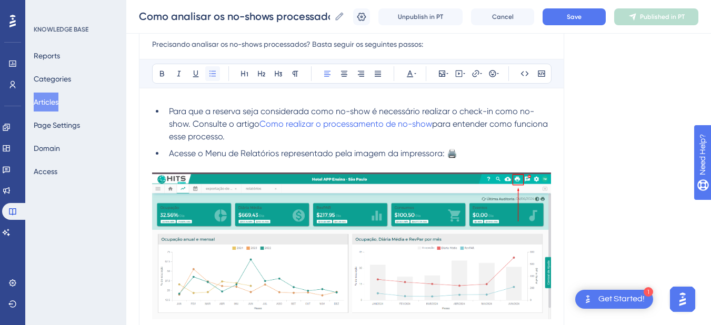
click at [209, 73] on icon at bounding box center [212, 73] width 8 height 8
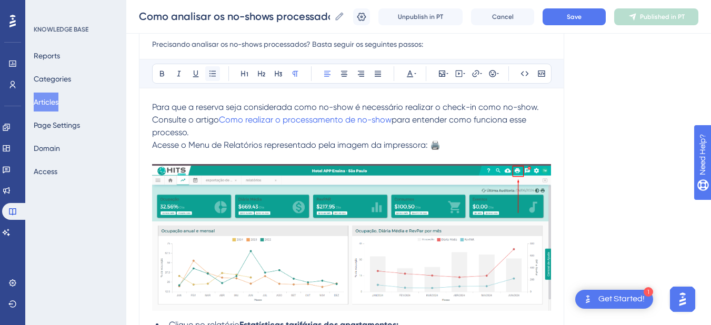
click at [209, 73] on icon at bounding box center [212, 73] width 8 height 8
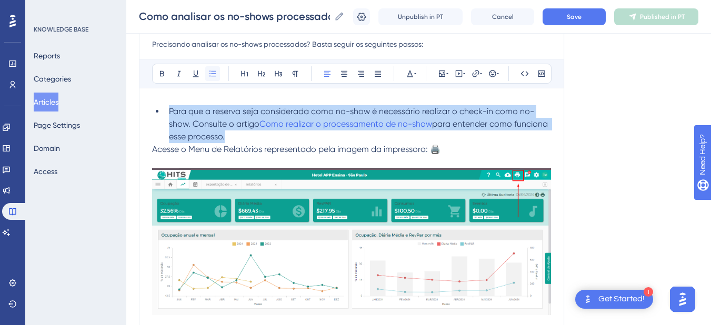
click at [209, 73] on icon at bounding box center [212, 73] width 8 height 8
click at [231, 139] on li "Para que a reserva seja considerada como no-show é necessário realizar o check-…" at bounding box center [358, 124] width 386 height 38
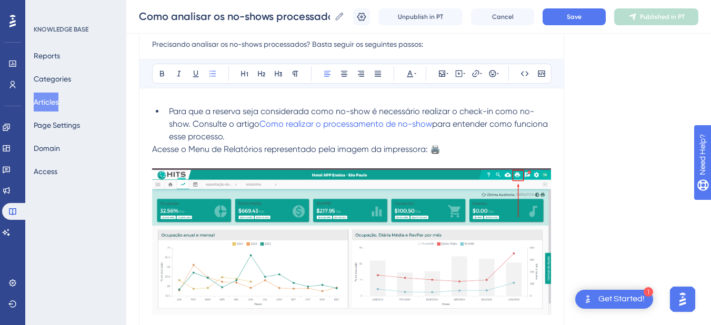
click at [193, 125] on span "Para que a reserva seja considerada como no-show é necessário realizar o check-…" at bounding box center [351, 117] width 365 height 23
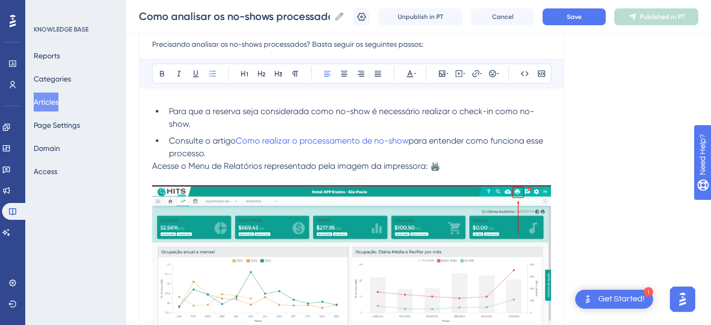
click at [164, 111] on ul "Para que a reserva seja considerada como no-show é necessário realizar o check-…" at bounding box center [351, 132] width 399 height 55
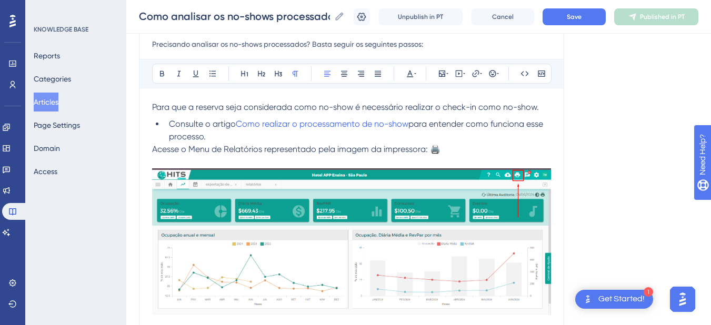
click at [153, 150] on span "Acesse o Menu de Relatórios representado pela imagem da impressora: 🖨️" at bounding box center [296, 149] width 288 height 10
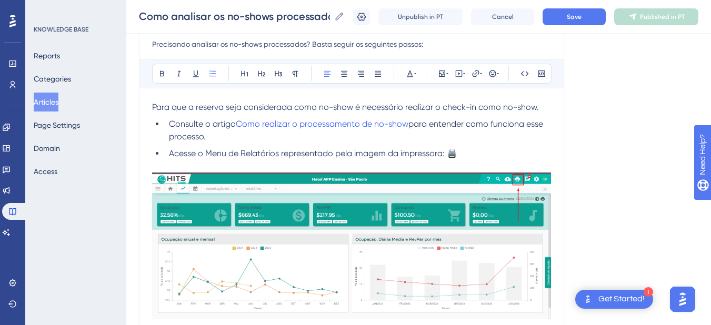
click at [219, 139] on li "Consulte o artigo Como realizar o processamento de no-show para entender como f…" at bounding box center [358, 130] width 386 height 25
click at [219, 138] on li "Consulte o artigo Como realizar o processamento de no-show para entender como f…" at bounding box center [358, 130] width 386 height 25
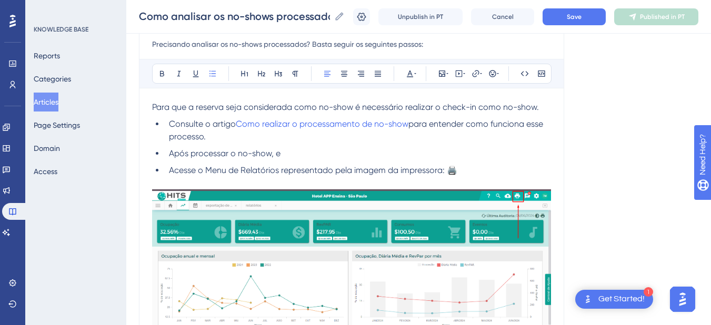
drag, startPoint x: 211, startPoint y: 137, endPoint x: 145, endPoint y: 103, distance: 73.9
copy div "Para que a reserva seja considerada como no-show é necessário realizar o check-…"
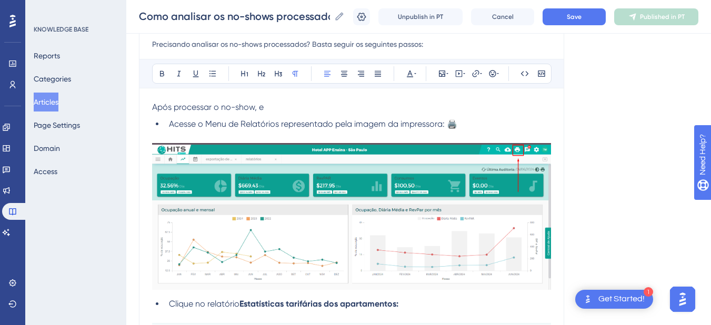
drag, startPoint x: 280, startPoint y: 107, endPoint x: 149, endPoint y: 99, distance: 131.2
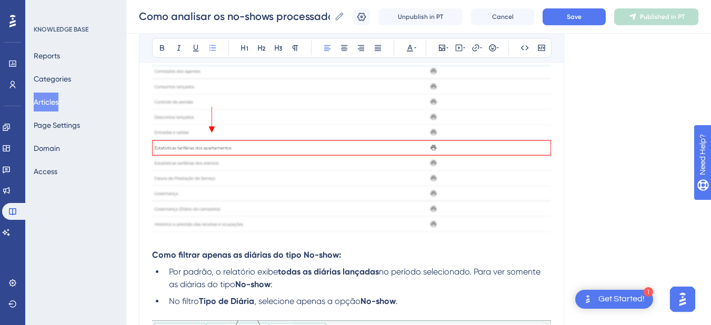
scroll to position [491, 0]
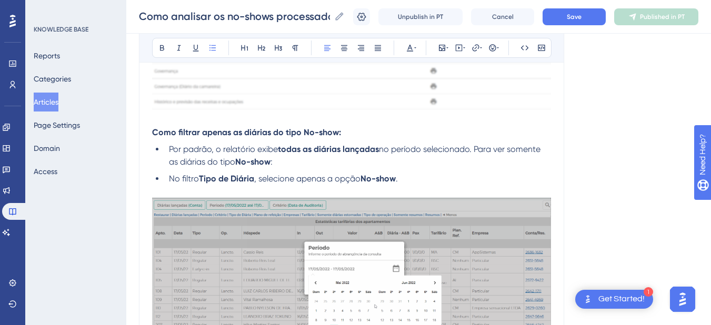
click at [157, 136] on strong "Como filtrar apenas as diárias do tipo No-show:" at bounding box center [246, 132] width 189 height 10
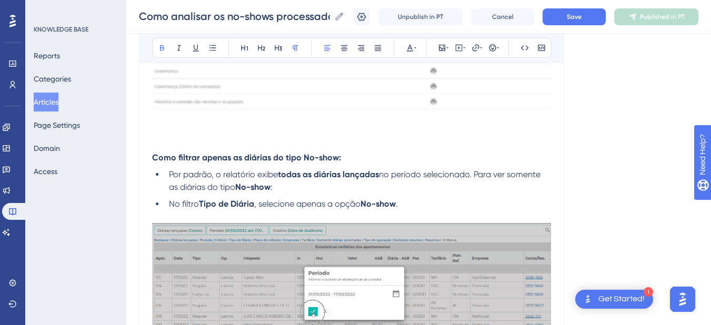
click at [174, 131] on p at bounding box center [351, 132] width 399 height 13
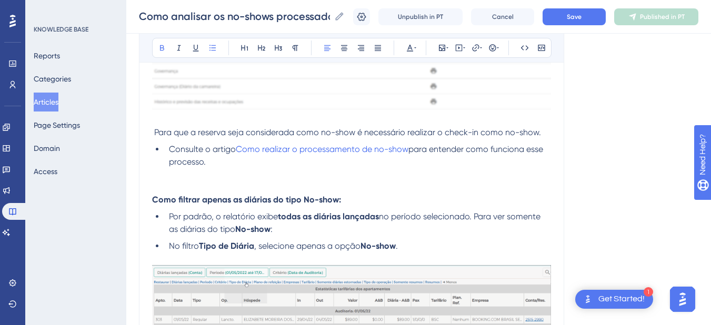
click at [185, 180] on p at bounding box center [351, 174] width 399 height 13
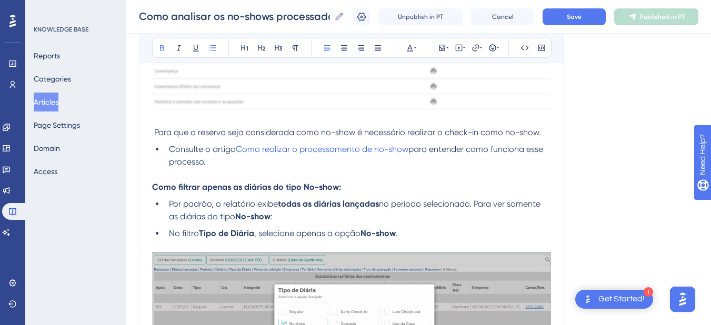
click at [155, 132] on span "Para que a reserva seja considerada como no-show é necessário realizar o check-…" at bounding box center [347, 132] width 387 height 10
drag, startPoint x: 216, startPoint y: 160, endPoint x: 150, endPoint y: 134, distance: 71.3
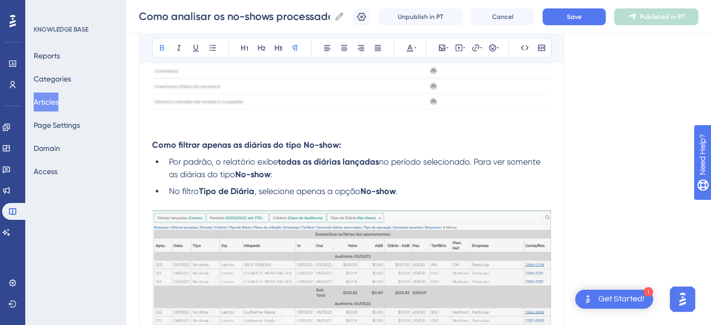
click at [174, 129] on p at bounding box center [351, 132] width 399 height 13
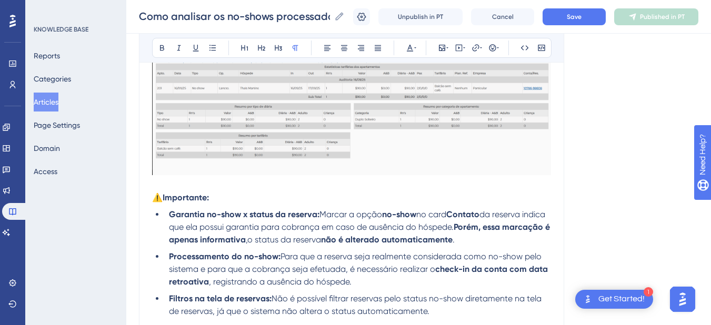
scroll to position [1718, 0]
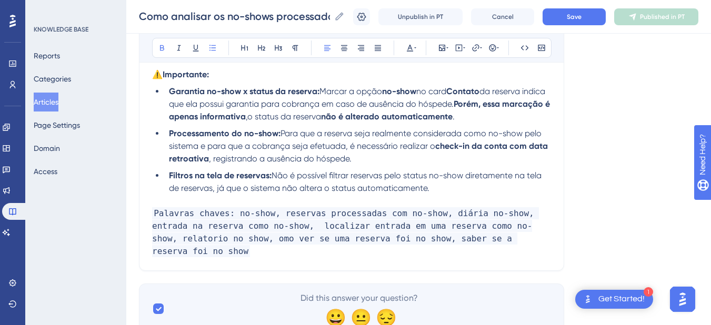
click at [166, 93] on li "Garantia no-show x status da reserva: Marcar a opção no-show no card Contato da…" at bounding box center [358, 104] width 386 height 38
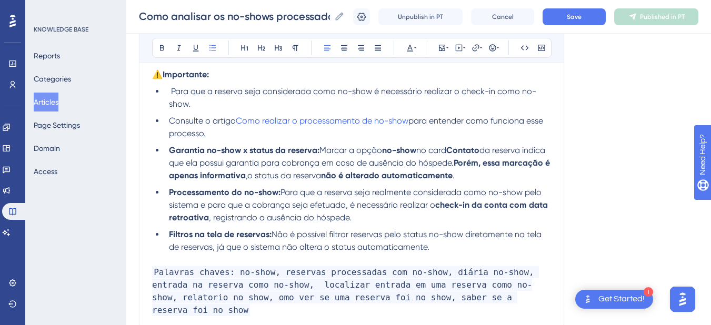
click at [167, 126] on li "Consulte o artigo Como realizar o processamento de no-show para entender como f…" at bounding box center [358, 127] width 386 height 25
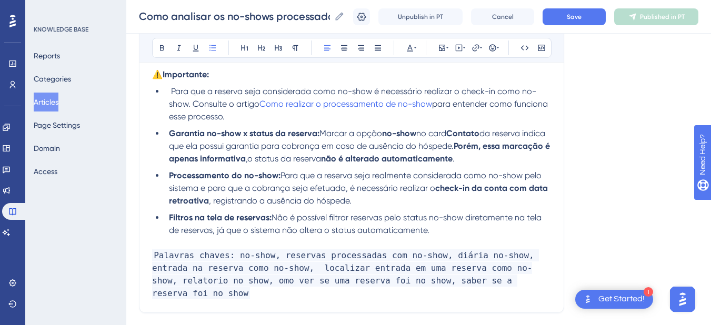
click at [170, 92] on strong at bounding box center [170, 91] width 2 height 10
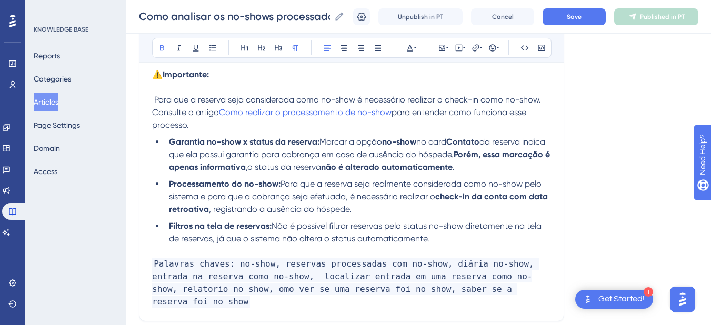
click at [164, 114] on span "Para que a reserva seja considerada como no-show é necessário realizar o check-…" at bounding box center [347, 106] width 391 height 23
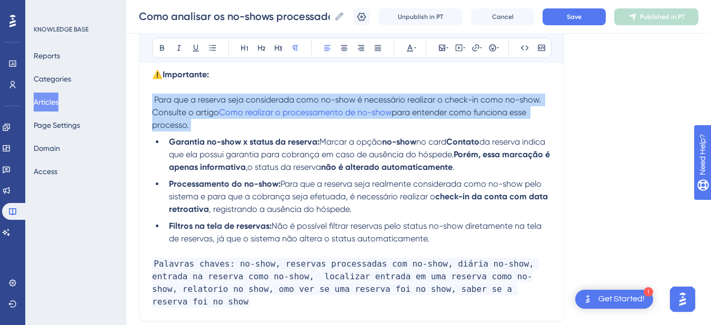
click at [164, 114] on span "Para que a reserva seja considerada como no-show é necessário realizar o check-…" at bounding box center [347, 106] width 391 height 23
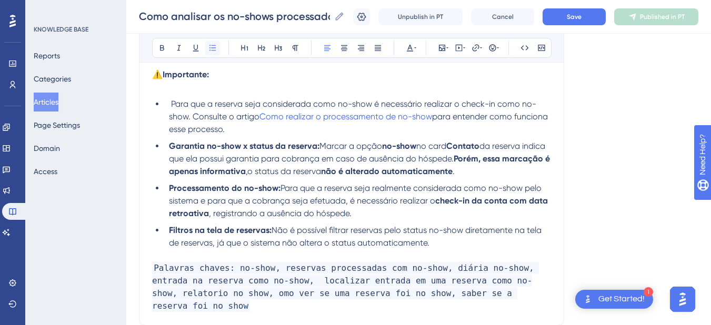
click at [215, 47] on icon at bounding box center [212, 48] width 8 height 8
click at [257, 129] on li "Para que a reserva seja considerada como no-show é necessário realizar o check-…" at bounding box center [358, 117] width 386 height 38
click at [581, 19] on span "Save" at bounding box center [573, 17] width 15 height 8
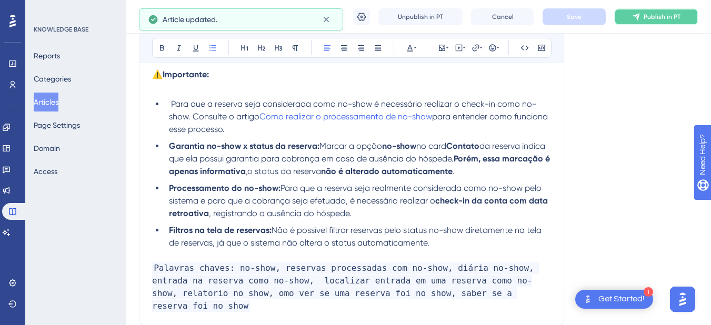
click at [659, 18] on span "Publish in PT" at bounding box center [661, 17] width 37 height 8
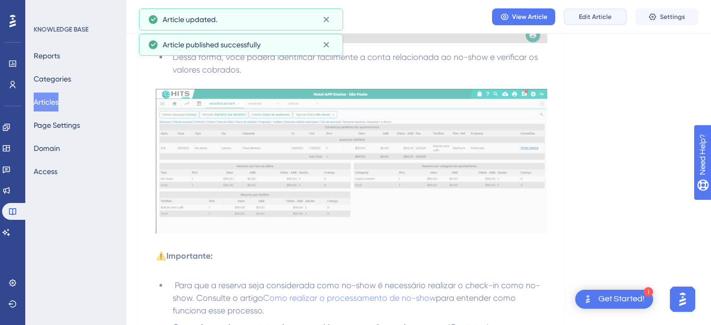
click at [592, 17] on span "Edit Article" at bounding box center [595, 17] width 33 height 8
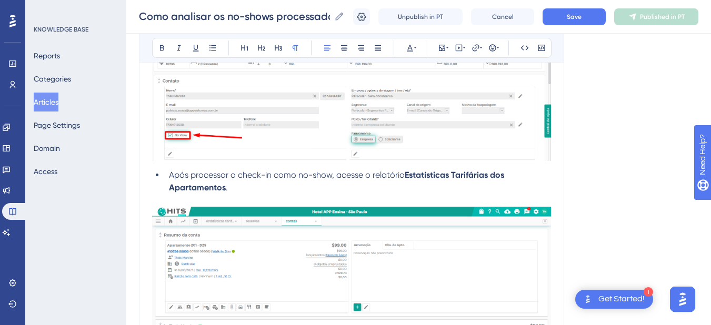
scroll to position [698, 0]
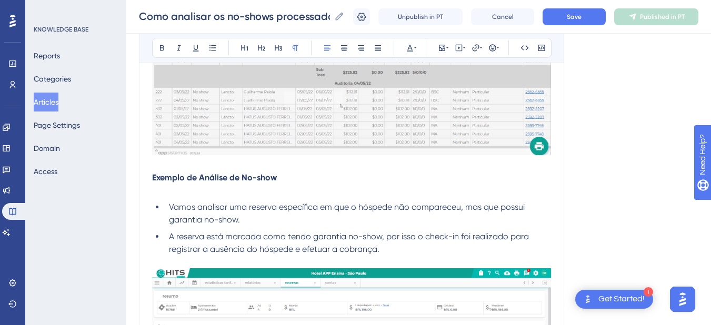
click at [239, 218] on span "Vamos analisar uma reserva específica em que o hóspede não compareceu, mas que …" at bounding box center [348, 213] width 358 height 23
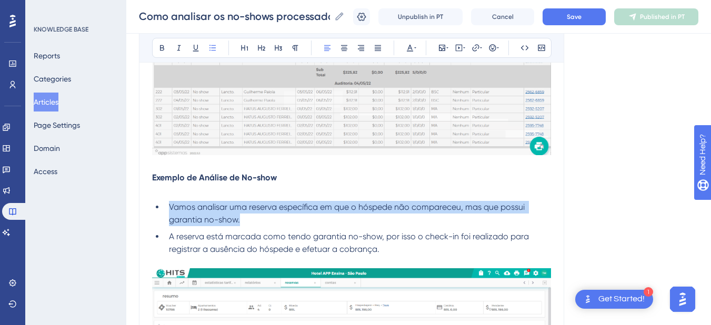
drag, startPoint x: 263, startPoint y: 217, endPoint x: 168, endPoint y: 208, distance: 95.6
click at [168, 208] on li "Vamos analisar uma reserva específica em que o hóspede não compareceu, mas que …" at bounding box center [358, 213] width 386 height 25
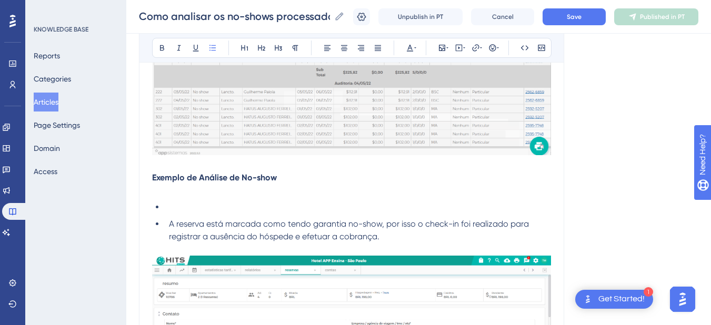
click at [167, 224] on li "A reserva está marcada como tendo garantia no-show, por isso o check-in foi rea…" at bounding box center [358, 230] width 386 height 25
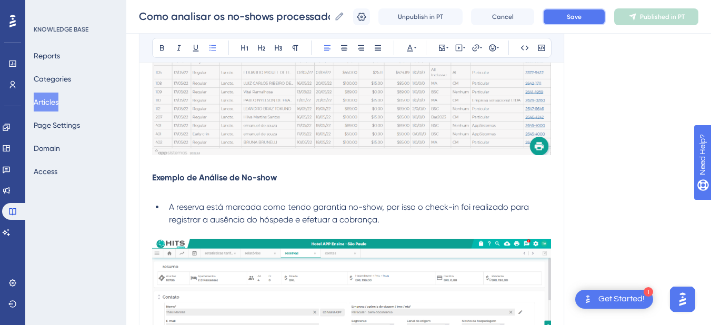
click at [579, 18] on span "Save" at bounding box center [573, 17] width 15 height 8
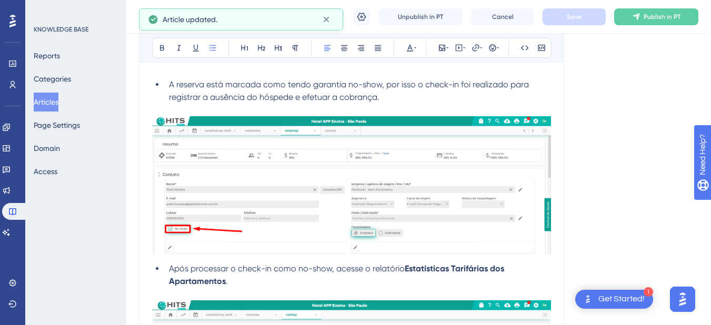
scroll to position [944, 0]
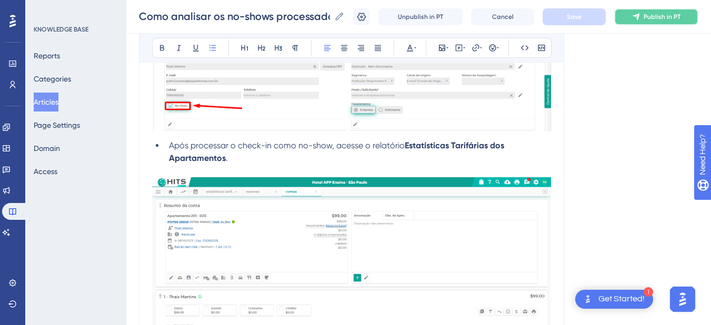
click at [640, 21] on icon at bounding box center [636, 17] width 8 height 8
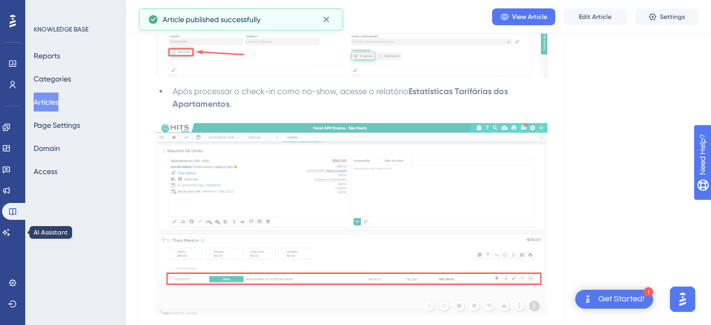
click at [2, 236] on div "Performance Users Engagement Widgets Feedback Product Updates Knowledge Base AI…" at bounding box center [12, 162] width 25 height 325
click at [11, 233] on icon at bounding box center [6, 232] width 8 height 8
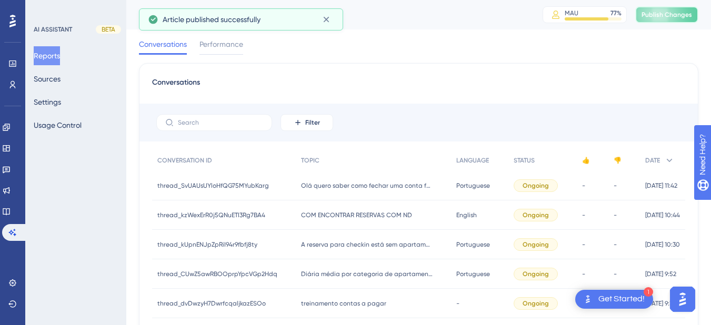
click at [669, 13] on span "Publish Changes" at bounding box center [666, 15] width 50 height 8
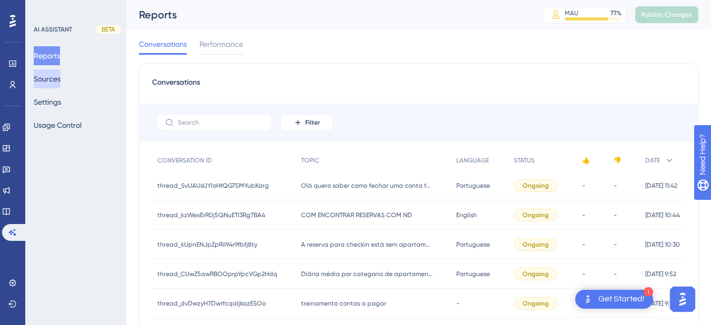
click at [60, 77] on button "Sources" at bounding box center [47, 78] width 27 height 19
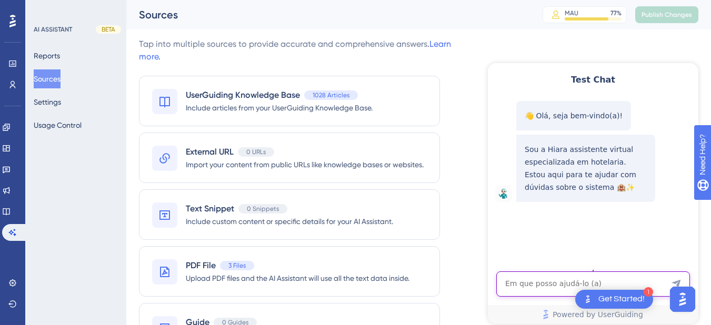
click at [515, 280] on textarea "AI Assistant Text Input" at bounding box center [593, 283] width 194 height 25
paste textarea "Como ver se uma reserva foi no show?"
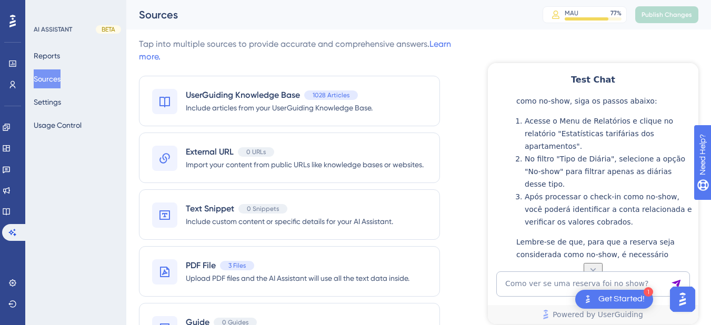
scroll to position [287, 0]
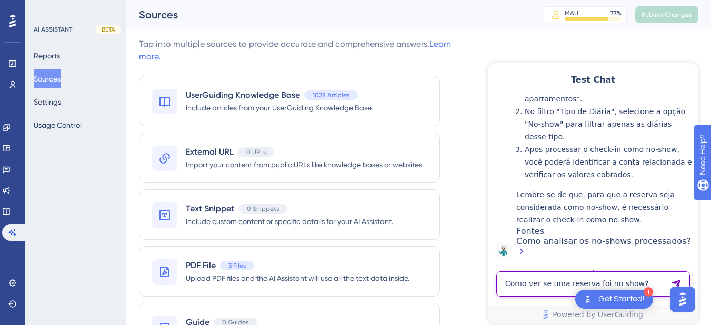
paste textarea "A agencia está no telefone, quer saber se a reserva foi no show. tenho 5 segund…"
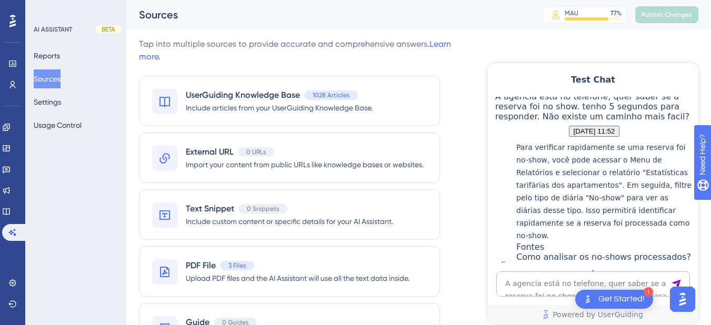
scroll to position [566, 0]
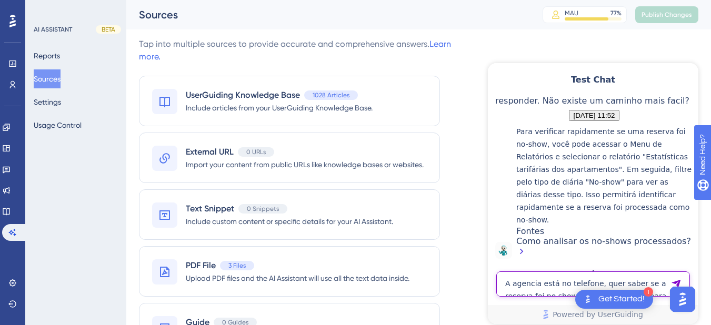
click at [520, 284] on textarea "A agencia está no telefone, quer saber se a reserva foi no show. tenho 5 segund…" at bounding box center [593, 283] width 194 height 25
paste textarea "Eu não quero marcar ou não marcar como no show. Eu quero omente saber se foi no…"
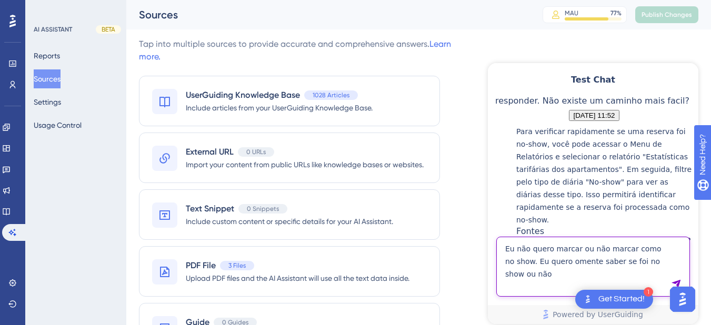
type textarea "Eu não quero marcar ou não marcar como no show. Eu quero omente saber se foi no…"
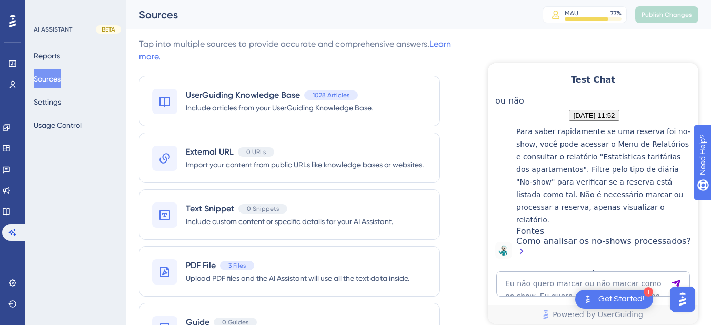
scroll to position [819, 0]
drag, startPoint x: 13, startPoint y: 208, endPoint x: 49, endPoint y: 188, distance: 41.2
click at [11, 208] on icon at bounding box center [6, 211] width 8 height 8
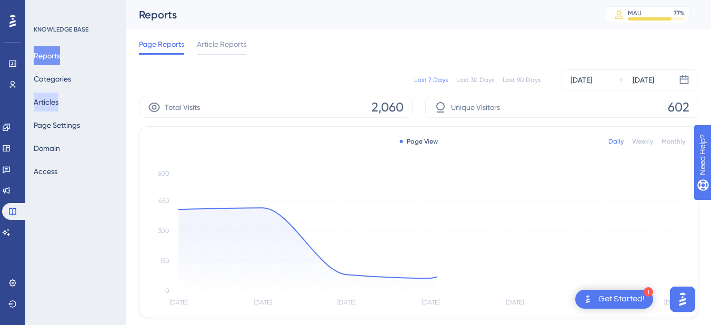
click at [56, 99] on button "Articles" at bounding box center [46, 102] width 25 height 19
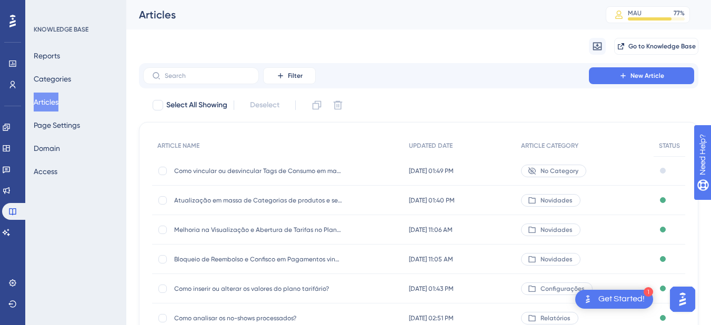
click at [256, 312] on div "Como analisar os no-shows processados? Como analisar os no-shows processados?" at bounding box center [258, 317] width 168 height 29
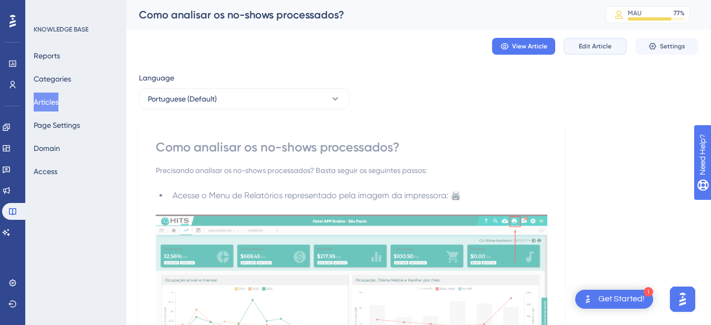
click at [598, 45] on span "Edit Article" at bounding box center [595, 46] width 33 height 8
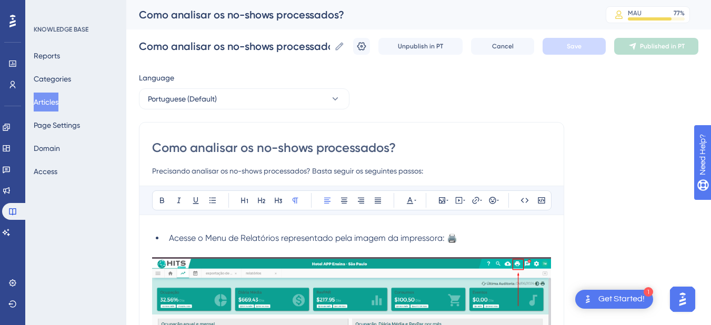
scroll to position [736, 0]
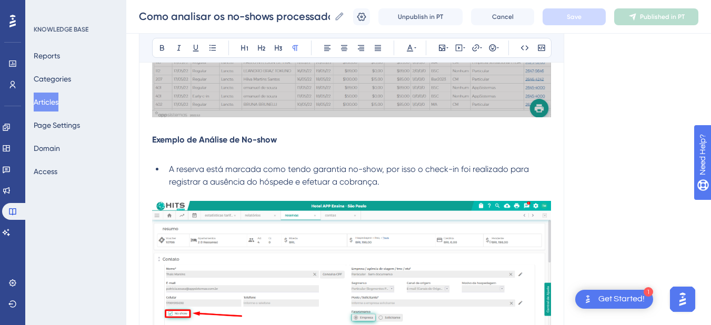
click at [185, 151] on p at bounding box center [351, 152] width 399 height 13
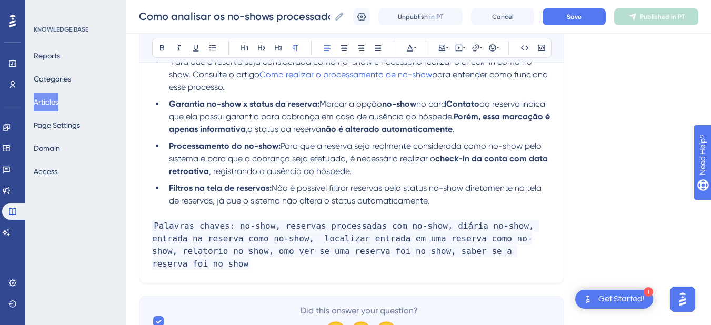
scroll to position [1595, 0]
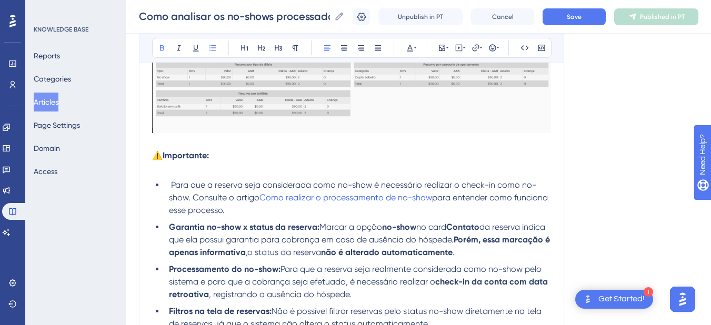
click at [173, 185] on span "Para que a reserva seja considerada como no-show é necessário realizar o check-…" at bounding box center [352, 191] width 367 height 23
drag, startPoint x: 169, startPoint y: 185, endPoint x: 369, endPoint y: 185, distance: 199.3
click at [369, 185] on span "Para que a reserva seja considerada como no-show é necessário realizar o check-…" at bounding box center [351, 191] width 365 height 23
click at [159, 44] on icon at bounding box center [162, 48] width 8 height 8
click at [376, 181] on span "é necessário realizar o check-in como no-show. Consulte o artigo" at bounding box center [352, 191] width 366 height 23
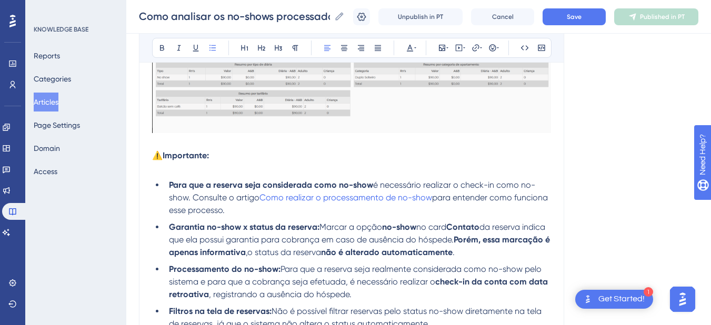
click at [371, 184] on strong "Para que a reserva seja considerada como no-show" at bounding box center [271, 185] width 204 height 10
click at [581, 18] on span "Save" at bounding box center [573, 17] width 15 height 8
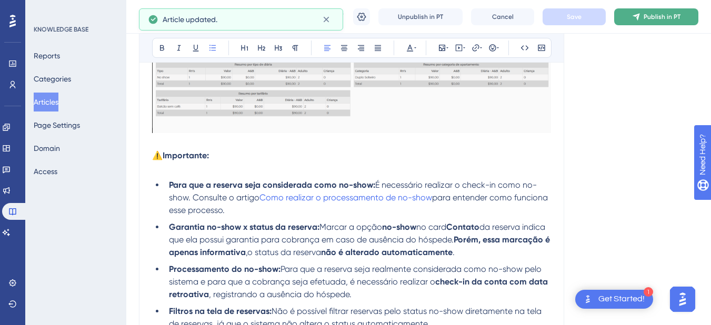
click at [651, 20] on span "Publish in PT" at bounding box center [661, 17] width 37 height 8
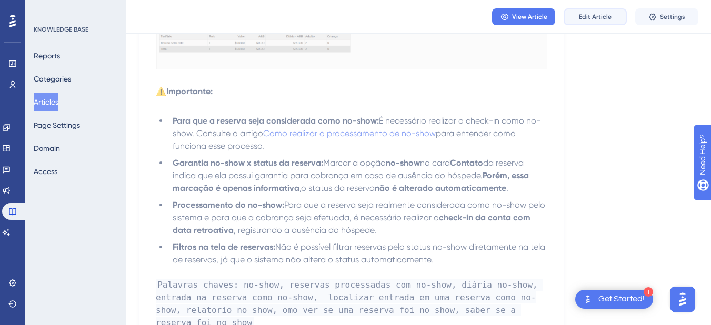
drag, startPoint x: 594, startPoint y: 15, endPoint x: 575, endPoint y: 25, distance: 20.9
click at [594, 15] on span "Edit Article" at bounding box center [595, 17] width 33 height 8
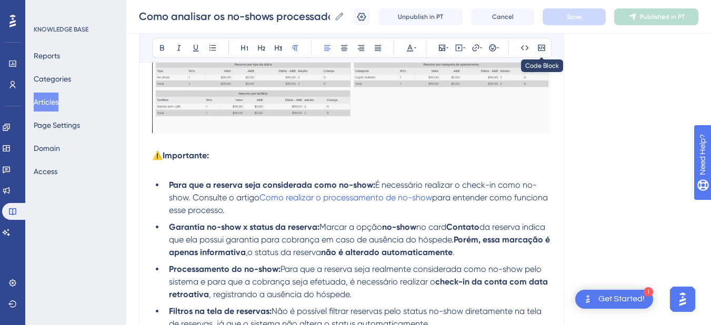
scroll to position [1761, 0]
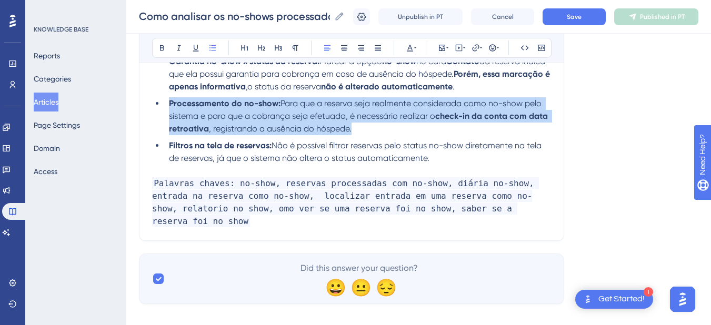
drag, startPoint x: 360, startPoint y: 125, endPoint x: 169, endPoint y: 100, distance: 192.0
click at [169, 100] on li "Processamento do no-show: Para que a reserva seja realmente considerada como no…" at bounding box center [358, 116] width 386 height 38
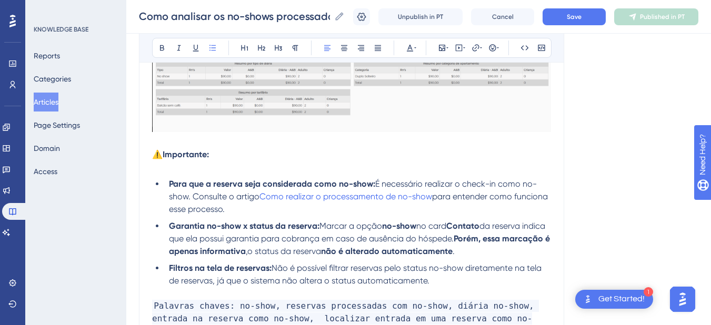
scroll to position [1719, 0]
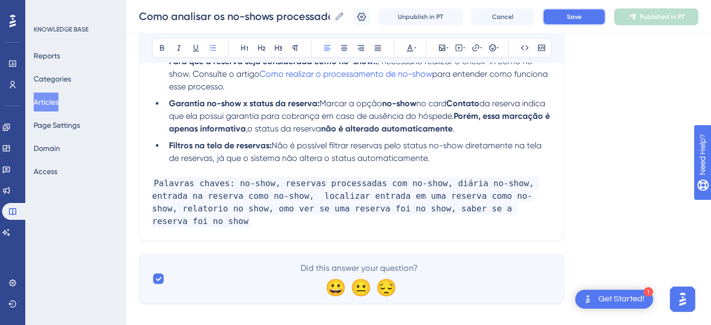
click at [598, 16] on button "Save" at bounding box center [573, 16] width 63 height 17
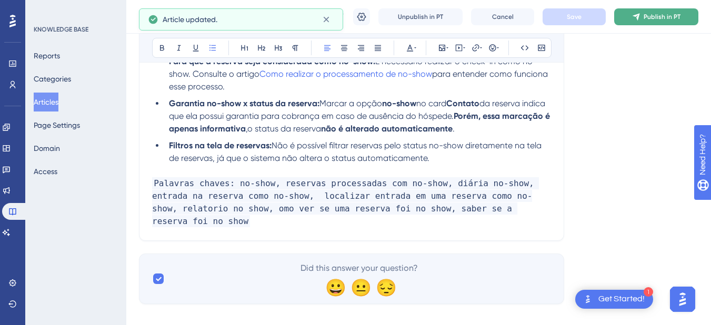
click at [640, 16] on icon at bounding box center [636, 17] width 8 height 8
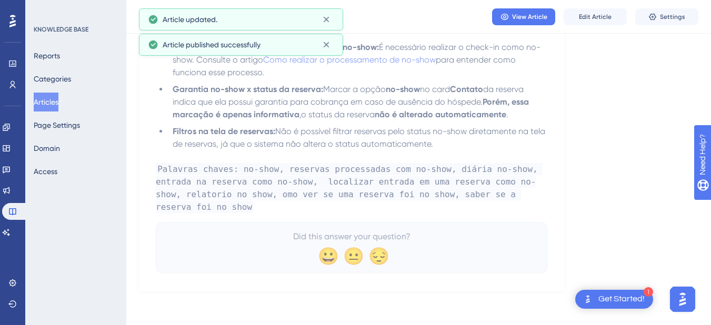
scroll to position [1656, 0]
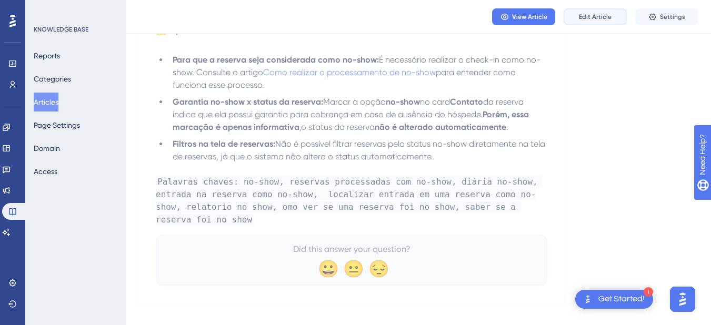
click at [594, 19] on span "Edit Article" at bounding box center [595, 17] width 33 height 8
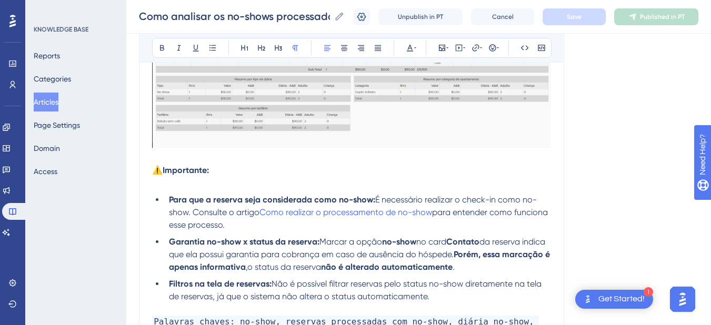
scroll to position [1719, 0]
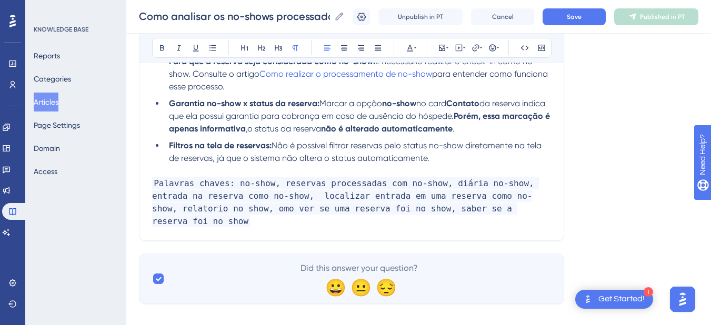
click at [451, 156] on li "Filtros na tela de reservas: Não é possível filtrar reservas pelo status no-sho…" at bounding box center [358, 151] width 386 height 25
drag, startPoint x: 451, startPoint y: 156, endPoint x: 347, endPoint y: 161, distance: 103.8
click at [347, 161] on li "Filtros na tela de reservas: Não é possível filtrar reservas pelo status no-sho…" at bounding box center [358, 151] width 386 height 25
click at [326, 161] on span "Não é possível filtrar reservas pelo status no-show diretamente na tela de rese…" at bounding box center [356, 151] width 374 height 23
drag, startPoint x: 356, startPoint y: 157, endPoint x: 464, endPoint y: 157, distance: 107.8
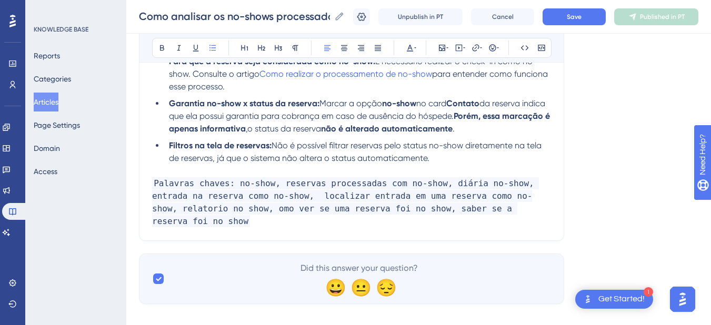
click at [464, 157] on li "Filtros na tela de reservas: Não é possível filtrar reservas pelo status no-sho…" at bounding box center [358, 151] width 386 height 25
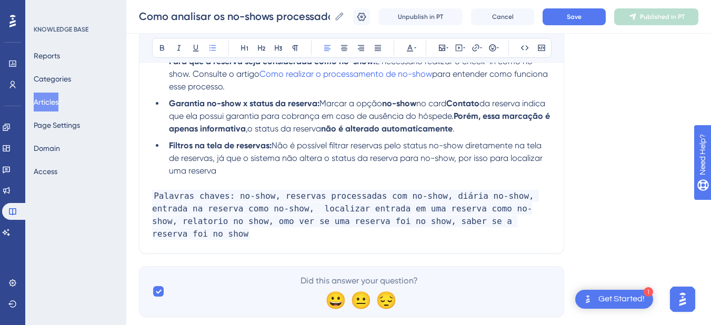
click at [202, 171] on span "Não é possível filtrar reservas pelo status no-show diretamente na tela de rese…" at bounding box center [357, 157] width 376 height 35
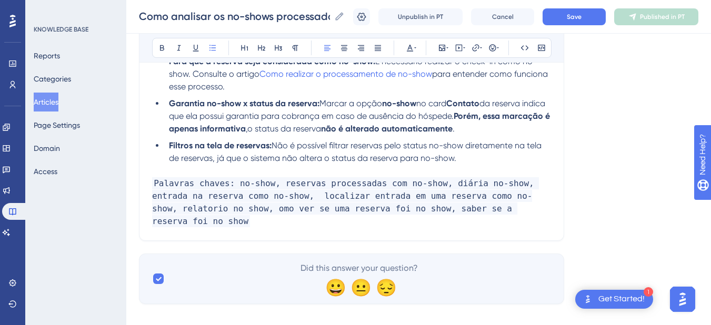
click at [339, 161] on span "Não é possível filtrar reservas pelo status no-show diretamente na tela de rese…" at bounding box center [356, 151] width 374 height 23
click at [280, 154] on span "Não é possível filtrar reservas pelo status no-show diretamente na tela de rese…" at bounding box center [356, 151] width 374 height 23
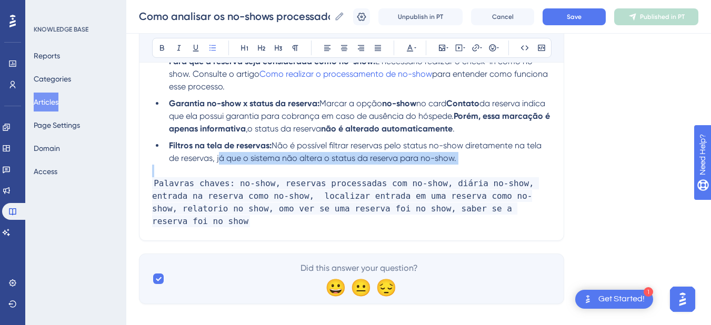
drag, startPoint x: 217, startPoint y: 159, endPoint x: 477, endPoint y: 175, distance: 260.3
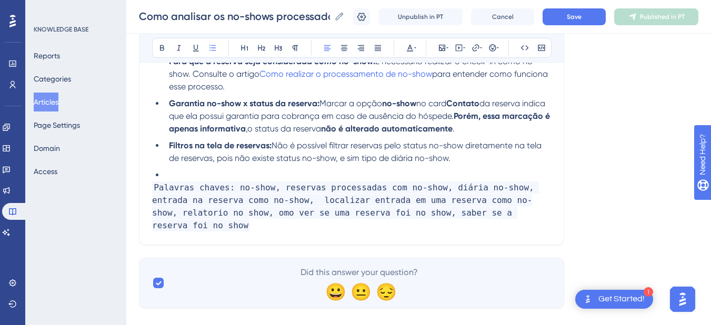
drag, startPoint x: 466, startPoint y: 157, endPoint x: 341, endPoint y: 157, distance: 125.2
click at [341, 157] on li "Filtros na tela de reservas: Não é possível filtrar reservas pelo status no-sho…" at bounding box center [358, 151] width 386 height 25
click at [171, 178] on li at bounding box center [358, 175] width 386 height 13
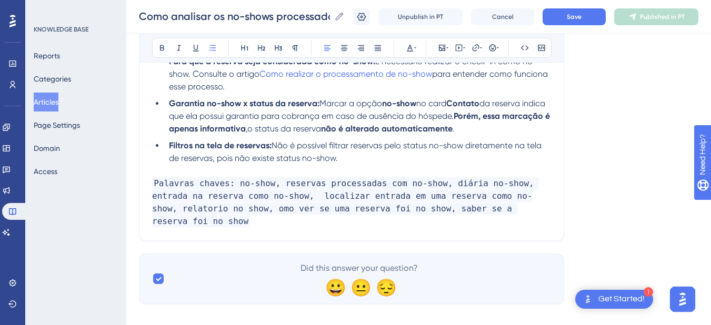
drag, startPoint x: 352, startPoint y: 158, endPoint x: 277, endPoint y: 147, distance: 75.9
click at [277, 147] on li "Filtros na tela de reservas: Não é possível filtrar reservas pelo status no-sho…" at bounding box center [358, 151] width 386 height 25
click at [273, 145] on span "Não é possível filtrar reservas pelo status no-show diretamente na tela de rese…" at bounding box center [356, 151] width 374 height 23
click at [281, 153] on span "Não é possível filtrar reservas pelo status no-show diretamente na tela de rese…" at bounding box center [356, 151] width 374 height 23
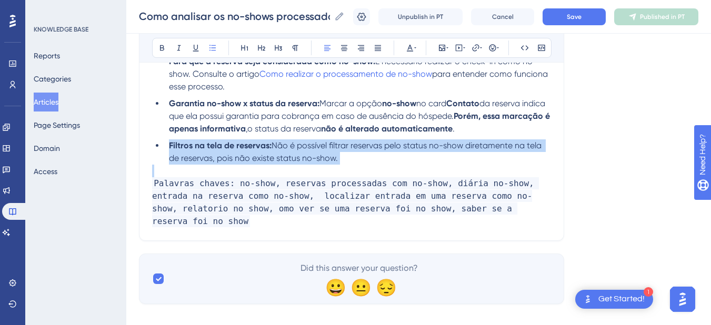
click at [281, 153] on span "Não é possível filtrar reservas pelo status no-show diretamente na tela de rese…" at bounding box center [356, 151] width 374 height 23
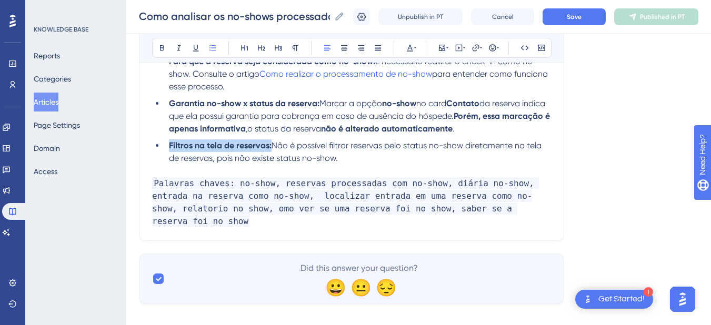
click at [352, 154] on li "Filtros na tela de reservas: Não é possível filtrar reservas pelo status no-sho…" at bounding box center [358, 151] width 386 height 25
drag, startPoint x: 349, startPoint y: 158, endPoint x: 275, endPoint y: 150, distance: 74.6
click at [275, 150] on li "Filtros na tela de reservas: Não é possível filtrar reservas pelo status no-sho…" at bounding box center [358, 151] width 386 height 25
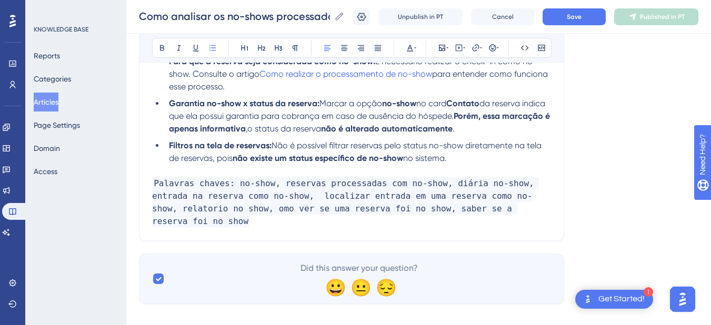
click at [491, 159] on li "Filtros na tela de reservas: Não é possível filtrar reservas pelo status no-sho…" at bounding box center [358, 151] width 386 height 25
click at [575, 14] on span "Save" at bounding box center [573, 17] width 15 height 8
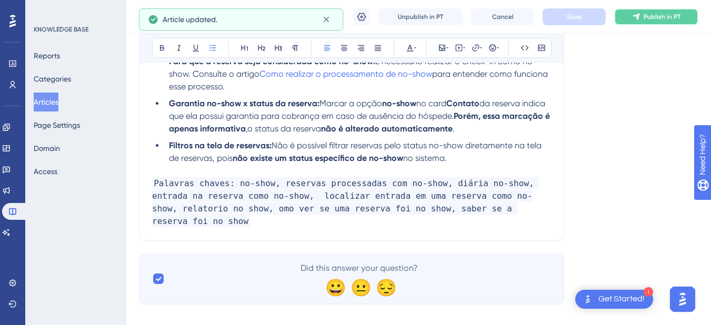
click at [648, 16] on button "Publish in PT" at bounding box center [656, 16] width 84 height 17
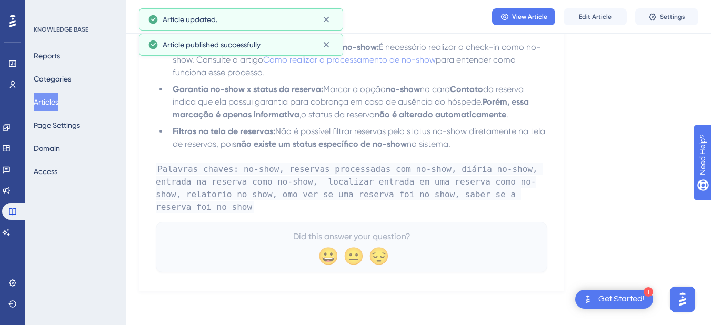
scroll to position [1656, 0]
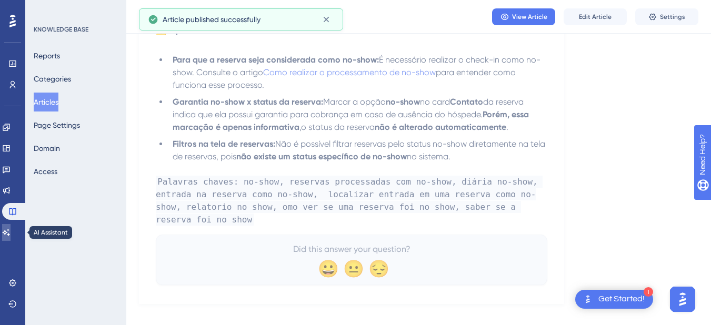
drag, startPoint x: 14, startPoint y: 237, endPoint x: 98, endPoint y: 222, distance: 84.9
click at [11, 237] on link at bounding box center [6, 232] width 8 height 17
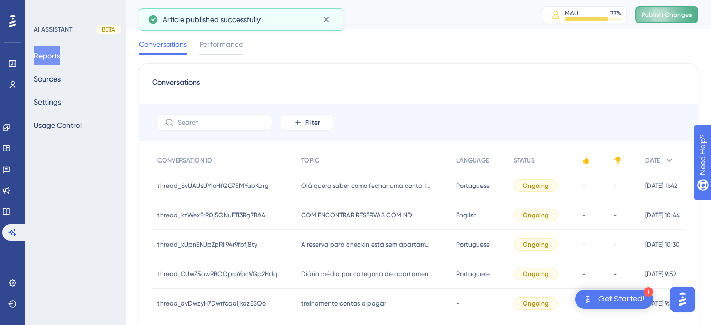
click at [663, 14] on span "Publish Changes" at bounding box center [666, 15] width 50 height 8
click at [52, 78] on button "Sources" at bounding box center [47, 78] width 27 height 19
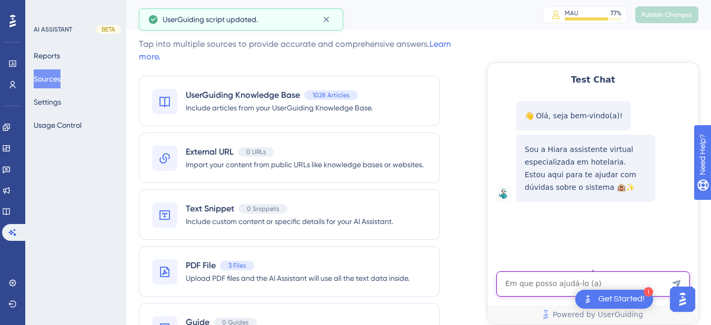
click at [508, 287] on textarea "AI Assistant Text Input" at bounding box center [593, 283] width 194 height 25
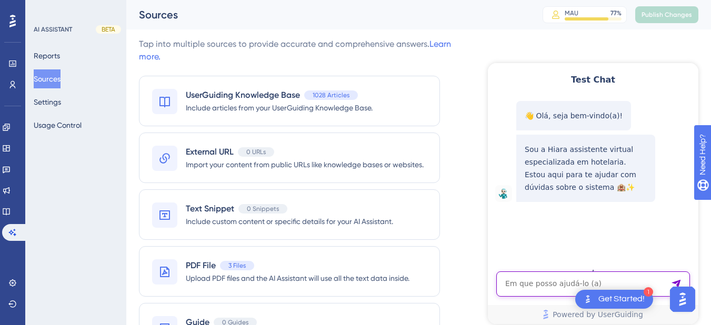
paste textarea "relatorio no show"
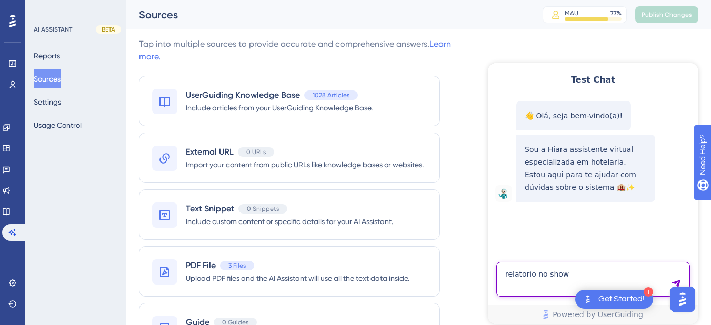
type textarea "relatorio no show"
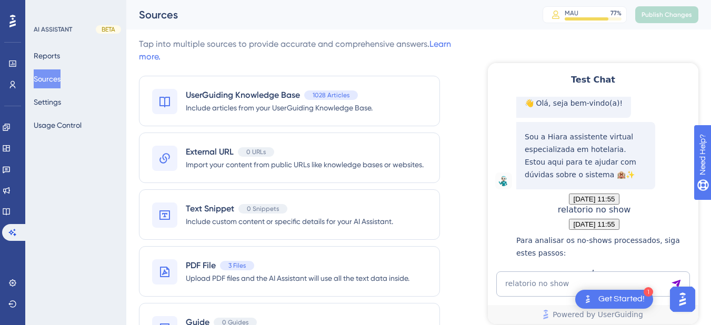
scroll to position [189, 0]
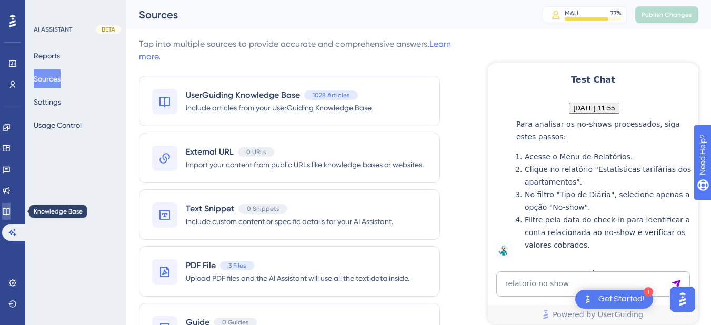
click at [11, 211] on link at bounding box center [6, 211] width 8 height 17
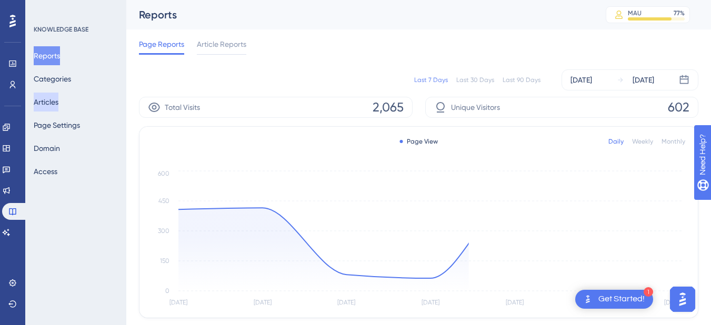
click at [49, 102] on button "Articles" at bounding box center [46, 102] width 25 height 19
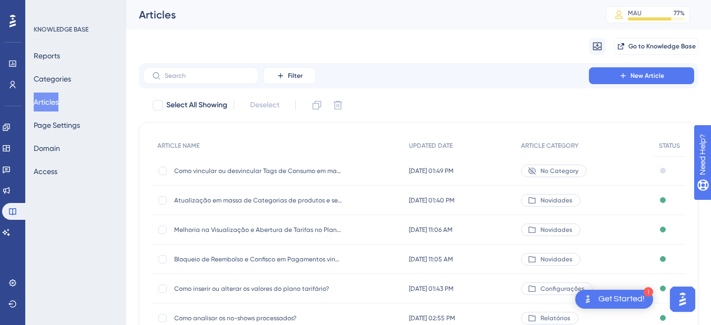
click at [256, 318] on span "Como analisar os no-shows processados?" at bounding box center [258, 318] width 168 height 8
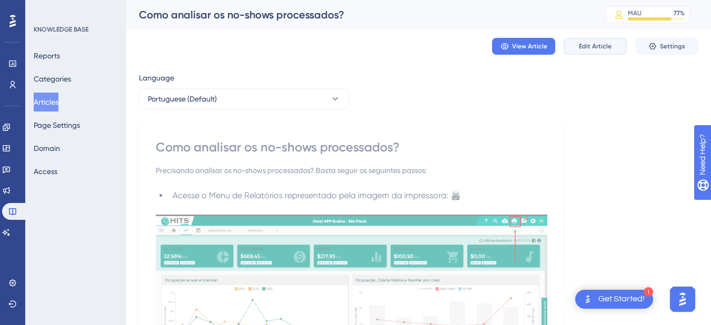
click at [596, 49] on span "Edit Article" at bounding box center [595, 46] width 33 height 8
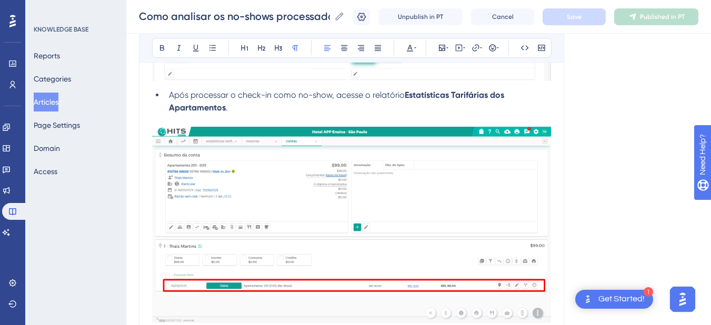
scroll to position [1104, 0]
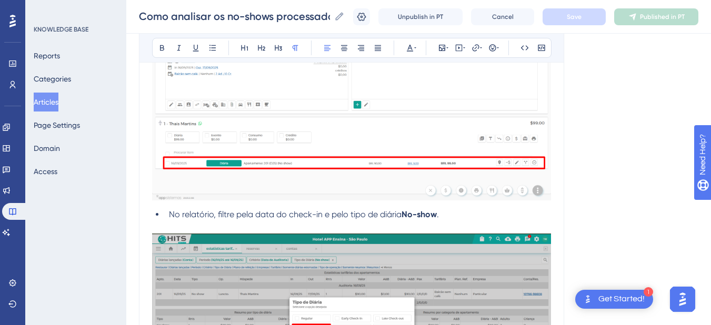
click at [327, 214] on span "No relatório, filtre pela data do check-in e pelo tipo de diária" at bounding box center [285, 214] width 232 height 10
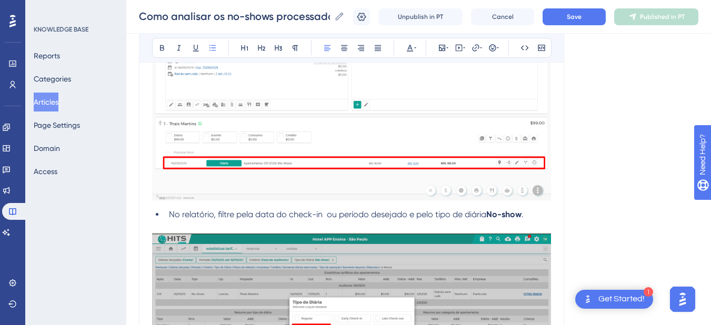
click at [238, 211] on span "No relatório, filtre pela data do check-in ou período desejado e pelo tipo de d…" at bounding box center [327, 214] width 317 height 10
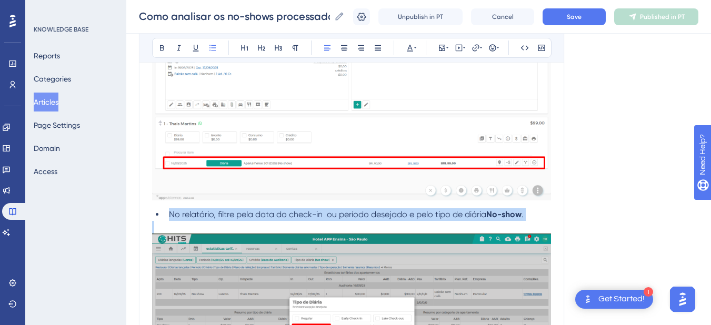
click at [238, 211] on span "No relatório, filtre pela data do check-in ou período desejado e pelo tipo de d…" at bounding box center [327, 214] width 317 height 10
click at [210, 208] on li "No relatório, filtre pela data do check-in ou período desejado e pelo tipo de d…" at bounding box center [358, 214] width 386 height 13
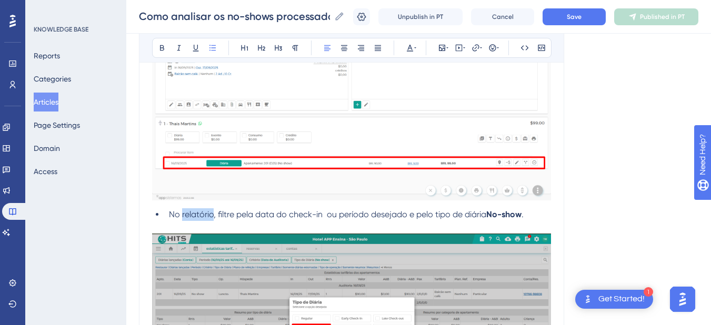
click at [210, 208] on li "No relatório, filtre pela data do check-in ou período desejado e pelo tipo de d…" at bounding box center [358, 214] width 386 height 13
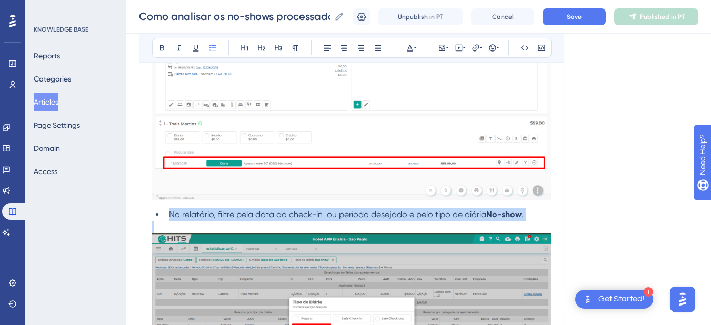
click at [210, 208] on li "No relatório, filtre pela data do check-in ou período desejado e pelo tipo de d…" at bounding box center [358, 214] width 386 height 13
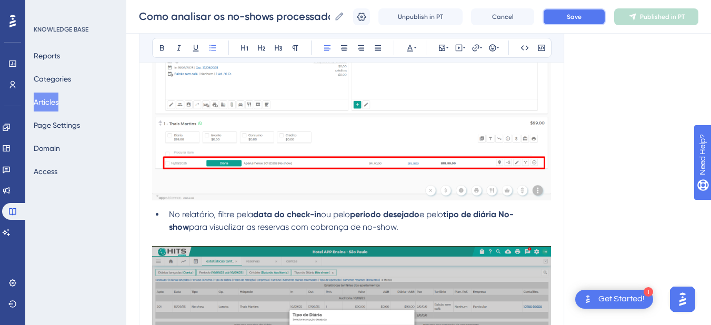
click at [572, 18] on button "Save" at bounding box center [573, 16] width 63 height 17
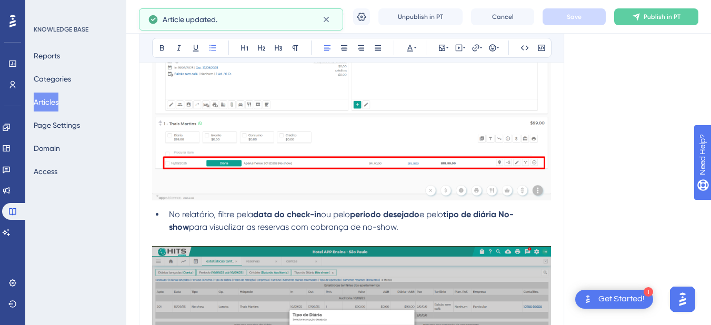
click at [256, 228] on span "para visualizar as reservas com cobrança de no-show." at bounding box center [293, 227] width 209 height 10
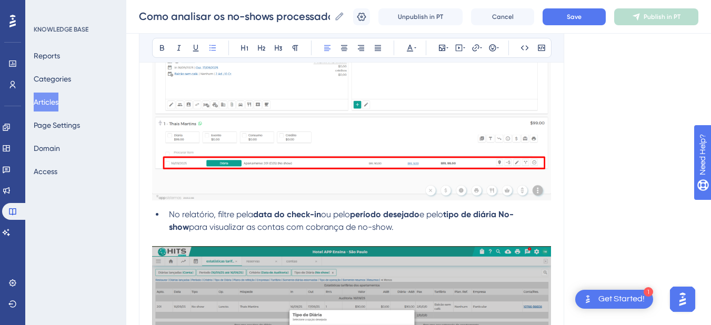
click at [251, 228] on span "para visualizar as contas com cobrança de no-show." at bounding box center [291, 227] width 205 height 10
drag, startPoint x: 267, startPoint y: 232, endPoint x: 334, endPoint y: 229, distance: 67.9
click at [334, 229] on li "No relatório, filtre pela data do check-in ou pelo período desejado e pelo tipo…" at bounding box center [358, 220] width 386 height 25
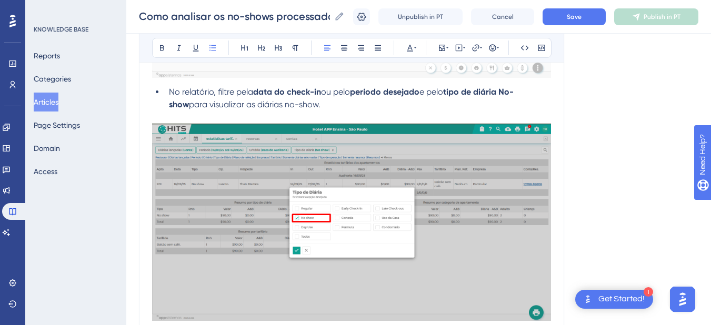
scroll to position [1350, 0]
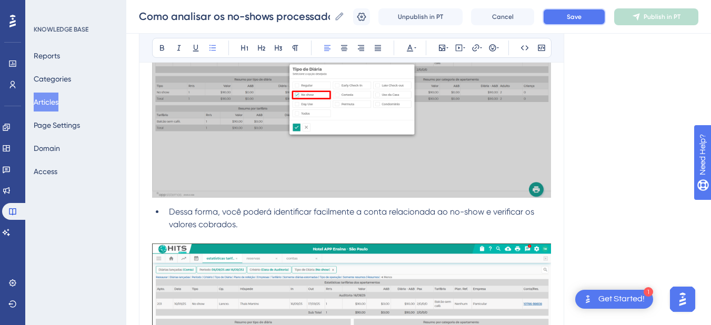
click at [581, 21] on button "Save" at bounding box center [573, 16] width 63 height 17
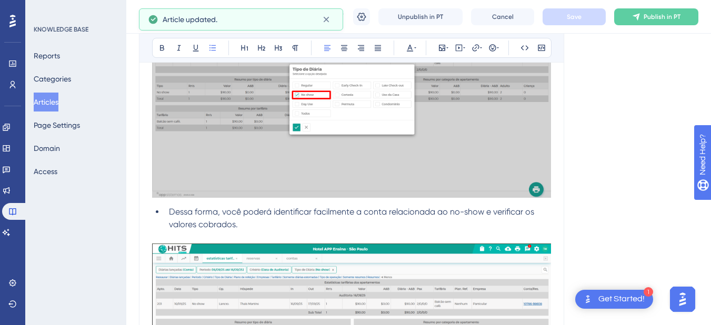
click at [288, 226] on li "Dessa forma, você poderá identificar facilmente a conta relacionada ao no-show …" at bounding box center [358, 218] width 386 height 25
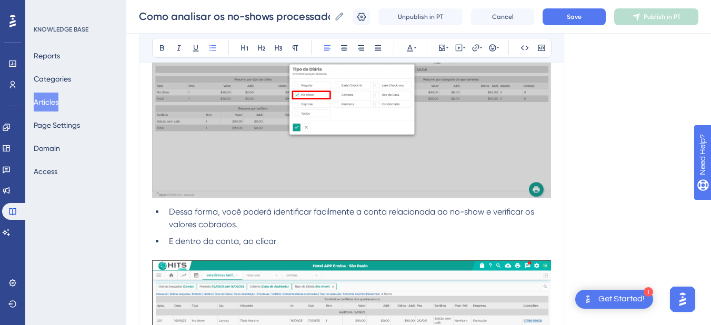
click at [305, 239] on li "E dentro da conta, ao clicar" at bounding box center [358, 241] width 386 height 13
drag, startPoint x: 306, startPoint y: 241, endPoint x: 167, endPoint y: 245, distance: 138.9
click at [167, 245] on li "E dentro da conta, ao clicar" at bounding box center [358, 241] width 386 height 13
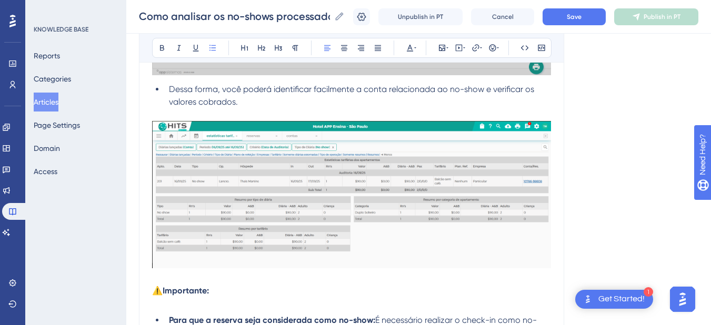
scroll to position [1595, 0]
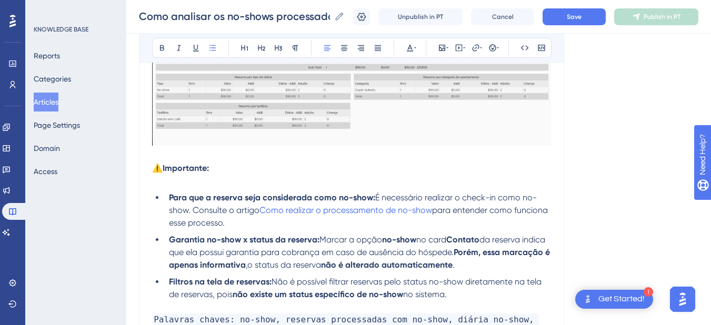
click at [171, 156] on p at bounding box center [351, 155] width 399 height 13
click at [570, 21] on button "Save" at bounding box center [573, 16] width 63 height 17
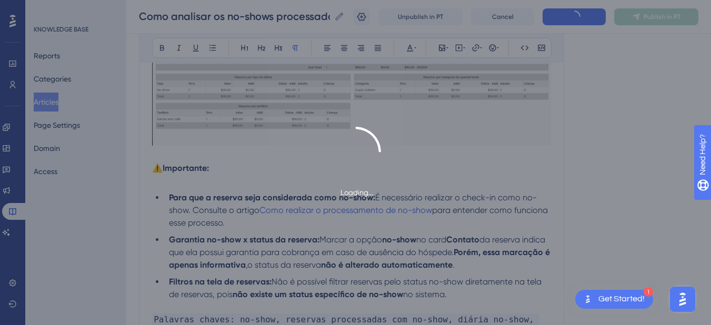
click at [641, 16] on div "Loading..." at bounding box center [355, 162] width 711 height 325
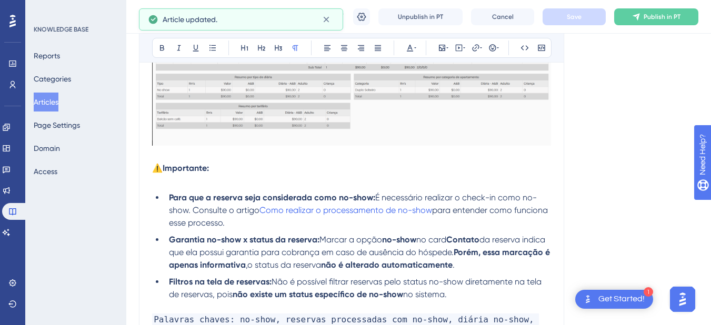
click at [640, 17] on icon at bounding box center [636, 17] width 8 height 8
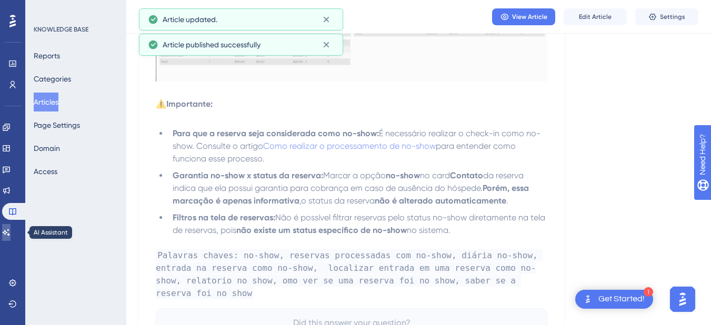
click at [11, 234] on icon at bounding box center [6, 232] width 8 height 8
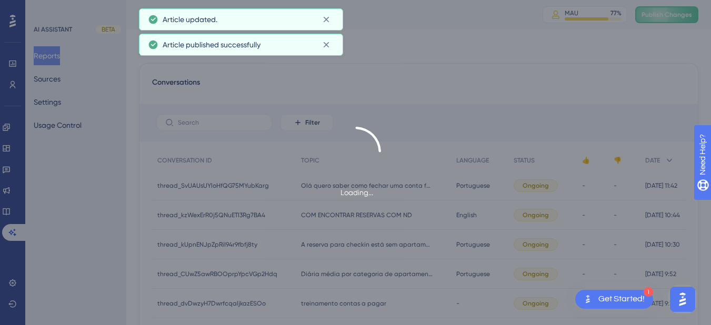
click at [680, 13] on div "Loading..." at bounding box center [355, 162] width 711 height 325
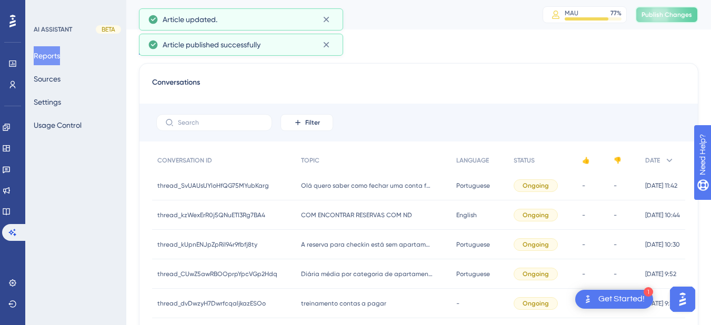
click at [666, 10] on button "Publish Changes" at bounding box center [666, 14] width 63 height 17
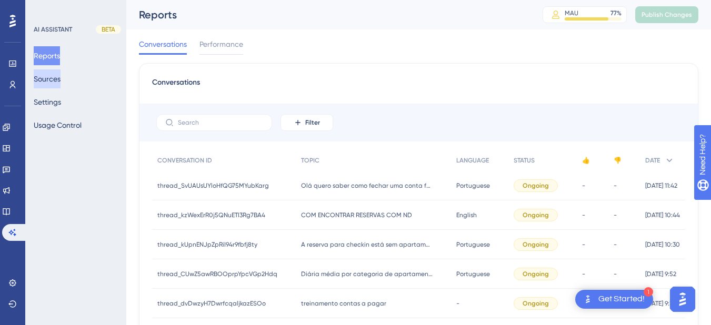
click at [60, 82] on button "Sources" at bounding box center [47, 78] width 27 height 19
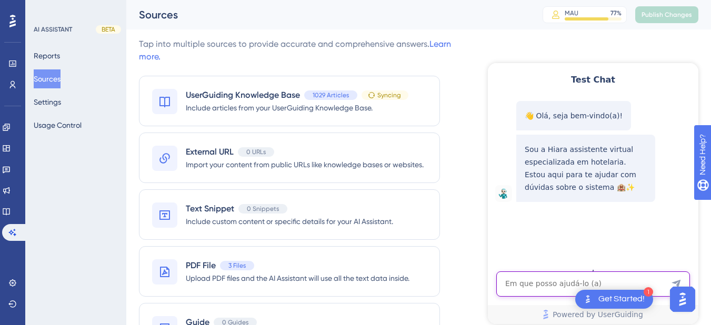
click at [537, 279] on textarea "AI Assistant Text Input" at bounding box center [593, 283] width 194 height 25
paste textarea "Como ver se uma reserva foi no show?"
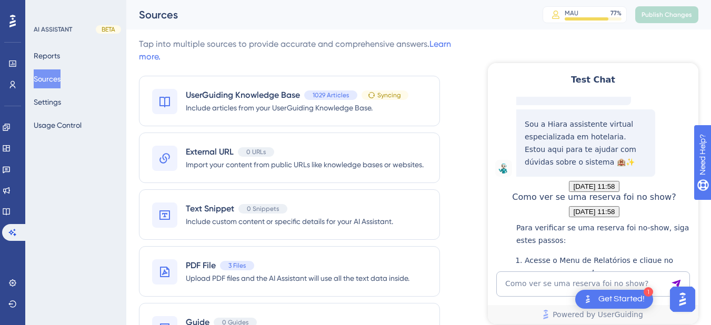
scroll to position [227, 0]
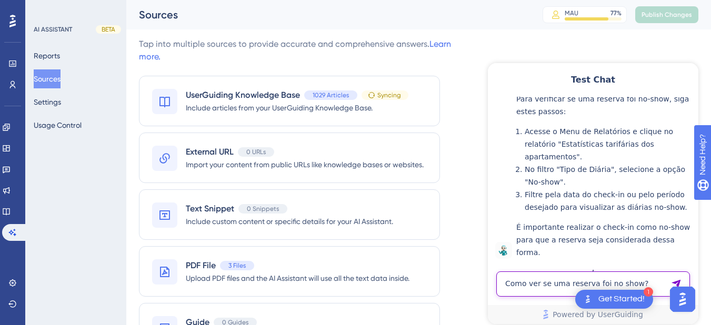
click at [525, 275] on textarea "Como ver se uma reserva foi no show?" at bounding box center [593, 283] width 194 height 25
paste textarea "A agencia está no telefone, quer saber se a reserva foi no show. tenho 5 segund…"
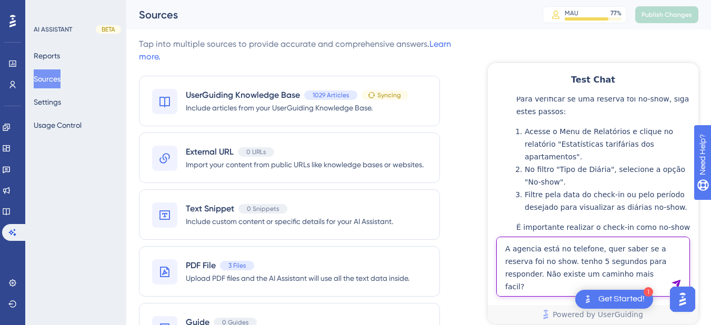
type textarea "A agencia está no telefone, quer saber se a reserva foi no show. tenho 5 segund…"
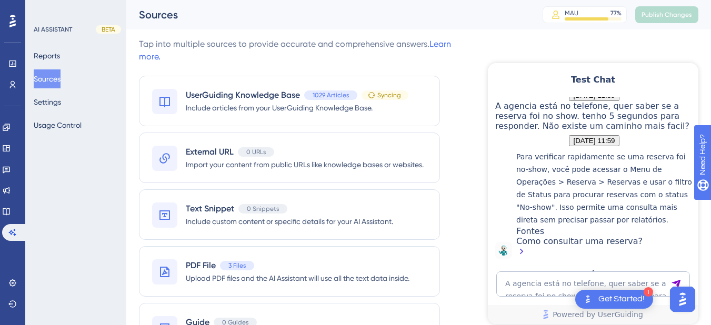
scroll to position [481, 0]
click at [11, 214] on icon at bounding box center [6, 211] width 8 height 8
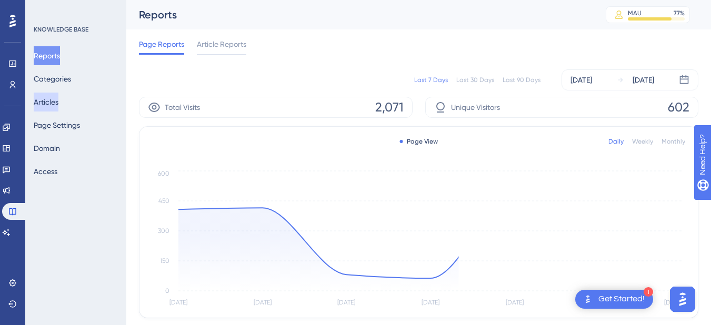
click at [49, 105] on button "Articles" at bounding box center [46, 102] width 25 height 19
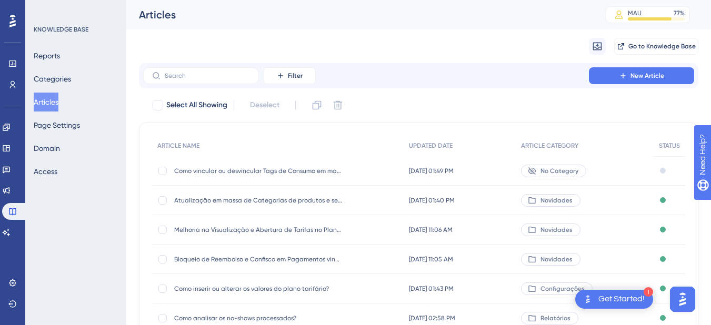
click at [258, 315] on span "Como analisar os no-shows processados?" at bounding box center [258, 318] width 168 height 8
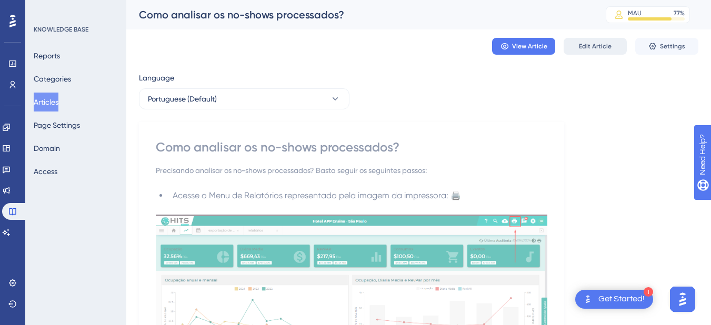
click at [592, 45] on span "Edit Article" at bounding box center [595, 46] width 33 height 8
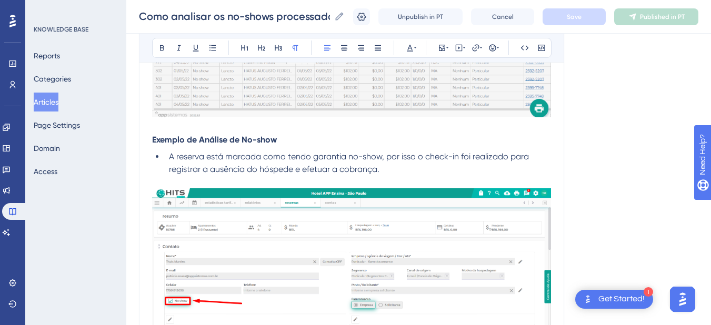
scroll to position [1718, 0]
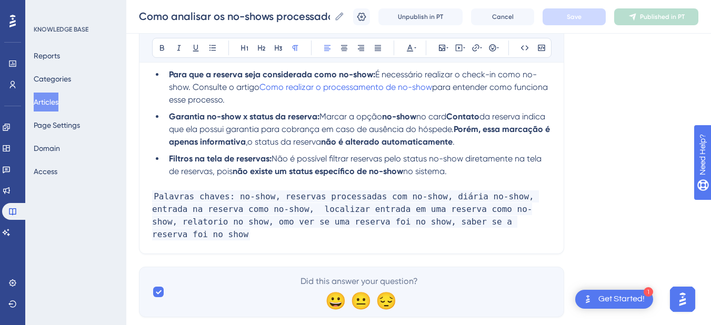
click at [386, 160] on span "Não é possível filtrar reservas pelo status no-show diretamente na tela de rese…" at bounding box center [356, 165] width 374 height 23
click at [276, 160] on span "Não é possível filtrar reservas pelo status no-show diretamente na tela de rese…" at bounding box center [356, 165] width 374 height 23
drag, startPoint x: 272, startPoint y: 160, endPoint x: 471, endPoint y: 176, distance: 199.4
click at [471, 176] on li "Filtros na tela de reservas: Não é possível filtrar reservas pelo status no-sho…" at bounding box center [358, 165] width 386 height 25
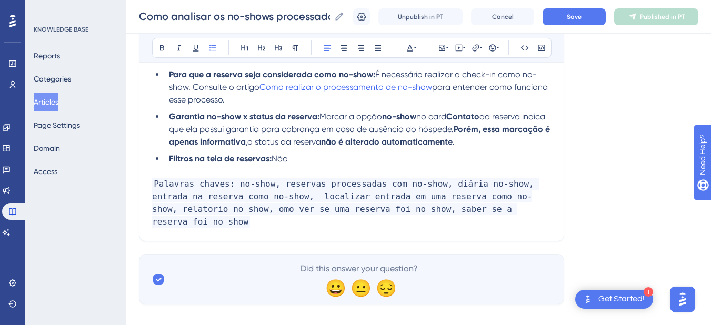
drag, startPoint x: 307, startPoint y: 159, endPoint x: 165, endPoint y: 164, distance: 142.1
click at [165, 164] on li "Filtros na tela de reservas: Não" at bounding box center [358, 159] width 386 height 13
drag, startPoint x: 196, startPoint y: 160, endPoint x: 164, endPoint y: 160, distance: 32.1
click at [164, 160] on ul "Para que a reserva seja considerada como no-show: É necessário realizar o check…" at bounding box center [351, 116] width 399 height 97
click at [157, 49] on button at bounding box center [162, 47] width 15 height 15
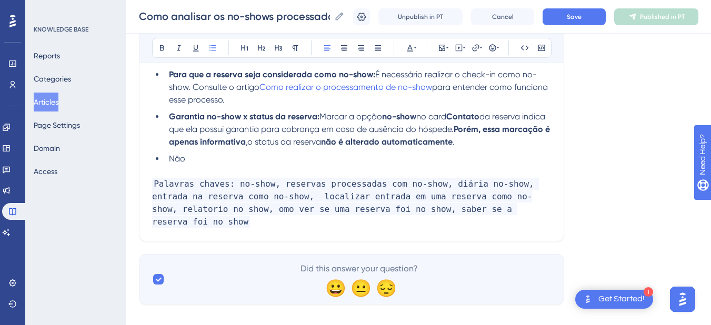
click at [202, 163] on li "Não" at bounding box center [358, 159] width 386 height 13
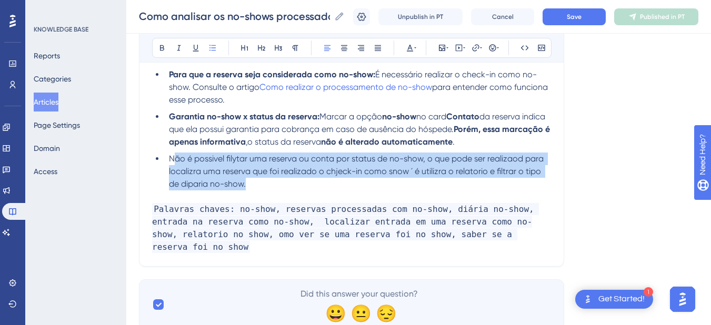
drag, startPoint x: 266, startPoint y: 189, endPoint x: 173, endPoint y: 160, distance: 97.5
click at [173, 160] on li "Não é possivel filytar uma reserva ou conta por status de no-show, o que pode s…" at bounding box center [358, 172] width 386 height 38
click at [173, 160] on span "Não é possivel filytar uma reserva ou conta por status de no-show, o que pode s…" at bounding box center [357, 171] width 377 height 35
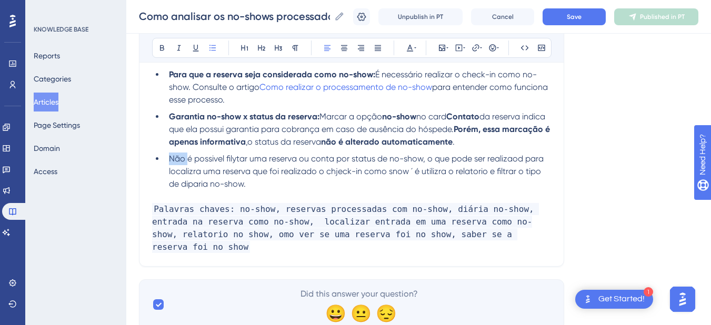
click at [172, 160] on span "Não é possivel filytar uma reserva ou conta por status de no-show, o que pode s…" at bounding box center [357, 171] width 377 height 35
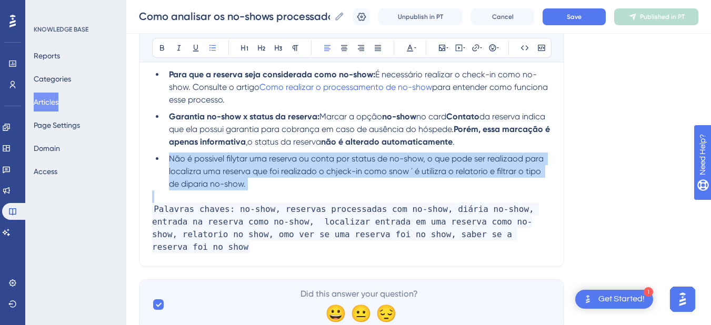
click at [172, 160] on span "Não é possivel filytar uma reserva ou conta por status de no-show, o que pode s…" at bounding box center [357, 171] width 377 height 35
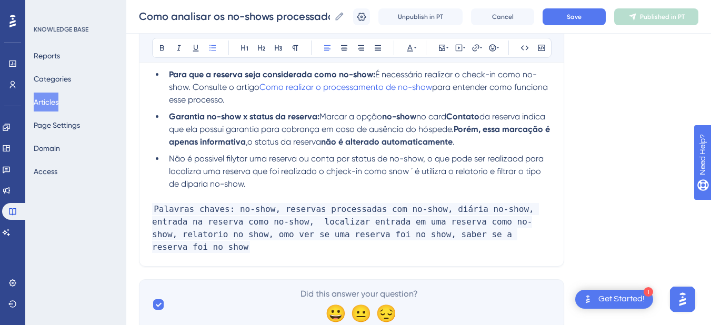
click at [213, 175] on span "Não é possivel filytar uma reserva ou conta por status de no-show, o que pode s…" at bounding box center [357, 171] width 377 height 35
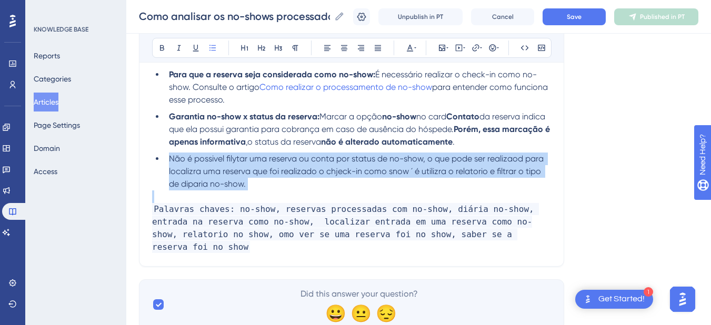
click at [213, 175] on span "Não é possivel filytar uma reserva ou conta por status de no-show, o que pode s…" at bounding box center [357, 171] width 377 height 35
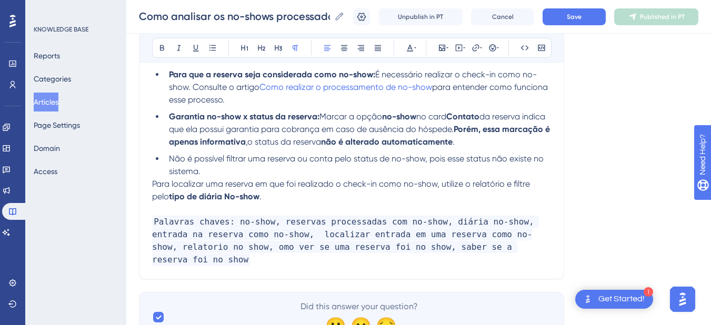
click at [157, 184] on span "Para localizar uma reserva em que foi realizado o check-in como no-show, utiliz…" at bounding box center [342, 190] width 380 height 23
click at [154, 181] on span "Para localizar uma reserva em que foi realizado o check-in como no-show, utiliz…" at bounding box center [342, 190] width 380 height 23
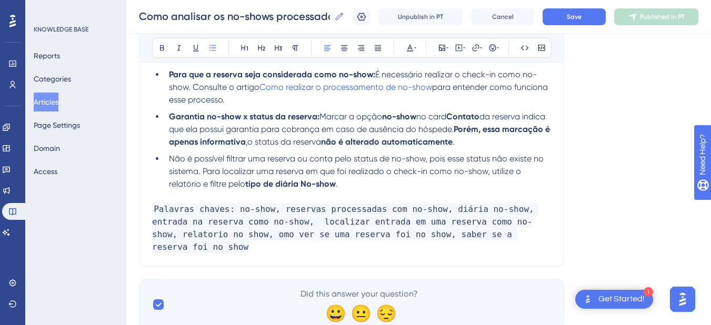
click at [425, 160] on span "Não é possível filtrar uma reserva ou conta pelo status de no-show, pois esse s…" at bounding box center [357, 171] width 377 height 35
click at [428, 159] on span "Não é possível filtrar uma reserva ou conta pelo status de no-show, pois esse s…" at bounding box center [357, 171] width 377 height 35
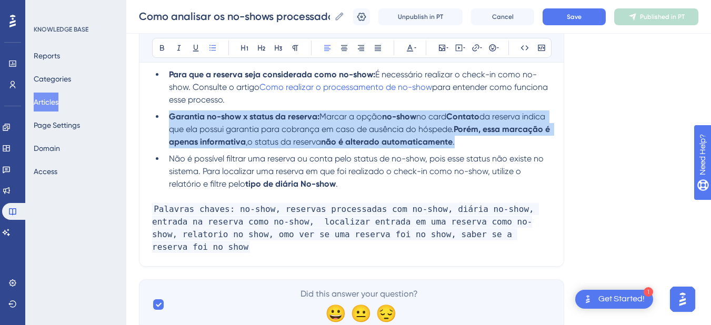
drag, startPoint x: 511, startPoint y: 141, endPoint x: 156, endPoint y: 107, distance: 356.7
click at [156, 107] on ul "Para que a reserva seja considerada como no-show: É necessário realizar o check…" at bounding box center [351, 129] width 399 height 122
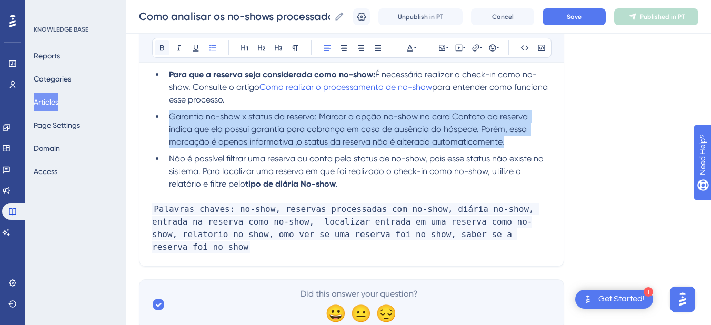
click at [160, 46] on icon at bounding box center [162, 48] width 4 height 6
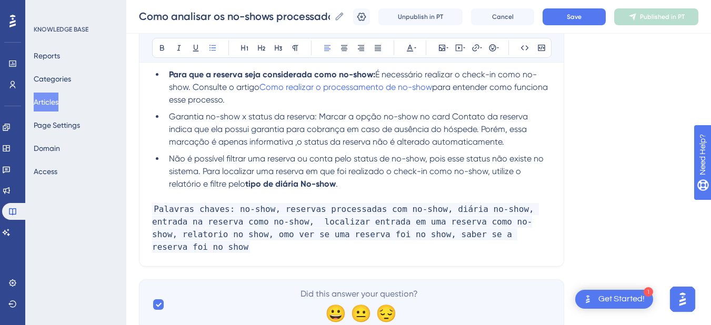
click at [207, 96] on span "para entender como funciona esse processo." at bounding box center [359, 93] width 381 height 23
drag, startPoint x: 233, startPoint y: 99, endPoint x: 163, endPoint y: 79, distance: 72.7
click at [163, 79] on ul "Para que a reserva seja considerada como no-show: É necessário realizar o check…" at bounding box center [351, 129] width 399 height 122
click at [158, 46] on icon at bounding box center [162, 48] width 8 height 8
click at [209, 116] on span "Garantia no-show x status da reserva: Marcar a opção no-show no card Contato da…" at bounding box center [349, 128] width 361 height 35
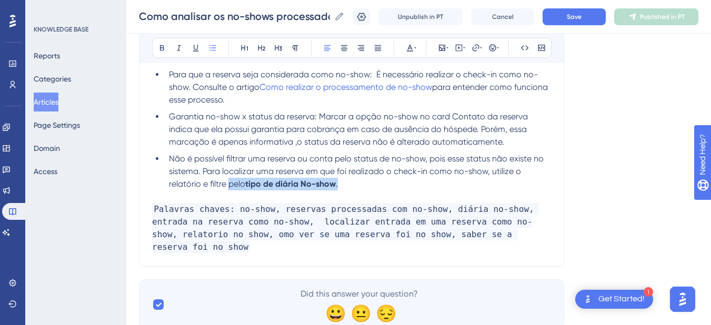
drag, startPoint x: 347, startPoint y: 184, endPoint x: 230, endPoint y: 184, distance: 116.2
click at [230, 184] on li "Não é possível filtrar uma reserva ou conta pelo status de no-show, pois esse s…" at bounding box center [358, 172] width 386 height 38
click at [160, 47] on icon at bounding box center [162, 48] width 4 height 6
click at [277, 178] on li "Não é possível filtrar uma reserva ou conta pelo status de no-show, pois esse s…" at bounding box center [358, 172] width 386 height 38
click at [161, 48] on icon at bounding box center [162, 48] width 8 height 8
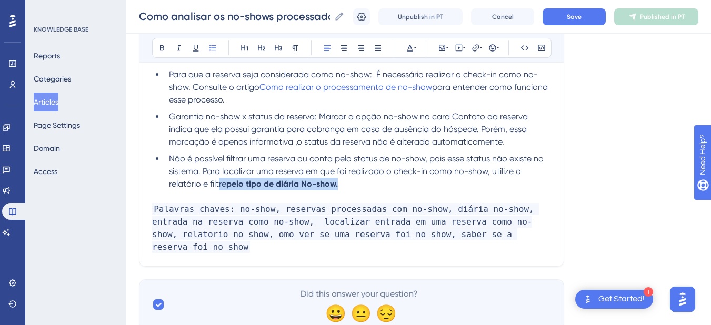
drag, startPoint x: 358, startPoint y: 181, endPoint x: 160, endPoint y: 31, distance: 248.8
click at [212, 174] on li "Não é possível filtrar uma reserva ou conta pelo status de no-show, pois esse s…" at bounding box center [358, 172] width 386 height 38
click at [165, 49] on icon at bounding box center [162, 48] width 8 height 8
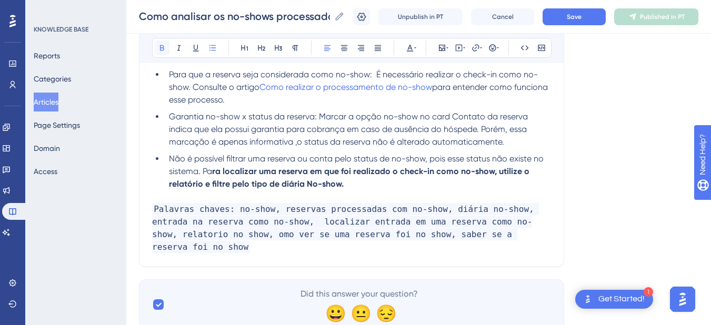
click at [165, 49] on icon at bounding box center [162, 48] width 8 height 8
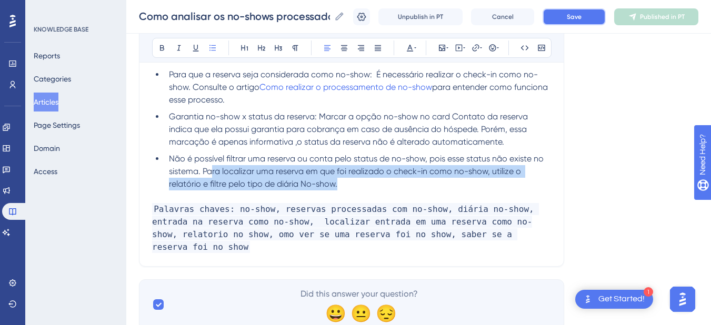
click at [575, 17] on span "Save" at bounding box center [573, 17] width 15 height 8
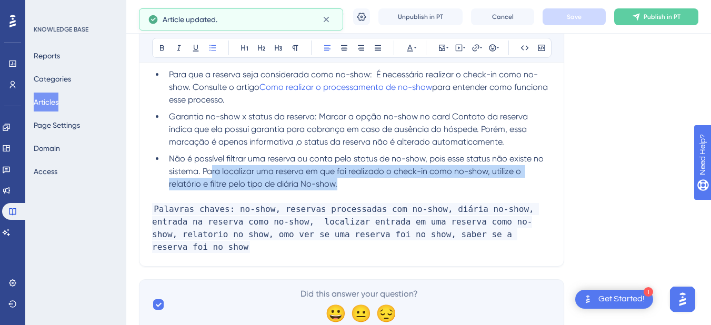
click at [654, 15] on span "Publish in PT" at bounding box center [661, 17] width 37 height 8
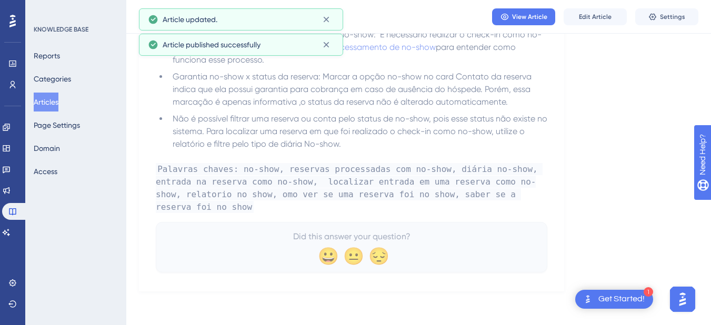
scroll to position [1681, 0]
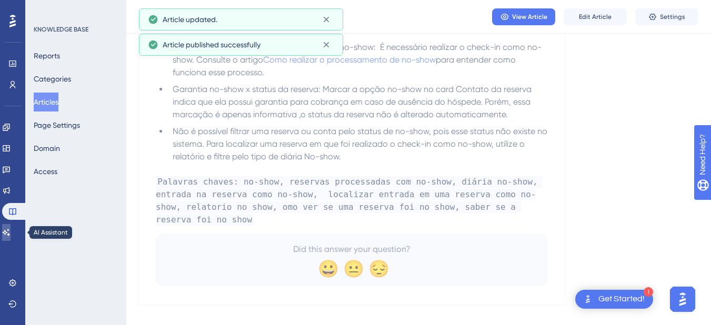
drag, startPoint x: 16, startPoint y: 234, endPoint x: 357, endPoint y: 96, distance: 367.8
click at [11, 234] on icon at bounding box center [6, 232] width 8 height 8
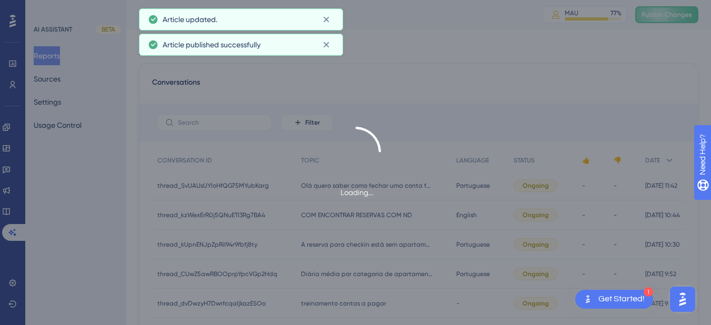
click at [686, 12] on div "Loading..." at bounding box center [355, 162] width 711 height 325
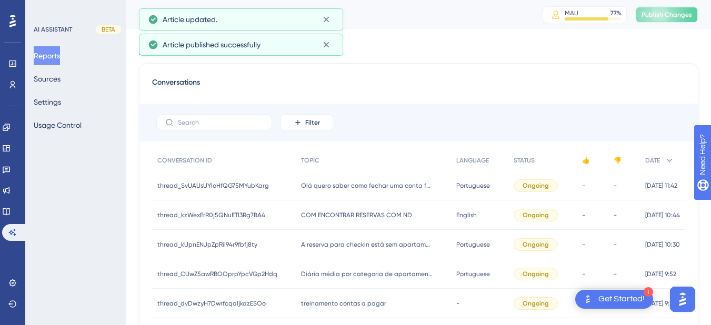
click at [675, 19] on button "Publish Changes" at bounding box center [666, 14] width 63 height 17
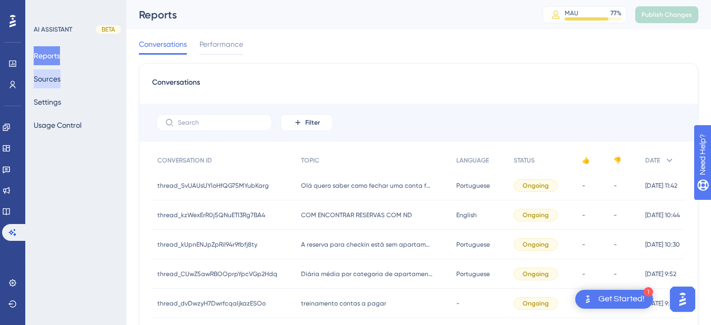
click at [44, 78] on button "Sources" at bounding box center [47, 78] width 27 height 19
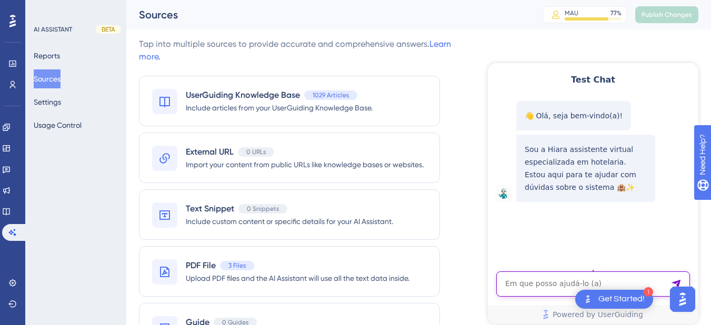
click at [519, 283] on textarea "AI Assistant Text Input" at bounding box center [593, 283] width 194 height 25
paste textarea "A agencia está no telefone, quer saber se a reserva foi no show. tenho 5 segund…"
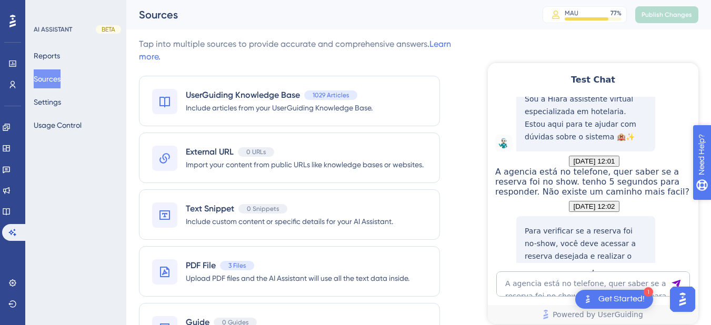
scroll to position [222, 0]
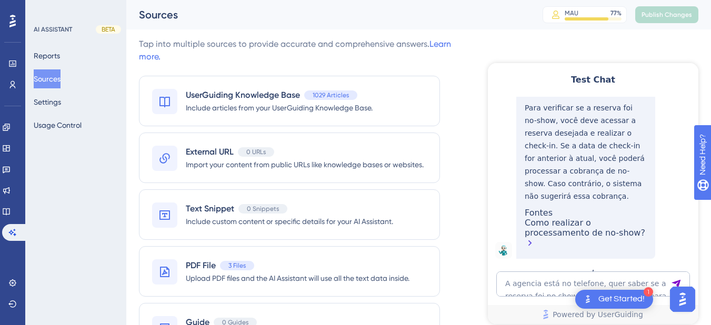
click at [550, 269] on div "Test Chat 👋 Olá, seja bem-vindo(a)! Sou a Hiara assistente virtual especializad…" at bounding box center [593, 193] width 210 height 261
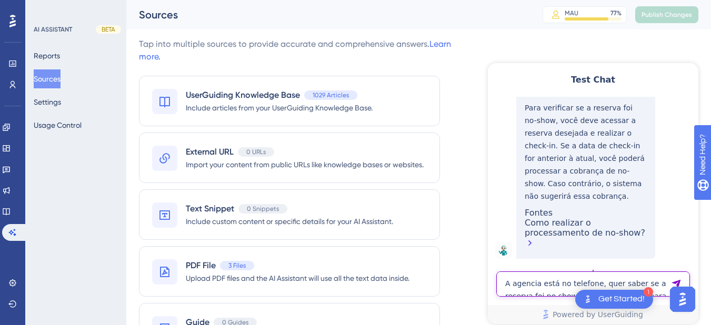
click at [545, 275] on textarea "A agencia está no telefone, quer saber se a reserva foi no show. tenho 5 segund…" at bounding box center [593, 283] width 194 height 25
paste textarea "Eu não quero marcar ou não marcar como no show. Eu quero omente saber se foi no…"
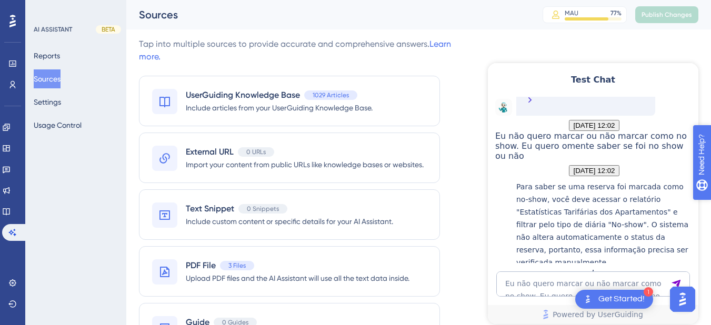
scroll to position [475, 0]
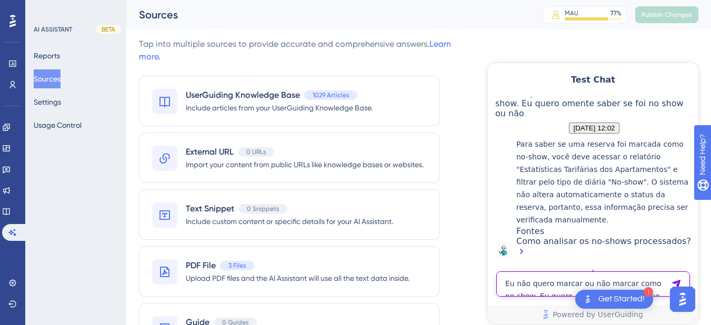
click at [542, 283] on textarea "Eu não quero marcar ou não marcar como no show. Eu quero omente saber se foi no…" at bounding box center [593, 283] width 194 height 25
paste textarea "Jura? Não tem um jeito mais fácil?"
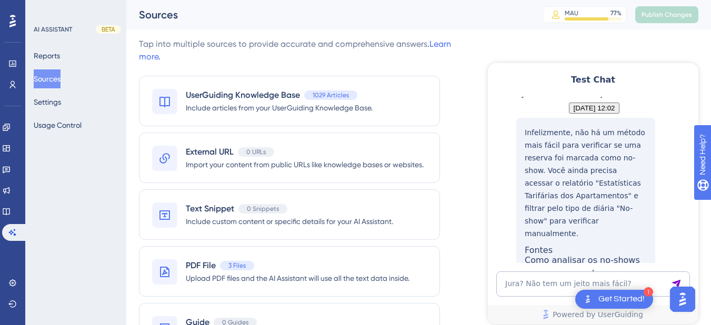
scroll to position [729, 0]
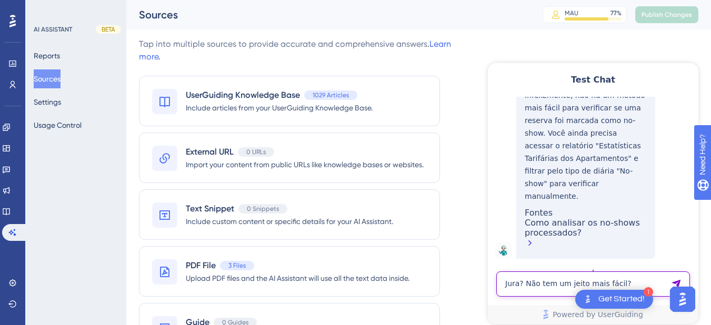
click at [547, 279] on textarea "Jura? Não tem um jeito mais fácil?" at bounding box center [593, 283] width 194 height 25
paste textarea "relatorio no show"
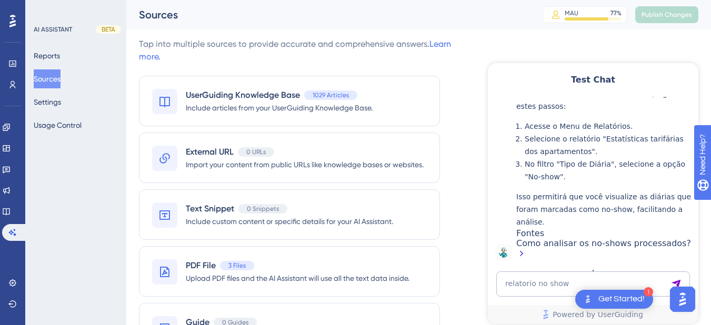
scroll to position [1010, 0]
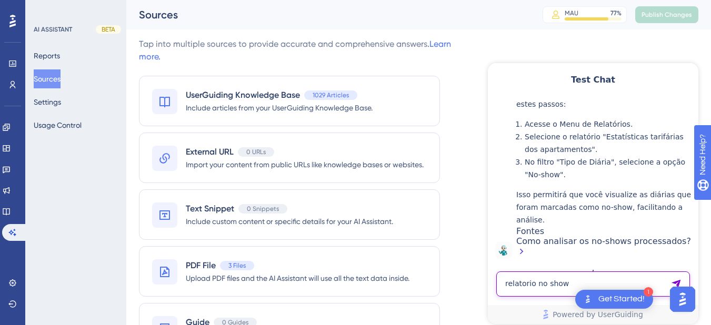
click at [540, 287] on textarea "relatorio no show" at bounding box center [593, 283] width 194 height 25
paste textarea "Como ver se uma reserva foi no show?"
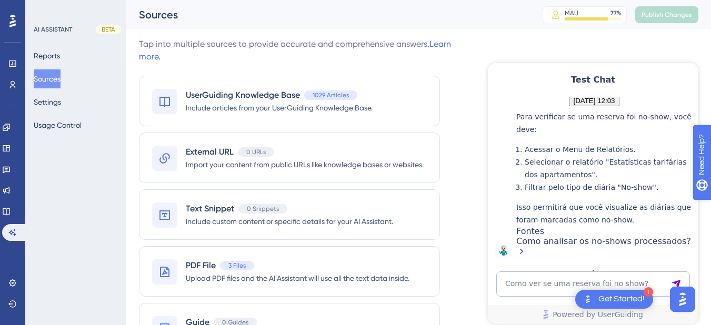
scroll to position [1278, 0]
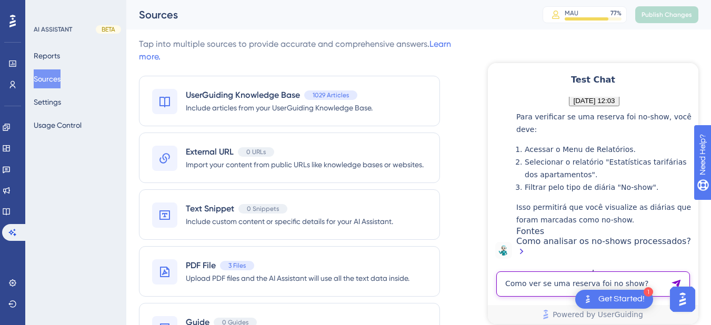
click at [533, 275] on textarea "Como ver se uma reserva foi no show?" at bounding box center [593, 283] width 194 height 25
paste textarea "A agencia está no telefone, quer saber se a reserva foi no show. tenho 5 segund…"
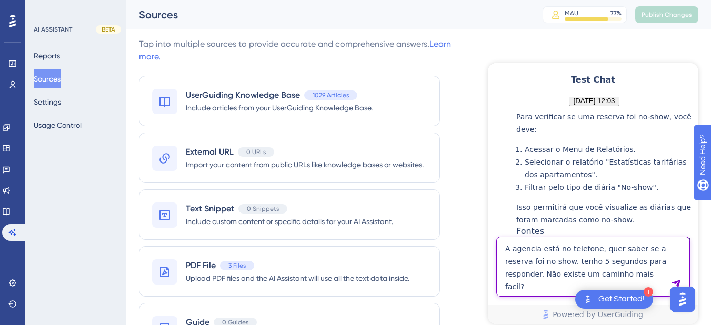
type textarea "A agencia está no telefone, quer saber se a reserva foi no show. tenho 5 segund…"
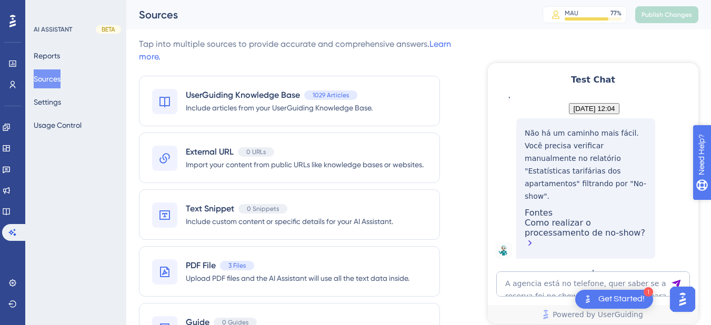
scroll to position [1531, 0]
